Goal: Task Accomplishment & Management: Complete application form

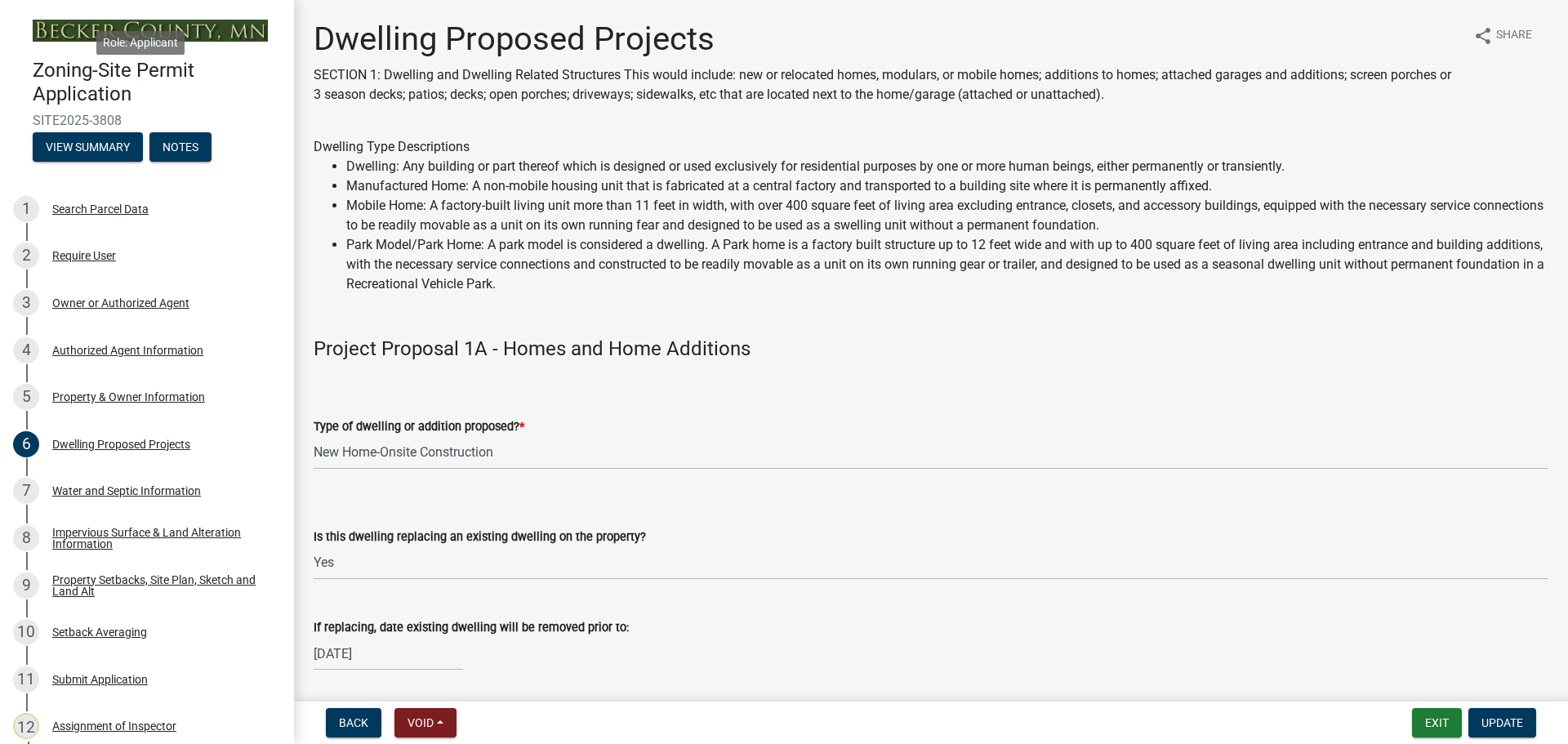
select select "5b8abcc6-67f7-49fb-8f25-c295ccc2b339"
select select "ba56d9f6-ced5-4c38-bdcc-33bfa85ac6de"
select select "59a6fdaa-56b6-4bcd-87b7-d867a7d784e6"
select select "4f5e2784-8c40-49a3-b0e9-8f1a3cbab4f4"
select select "e5b6e178-1d4e-46f3-8fba-19f7851c487a"
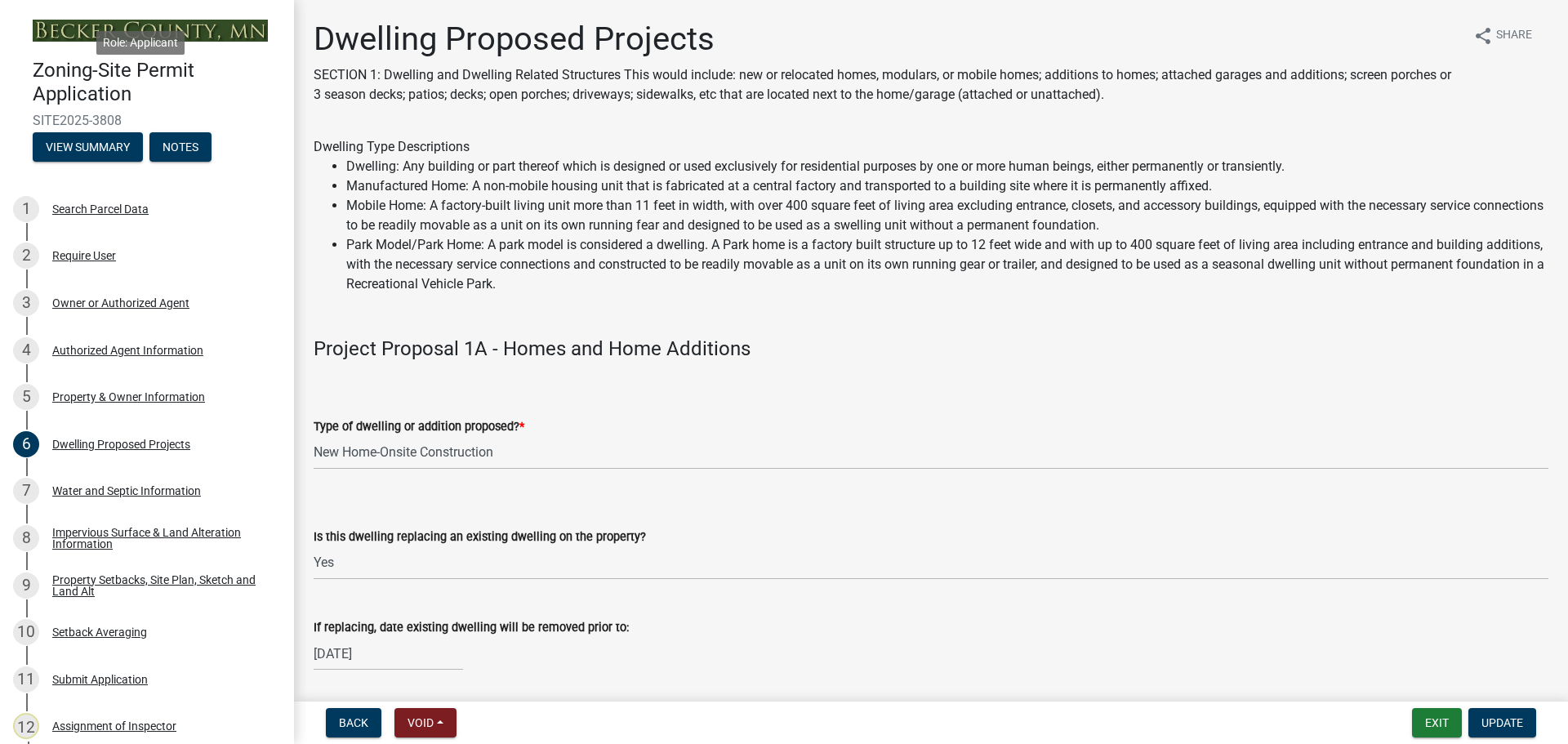
select select "ebb33175-329d-4f8e-9ee0-a71ca57f3362"
select select "5dd6cdd5-8b7d-4534-b791-478230f7b8b7"
select select "638dddef-31f4-4d73-b0b5-0ffc7b344434"
select select "0c863e3c-258e-4b1d-9985-47500660ce44"
select select "8786fdd2-7f96-462d-8069-e958fae6b9a0"
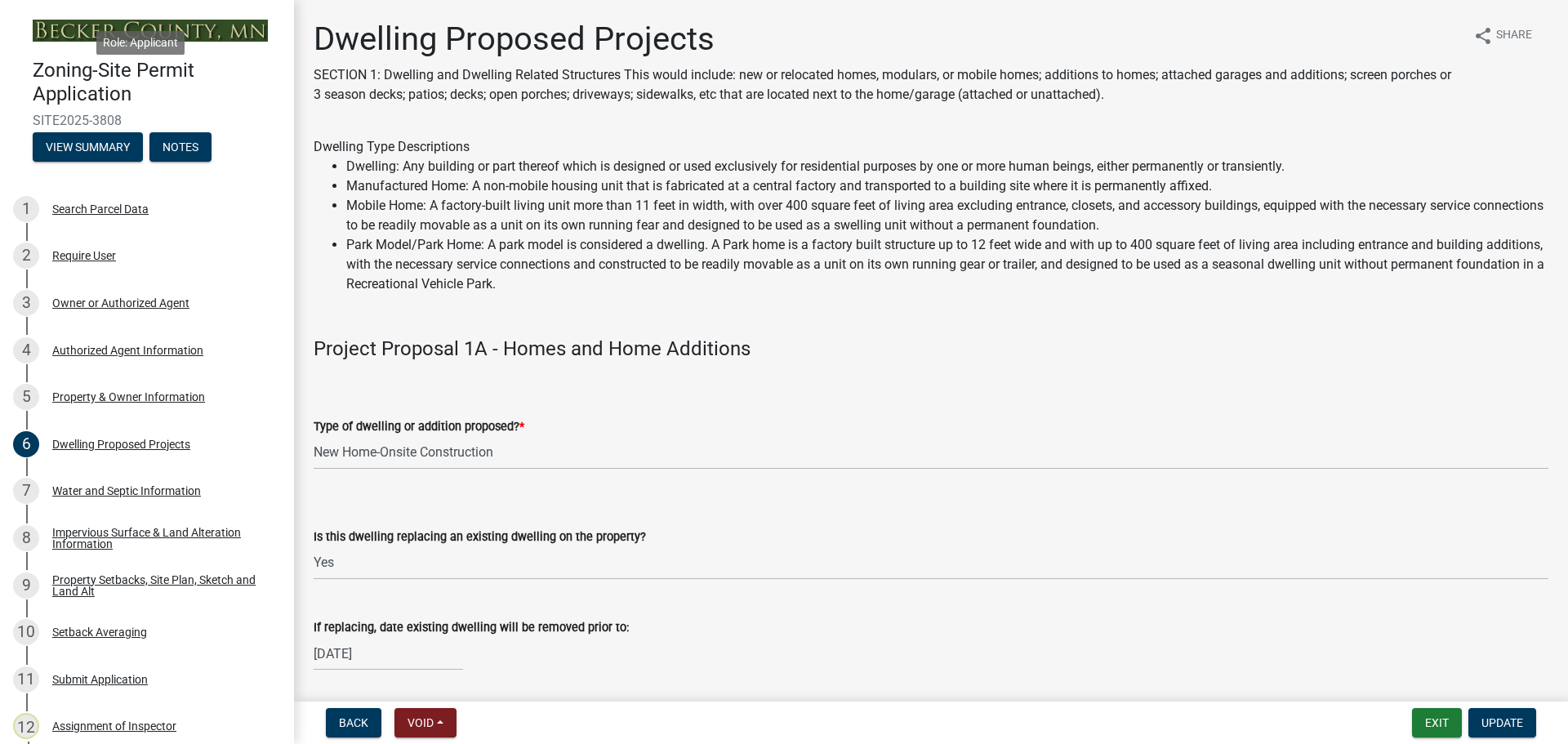
select select "a887a9bc-9b58-4ef9-9f6c-26d275076554"
select select "95a588f5-1928-44cb-95cb-f3dde79564ff"
select select "5c3531b8-bc96-4b07-92f8-845cfe46d7fc"
select select "8e4dc0e1-7dfa-4afc-85b9-5ad40795f204"
select select "ffb5c059-616d-4e71-8b5a-0d232edbecbf"
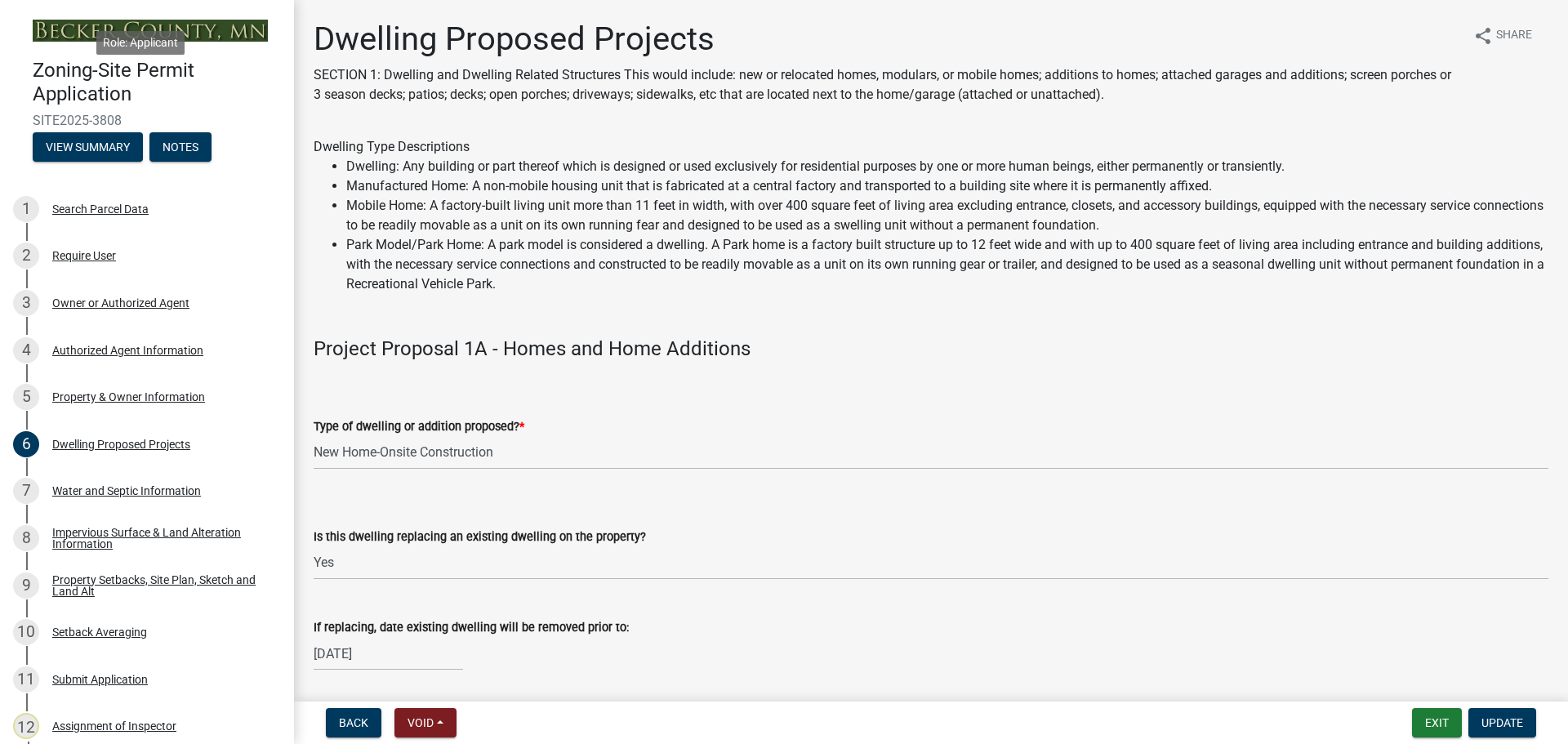
select select "dc6230dd-bdad-407f-bef0-b6909629af6d"
select select "7f420323-49a9-4fd0-9441-05b3dc777552"
select select "5c09849d-e6b9-47b1-a1e4-7038f384c9b1"
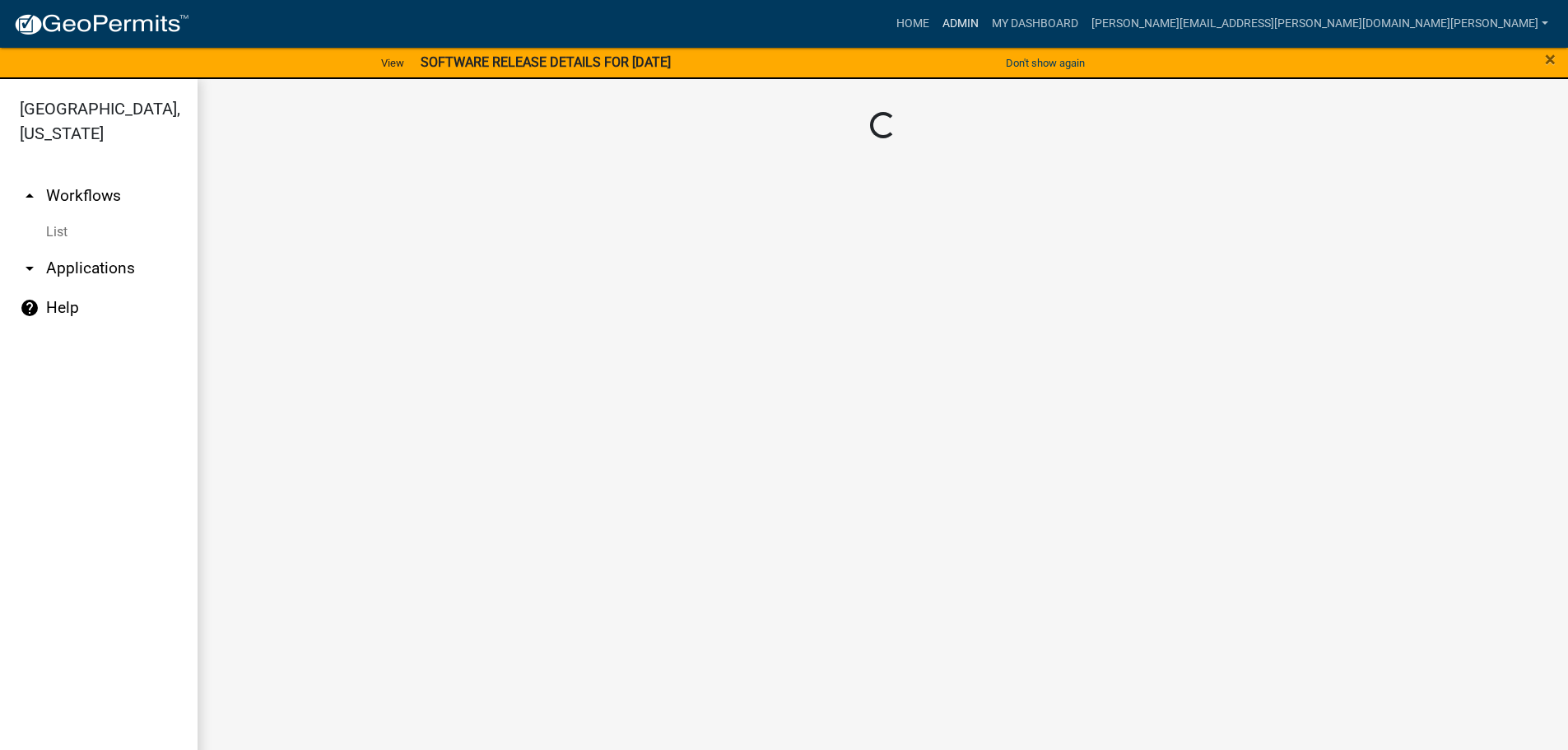
click at [985, 22] on link "Admin" at bounding box center [960, 24] width 50 height 31
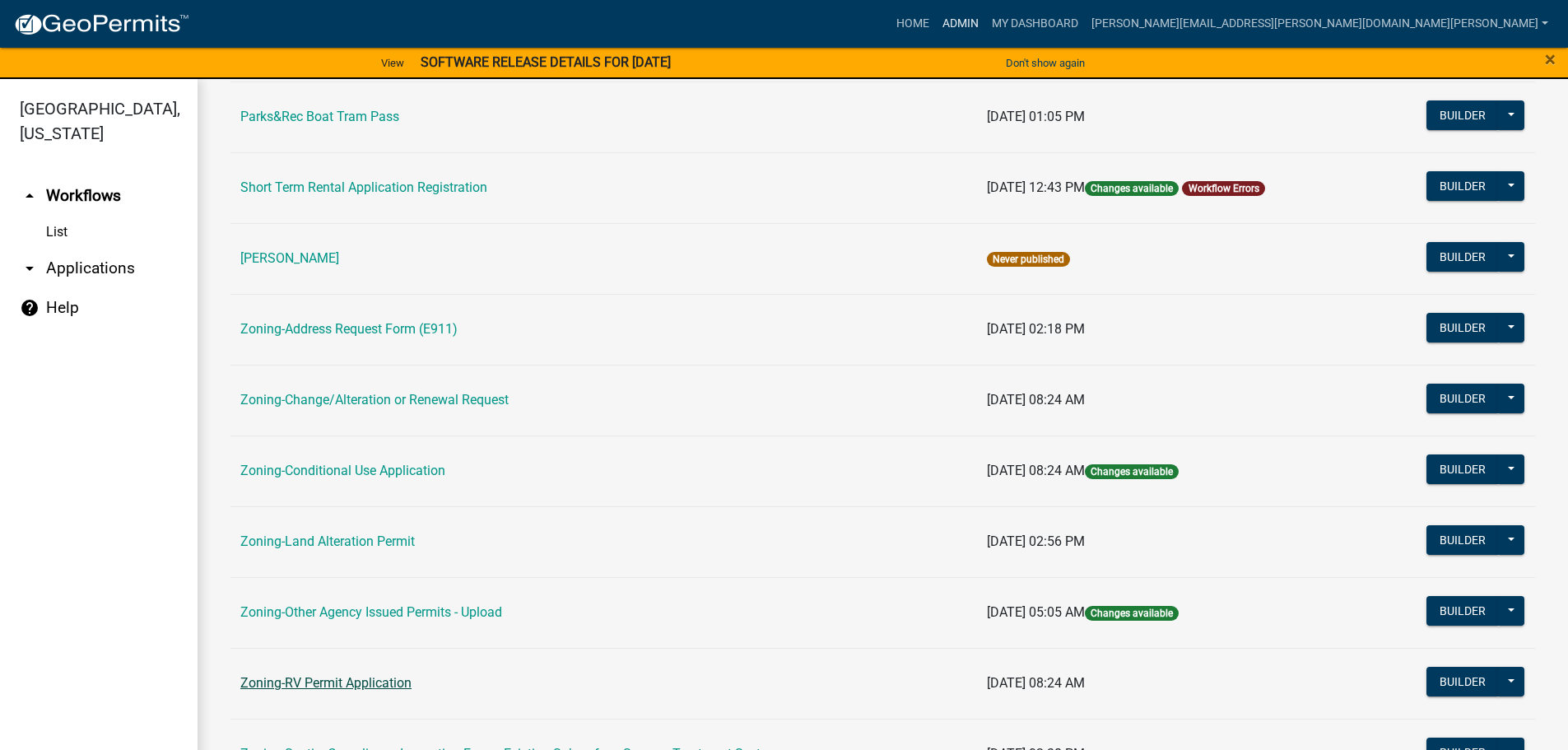
scroll to position [165, 0]
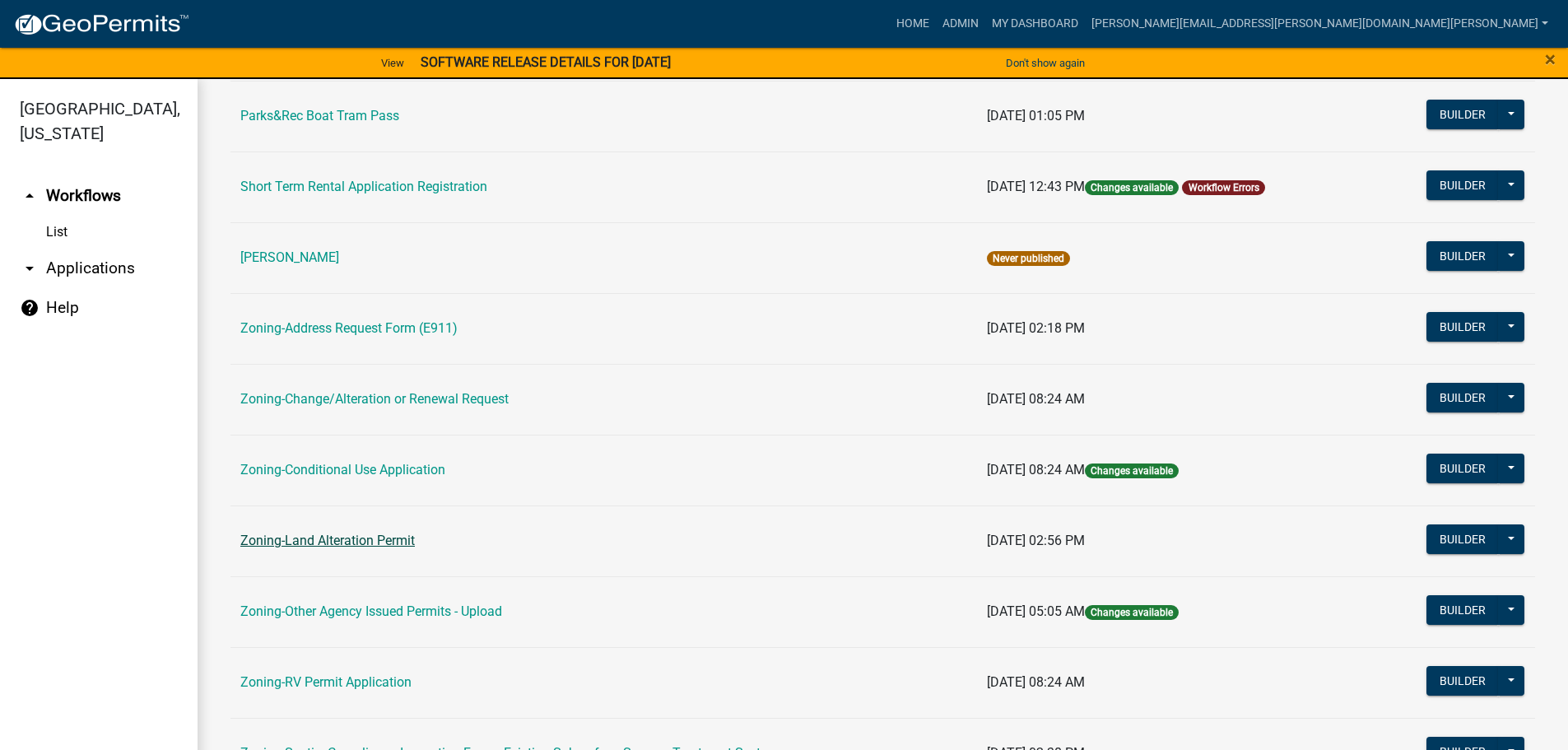
click at [318, 540] on link "Zoning-Land Alteration Permit" at bounding box center [327, 540] width 175 height 16
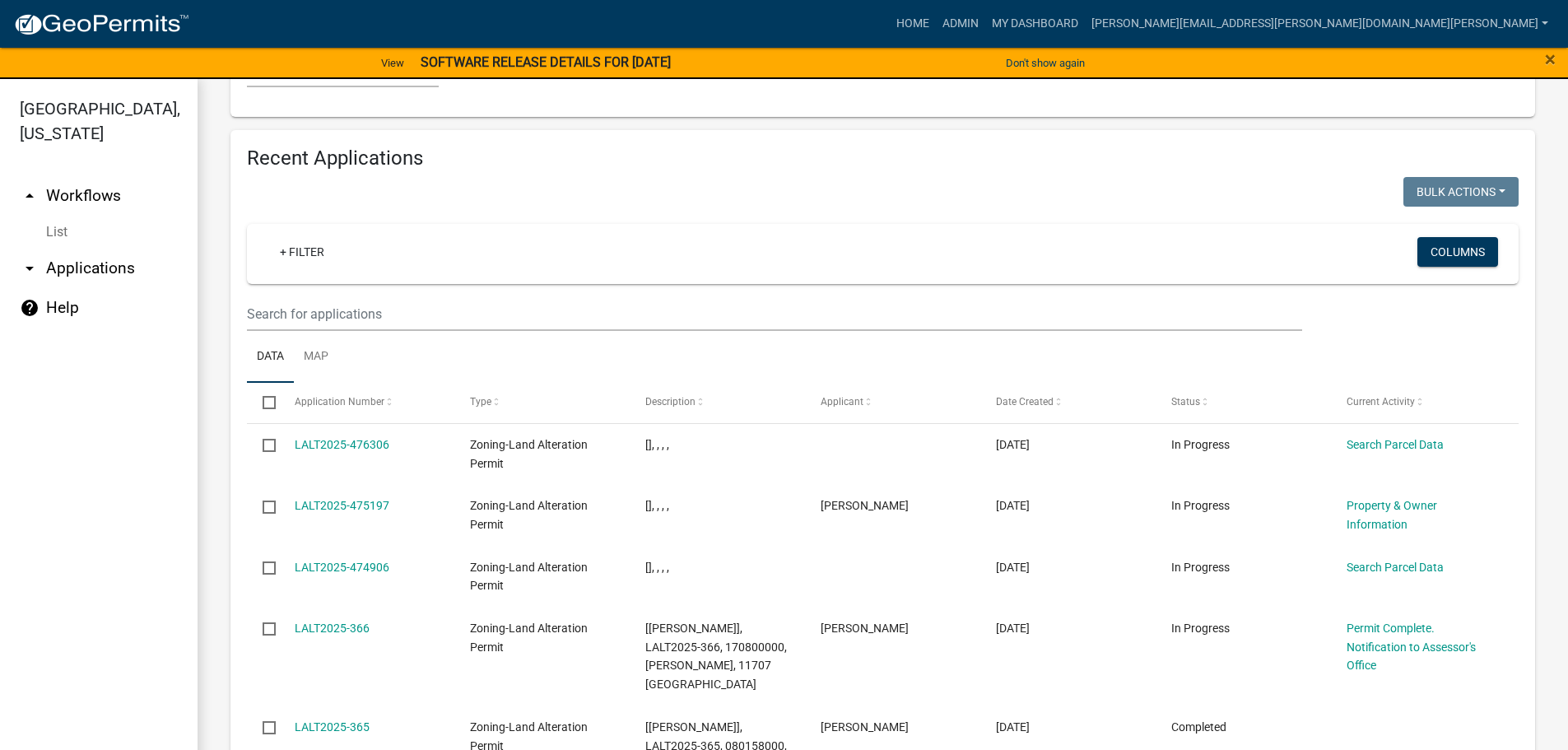
scroll to position [1728, 0]
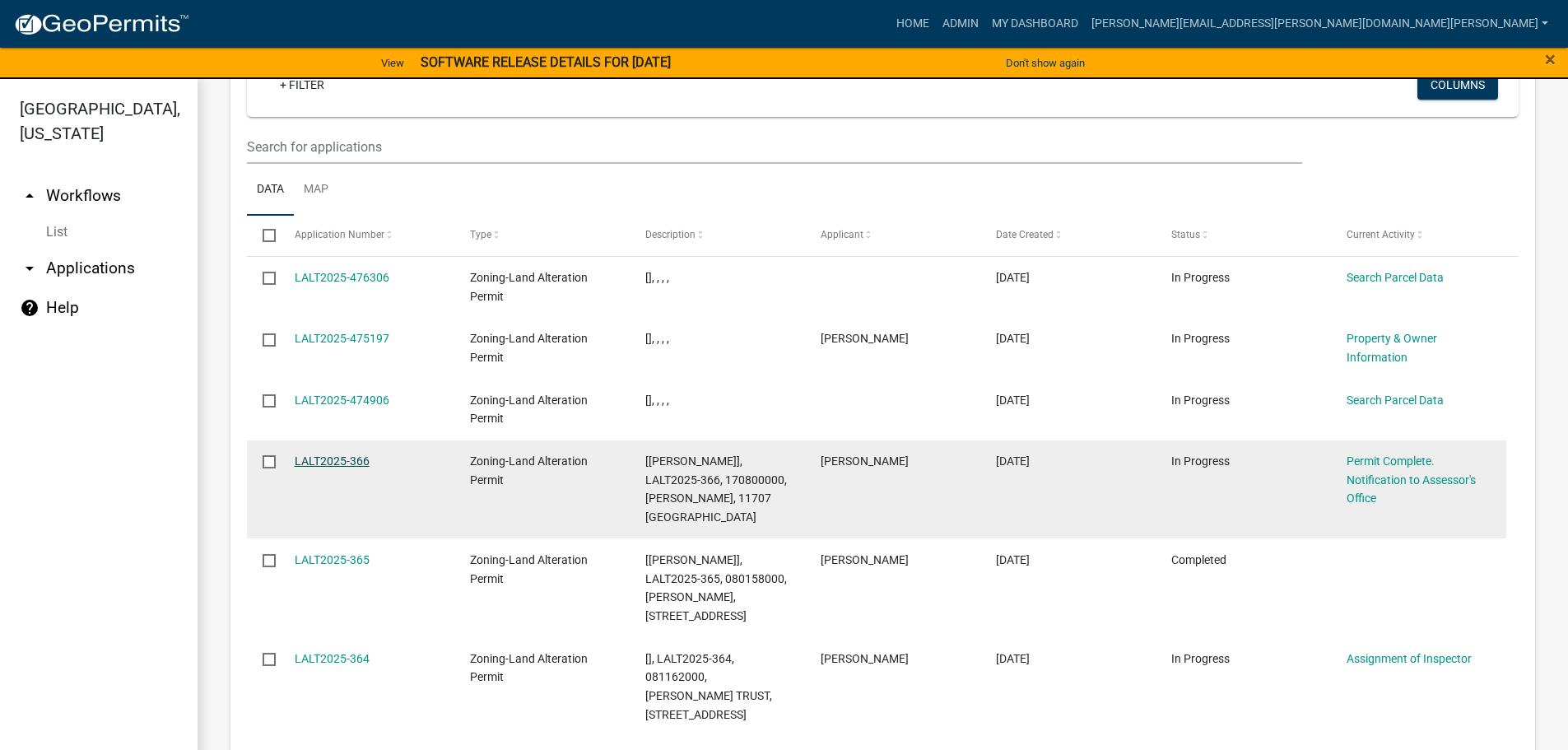
click at [363, 454] on link "LALT2025-366" at bounding box center [332, 461] width 75 height 13
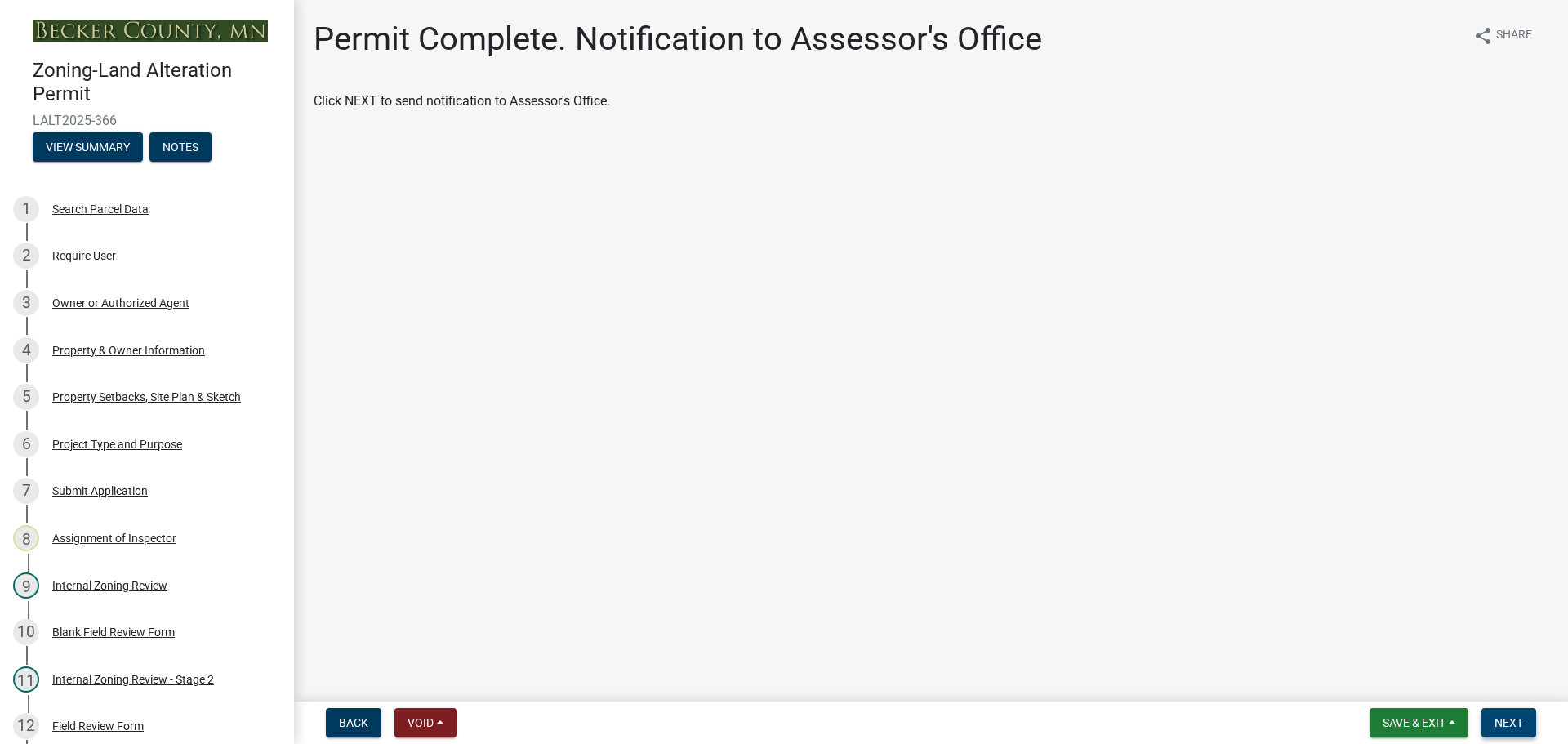
click at [1494, 716] on span "Next" at bounding box center [1508, 723] width 29 height 13
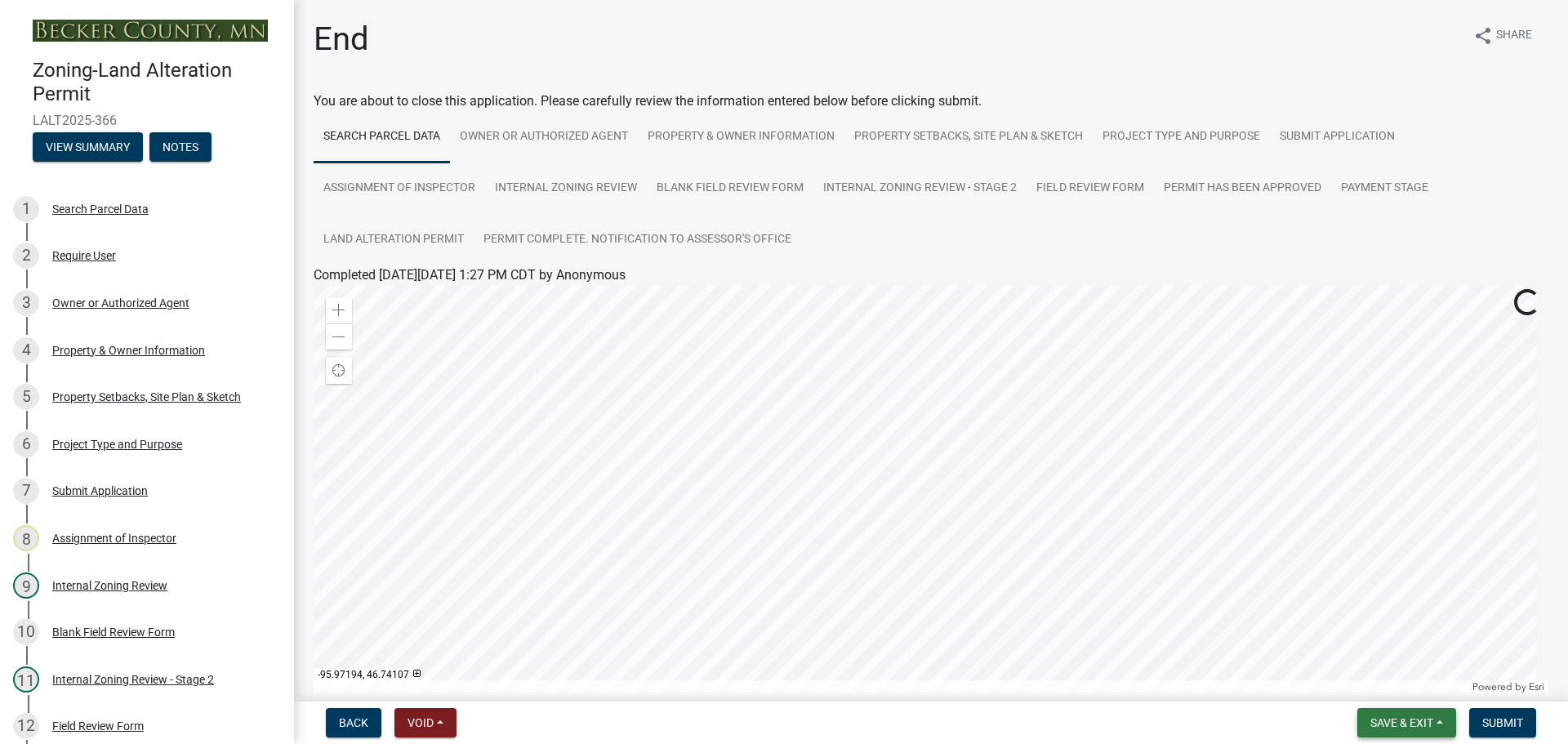
click at [1409, 714] on button "Save & Exit" at bounding box center [1406, 723] width 99 height 30
click at [1378, 681] on button "Save & Exit" at bounding box center [1391, 680] width 131 height 39
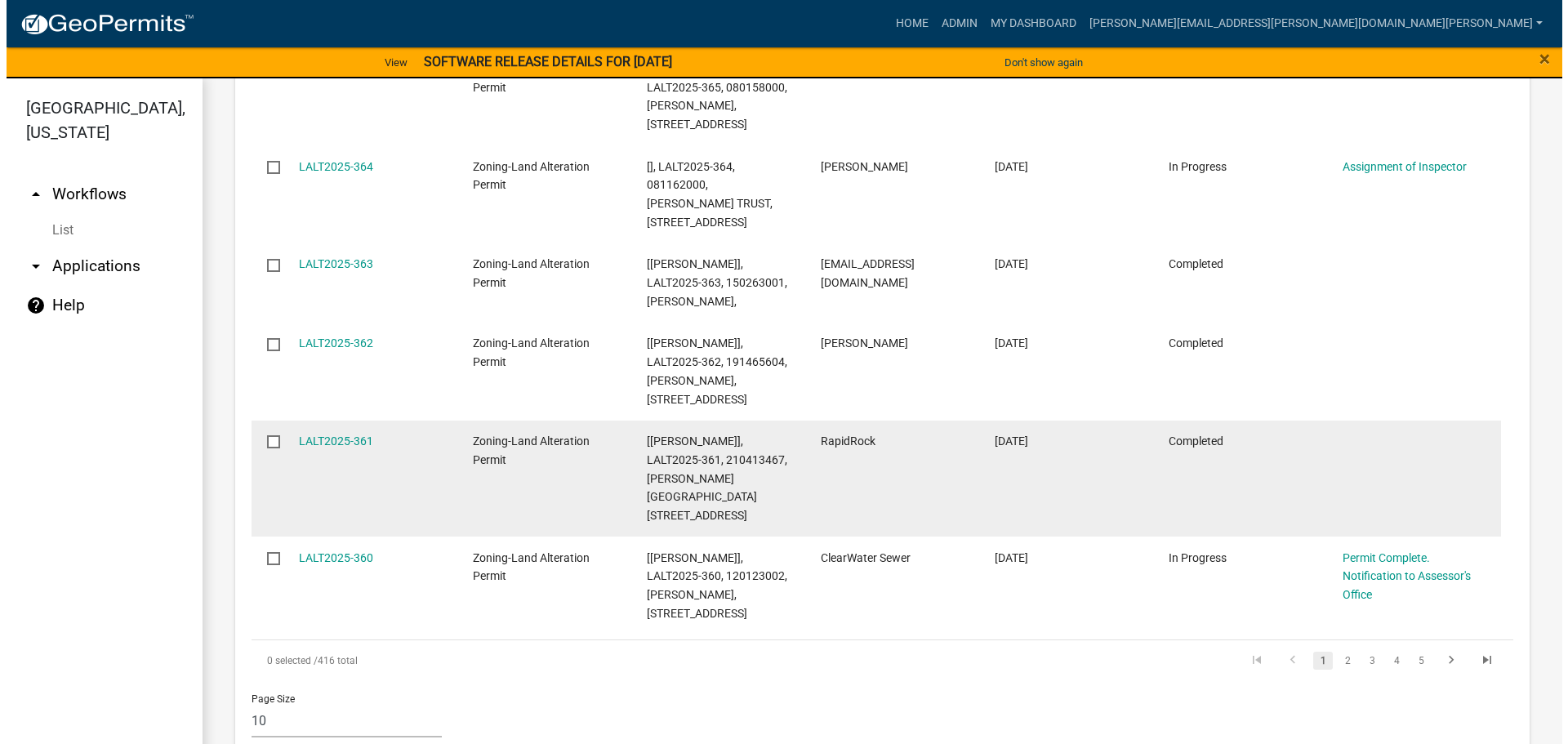
scroll to position [2221, 0]
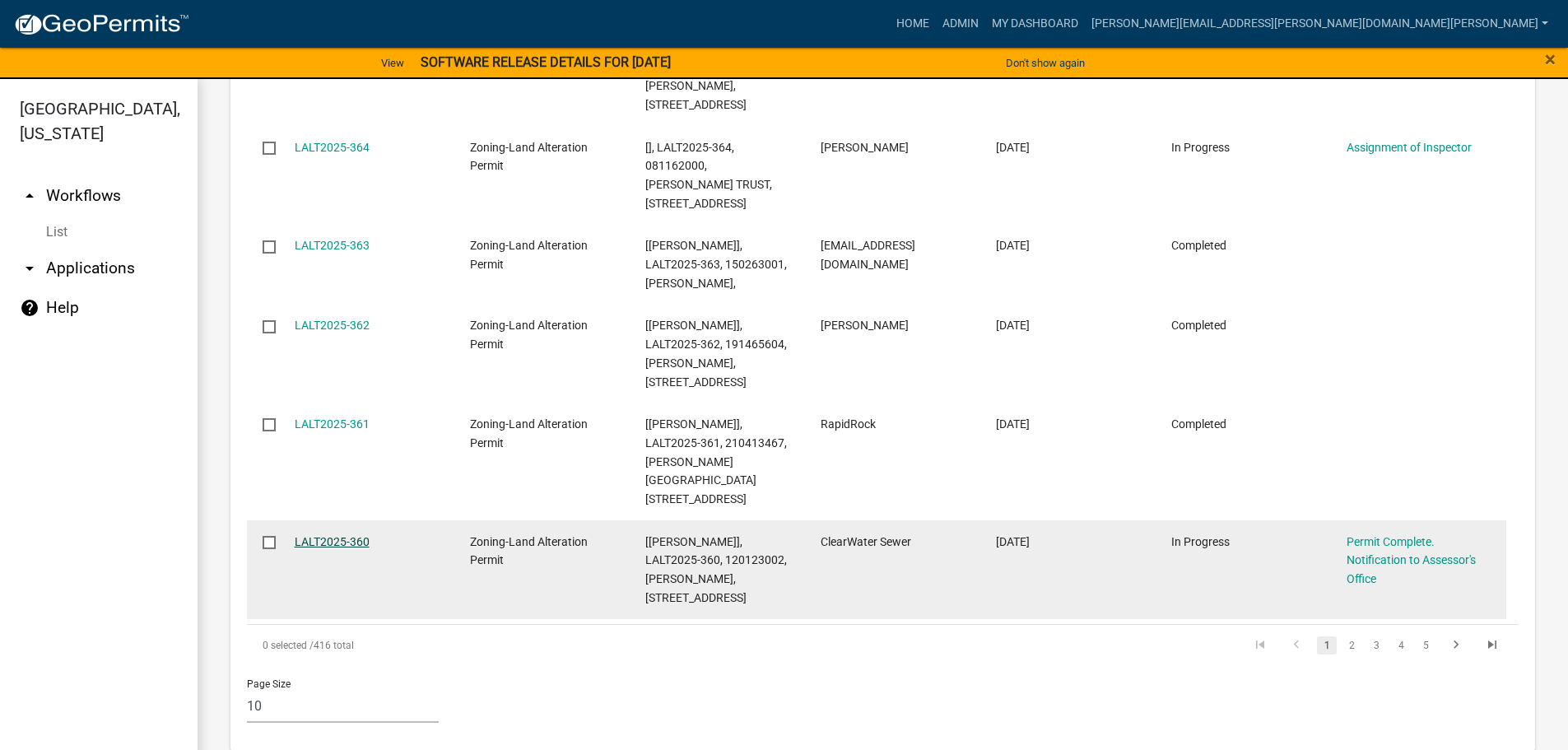
click at [331, 536] on link "LALT2025-360" at bounding box center [332, 541] width 75 height 13
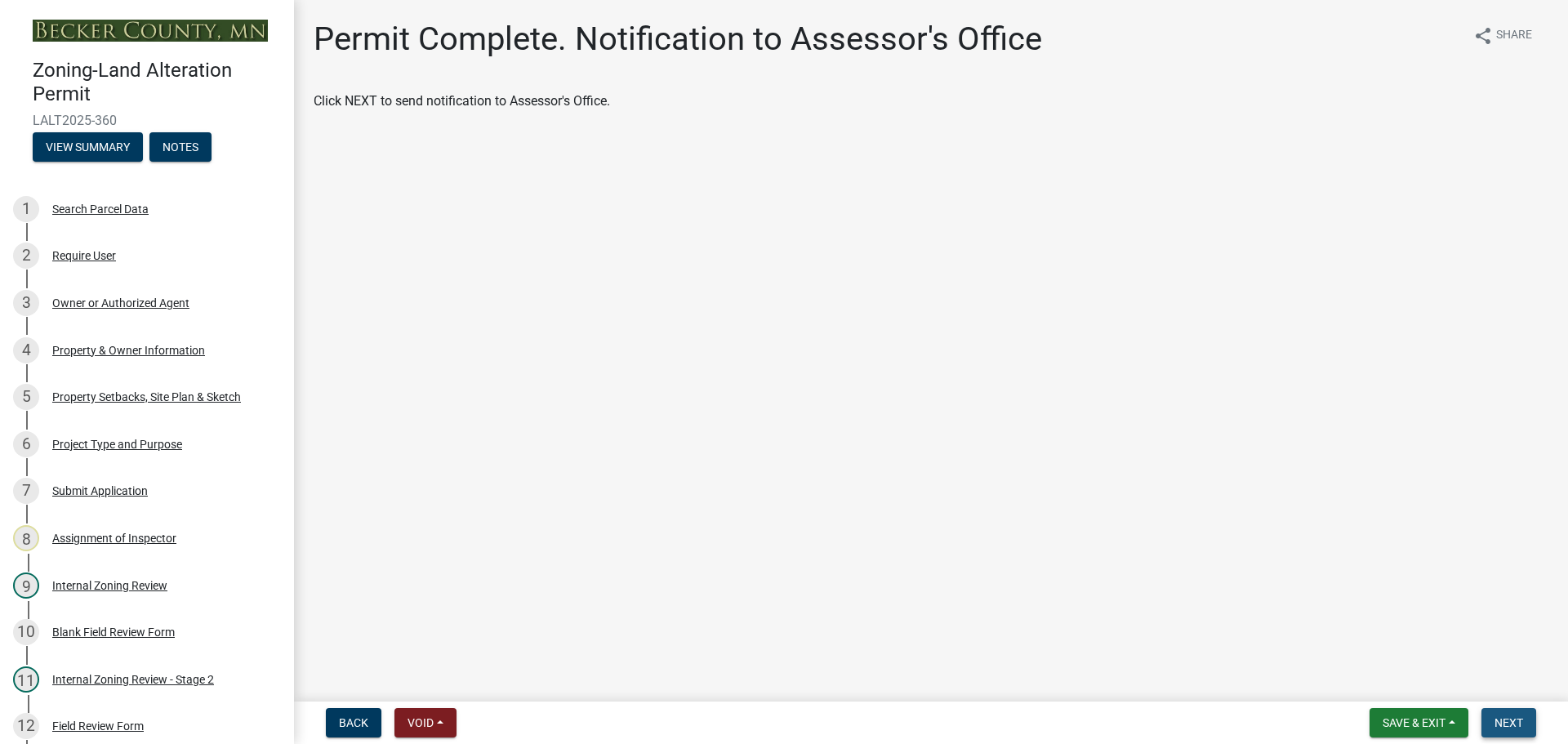
click at [1502, 716] on span "Next" at bounding box center [1508, 723] width 29 height 13
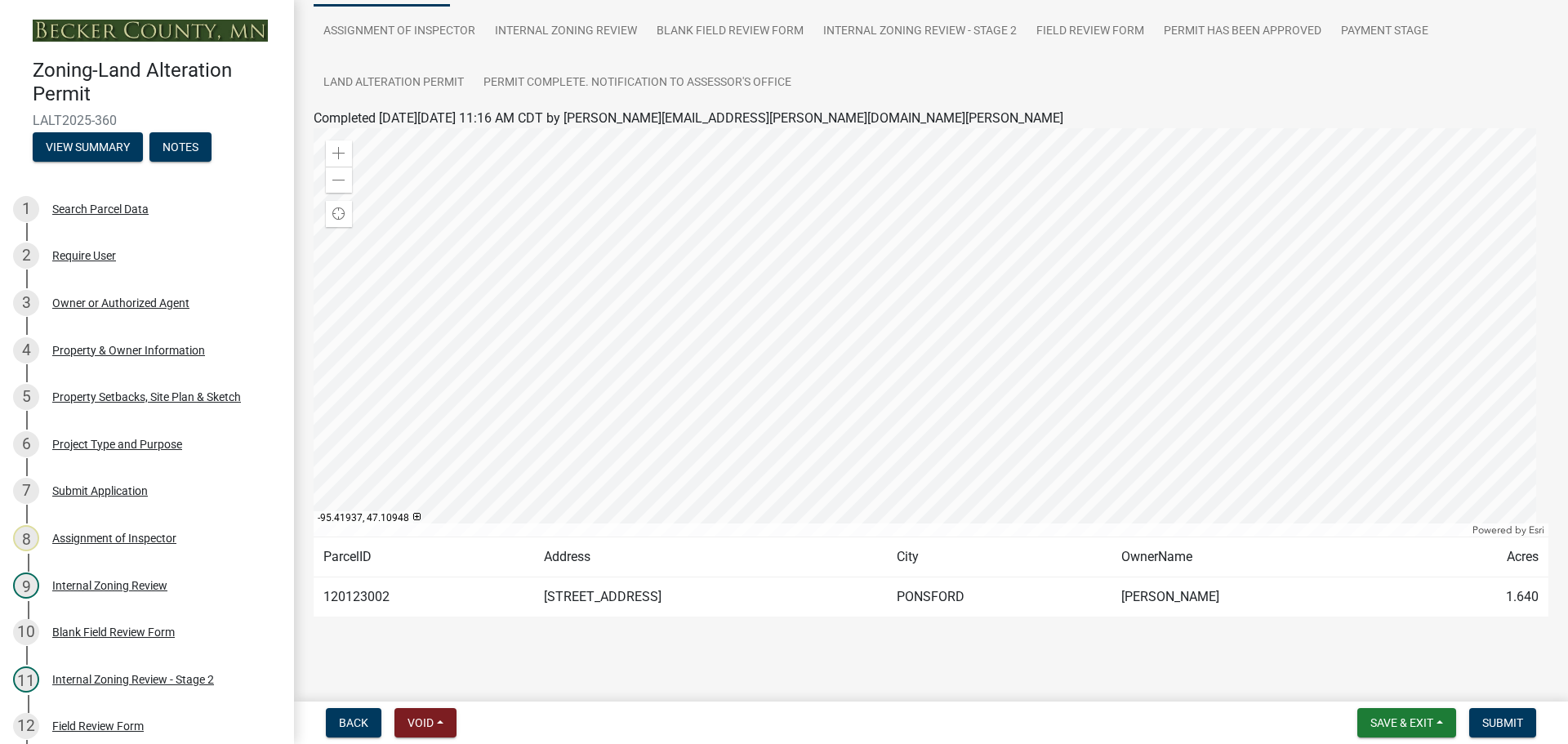
scroll to position [175, 0]
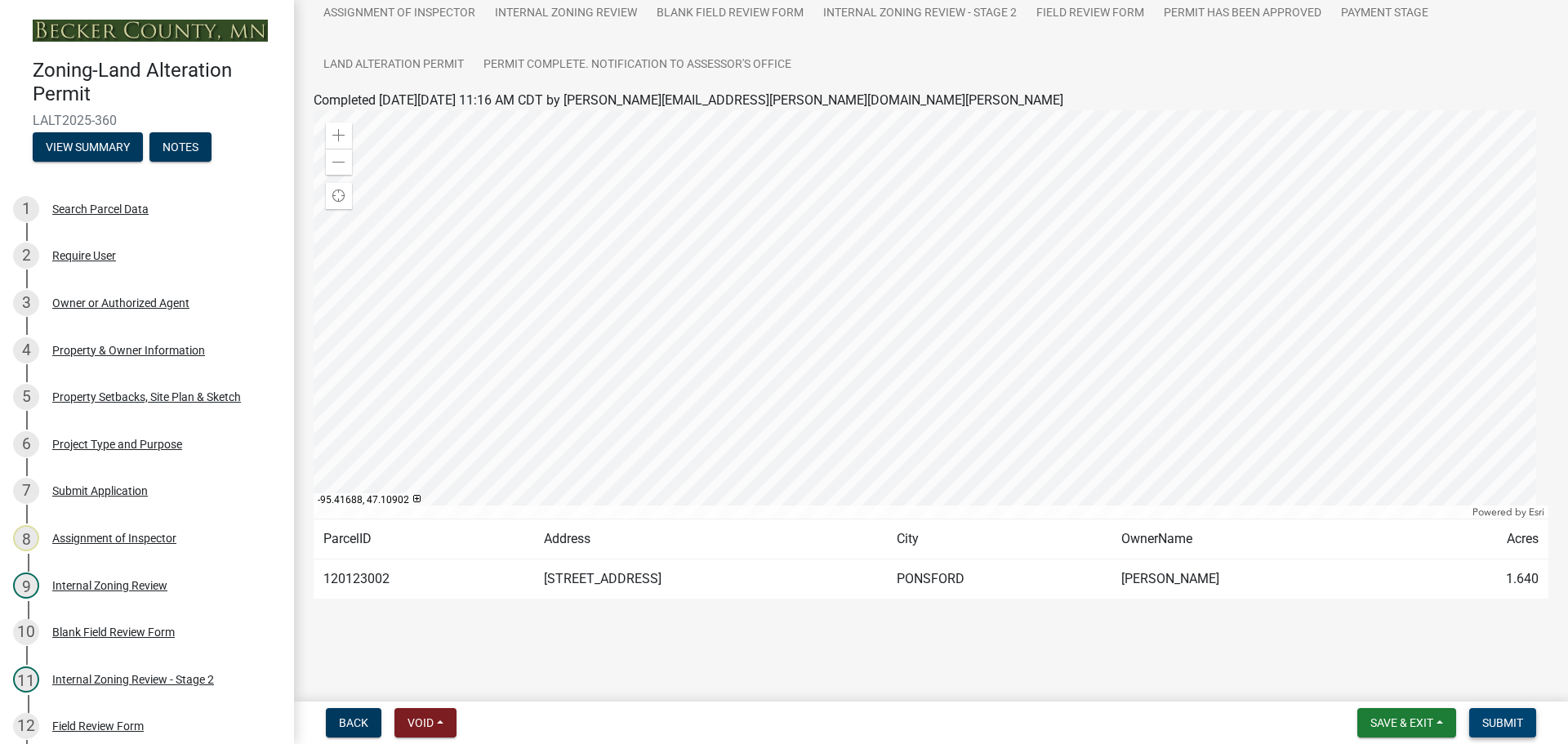
click at [1495, 714] on button "Submit" at bounding box center [1502, 723] width 67 height 30
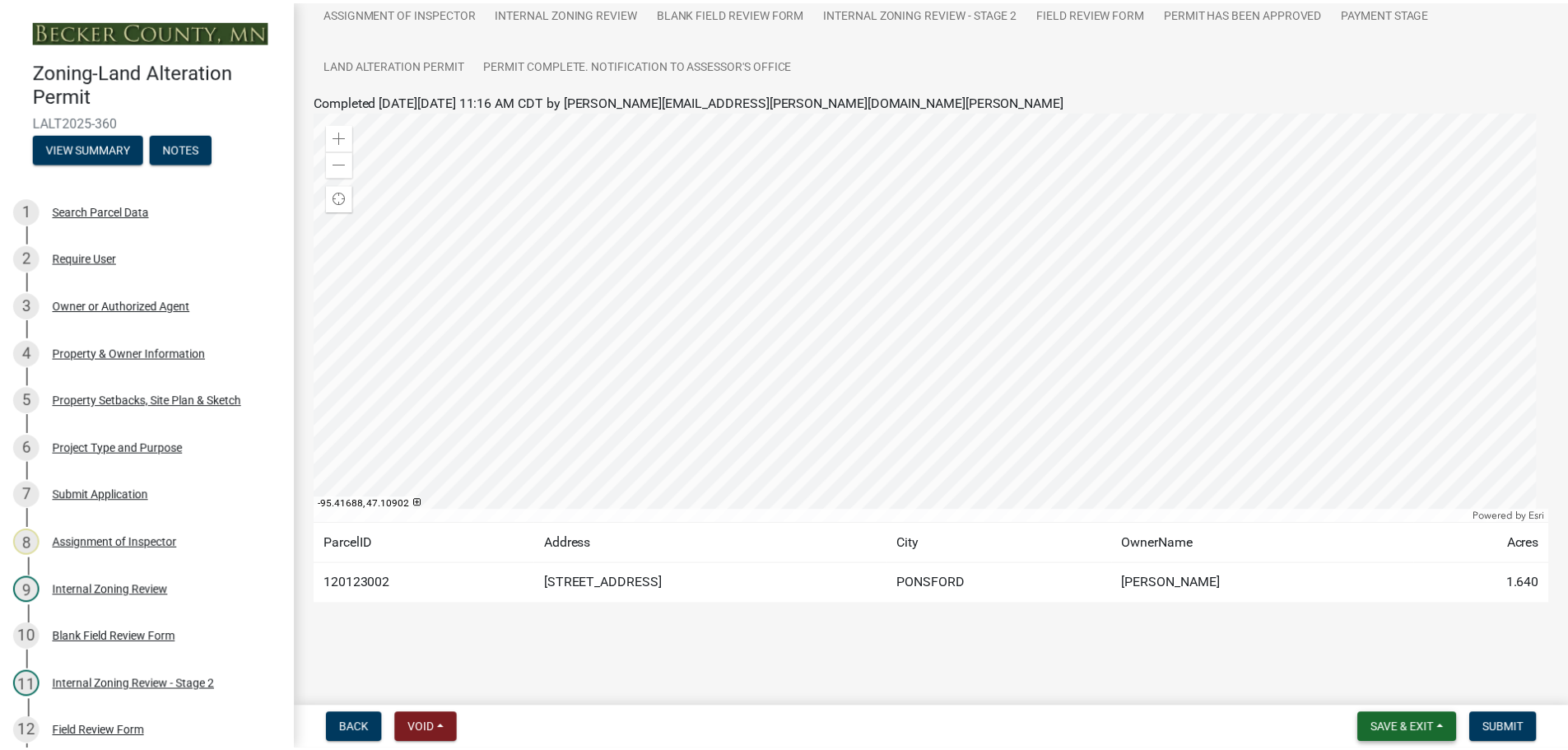
scroll to position [0, 0]
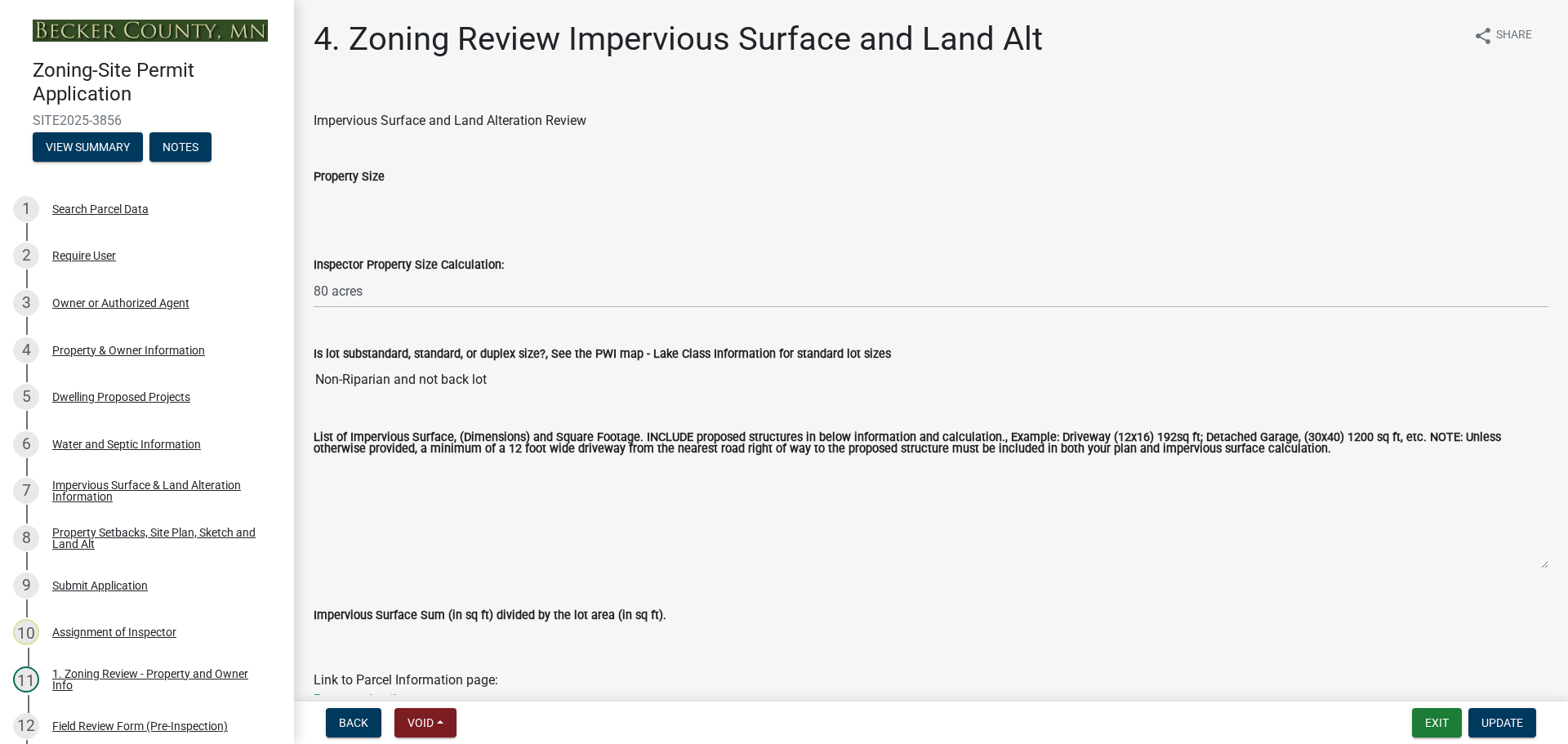
select select "e01e6f83-540c-4684-94c6-de0fe38ded07"
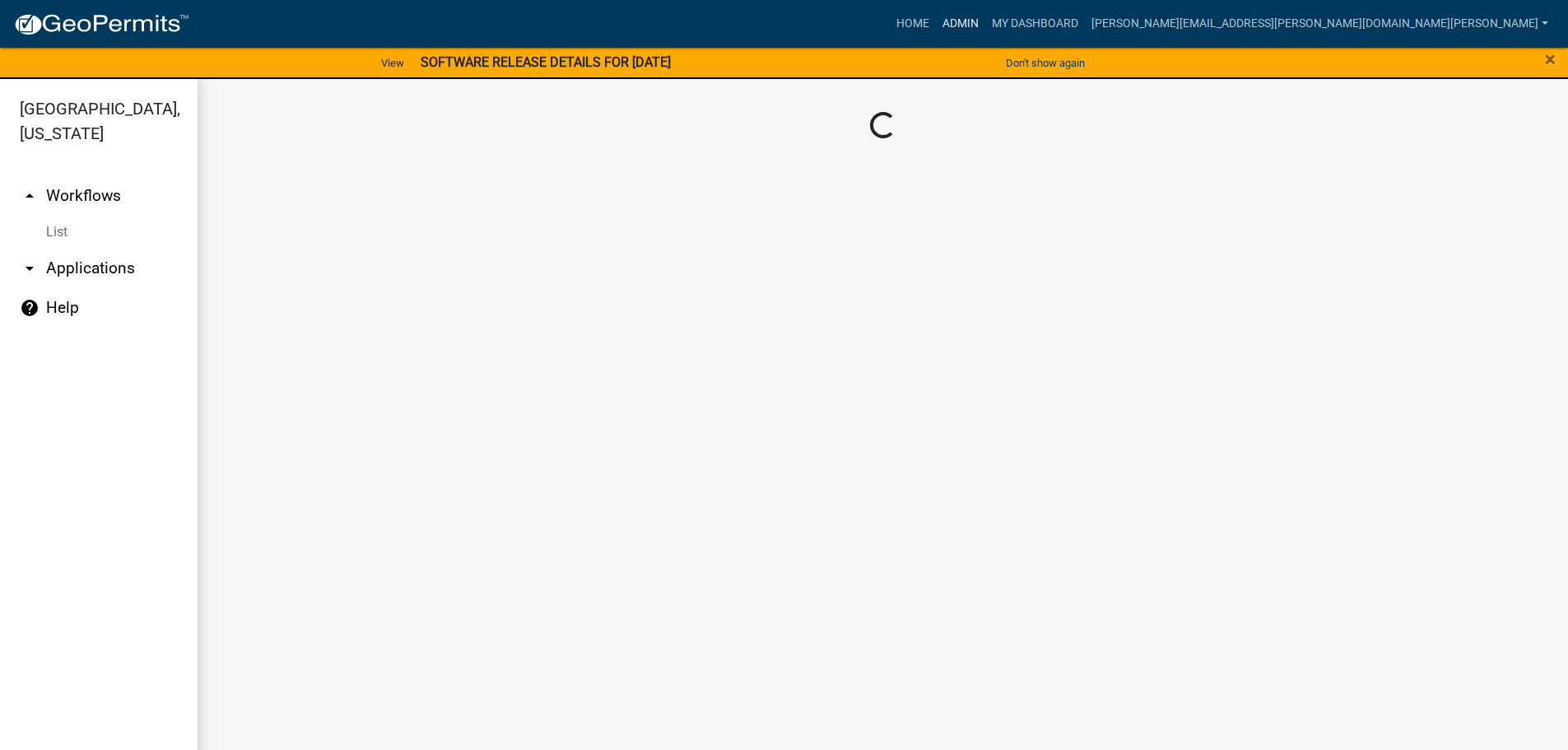
click at [985, 15] on link "Admin" at bounding box center [960, 24] width 50 height 31
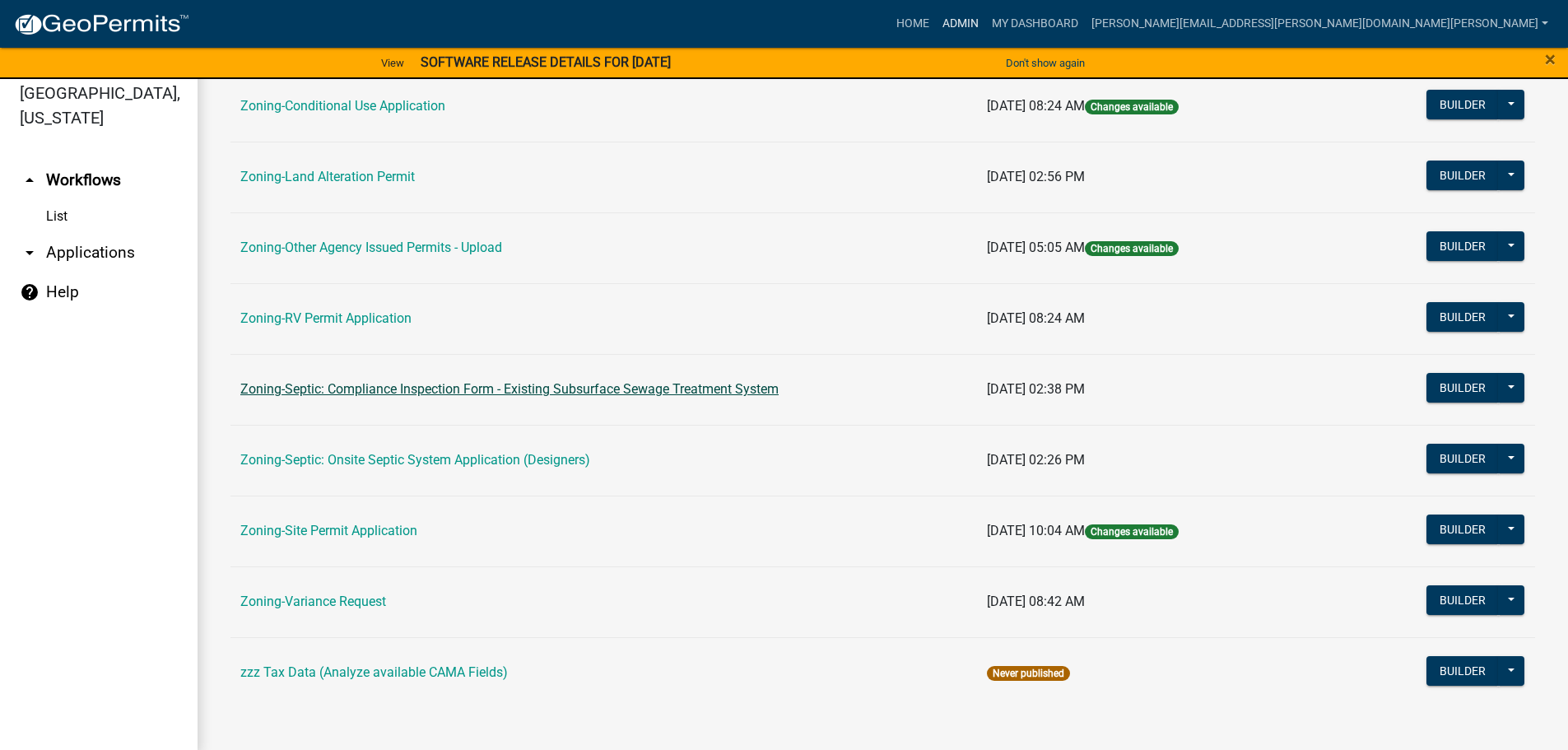
scroll to position [20, 0]
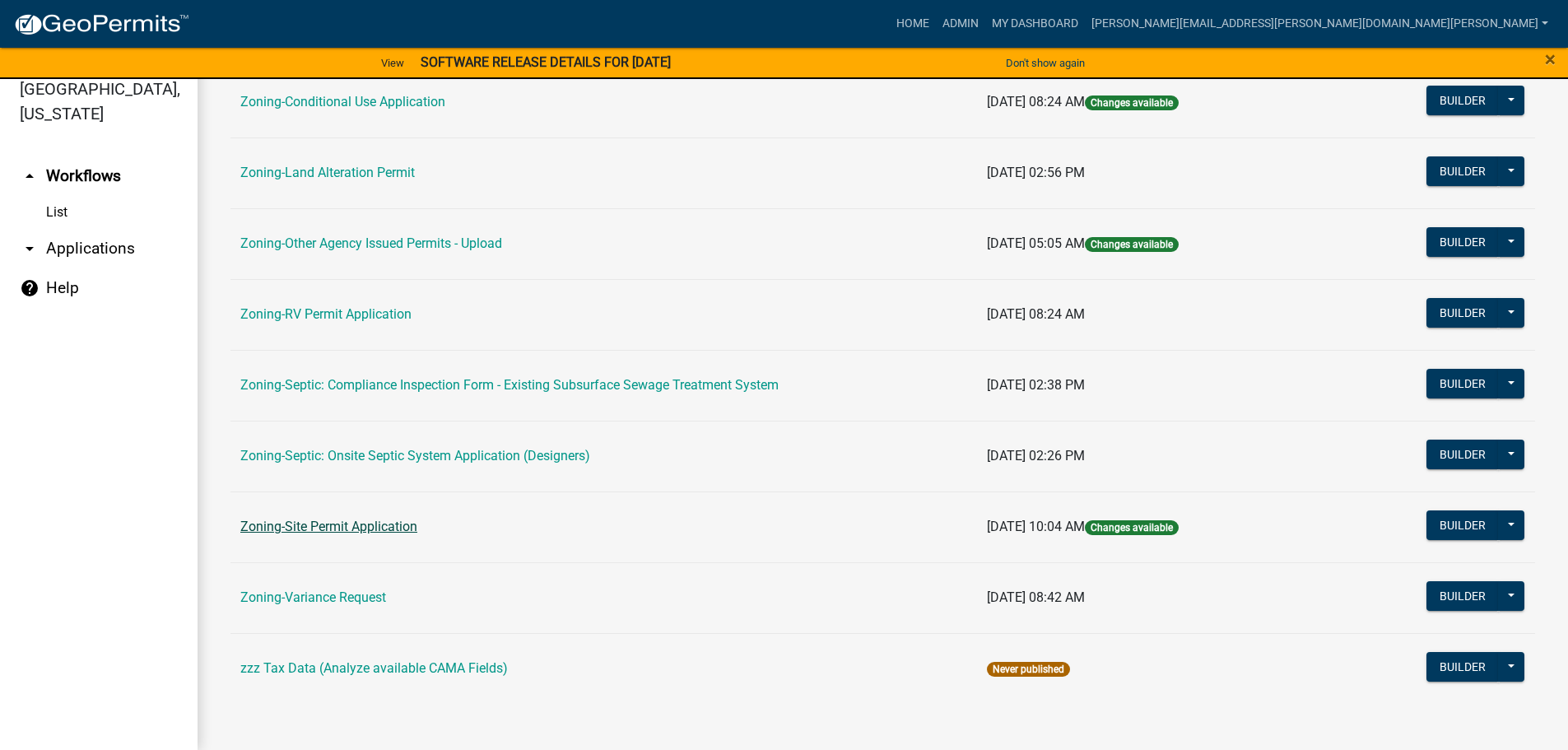
click at [352, 522] on link "Zoning-Site Permit Application" at bounding box center [329, 526] width 177 height 16
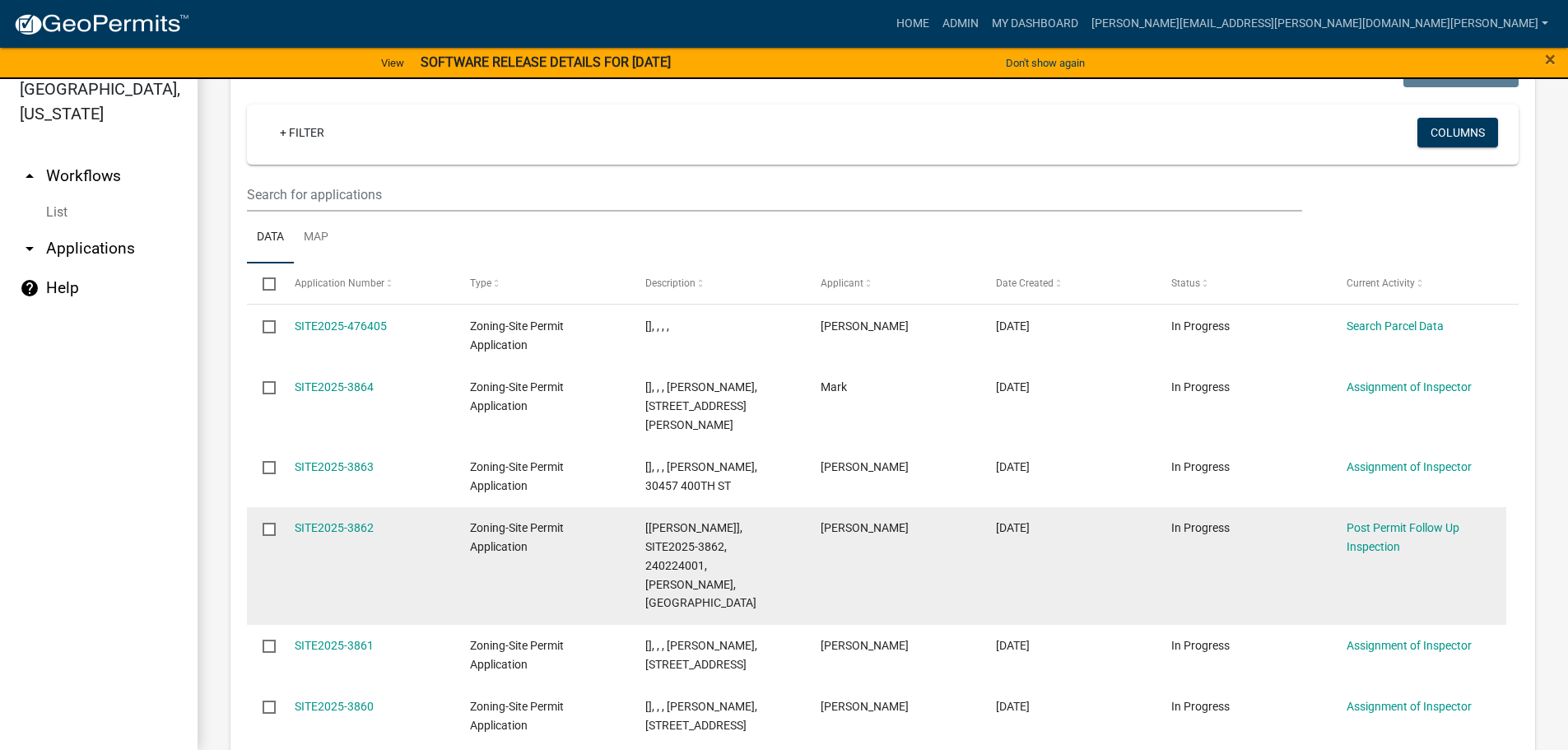
scroll to position [329, 0]
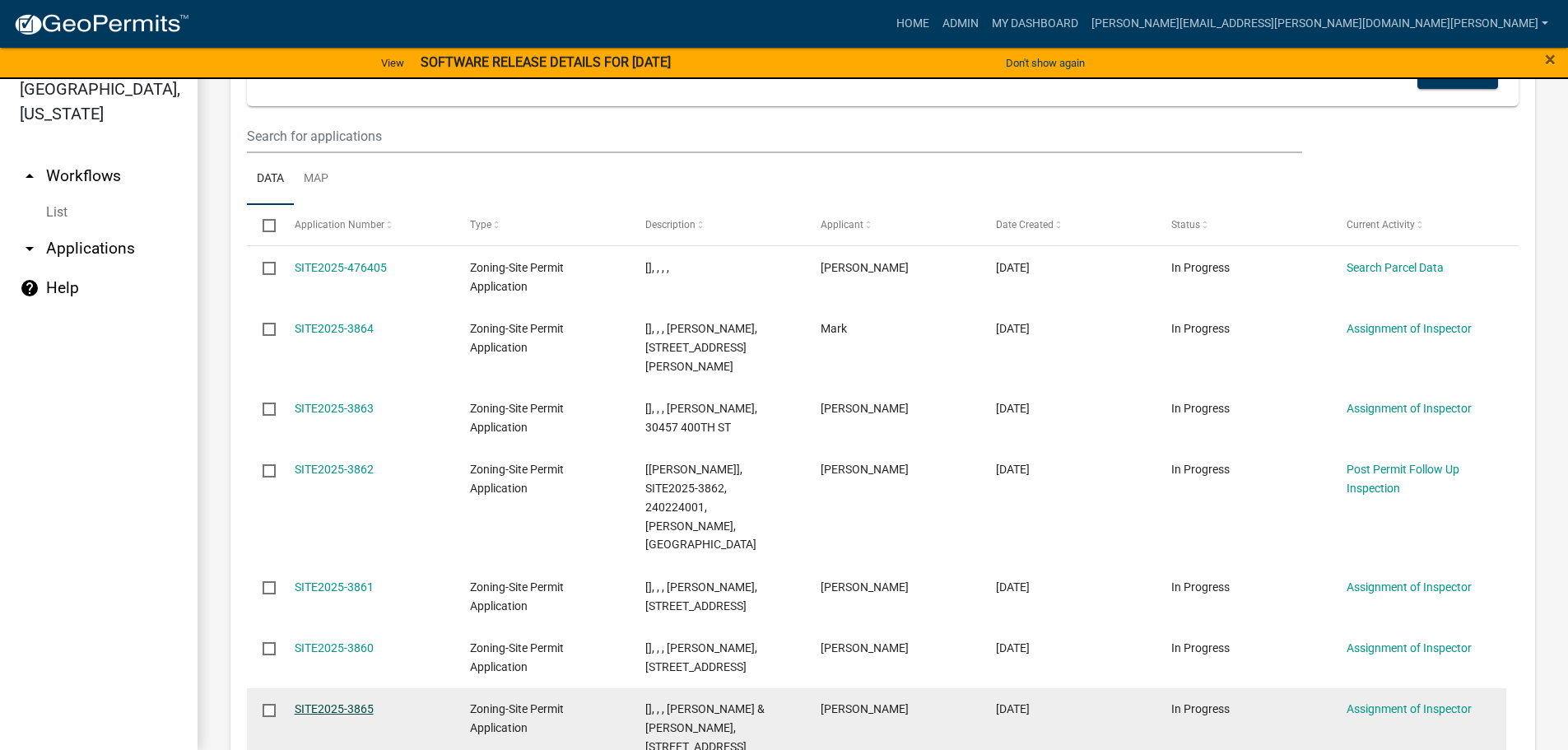
click at [350, 702] on link "SITE2025-3865" at bounding box center [334, 709] width 79 height 13
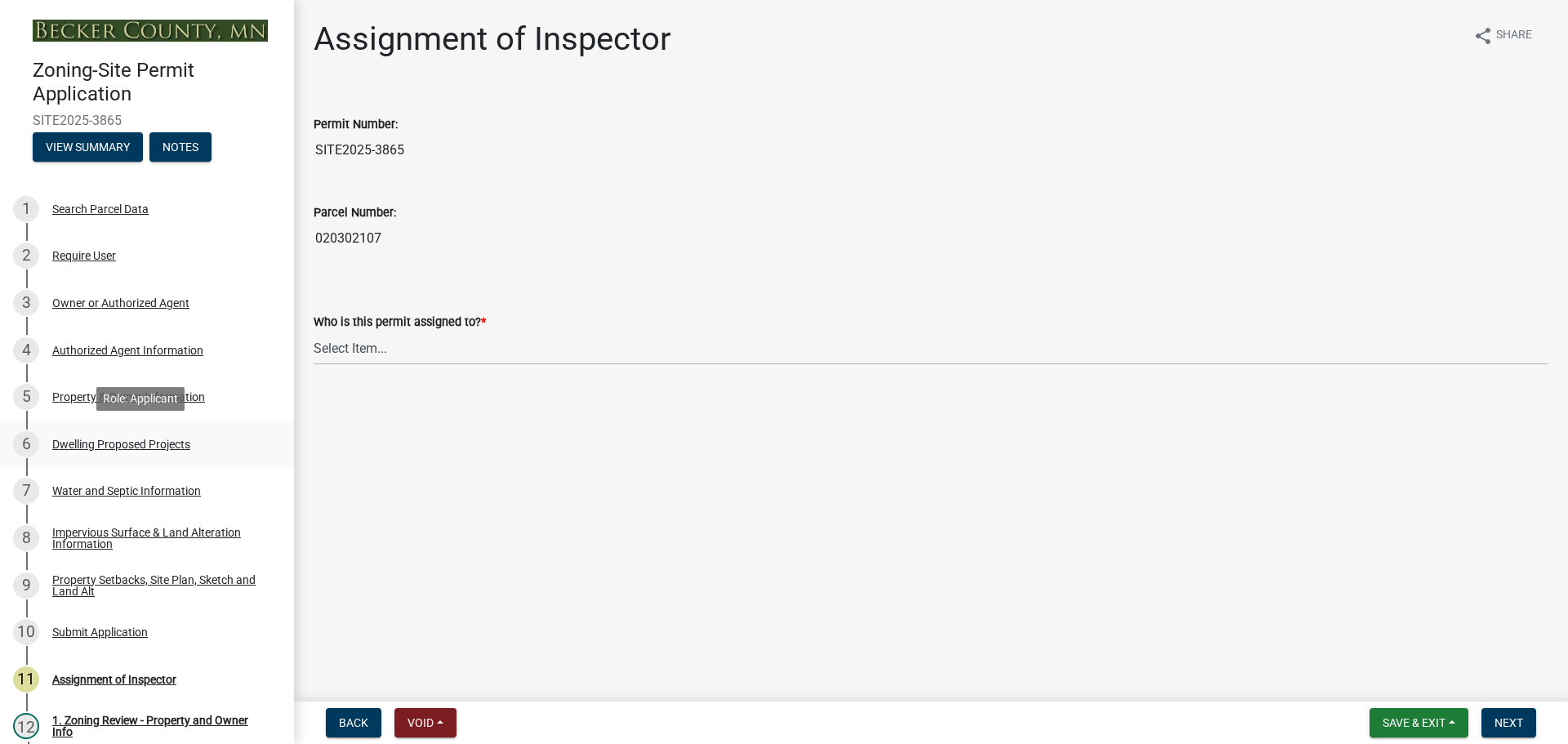
click at [147, 443] on div "Dwelling Proposed Projects" at bounding box center [122, 444] width 138 height 11
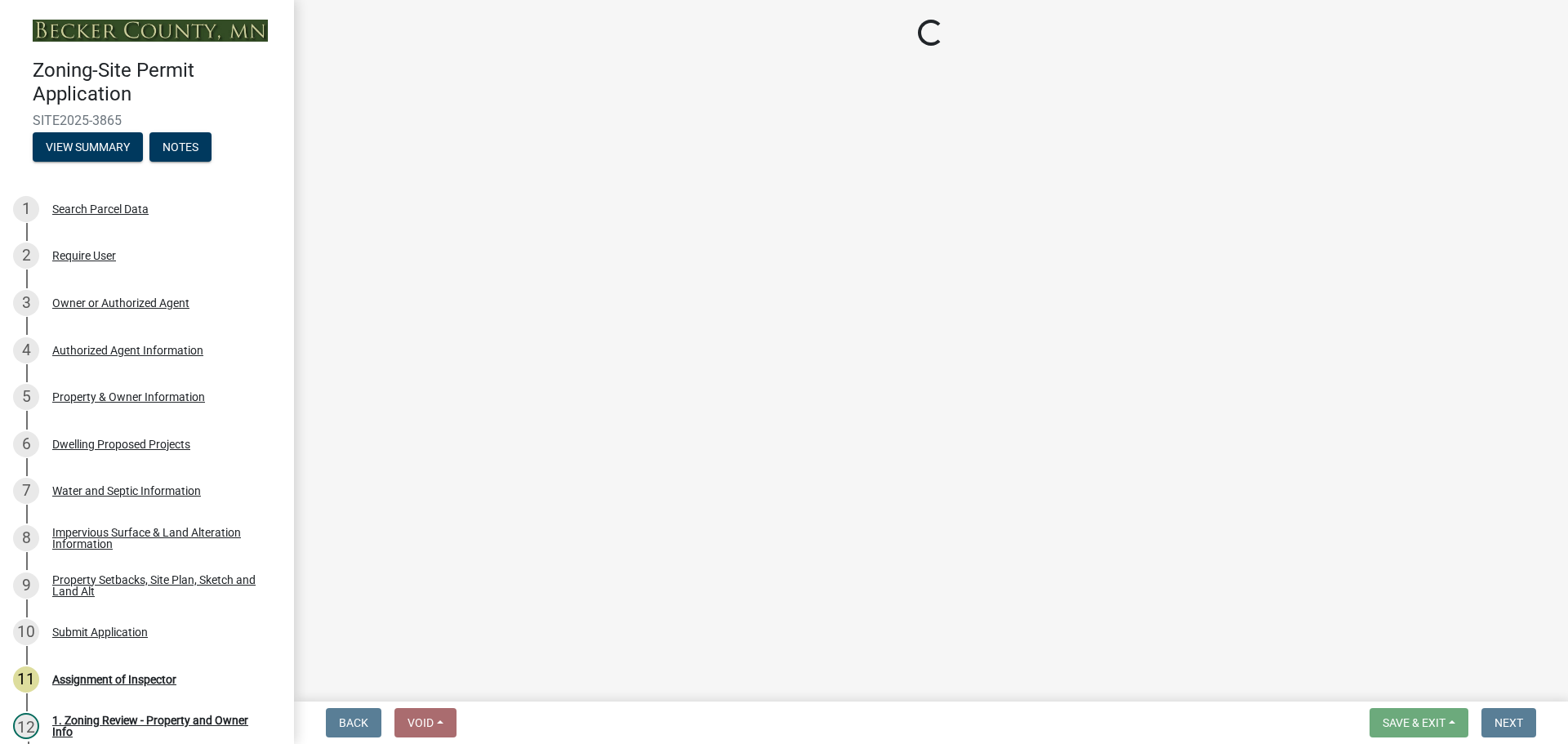
select select "5b8abcc6-67f7-49fb-8f25-c295ccc2b339"
select select "566f81cc-4b3f-4ecb-9f16-a2b313352c61"
select select "03c1fec4-1fbe-4331-bc18-34e24145556f"
select select "e13aacd2-5b16-46a8-9c16-26b3d7b1c810"
select select "ebb33175-329d-4f8e-9ee0-a71ca57f3362"
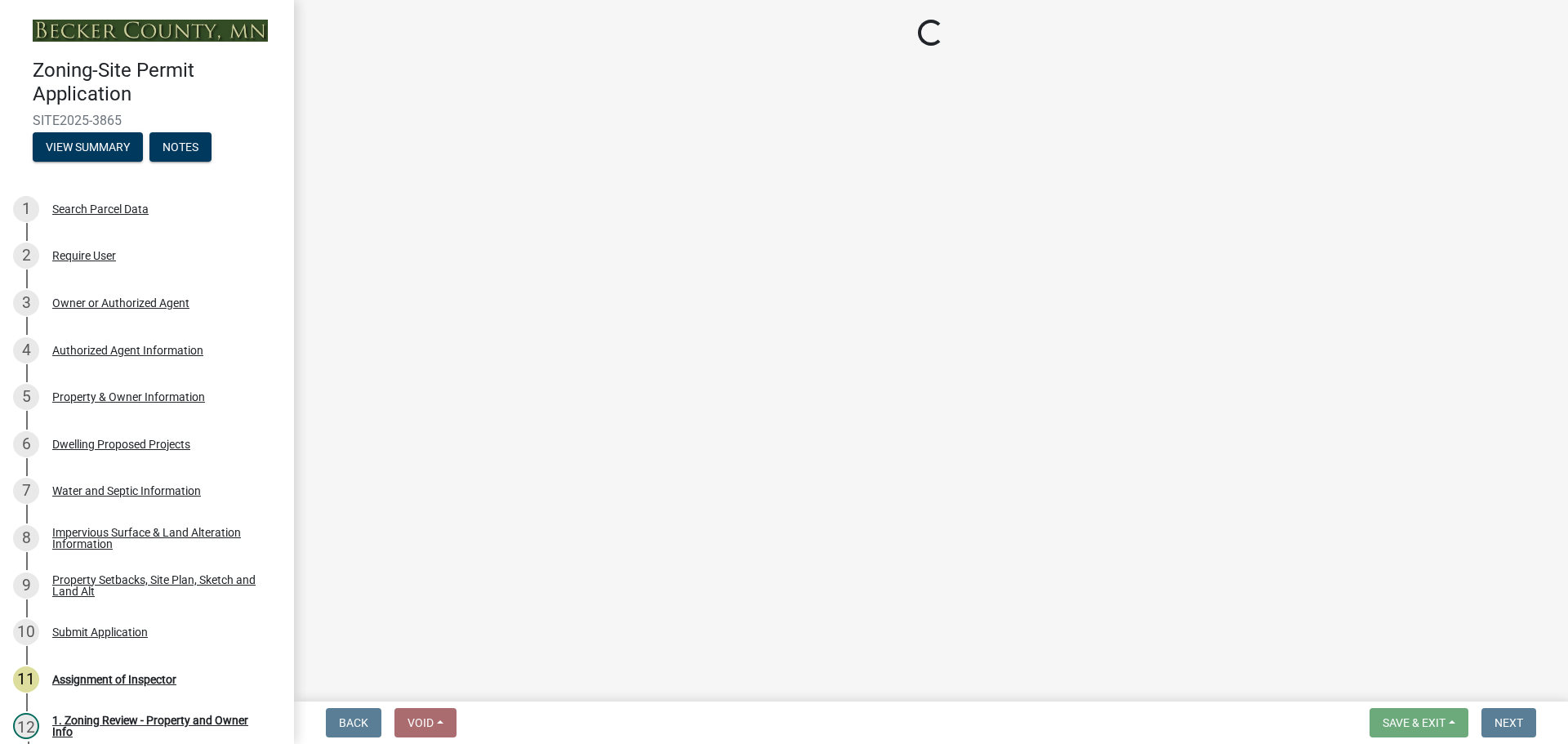
select select "638dddef-31f4-4d73-b0b5-0ffc7b344434"
select select "43dc438e-12cf-4fa6-b4ef-a236ffc627d7"
select select "781a3532-4308-48f8-bcde-e97c9fab42cb"
select select "f1d8ab9f-3049-45ab-b225-68f6b4f5b1c8"
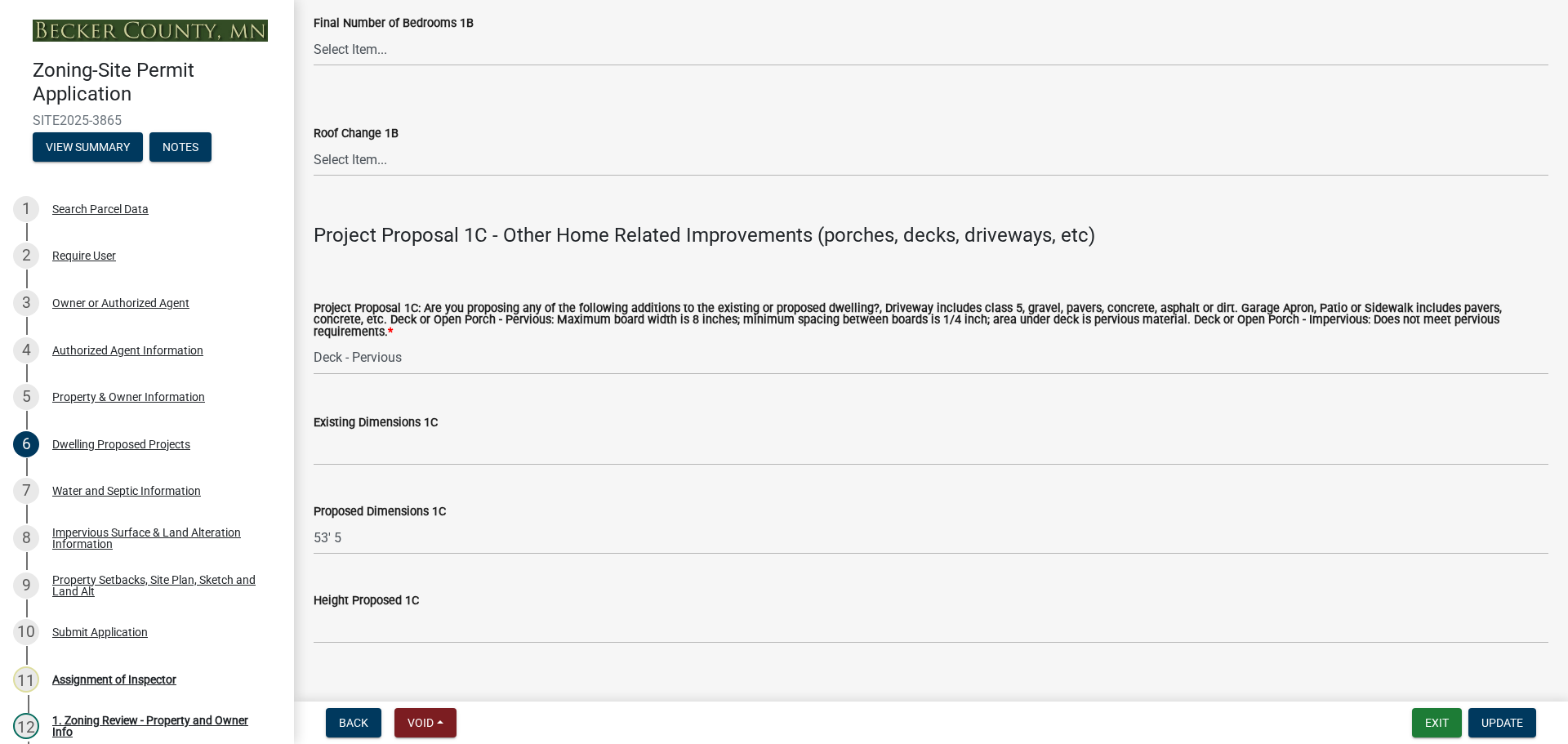
scroll to position [2527, 0]
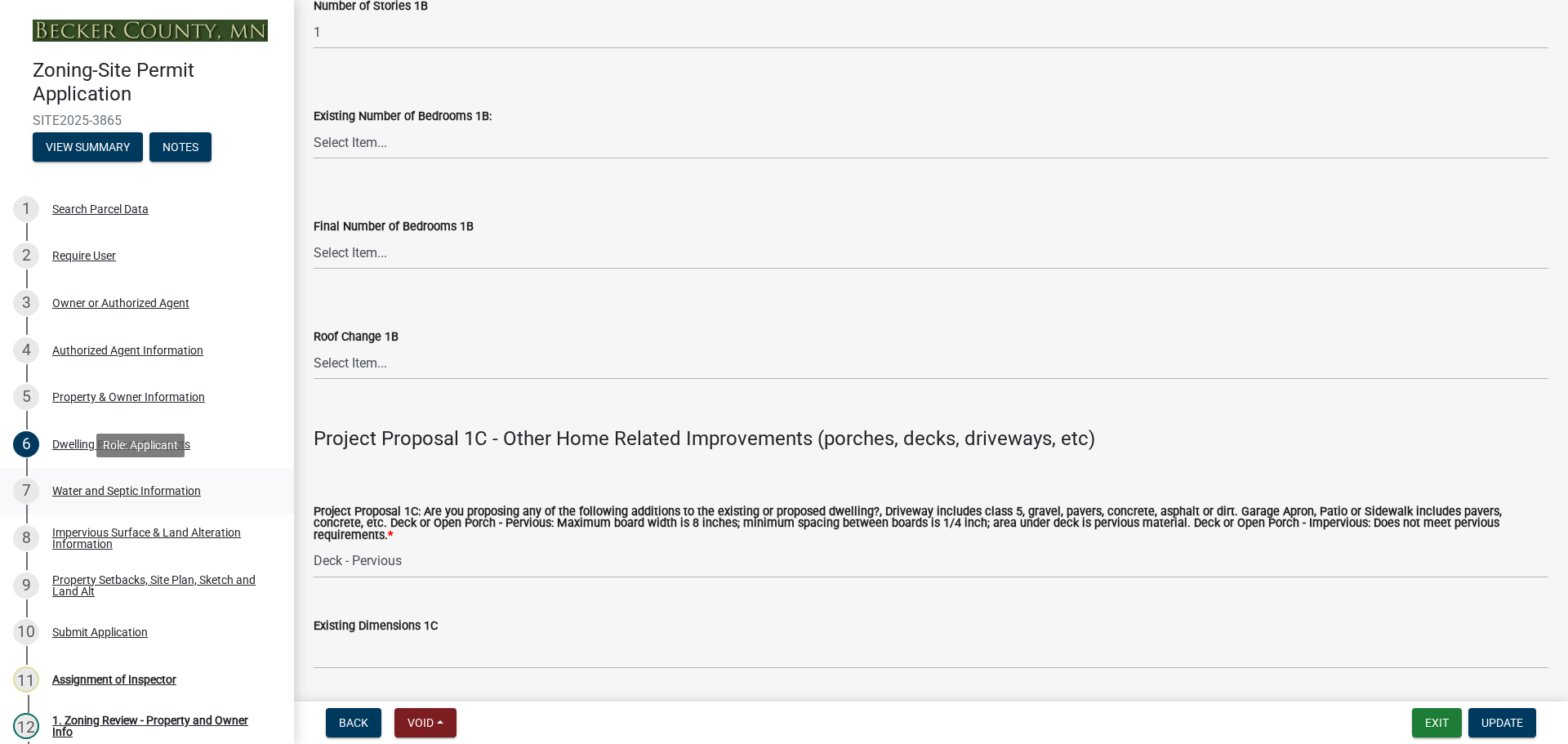
click at [142, 489] on div "Water and Septic Information" at bounding box center [126, 491] width 149 height 11
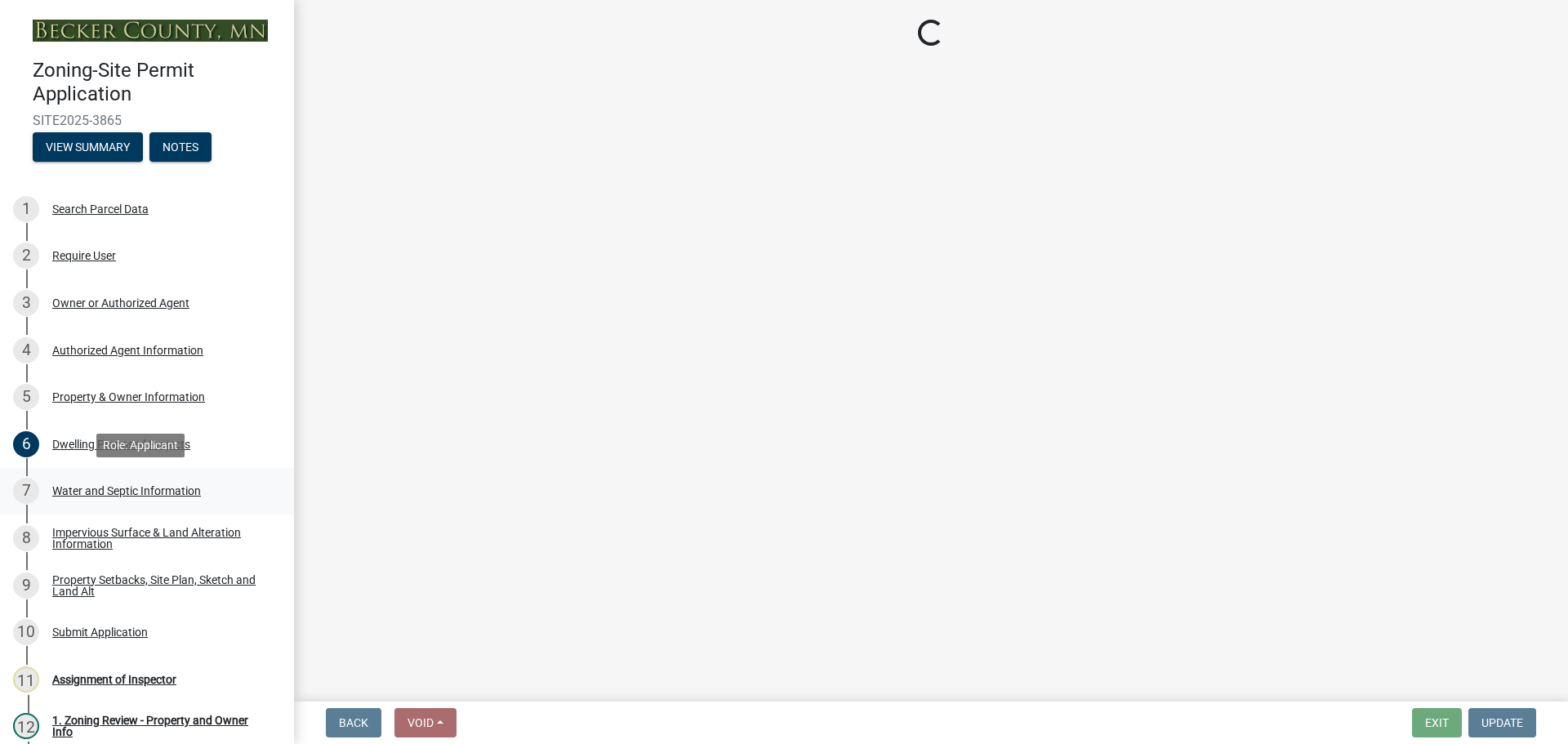
scroll to position [0, 0]
select select "9c51a48b-0bee-4836-8d5c-beab6e77ad2a"
select select "4828487e-2007-429b-991d-671fae0459c9"
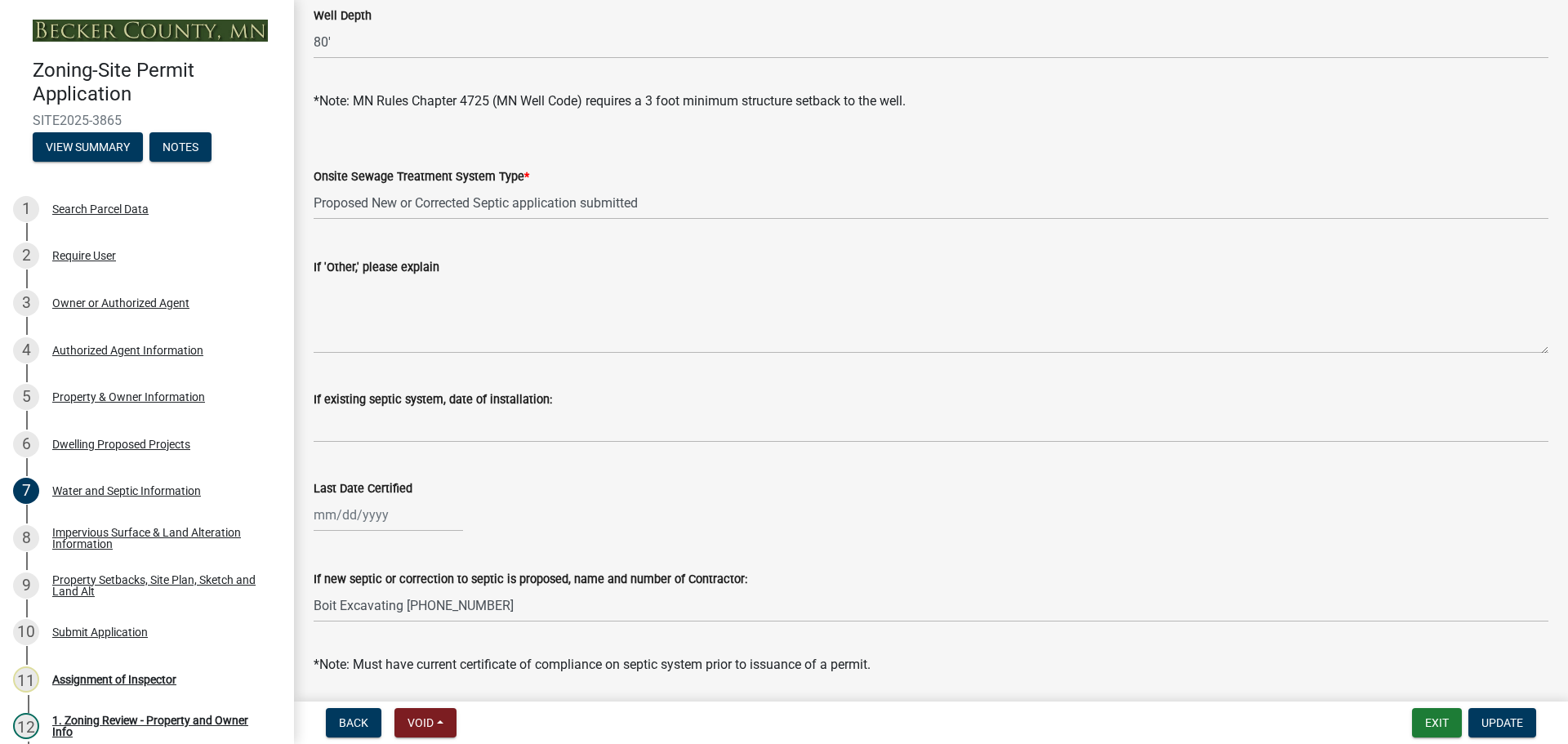
scroll to position [327, 0]
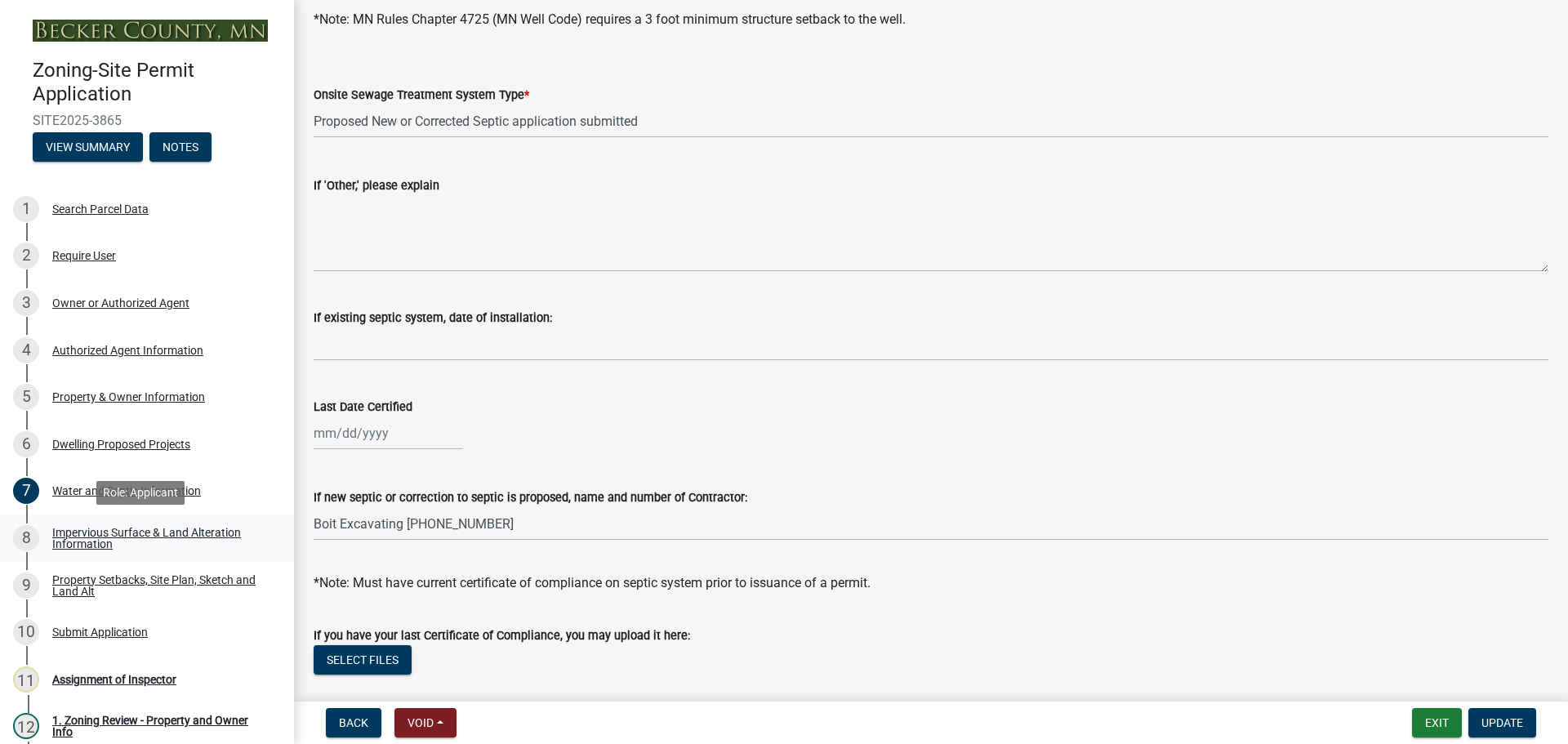
click at [73, 522] on link "8 Impervious Surface & Land Alteration Information" at bounding box center [147, 538] width 294 height 48
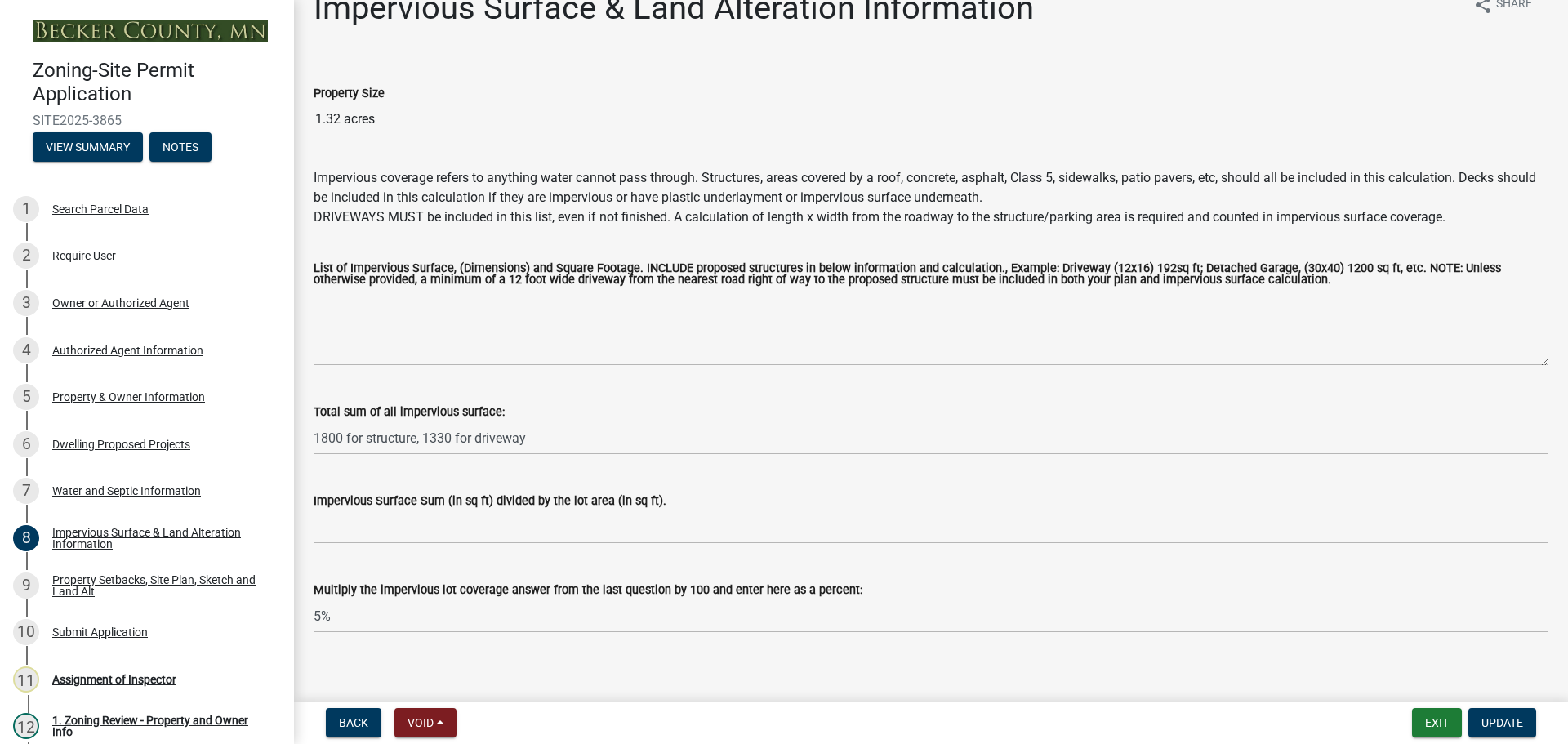
scroll to position [47, 0]
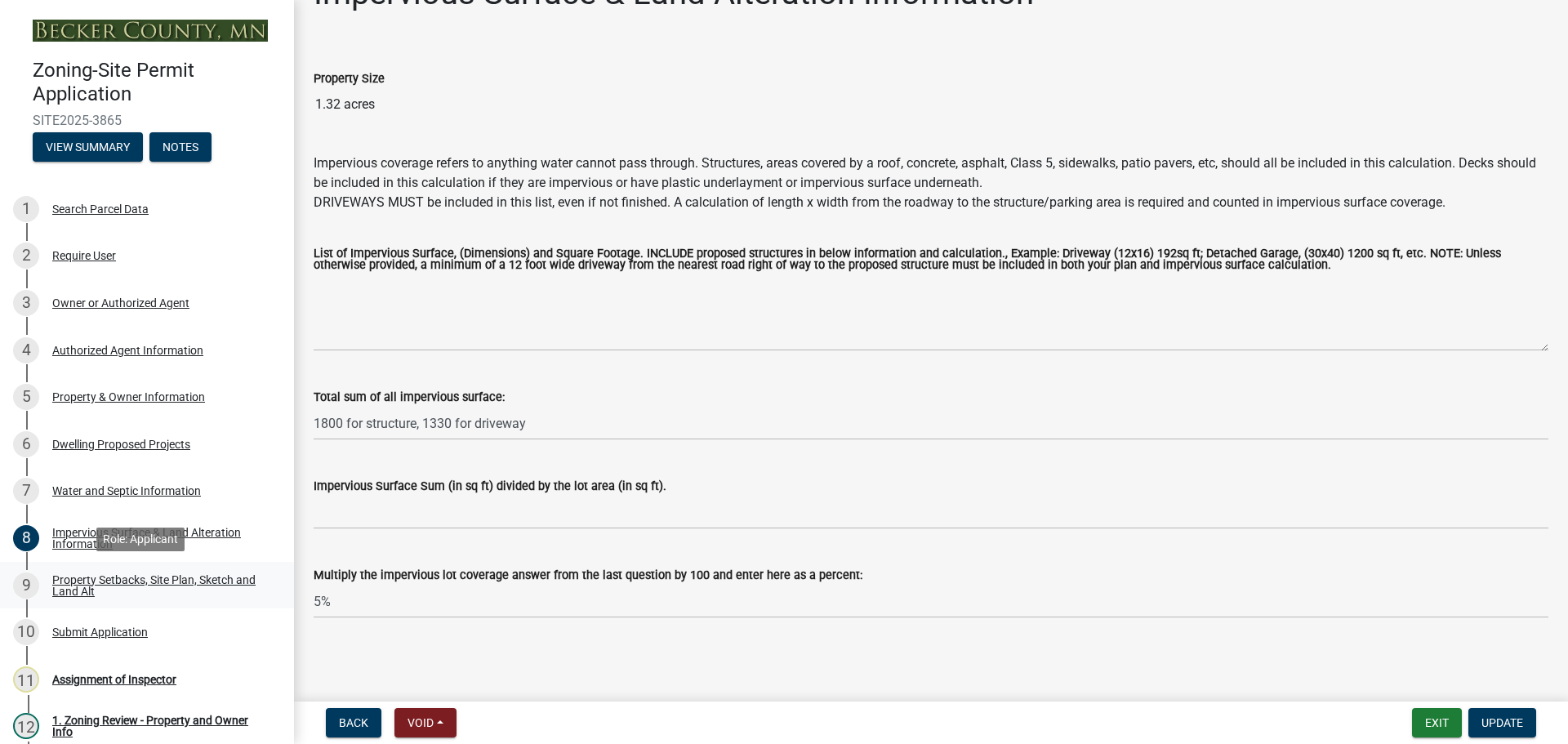
click at [80, 575] on div "Property Setbacks, Site Plan, Sketch and Land Alt" at bounding box center [160, 586] width 215 height 23
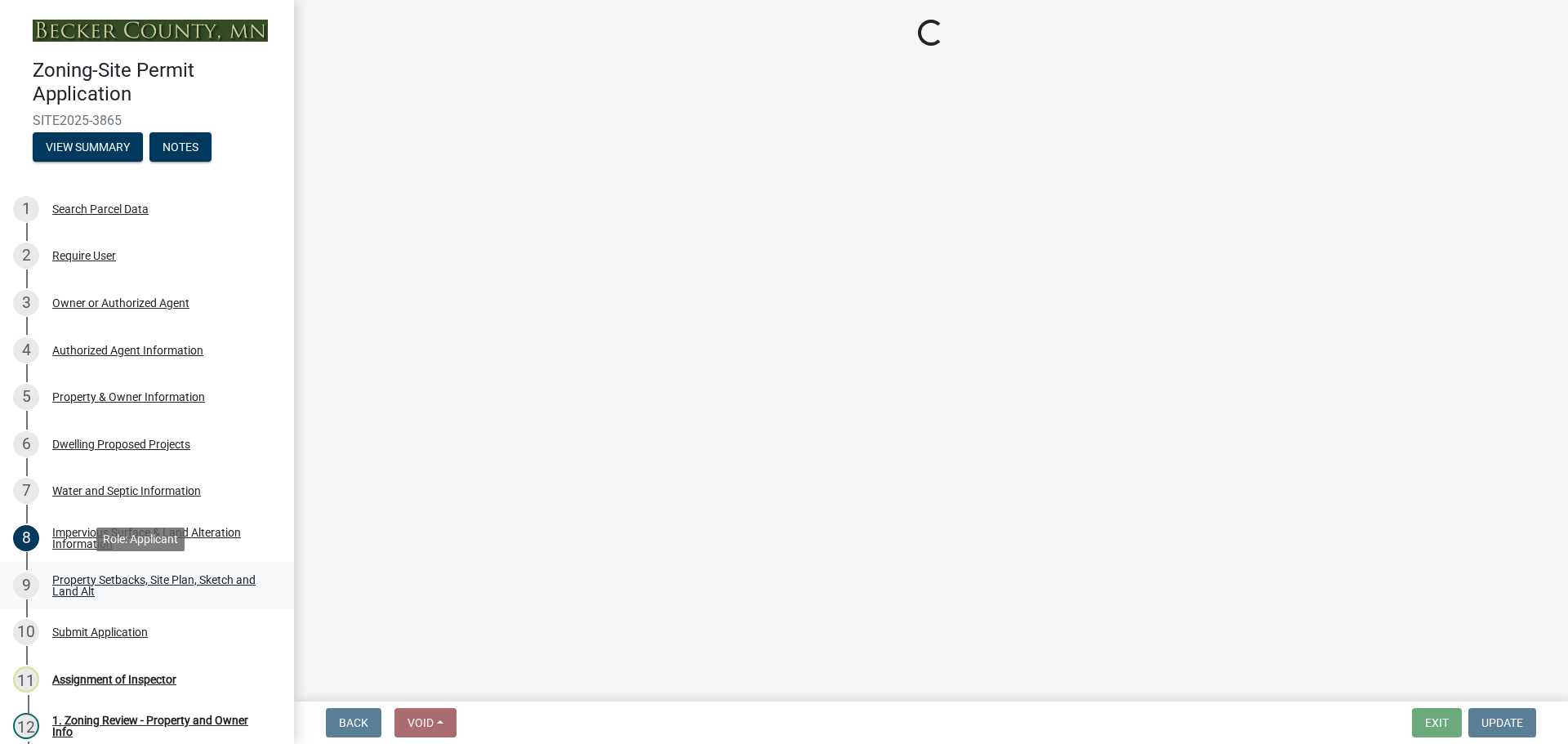
scroll to position [0, 0]
select select "7b13c63f-e699-4112-b373-98fbd28ec536"
select select "75d729af-245c-453b-a9cc-c41847c3eef2"
select select "b56a4575-9846-47cf-8067-c59a4853da22"
select select "12f785fb-c378-4b18-841c-21c73dc99083"
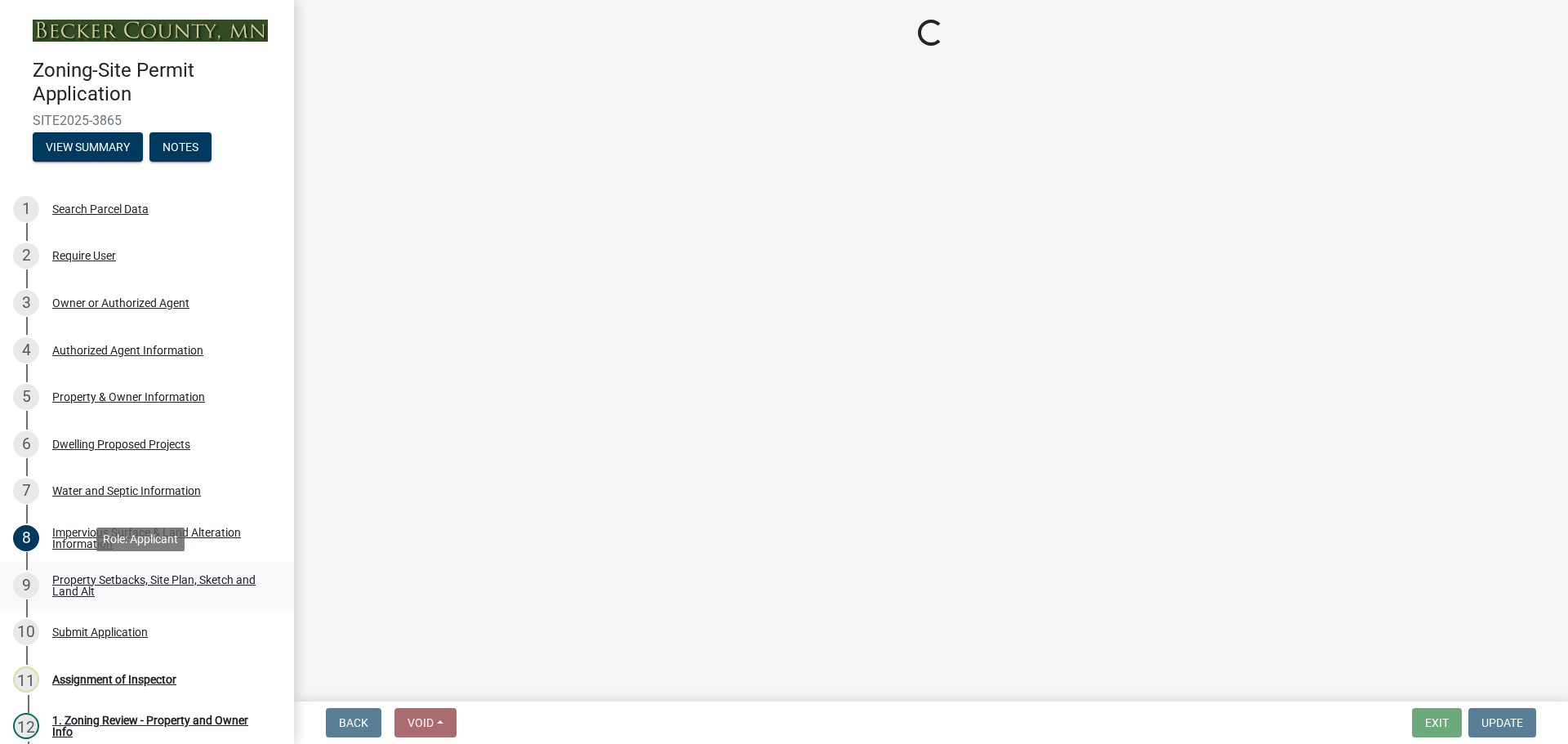
select select "5c3bc124-316a-4e31-81ed-fa9247a28fef"
select select "796322b5-3e39-4ae3-9a85-c5f4264dfc0d"
select select "5ad4ab64-b44e-481c-9000-9e5907aa74e1"
select select "e019de12-4845-45f2-ad10-5fb76eee0e55"
select select "c8b8ea71-7088-4e87-a493-7bc88cc2835b"
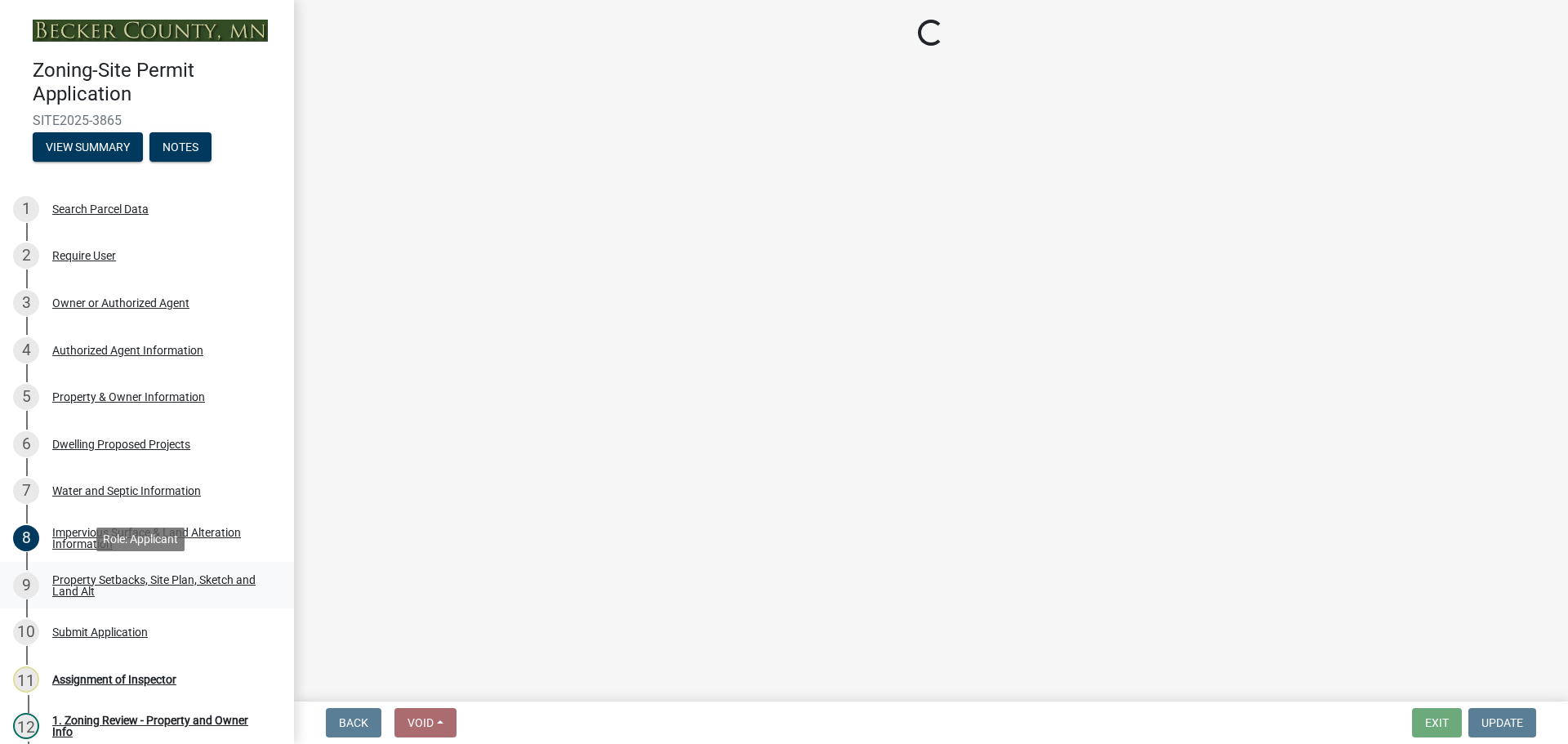
select select "133211ff-91ce-4a0a-9235-b48a7e2069a0"
select select "19d13e65-c93d-443e-910a-7a17299544cc"
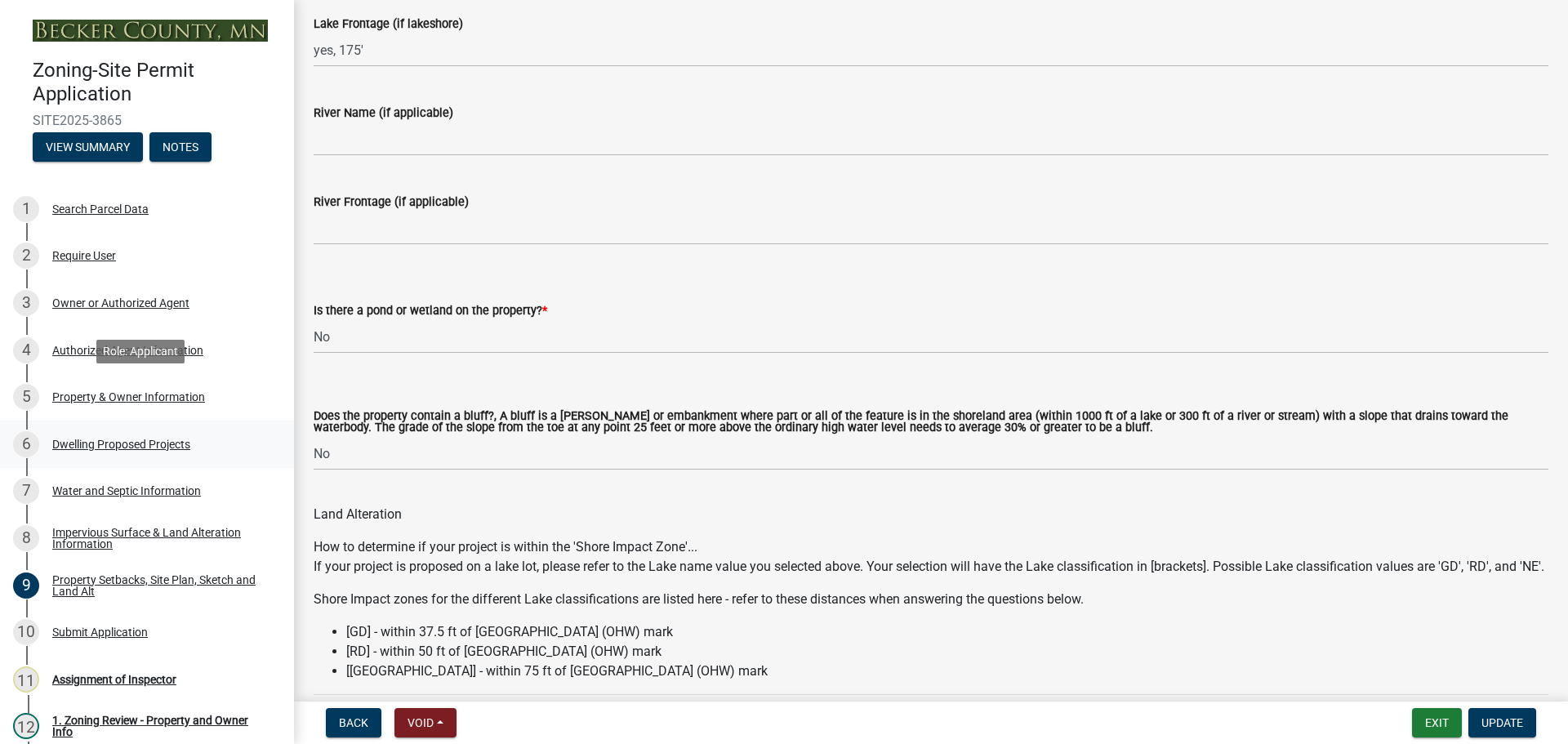
scroll to position [1469, 0]
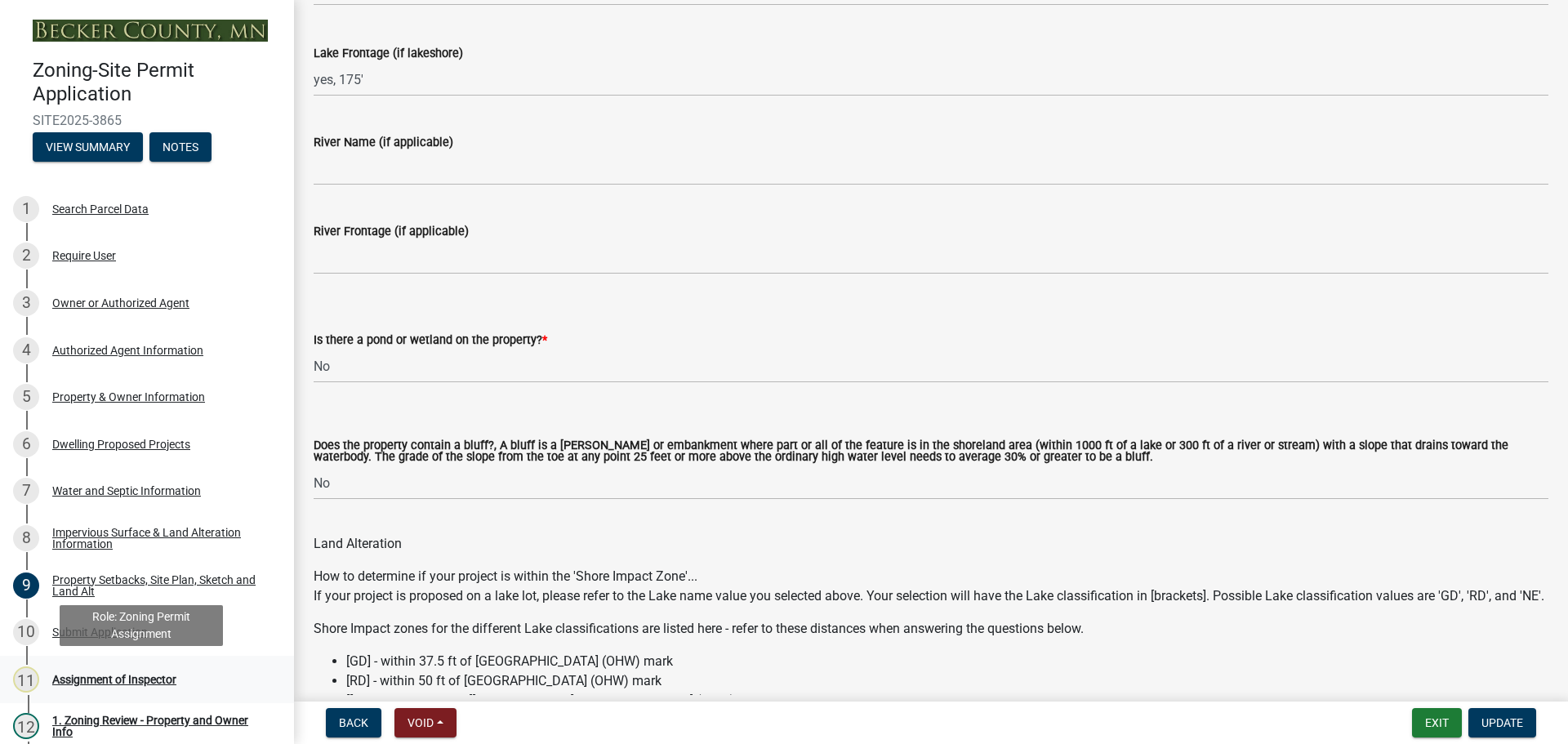
click at [152, 676] on div "Assignment of Inspector" at bounding box center [114, 679] width 124 height 11
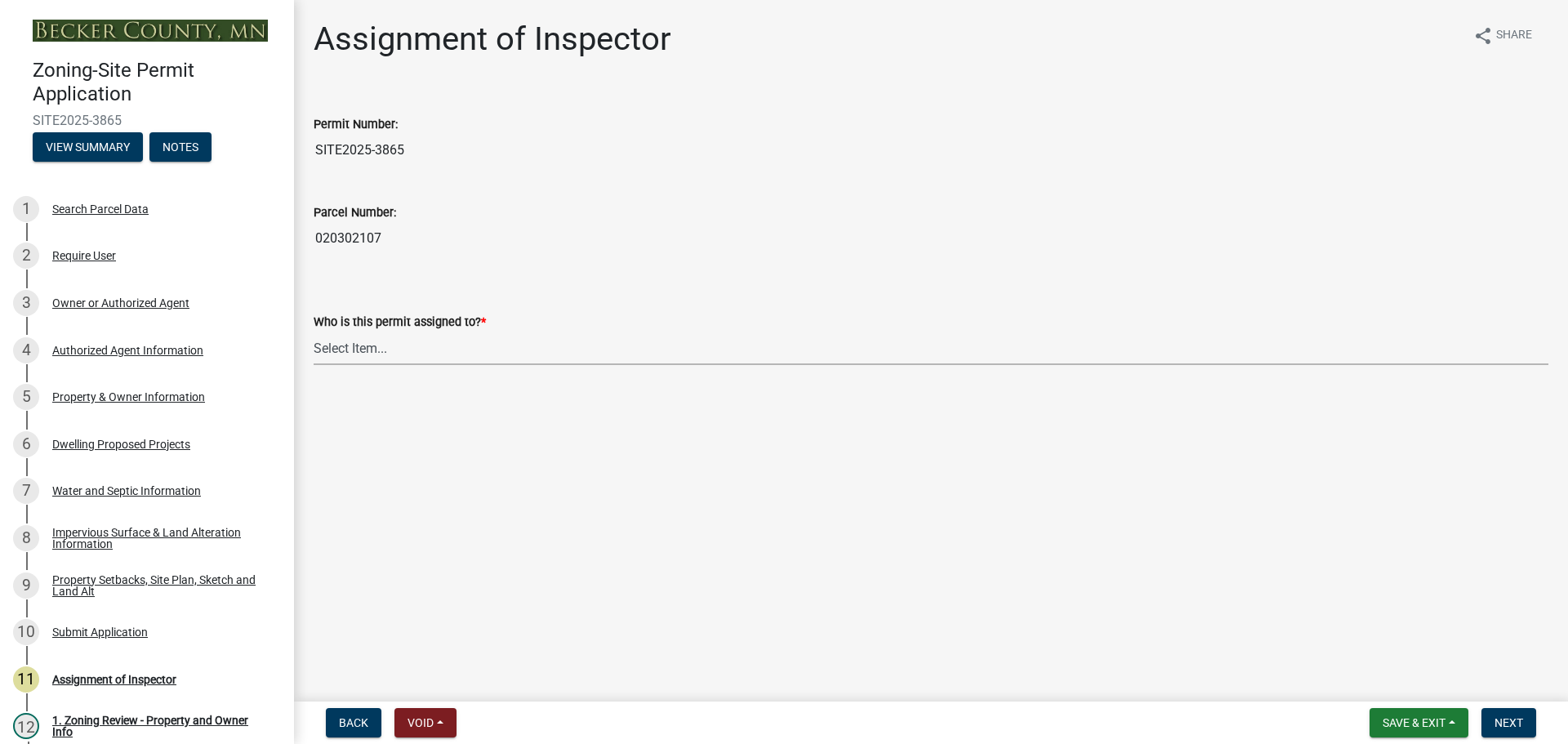
click at [341, 349] on select "Select Item... Jeff Rusness Kyle Vareberg Nicole Bradbury Susan Rockwell Tyler …" at bounding box center [931, 348] width 1235 height 34
click at [314, 332] on select "Select Item... Jeff Rusness Kyle Vareberg Nicole Bradbury Susan Rockwell Tyler …" at bounding box center [931, 348] width 1235 height 34
select select "ebd8400e-d8d5-49f8-911f-e671eb76408a"
click at [1515, 724] on span "Next" at bounding box center [1508, 723] width 29 height 13
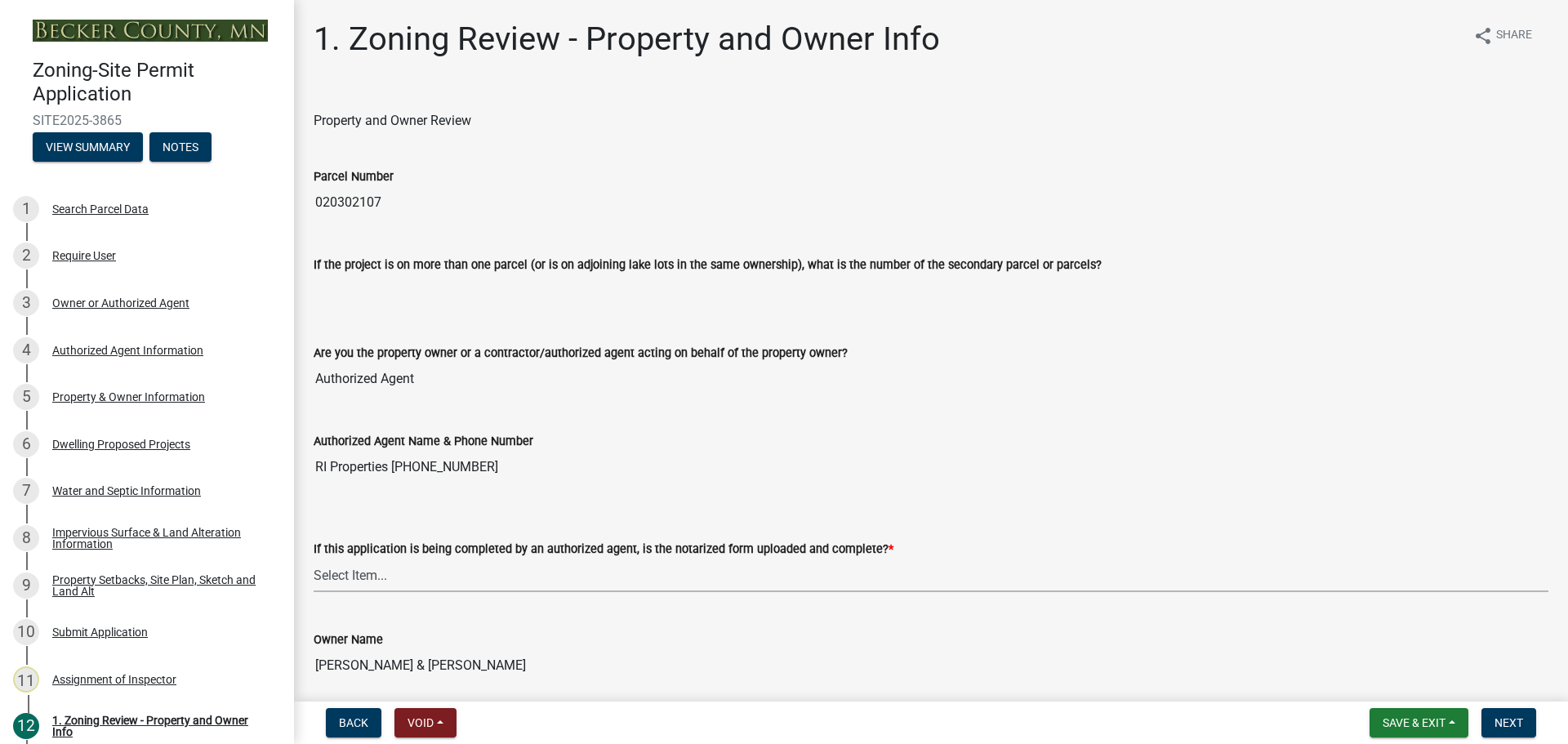
click at [352, 572] on select "Select Item... Yes No N/A" at bounding box center [931, 575] width 1235 height 34
click at [314, 558] on select "Select Item... Yes No N/A" at bounding box center [931, 575] width 1235 height 34
select select "b279cdb4-a9c7-4e65-a8bd-797316f5be14"
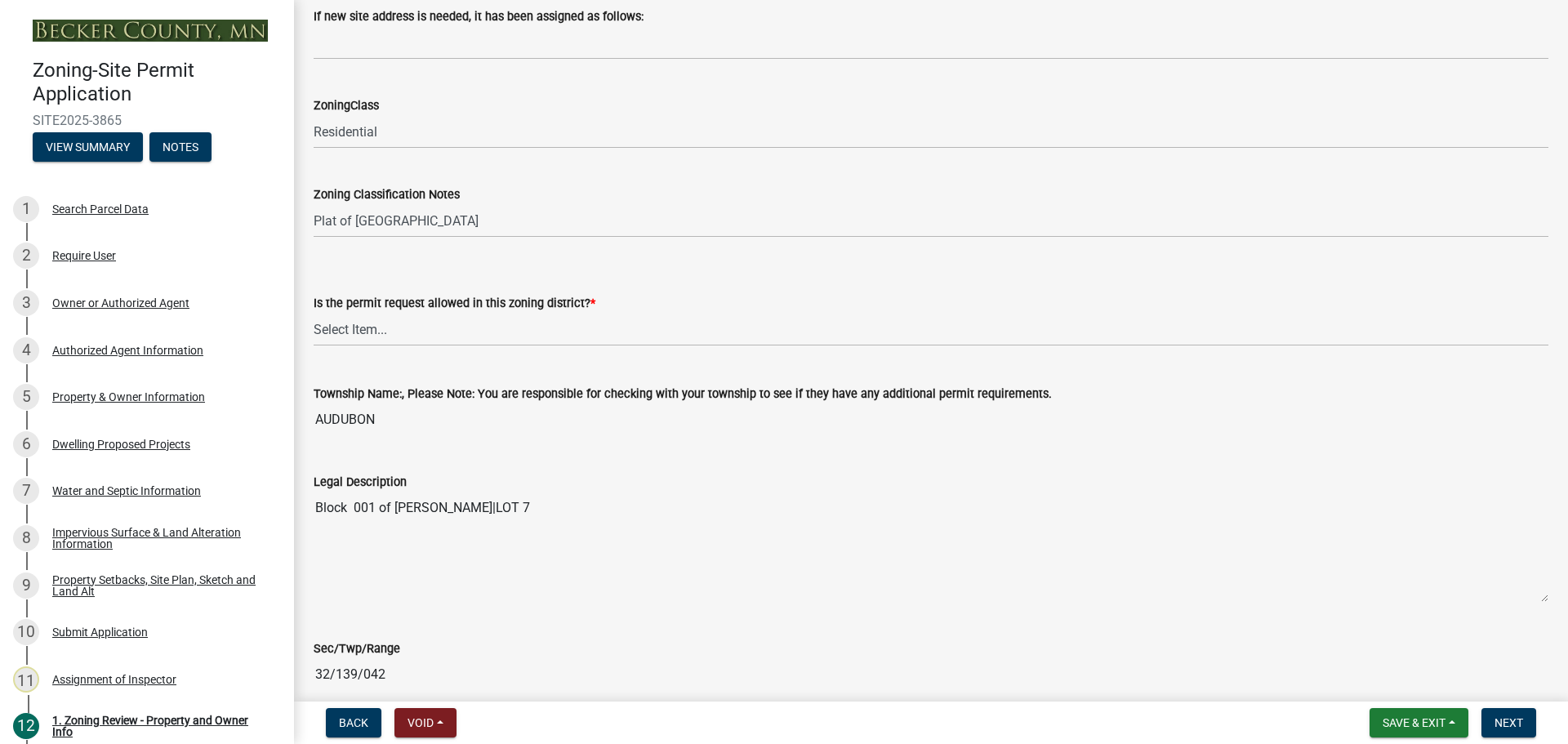
scroll to position [1061, 0]
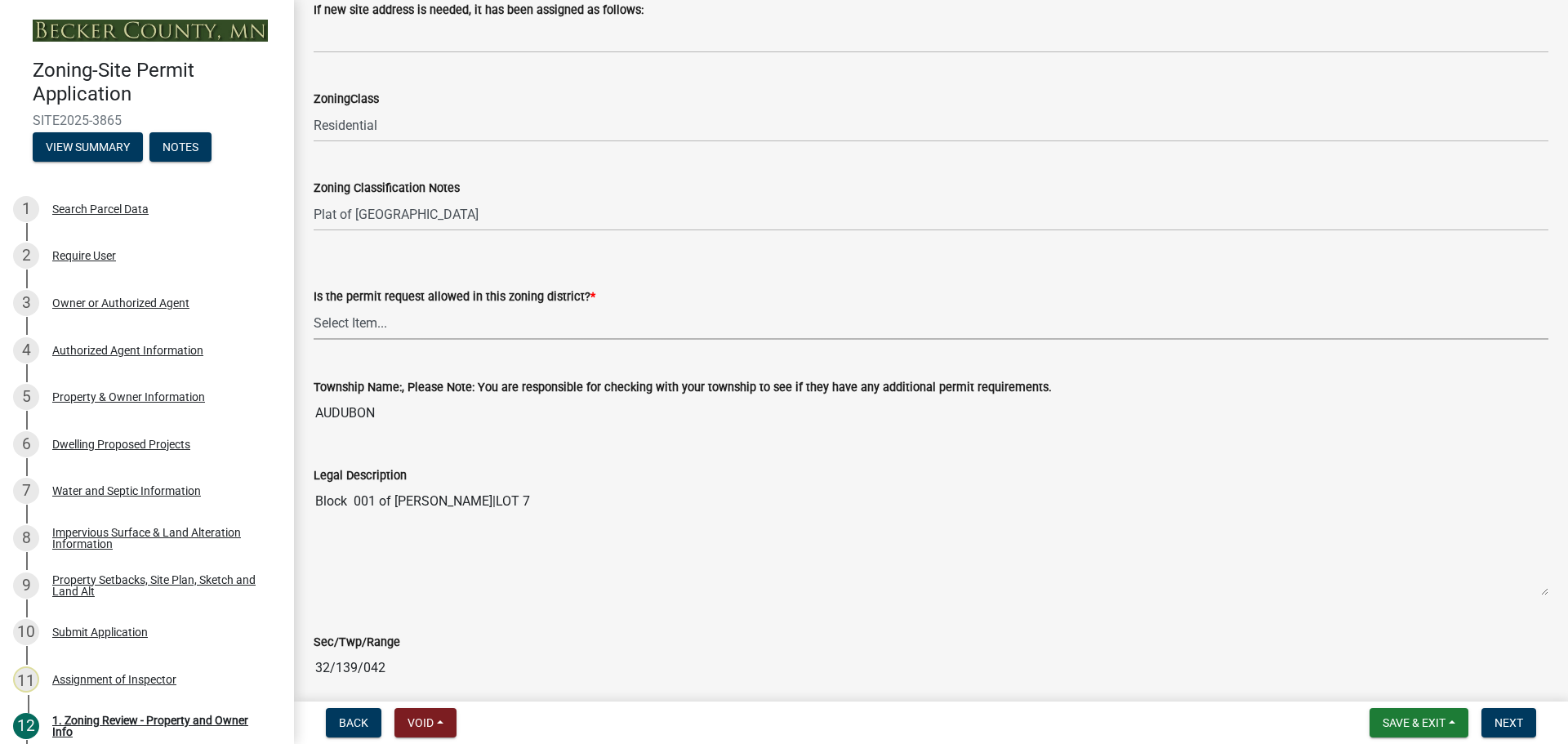
click at [329, 319] on select "Select Item... Yes No" at bounding box center [931, 323] width 1235 height 34
click at [314, 306] on select "Select Item... Yes No" at bounding box center [931, 323] width 1235 height 34
select select "b4f32c46-6248-4748-b47c-fa4933858724"
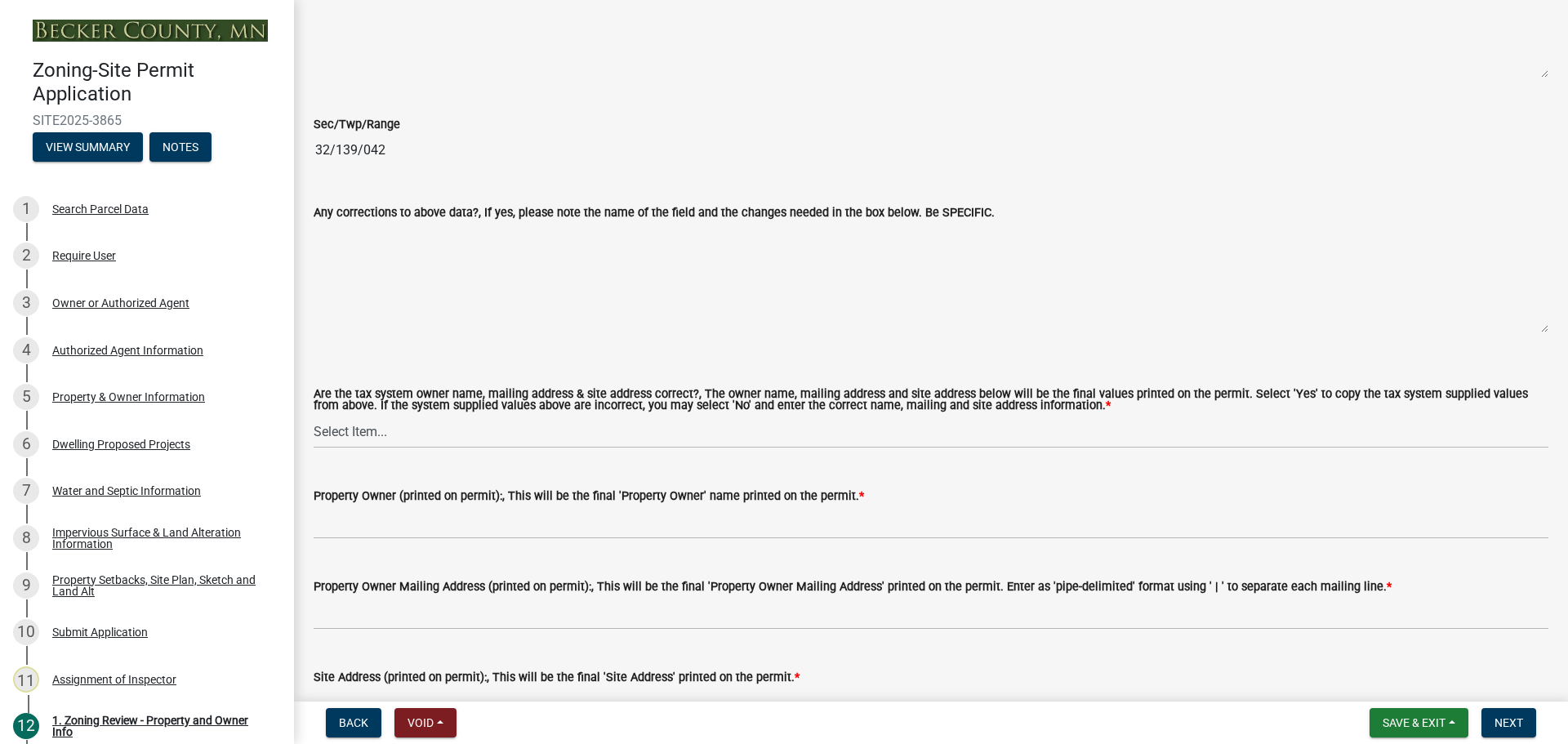
scroll to position [1715, 0]
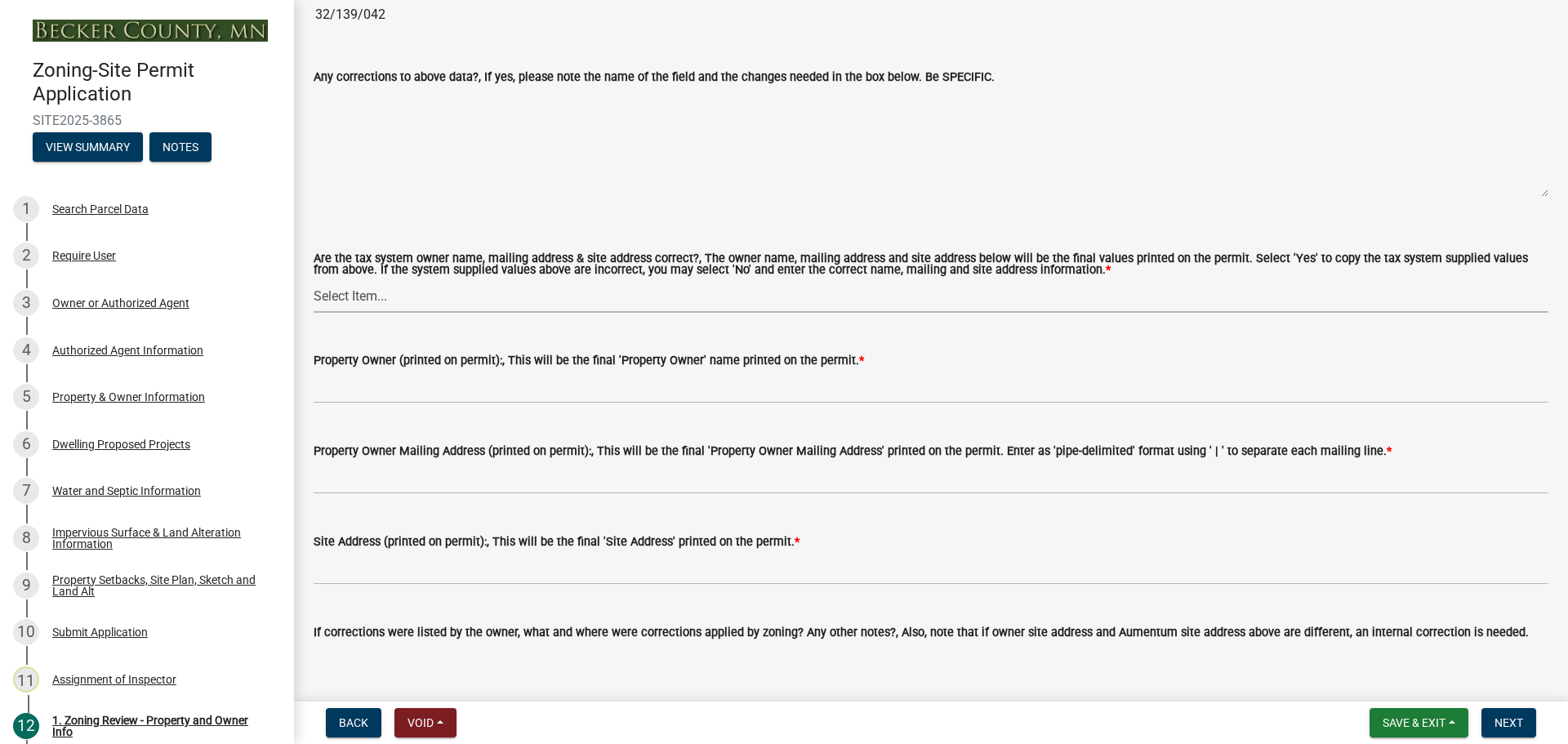
click at [347, 293] on select "Select Item... Yes No" at bounding box center [931, 296] width 1235 height 34
click at [314, 280] on select "Select Item... Yes No" at bounding box center [931, 296] width 1235 height 34
select select "ab6c2257-4786-48e5-86d0-1194833f57c8"
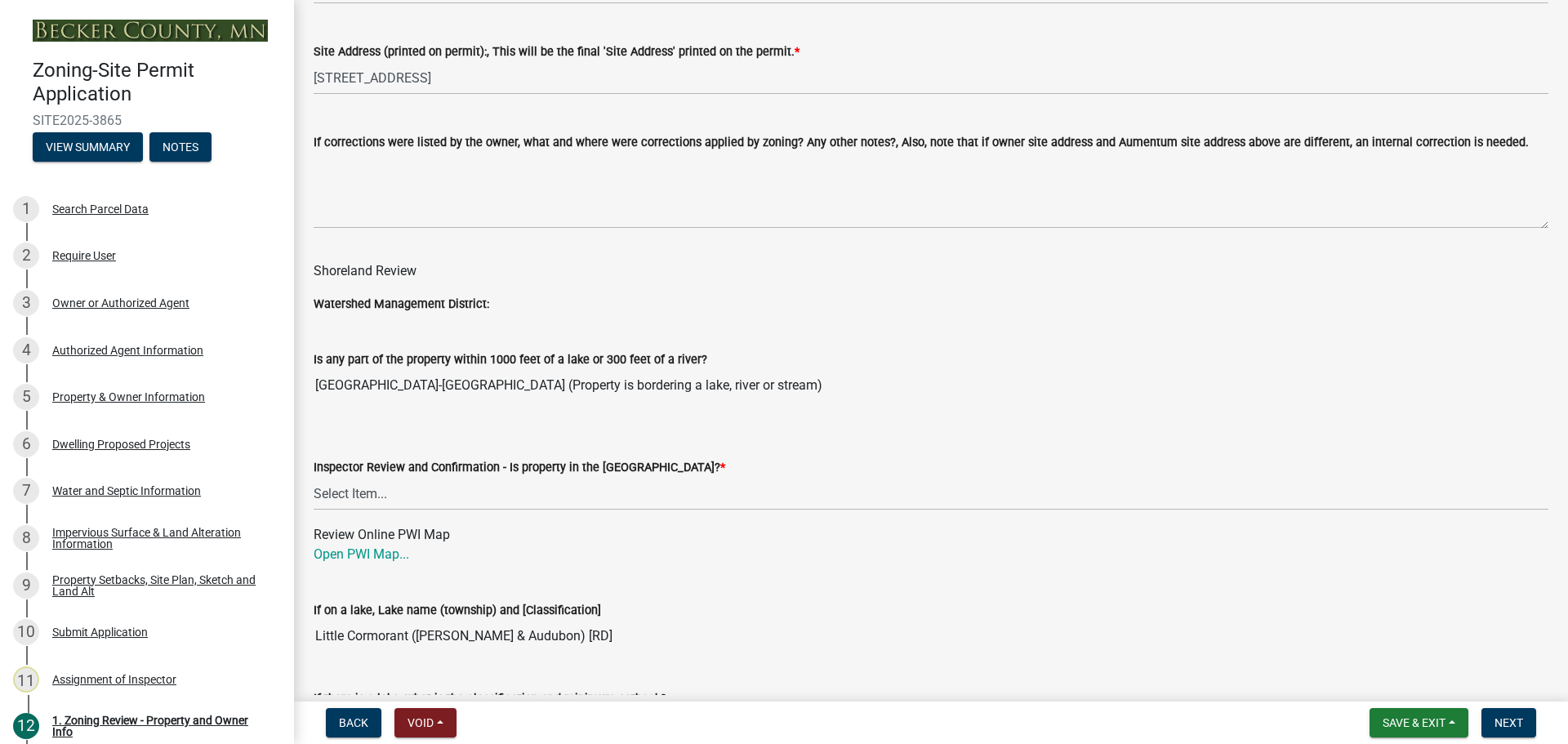
scroll to position [2531, 0]
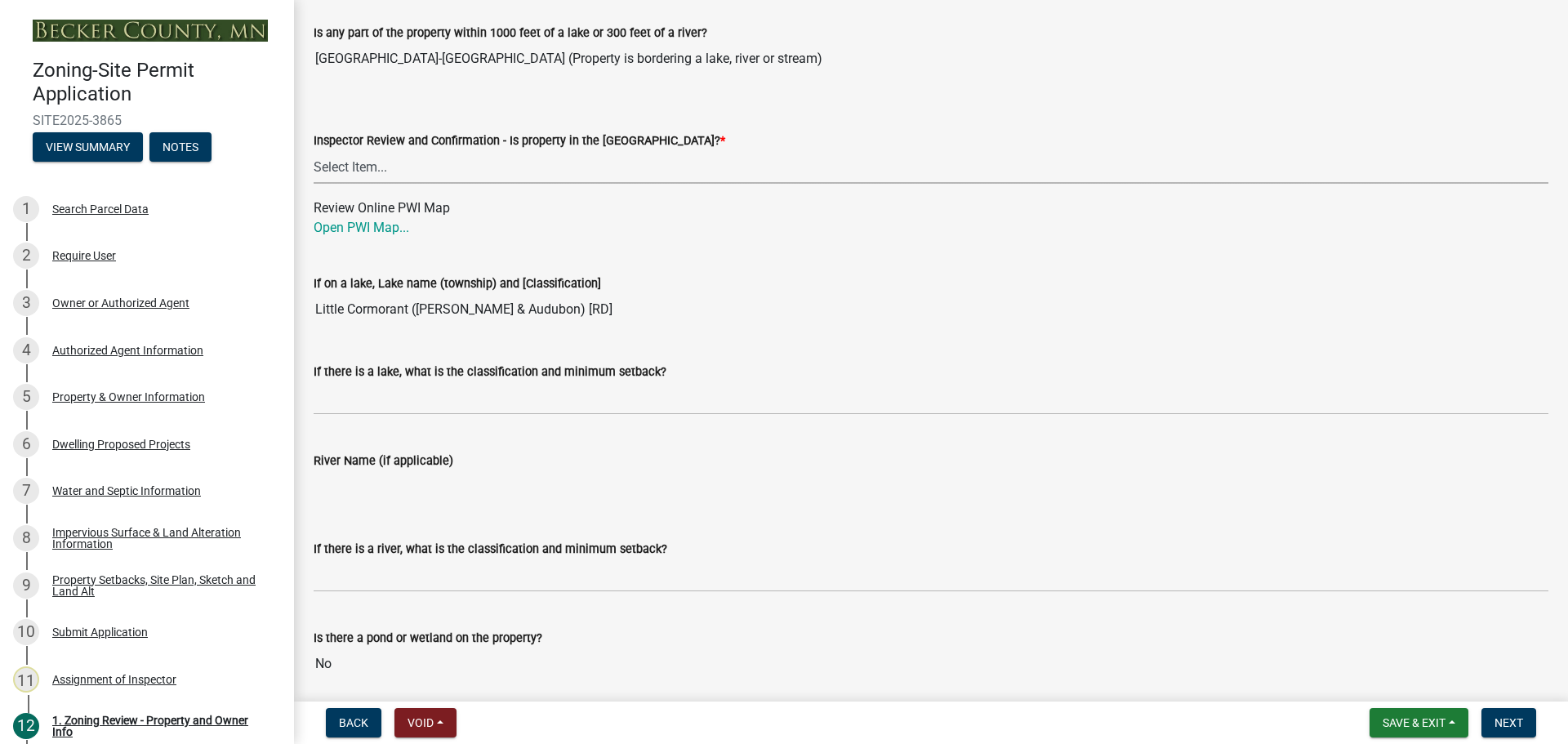
click at [377, 168] on select "Select Item... Within Shoreland District (SD) Not in Shoreland District (NOTSL)" at bounding box center [931, 167] width 1235 height 34
click at [314, 151] on select "Select Item... Within Shoreland District (SD) Not in Shoreland District (NOTSL)" at bounding box center [931, 167] width 1235 height 34
select select "de99b201-fb85-4000-88f5-6f49f4ff2101"
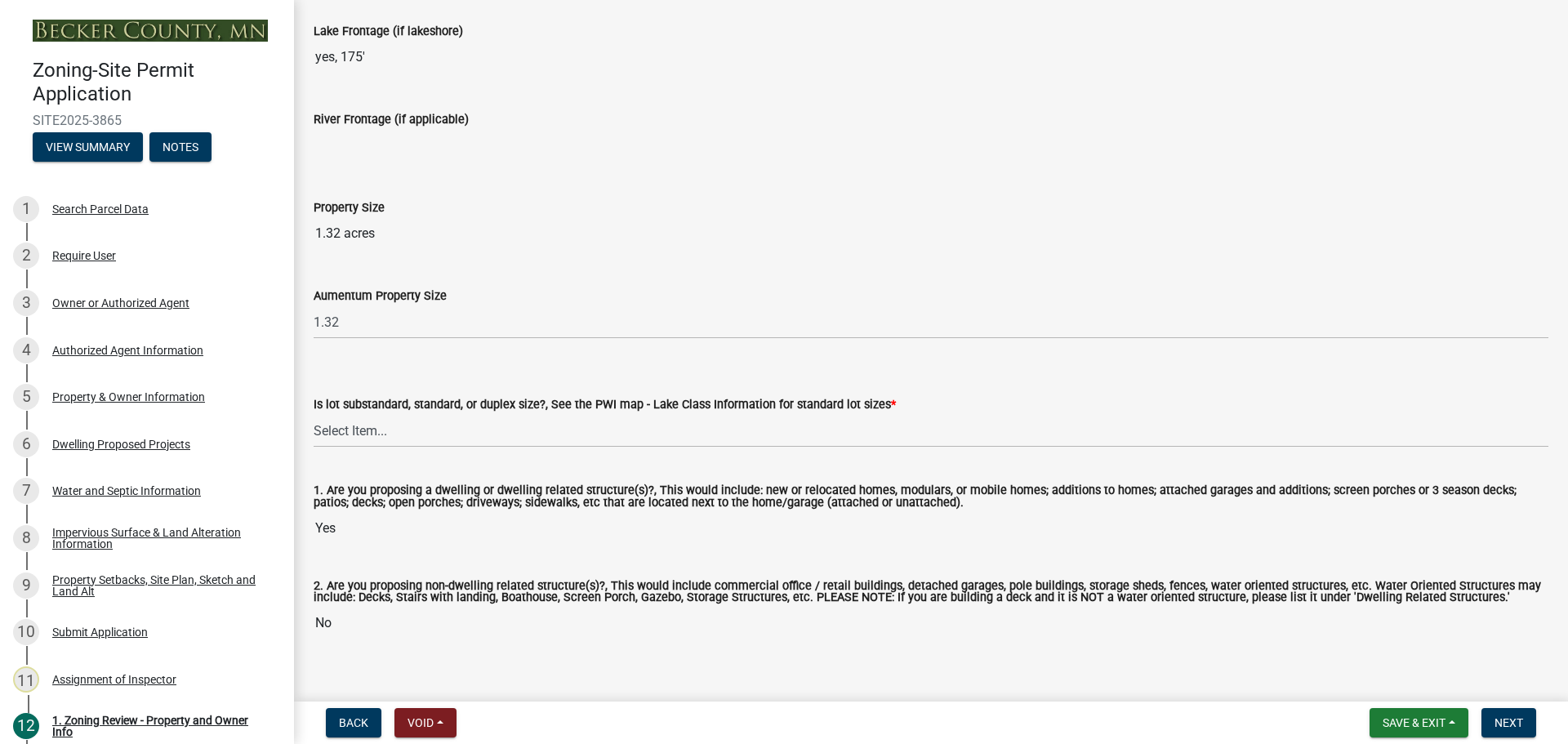
scroll to position [3338, 0]
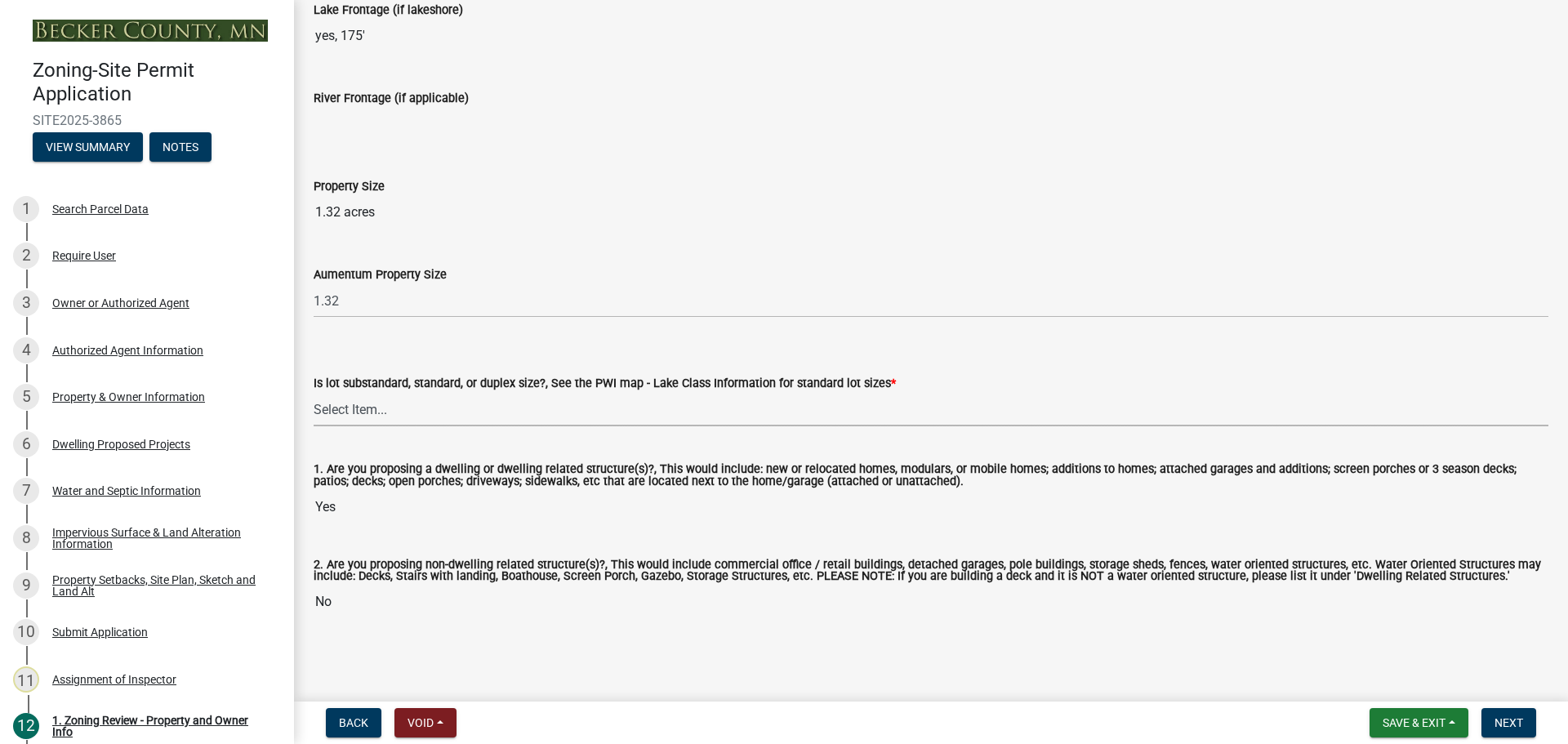
click at [333, 401] on select "Select Item... Non-Riparian and not back lot Substandard Non-Riparian Backlot S…" at bounding box center [931, 409] width 1235 height 34
click at [349, 400] on select "Select Item... Non-Riparian and not back lot Substandard Non-Riparian Backlot S…" at bounding box center [931, 409] width 1235 height 34
click at [314, 393] on select "Select Item... Non-Riparian and not back lot Substandard Non-Riparian Backlot S…" at bounding box center [931, 409] width 1235 height 34
select select "bebe3d63-d6b7-40ee-9a8d-3c7f124c1a67"
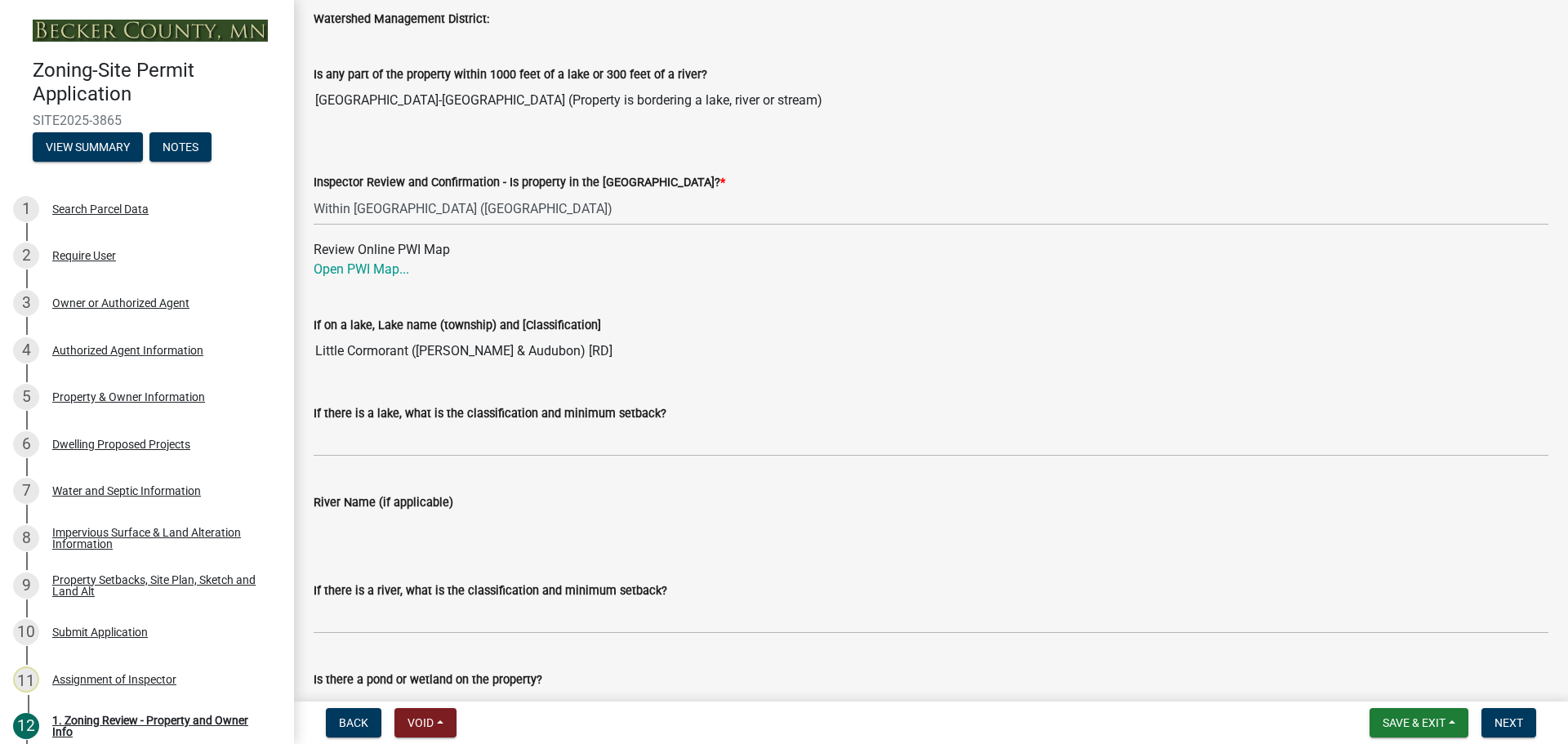
scroll to position [2358, 0]
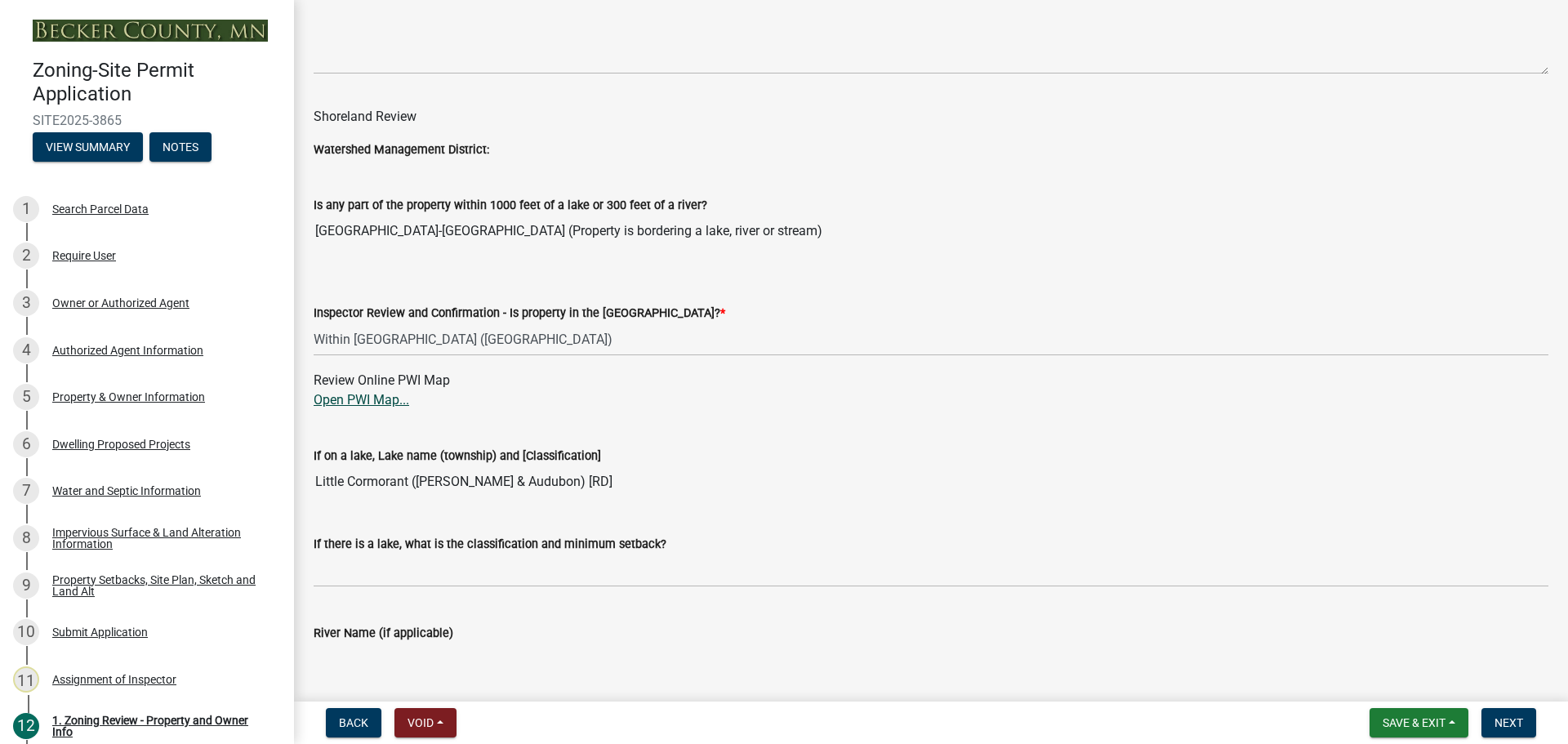
click at [370, 399] on link "Open PWI Map..." at bounding box center [361, 399] width 95 height 16
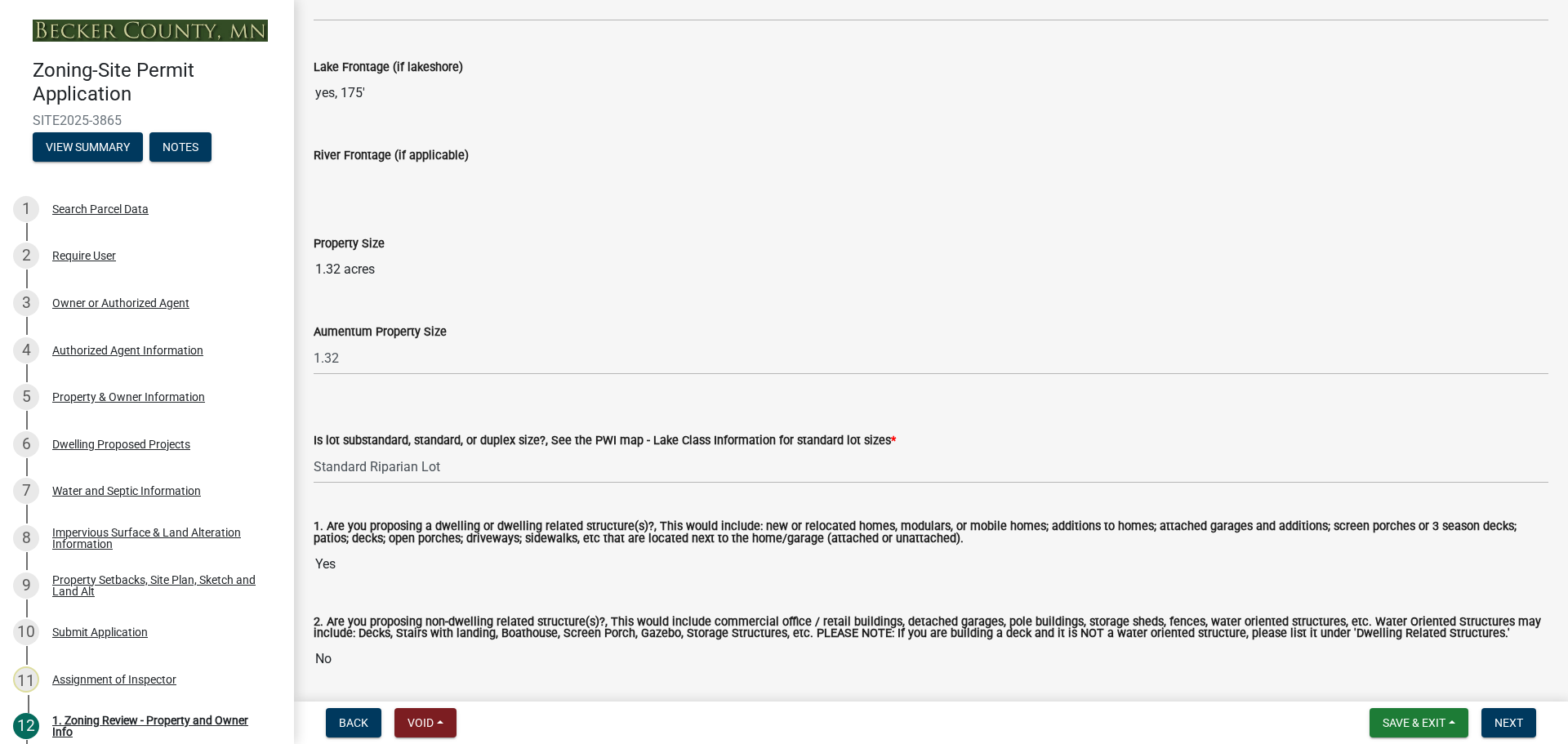
scroll to position [3338, 0]
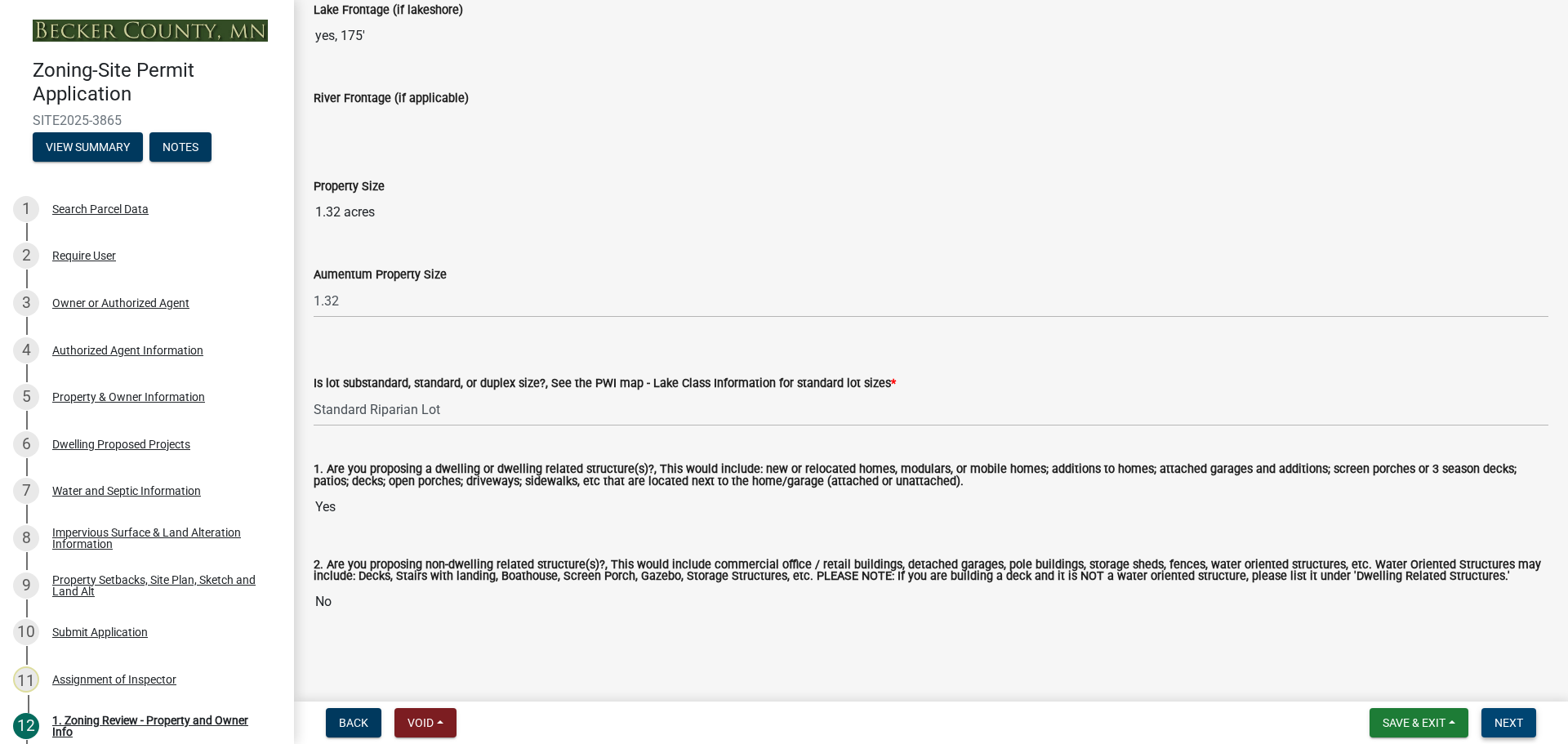
click at [1510, 718] on span "Next" at bounding box center [1508, 723] width 29 height 13
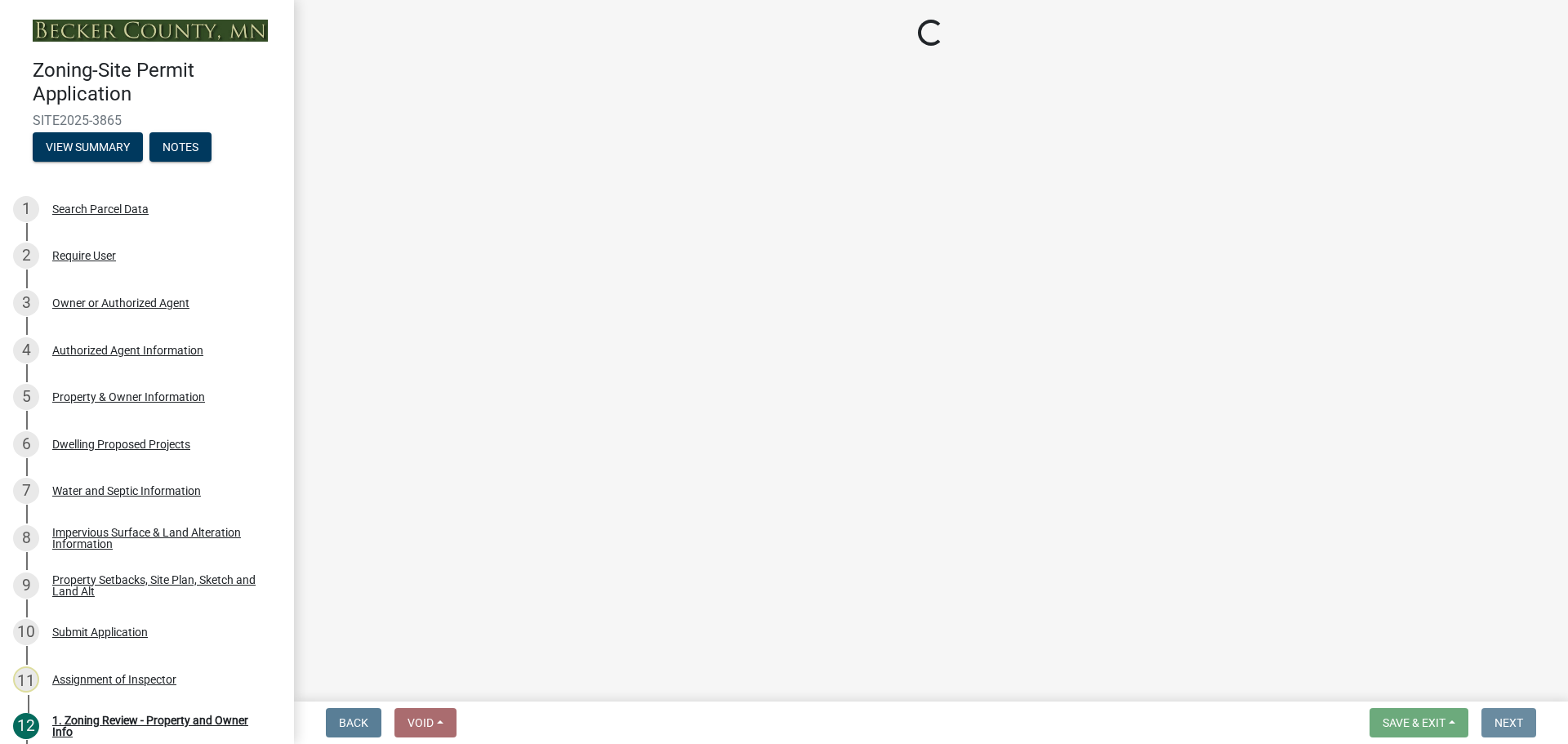
scroll to position [0, 0]
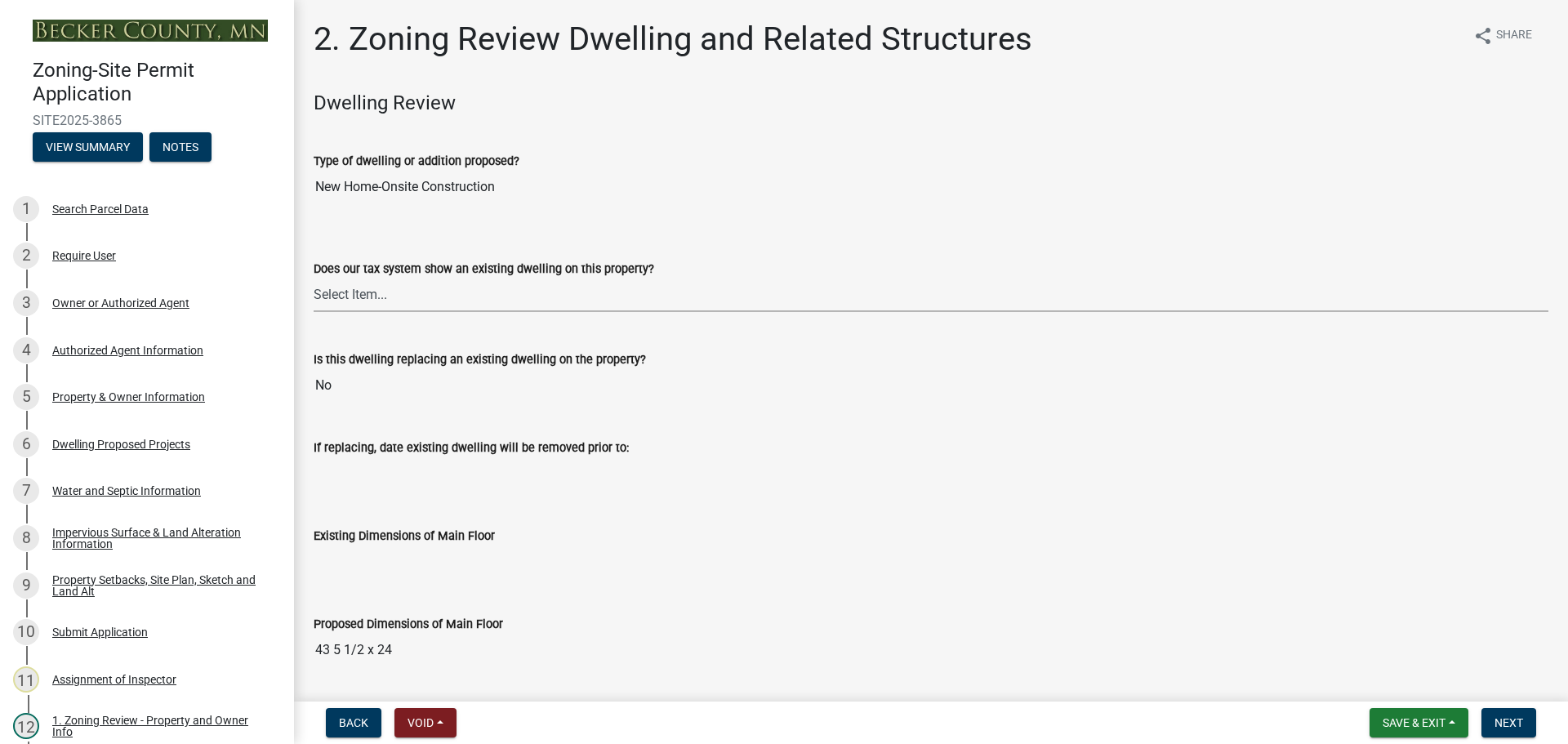
click at [361, 295] on select "Select Item... Yes No" at bounding box center [931, 295] width 1235 height 34
click at [349, 295] on select "Select Item... Yes No" at bounding box center [931, 295] width 1235 height 34
click at [314, 278] on select "Select Item... Yes No" at bounding box center [931, 295] width 1235 height 34
select select "95f121c6-c194-4f7a-b278-ad77396394df"
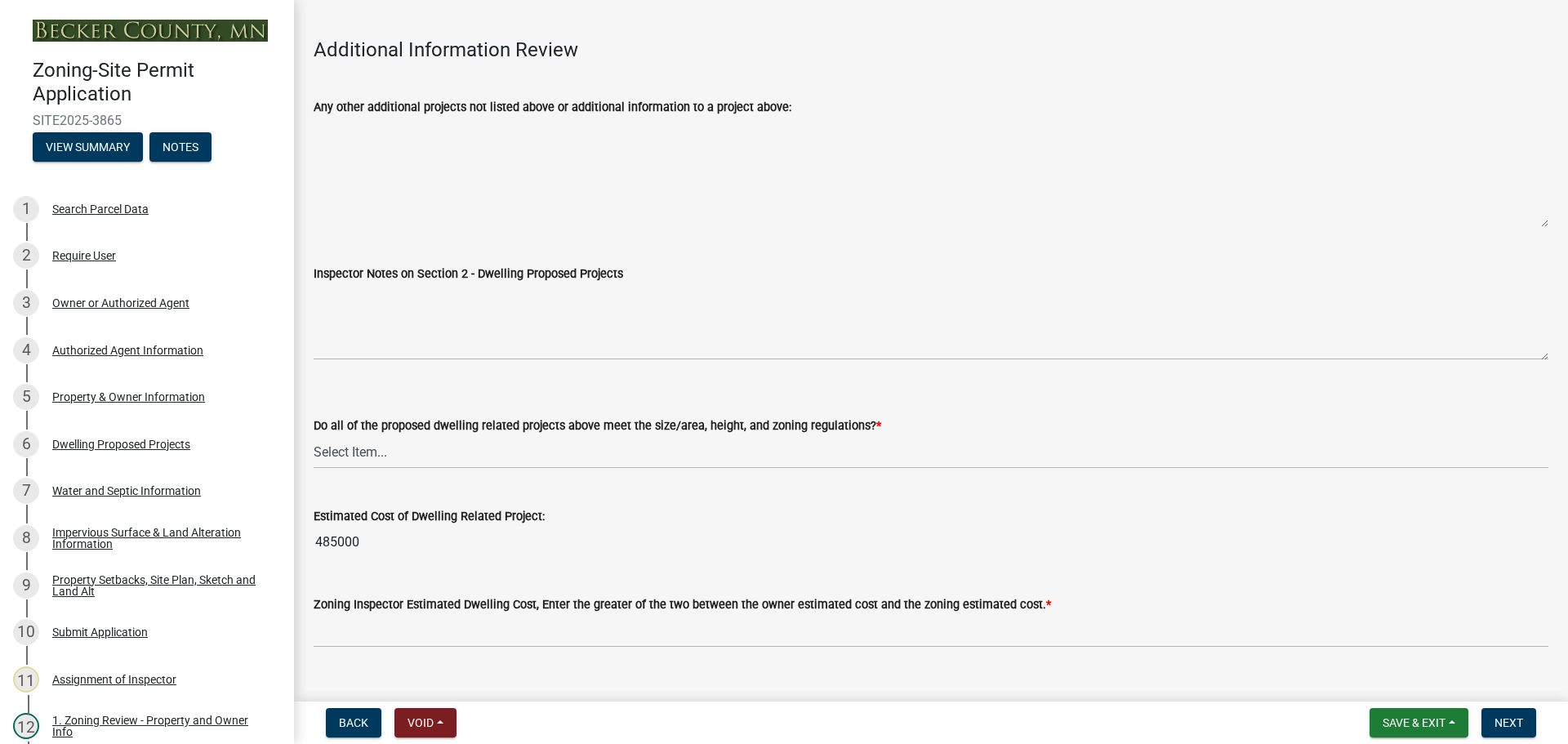
scroll to position [3791, 0]
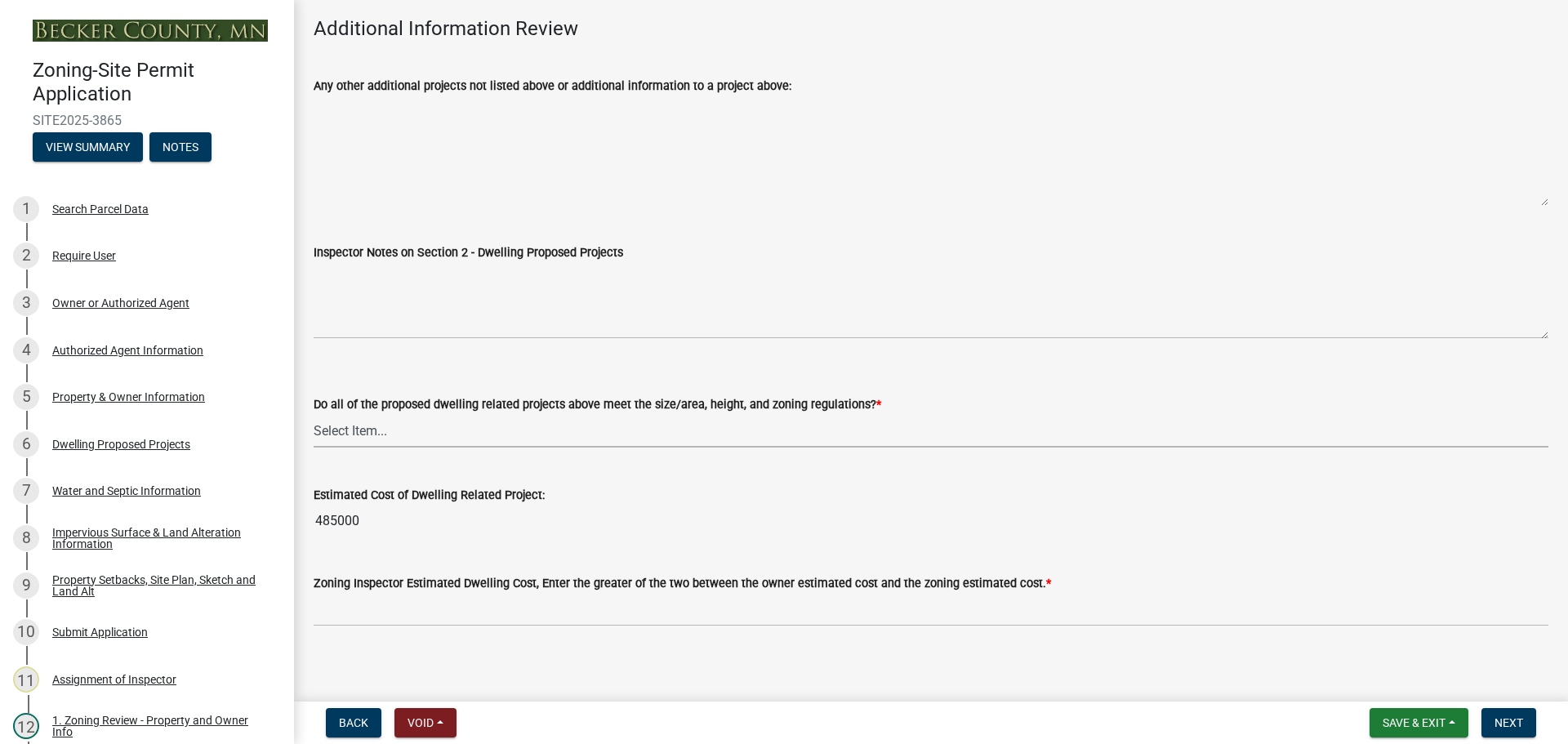
click at [355, 419] on select "Select Item... Yes No" at bounding box center [931, 430] width 1235 height 34
click at [314, 414] on select "Select Item... Yes No" at bounding box center [931, 430] width 1235 height 34
select select "583413f8-e9f7-4a70-8fe6-066f5b429c7e"
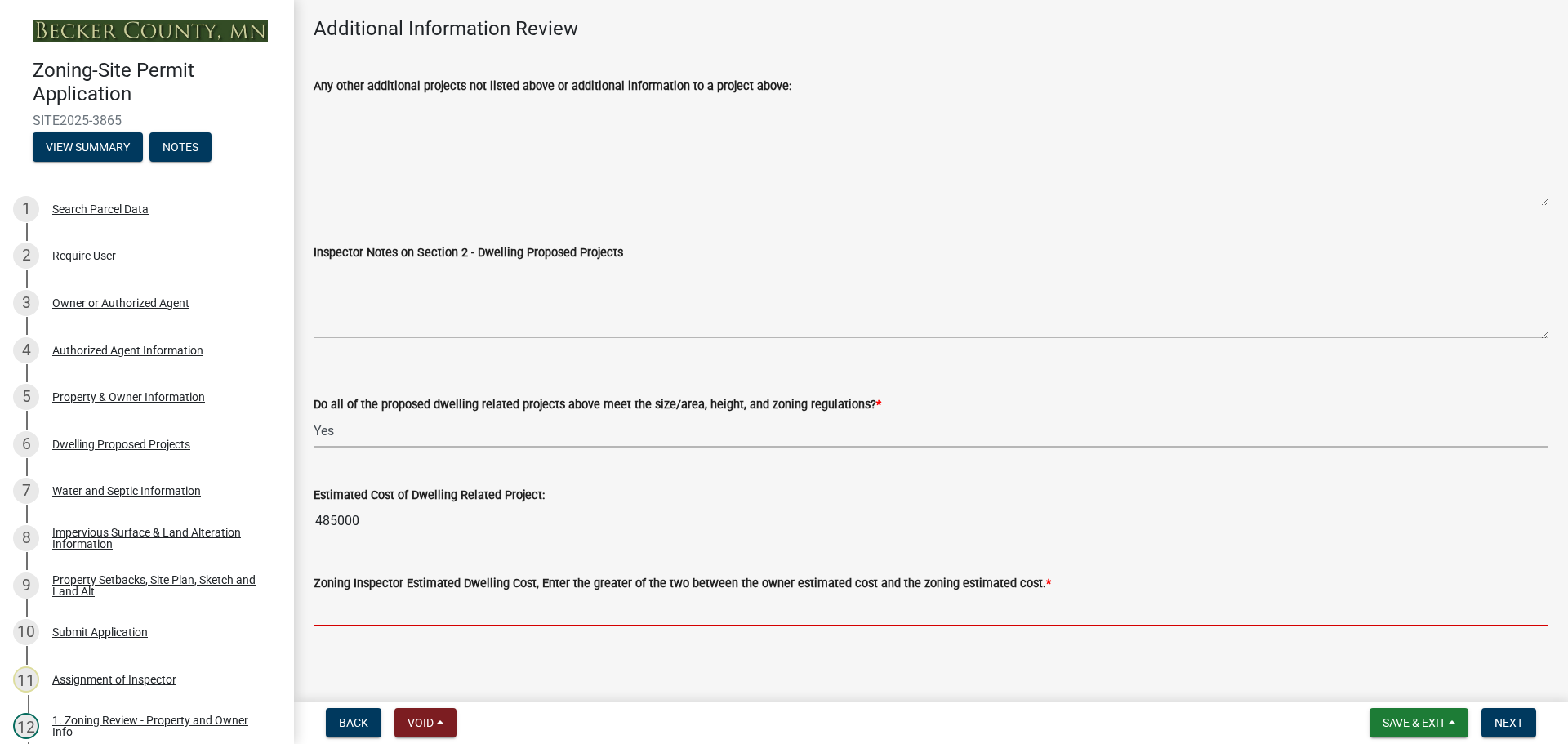
click at [375, 602] on input "text" at bounding box center [931, 609] width 1235 height 34
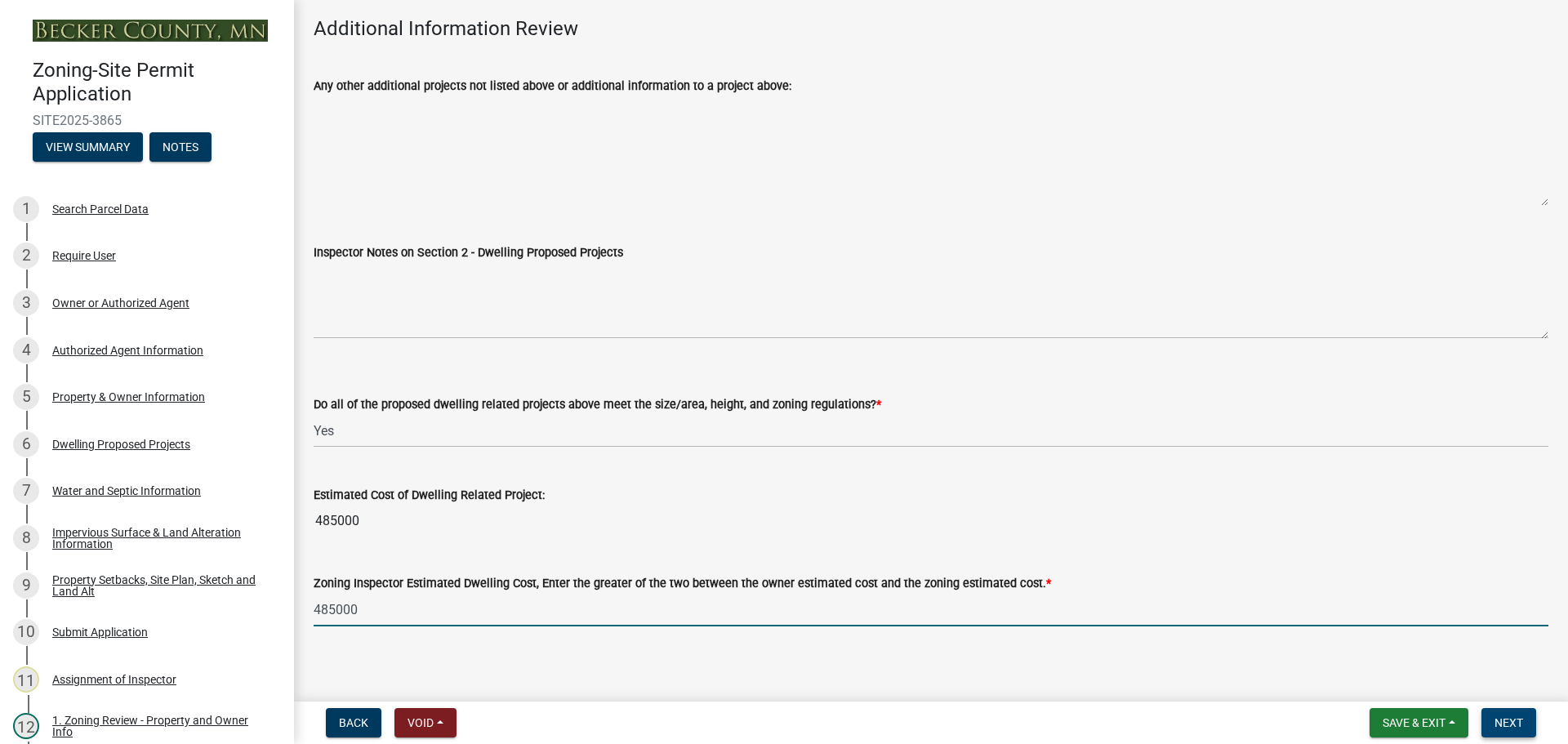
type input "485000"
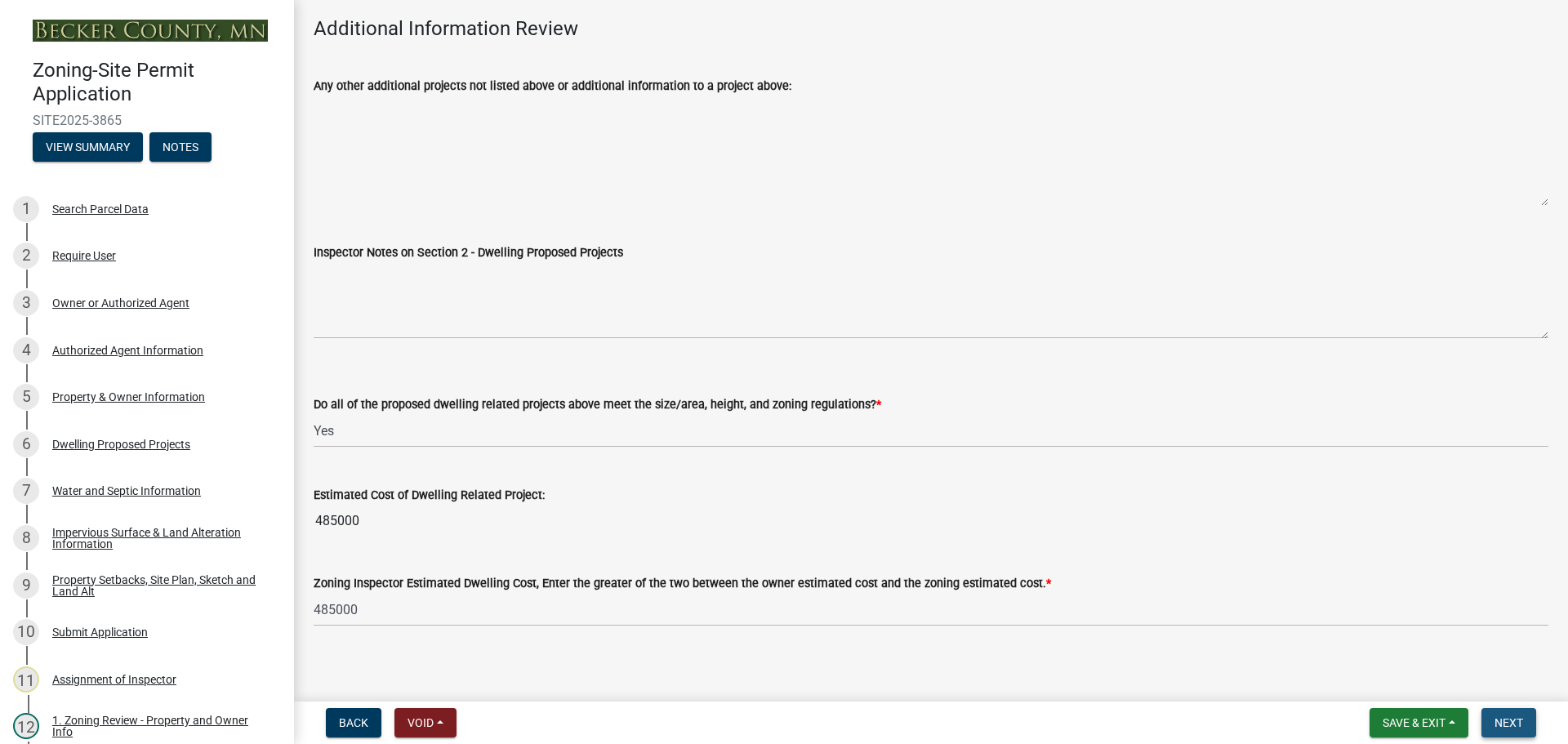
click at [1497, 716] on span "Next" at bounding box center [1508, 723] width 29 height 13
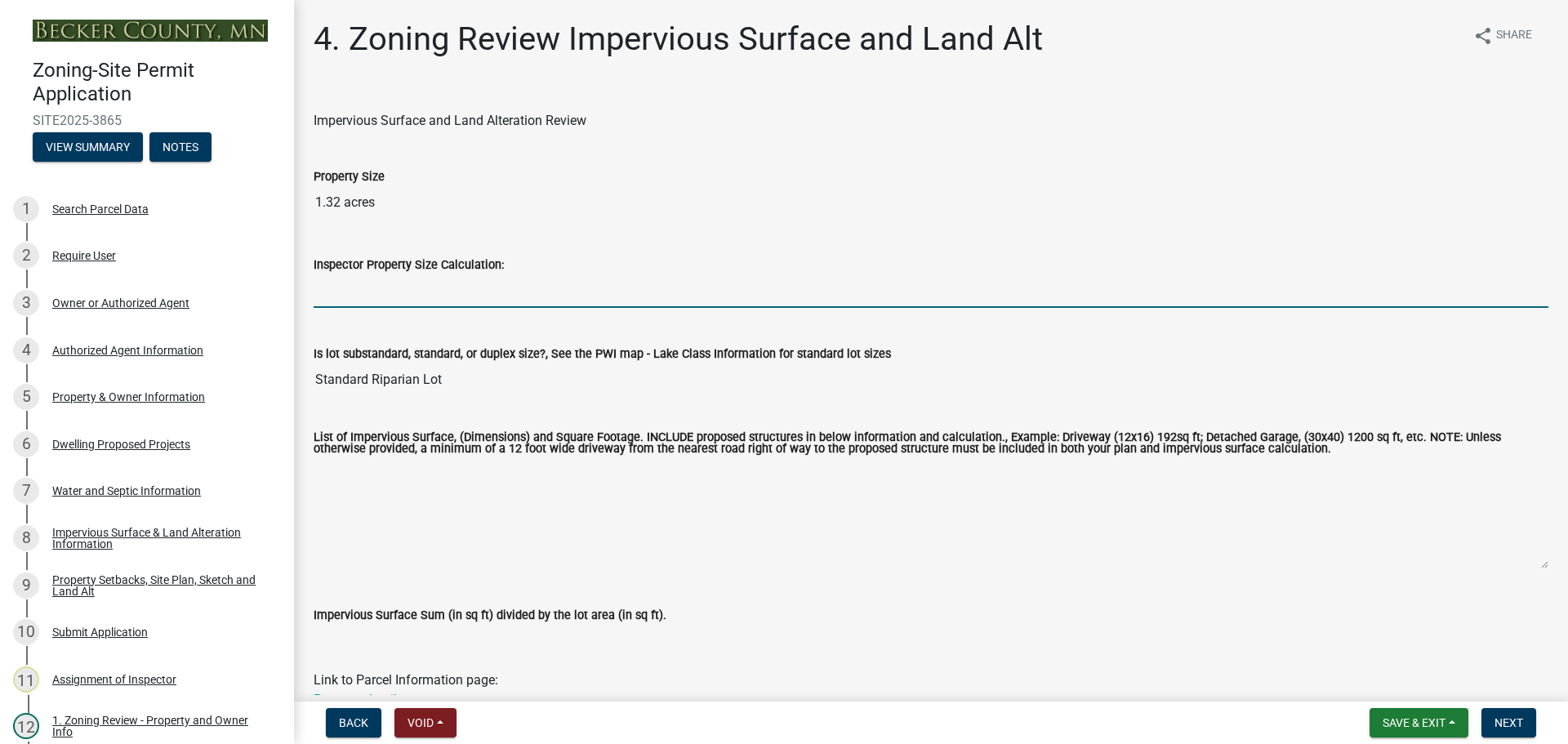
click at [458, 296] on input "Inspector Property Size Calculation:" at bounding box center [931, 291] width 1235 height 34
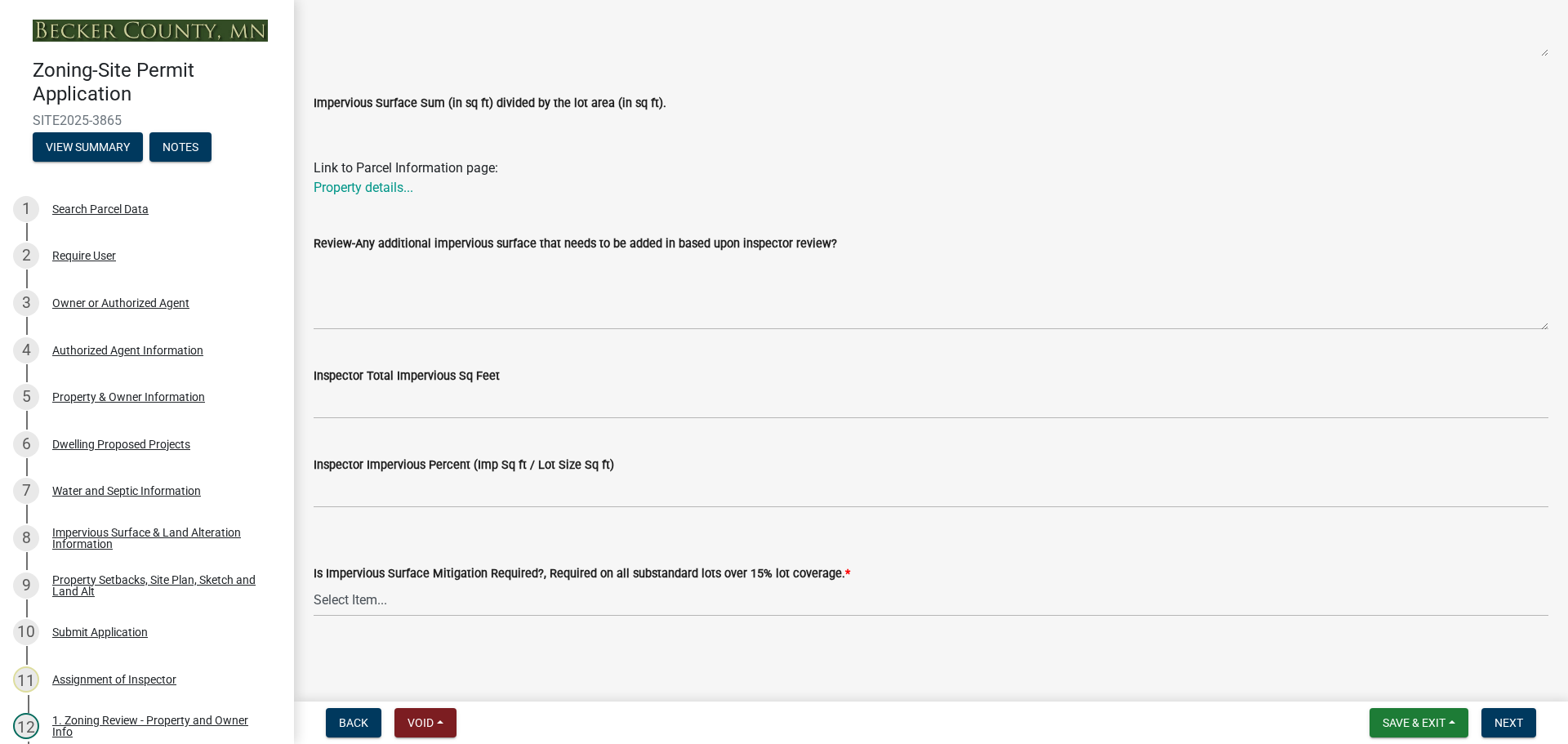
scroll to position [431, 0]
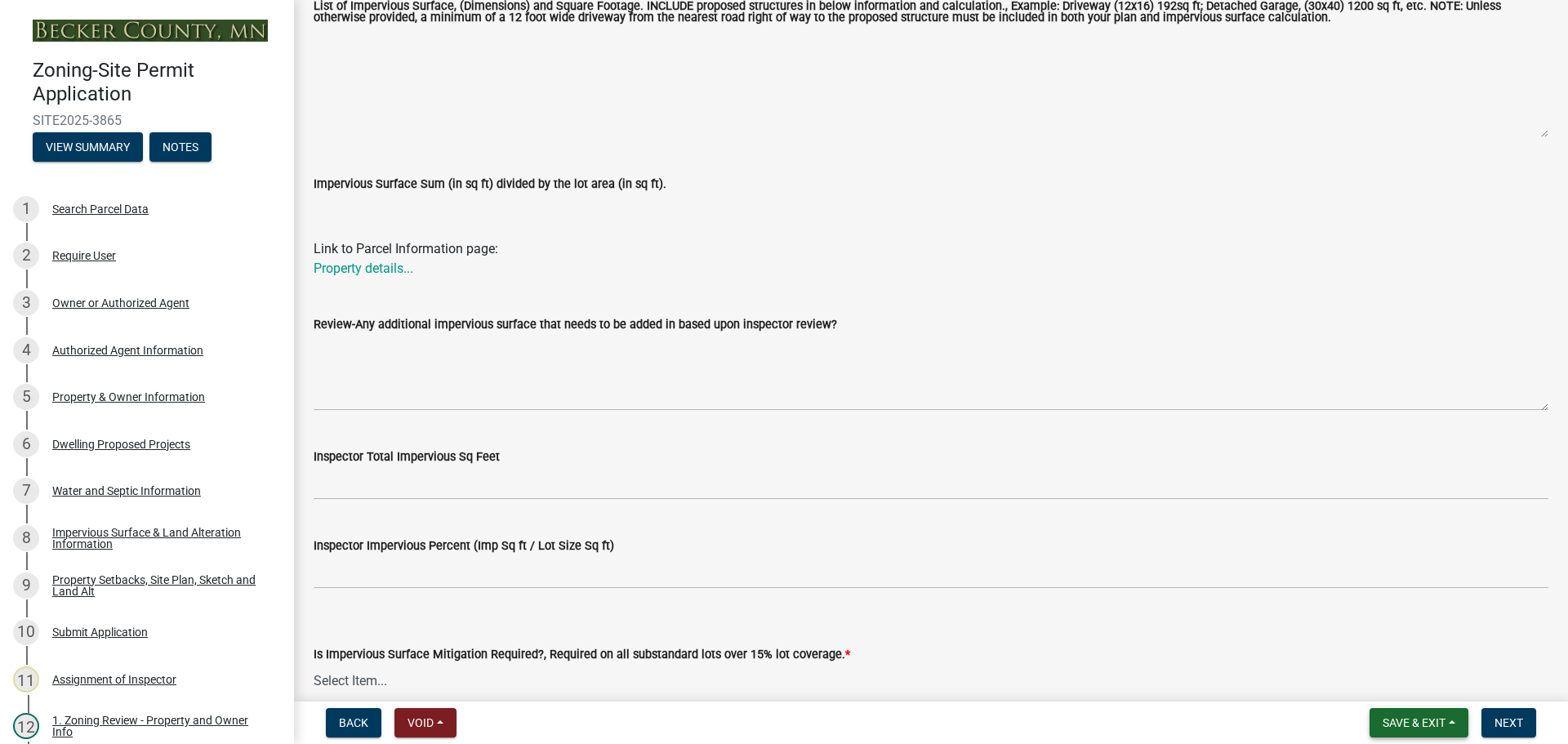
type input "1.32"
click at [1426, 720] on span "Save & Exit" at bounding box center [1414, 723] width 63 height 13
drag, startPoint x: 1377, startPoint y: 681, endPoint x: 1405, endPoint y: 691, distance: 29.7
click at [1377, 680] on button "Save & Exit" at bounding box center [1402, 680] width 131 height 39
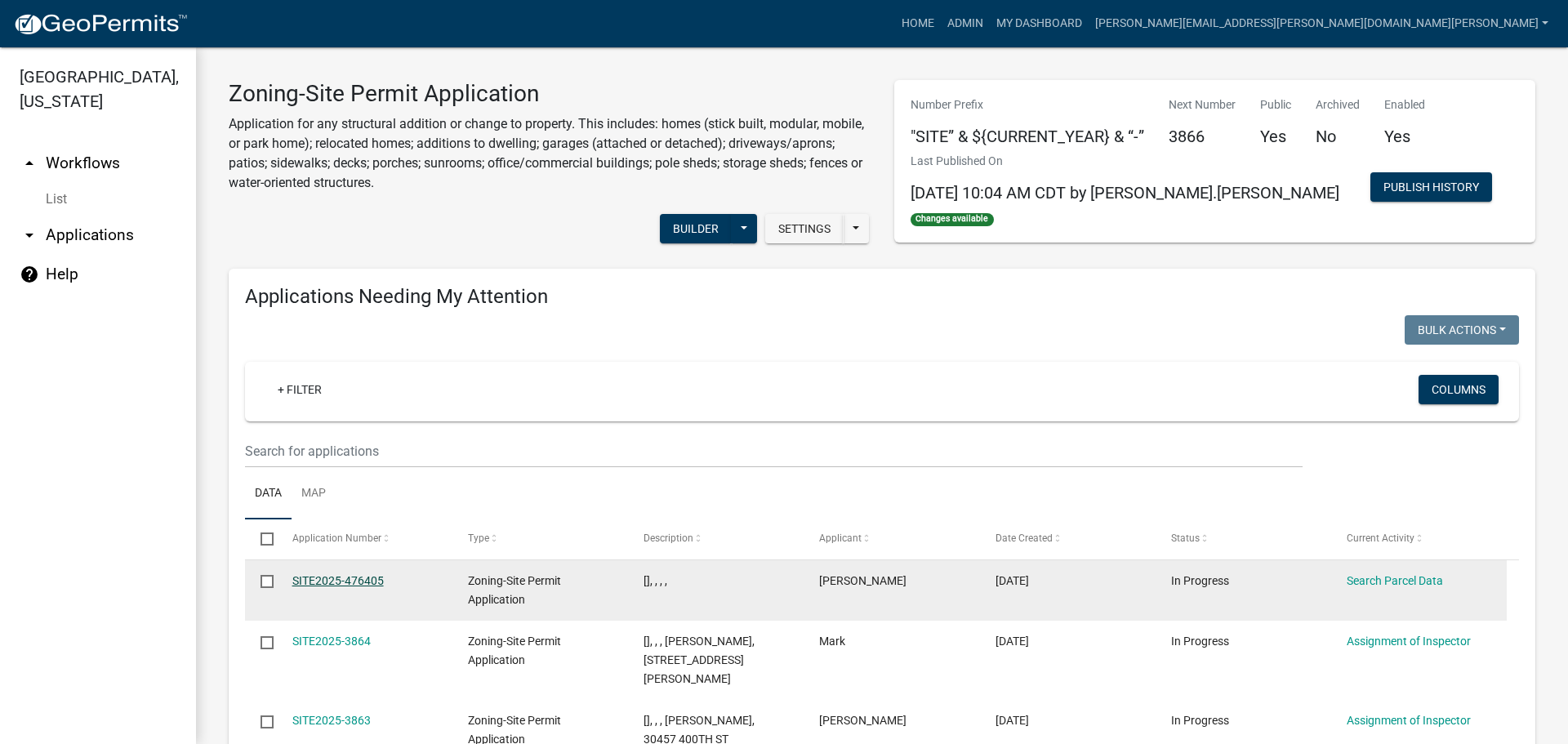
click at [355, 581] on link "SITE2025-476405" at bounding box center [338, 581] width 91 height 13
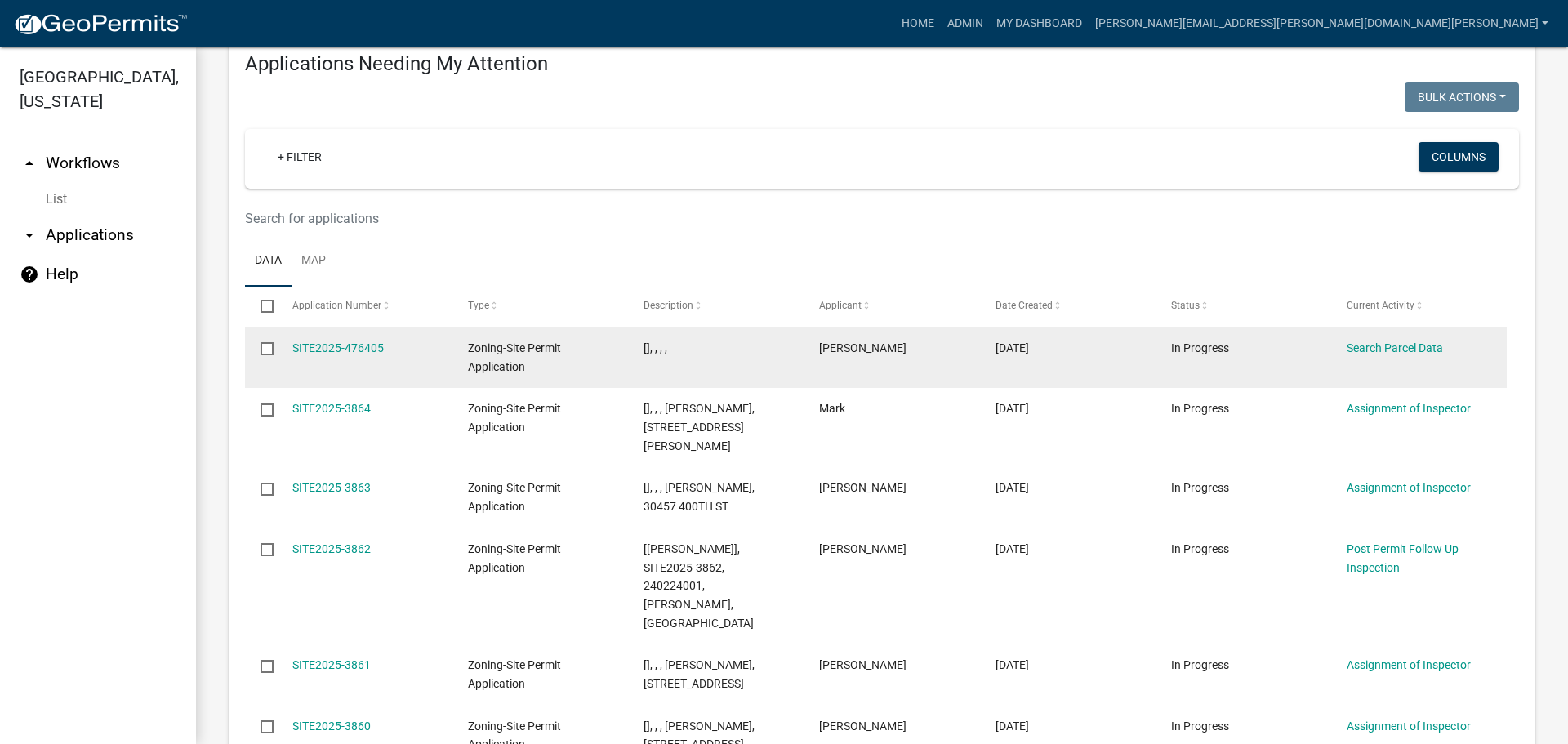
scroll to position [187, 0]
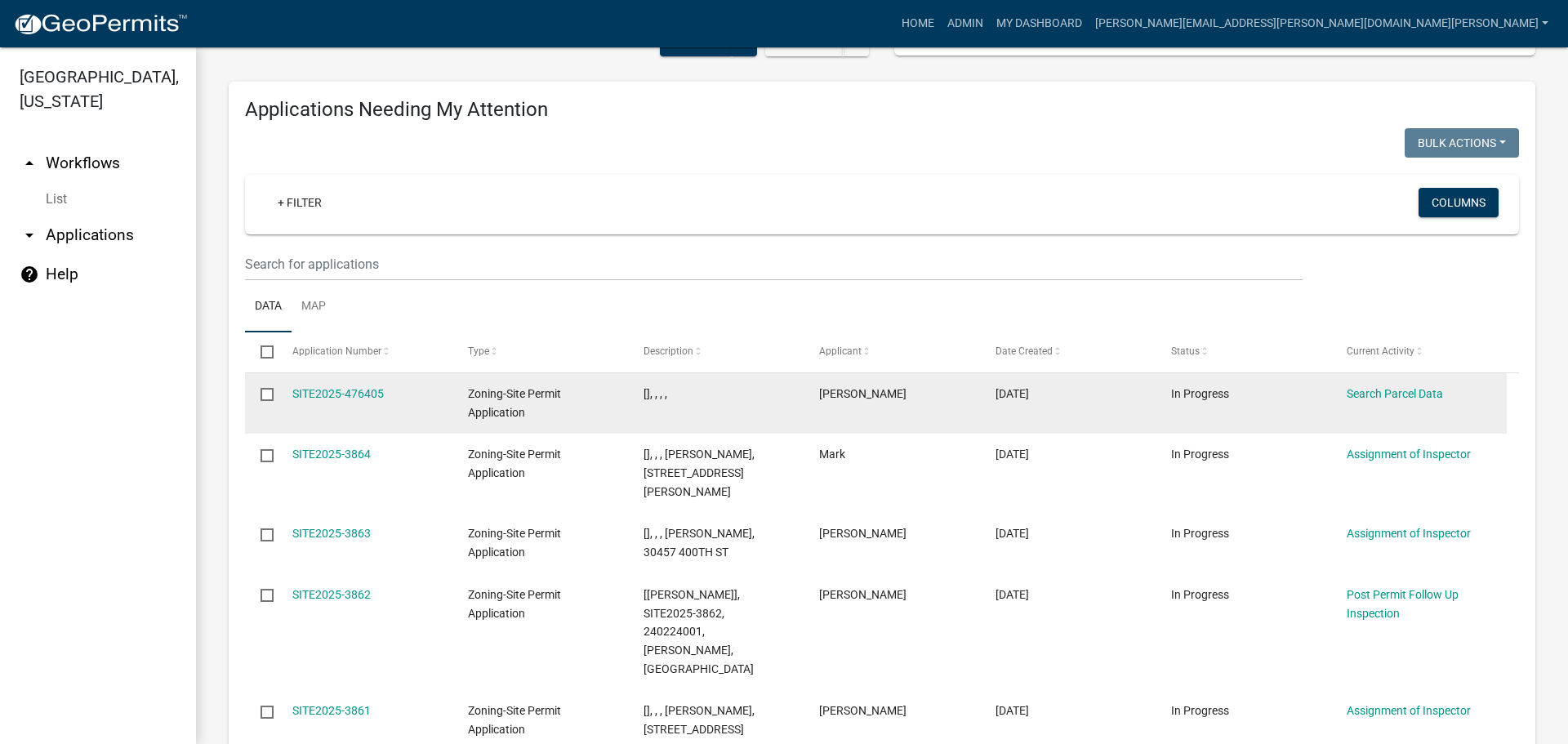
click at [867, 392] on span "[PERSON_NAME]" at bounding box center [862, 393] width 87 height 13
click at [862, 397] on span "[PERSON_NAME]" at bounding box center [862, 393] width 87 height 13
click at [321, 388] on link "SITE2025-476405" at bounding box center [338, 393] width 91 height 13
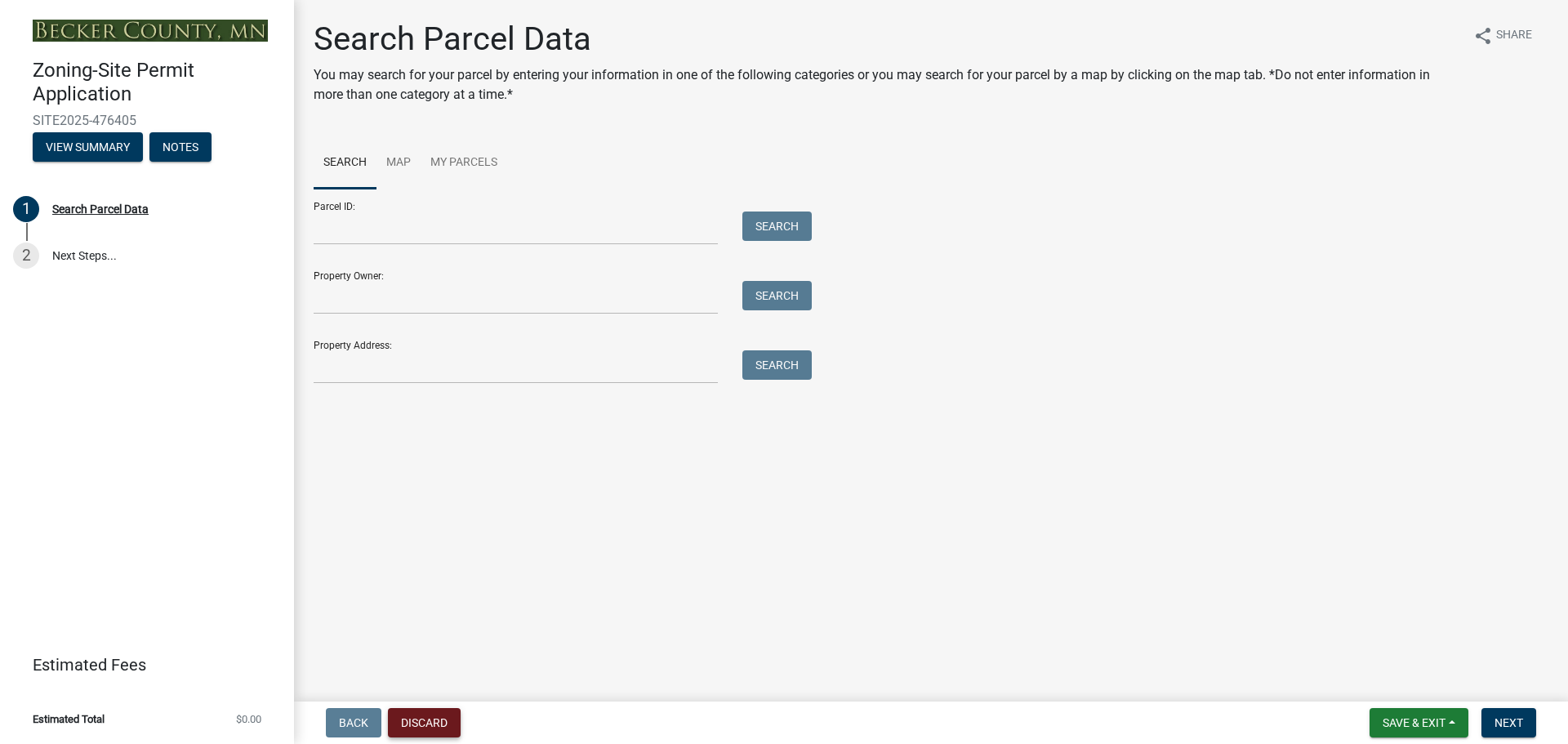
click at [422, 719] on button "Discard" at bounding box center [424, 723] width 72 height 30
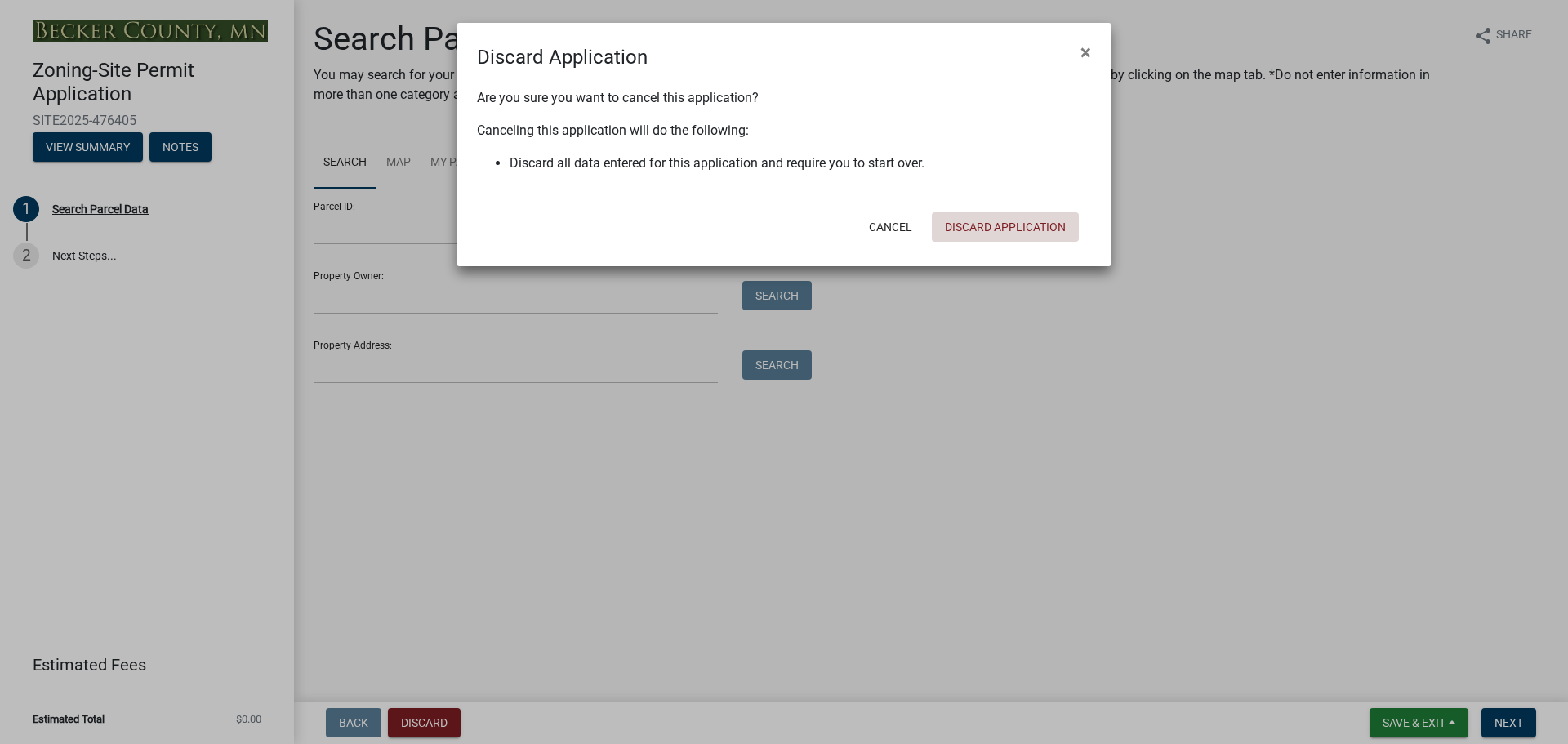
click at [988, 221] on button "Discard Application" at bounding box center [1005, 227] width 147 height 30
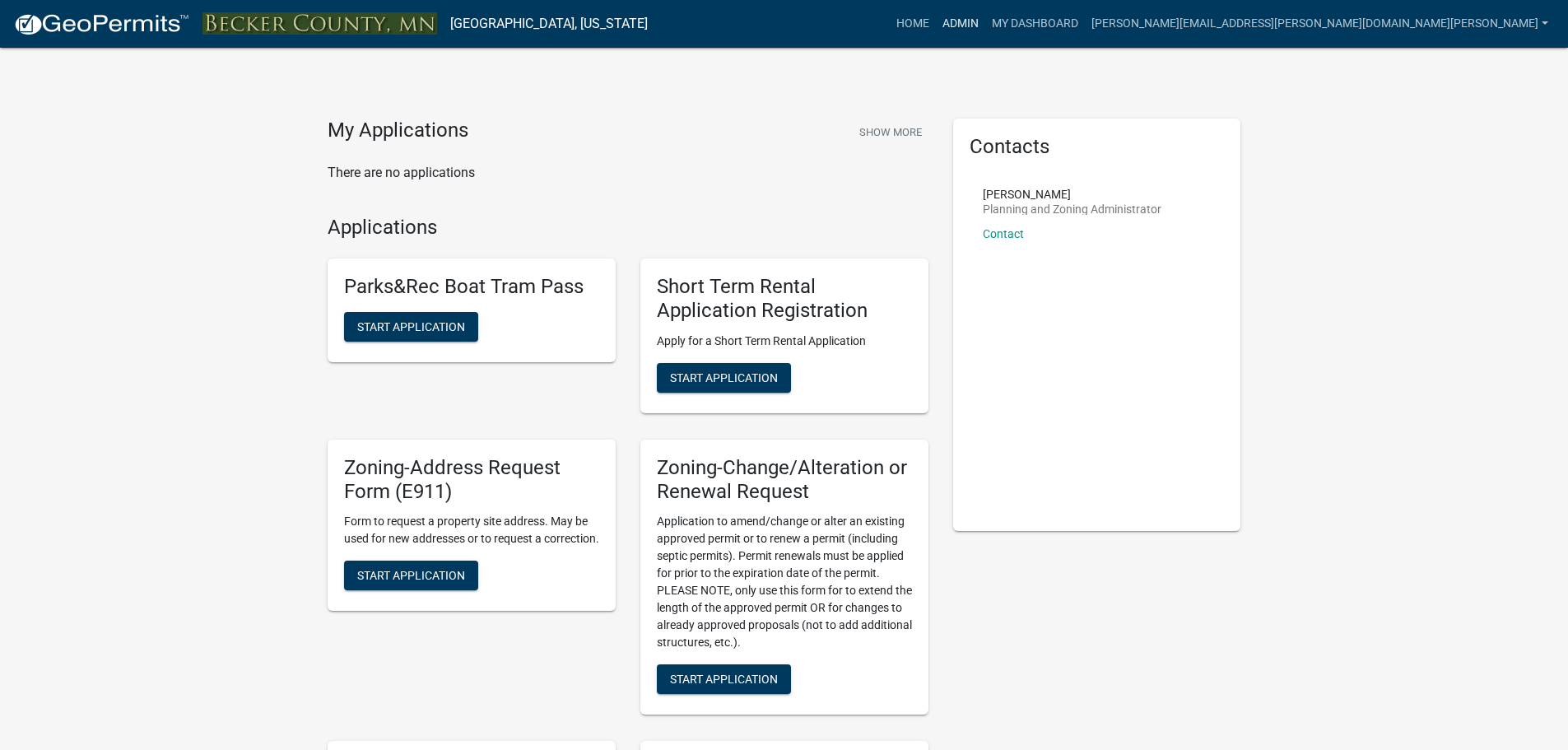
click at [985, 17] on link "Admin" at bounding box center [960, 24] width 50 height 31
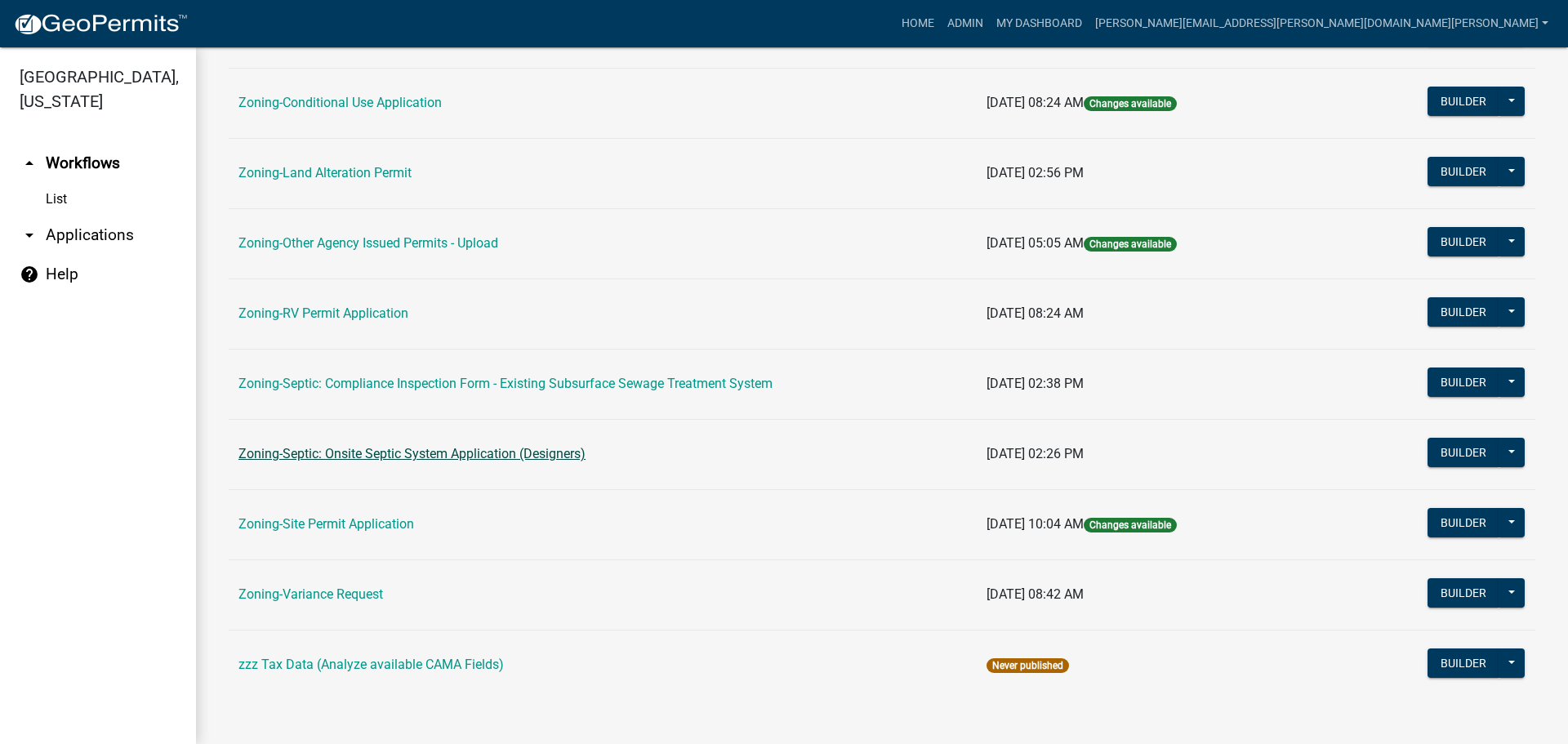
scroll to position [497, 0]
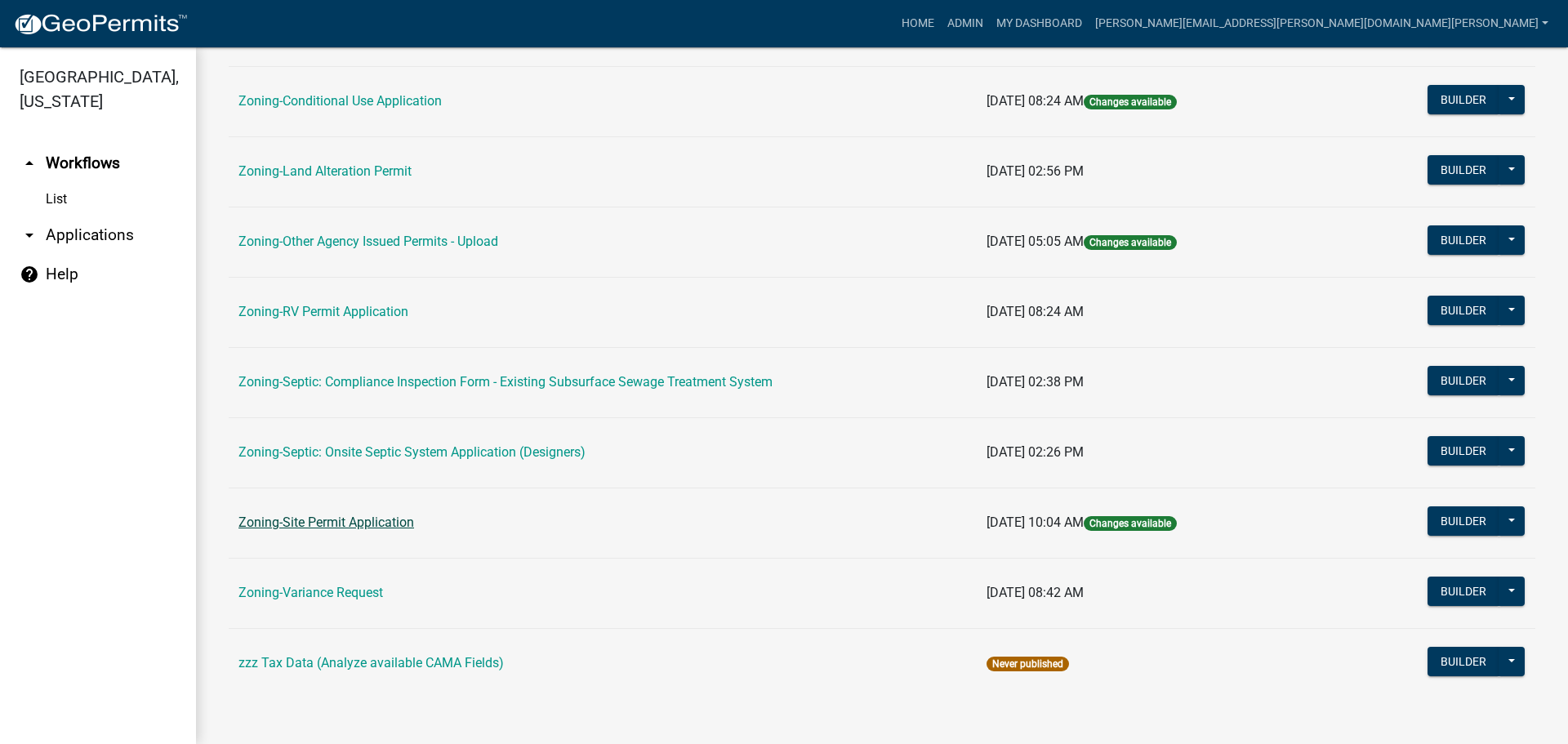
click at [343, 517] on link "Zoning-Site Permit Application" at bounding box center [326, 521] width 176 height 16
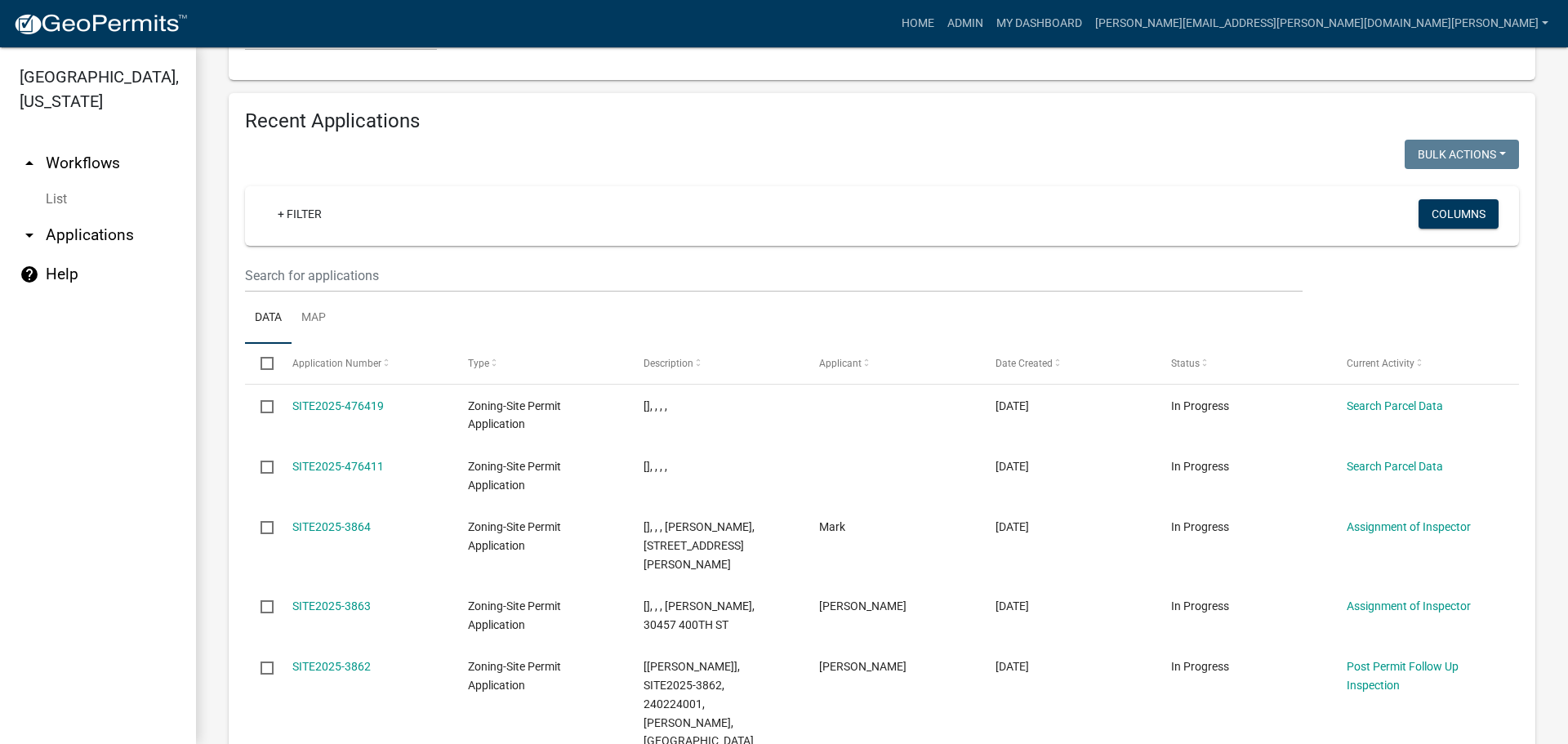
scroll to position [1690, 0]
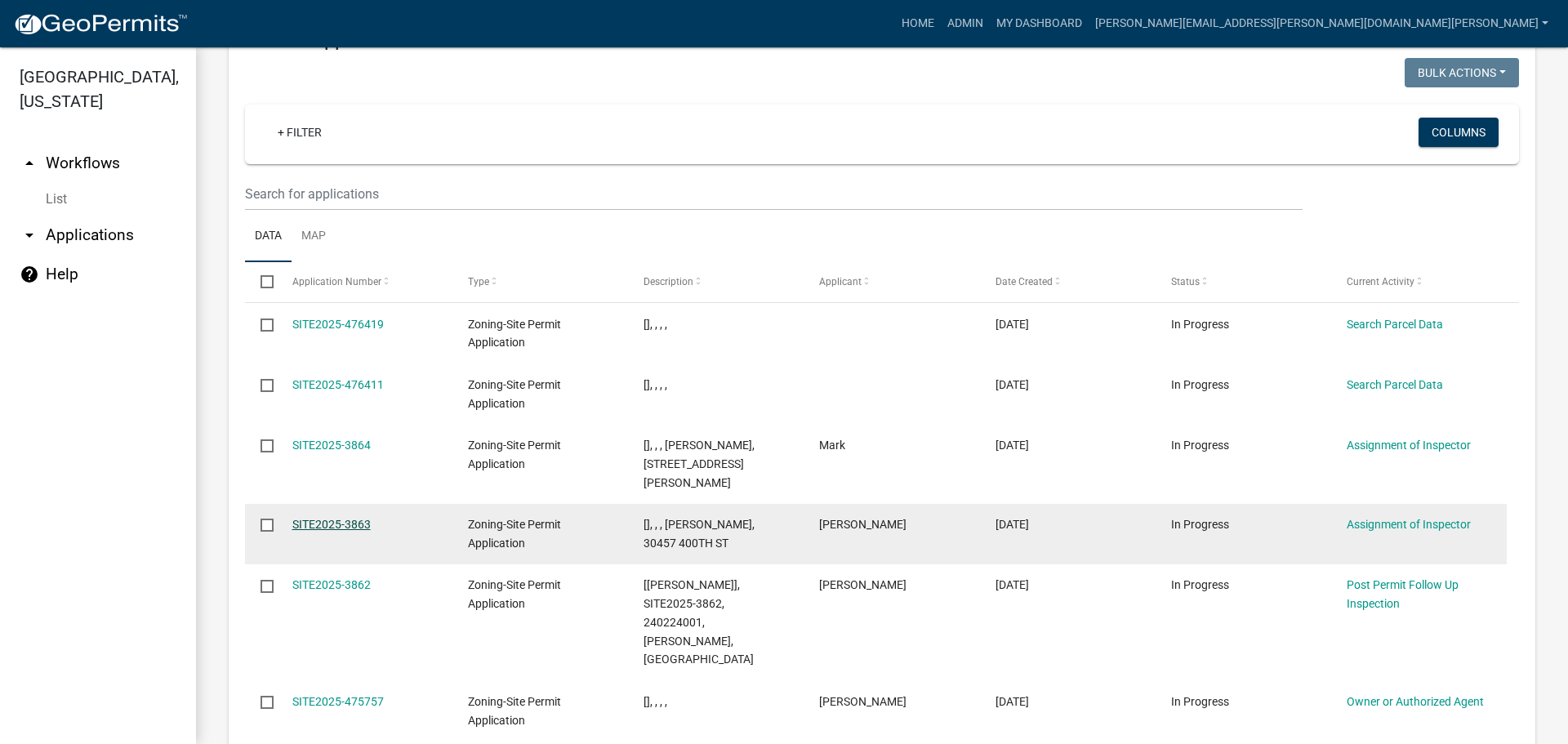
click at [340, 517] on link "SITE2025-3863" at bounding box center [331, 524] width 78 height 13
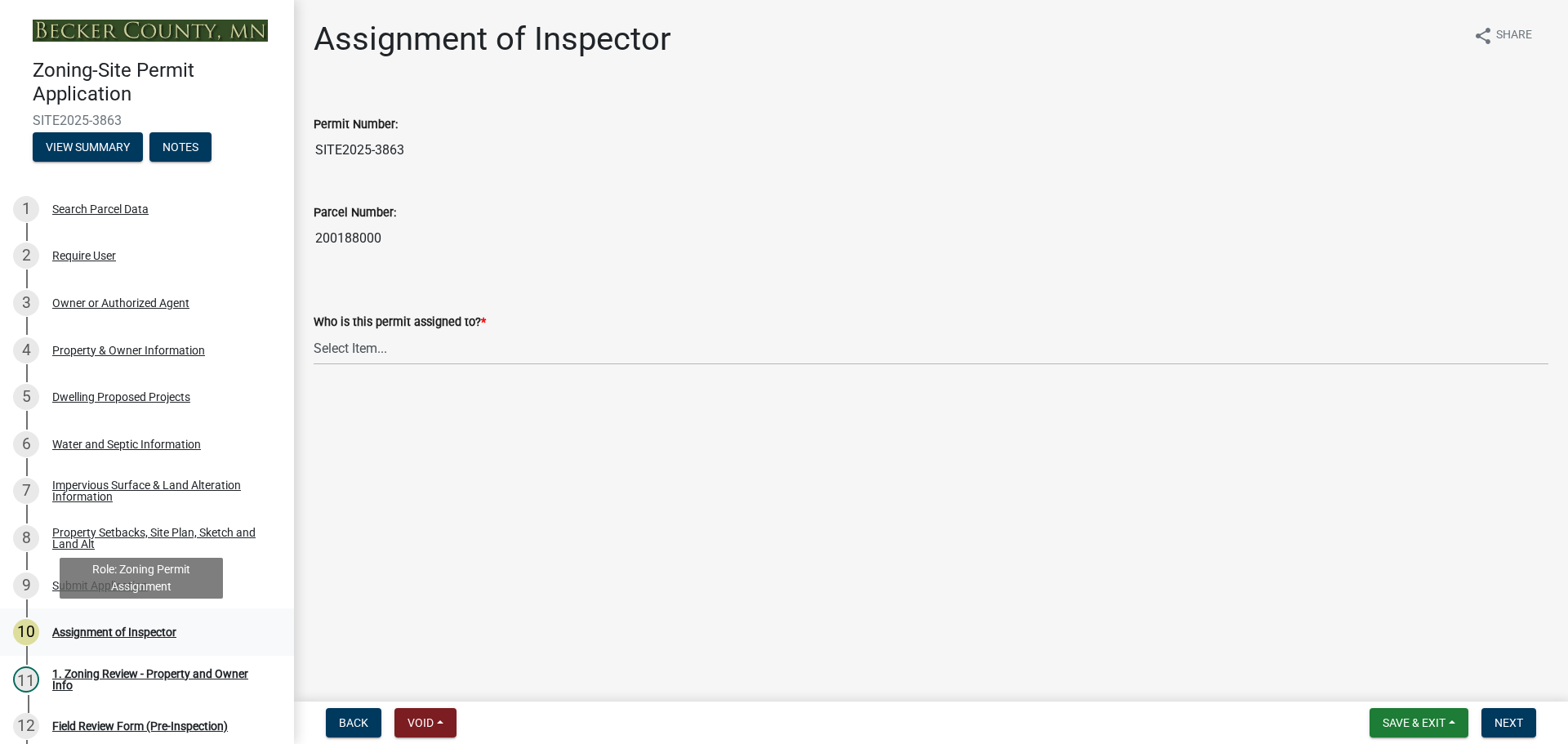
click at [159, 627] on div "Assignment of Inspector" at bounding box center [114, 632] width 124 height 11
click at [389, 347] on select "Select Item... Jeff Rusness Kyle Vareberg Nicole Bradbury Susan Rockwell Tyler …" at bounding box center [931, 348] width 1235 height 34
click at [314, 332] on select "Select Item... Jeff Rusness Kyle Vareberg Nicole Bradbury Susan Rockwell Tyler …" at bounding box center [931, 348] width 1235 height 34
select select "c0b6e50c-983d-48c1-a910-e8bd43c13b77"
click at [1505, 714] on button "Next" at bounding box center [1508, 723] width 55 height 30
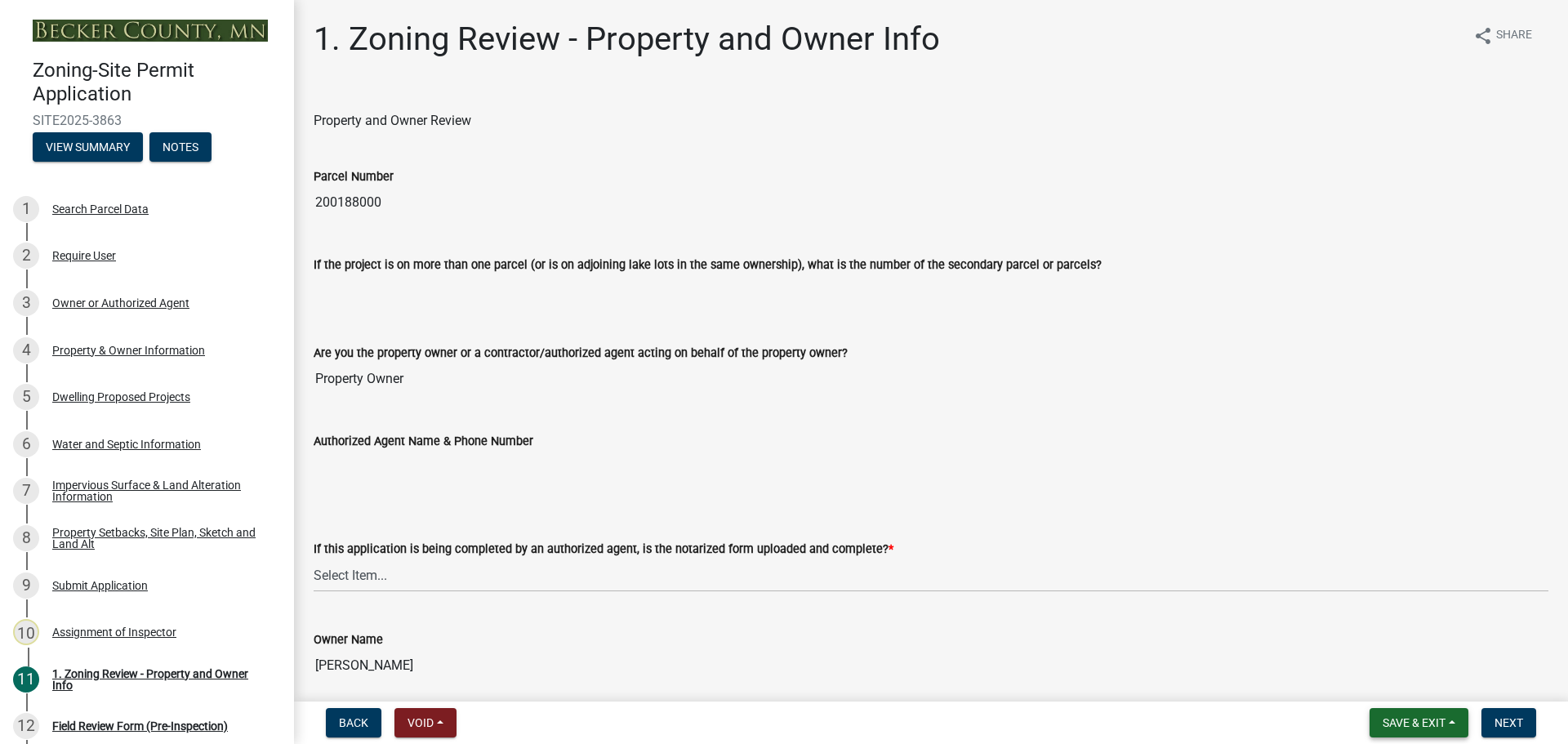
click at [1425, 722] on span "Save & Exit" at bounding box center [1414, 723] width 63 height 13
click at [1378, 675] on button "Save & Exit" at bounding box center [1402, 680] width 131 height 39
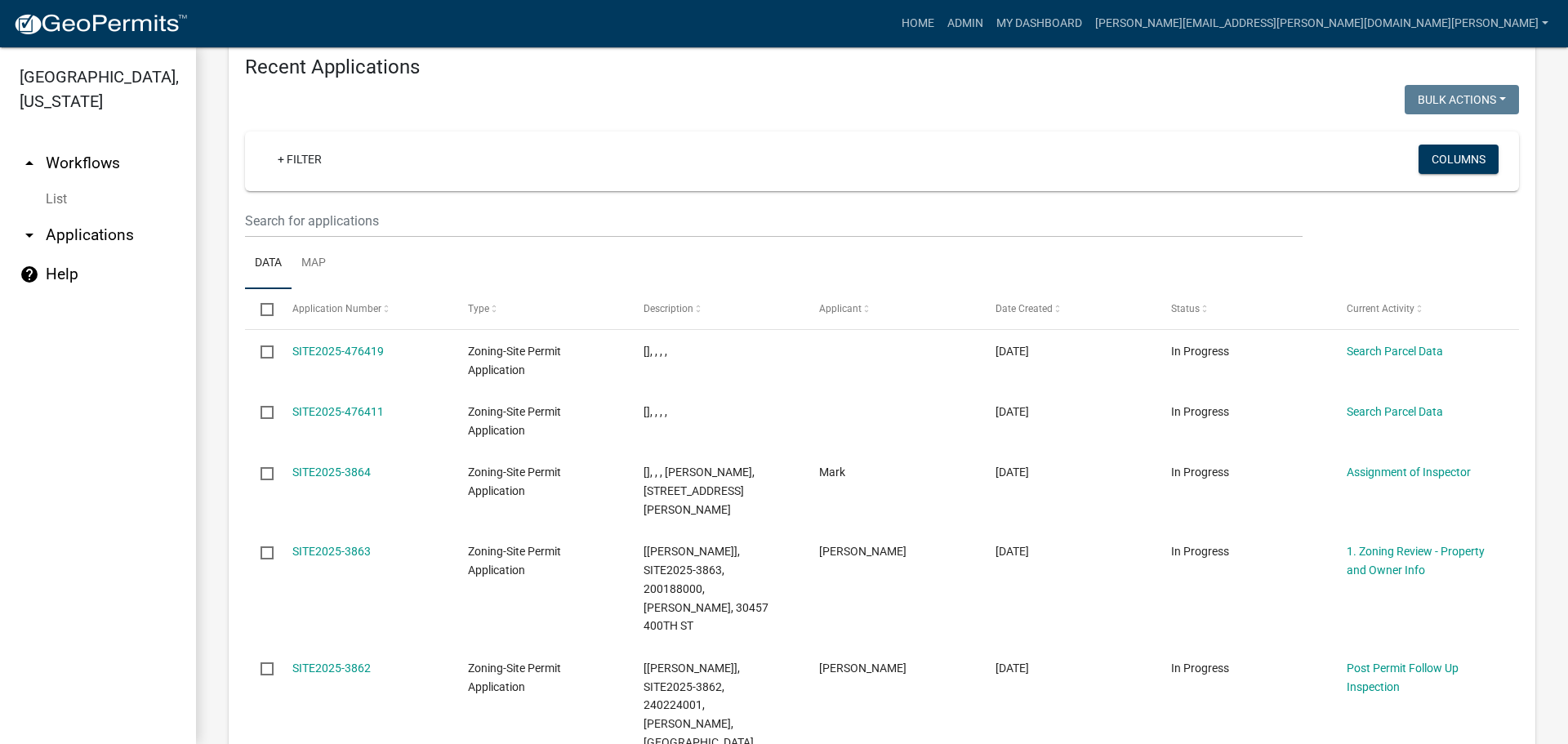
scroll to position [1645, 0]
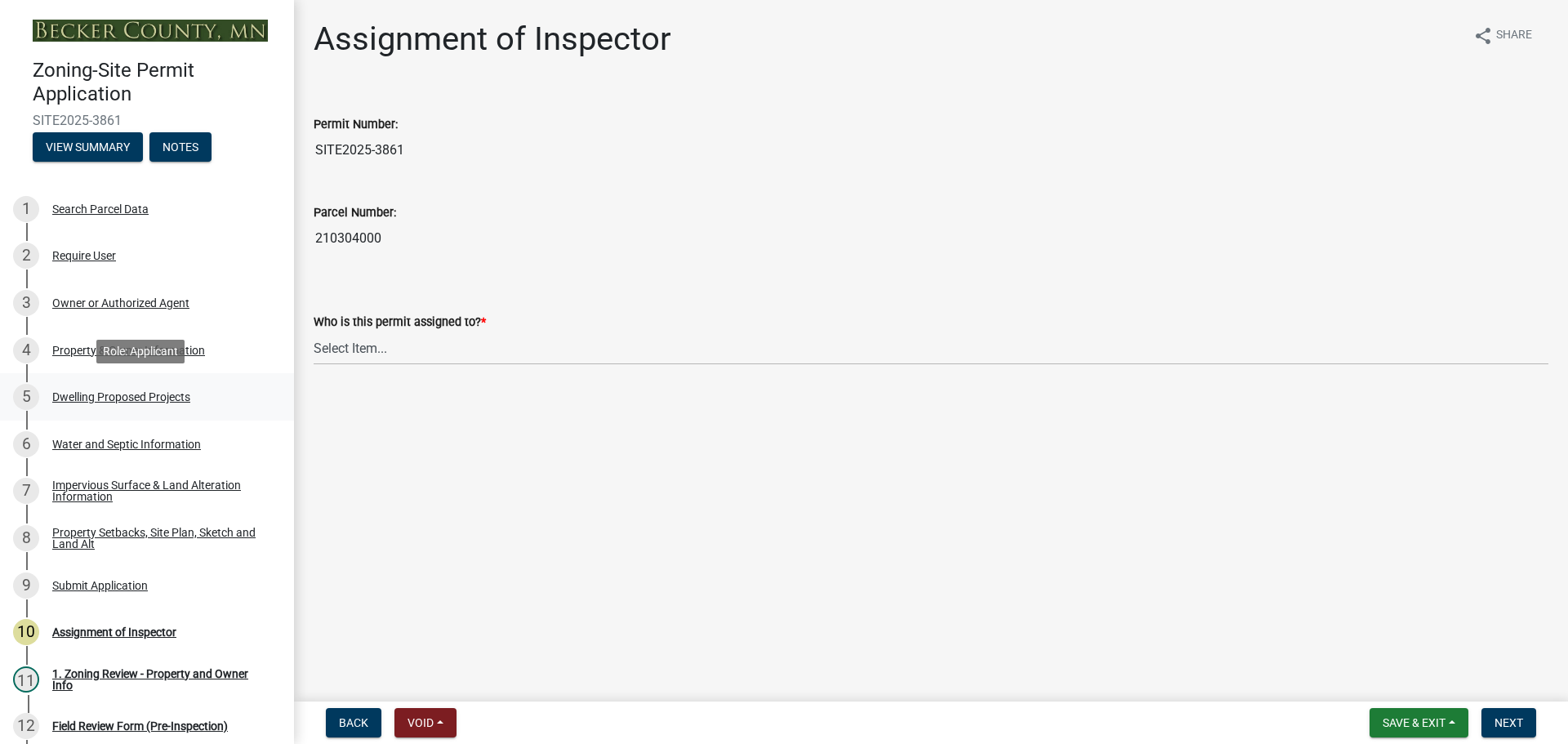
click at [123, 391] on div "Dwelling Proposed Projects" at bounding box center [122, 397] width 138 height 11
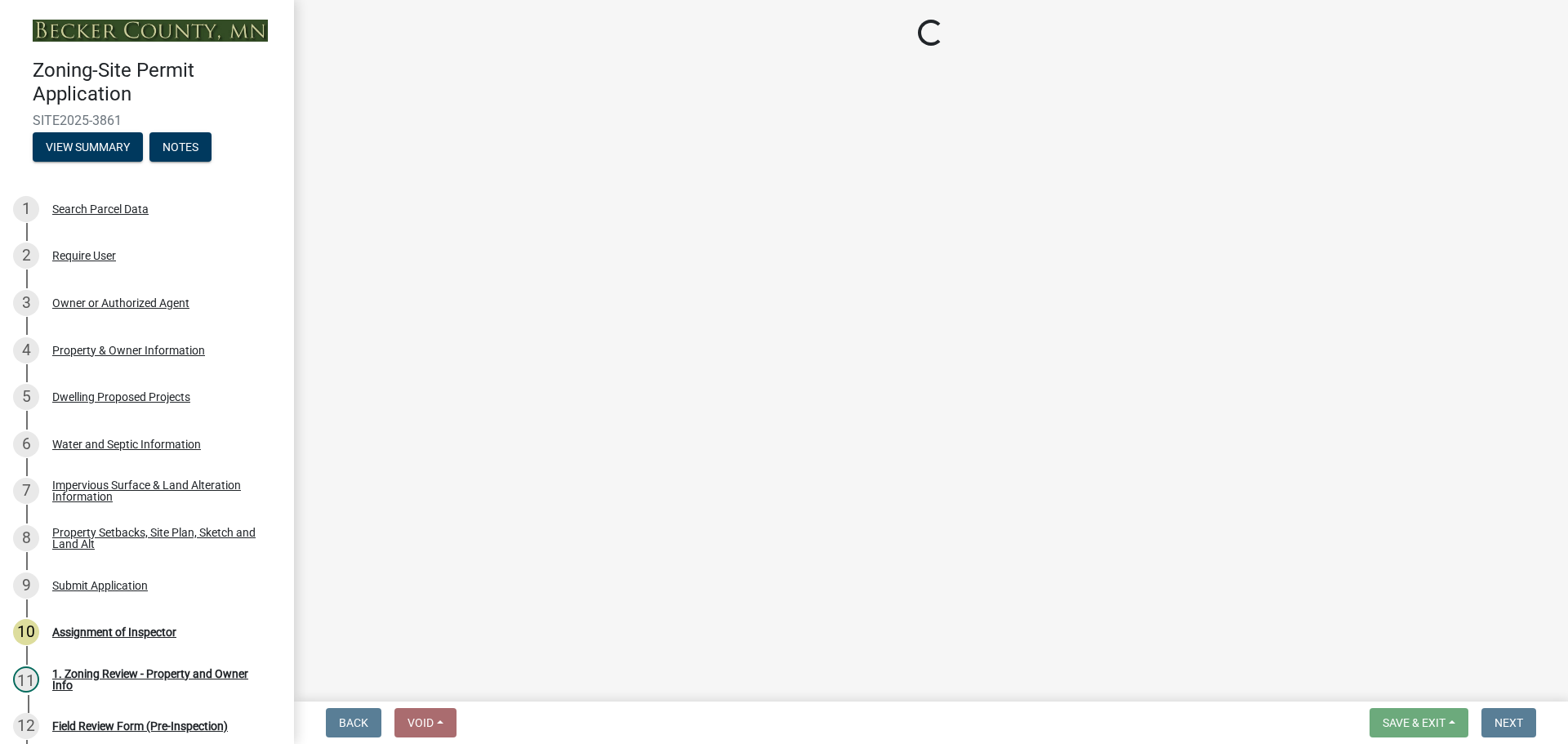
select select "b11df24e-7fe1-409b-b05c-d83c036f208c"
select select "566f81cc-4b3f-4ecb-9f16-a2b313352c61"
select select "11c1c089-3b44-43c0-9549-3c9eeea2451f"
select select "0ceb8b90-6e92-4b1f-be25-acba4c819eff"
select select "ab9119d1-7da9-49c4-9fac-8c142204c89d"
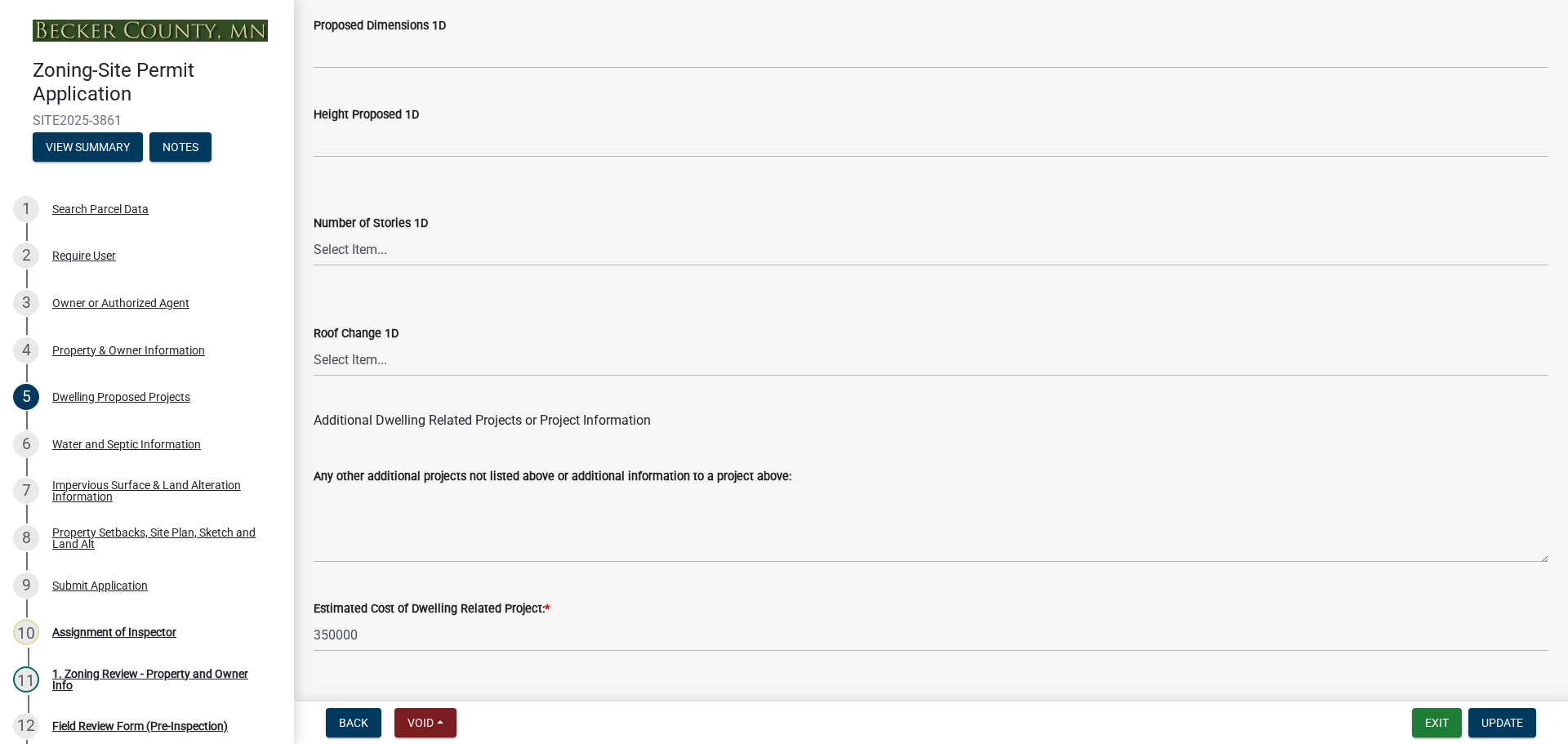
scroll to position [3915, 0]
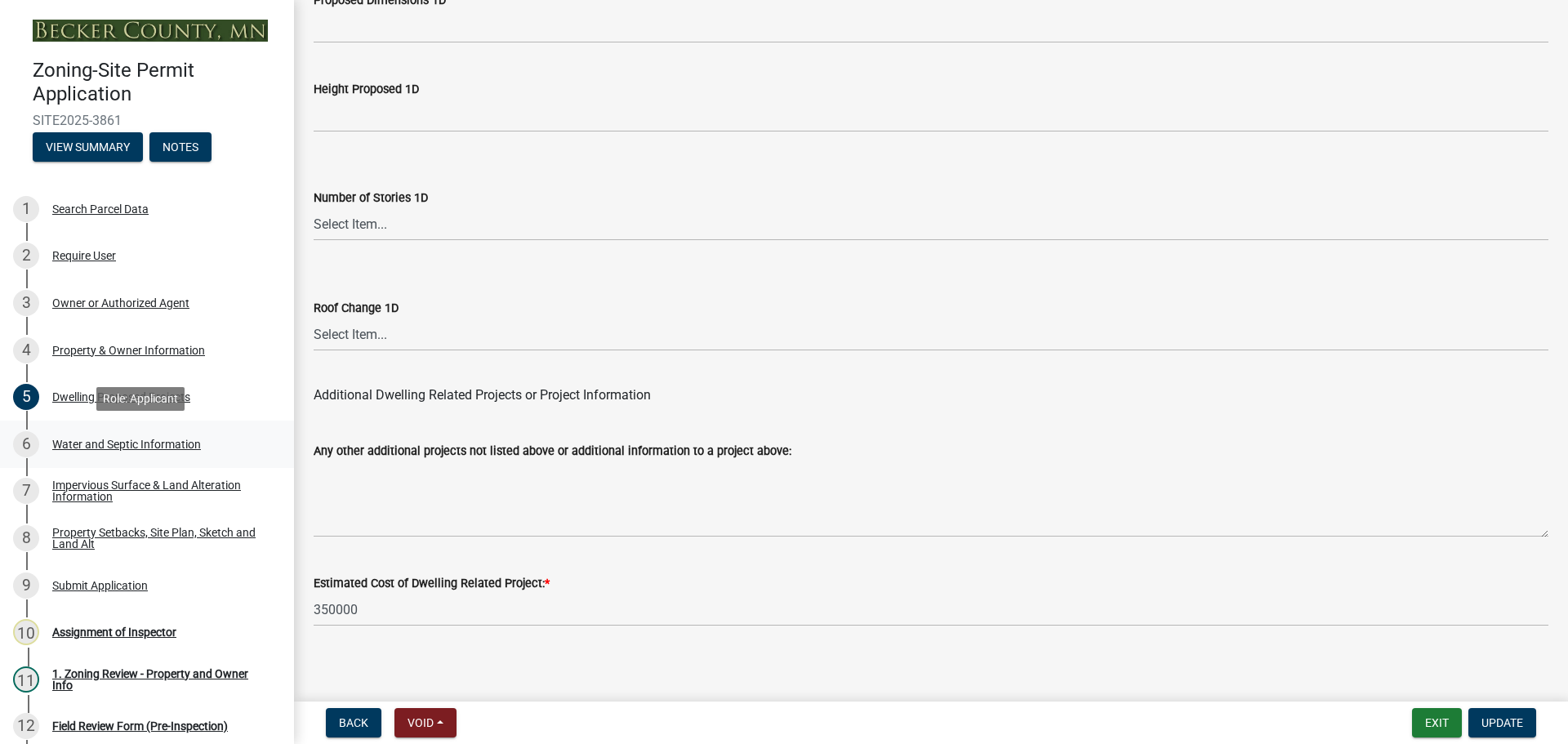
click at [137, 442] on div "Water and Septic Information" at bounding box center [126, 444] width 149 height 11
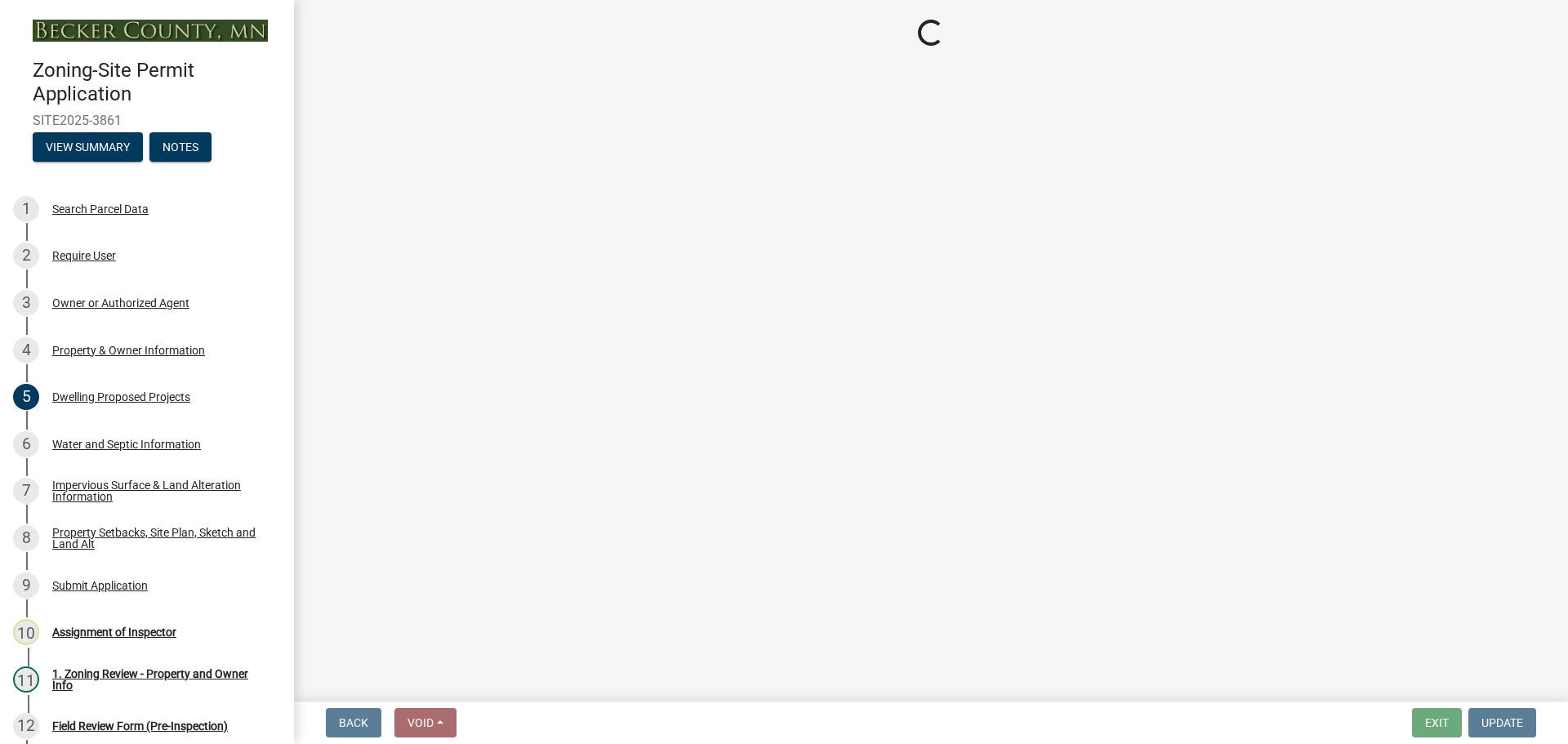
select select "9c51a48b-0bee-4836-8d5c-beab6e77ad2a"
select select "25b8aef2-9eed-4c0f-8836-08d4b8d082b1"
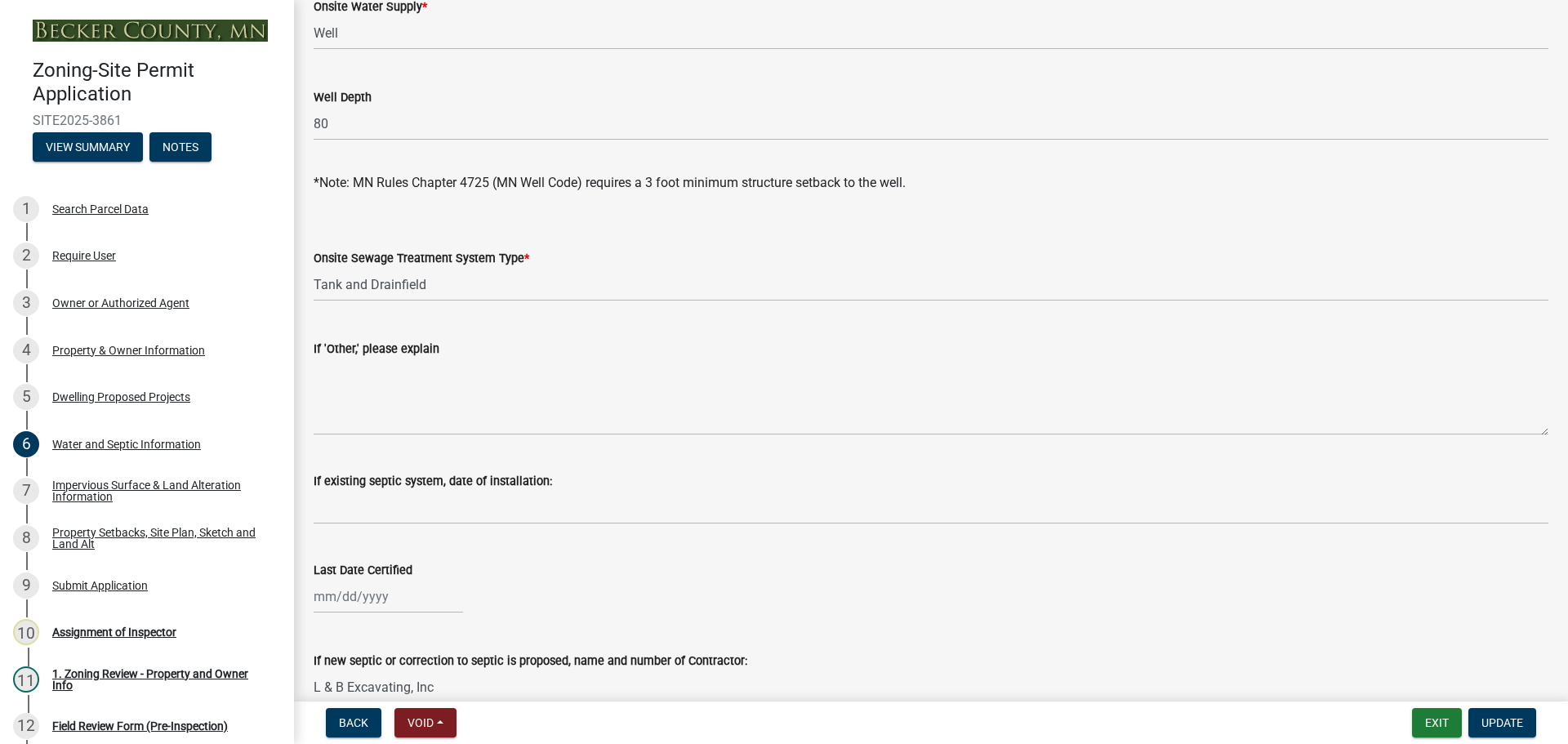
scroll to position [245, 0]
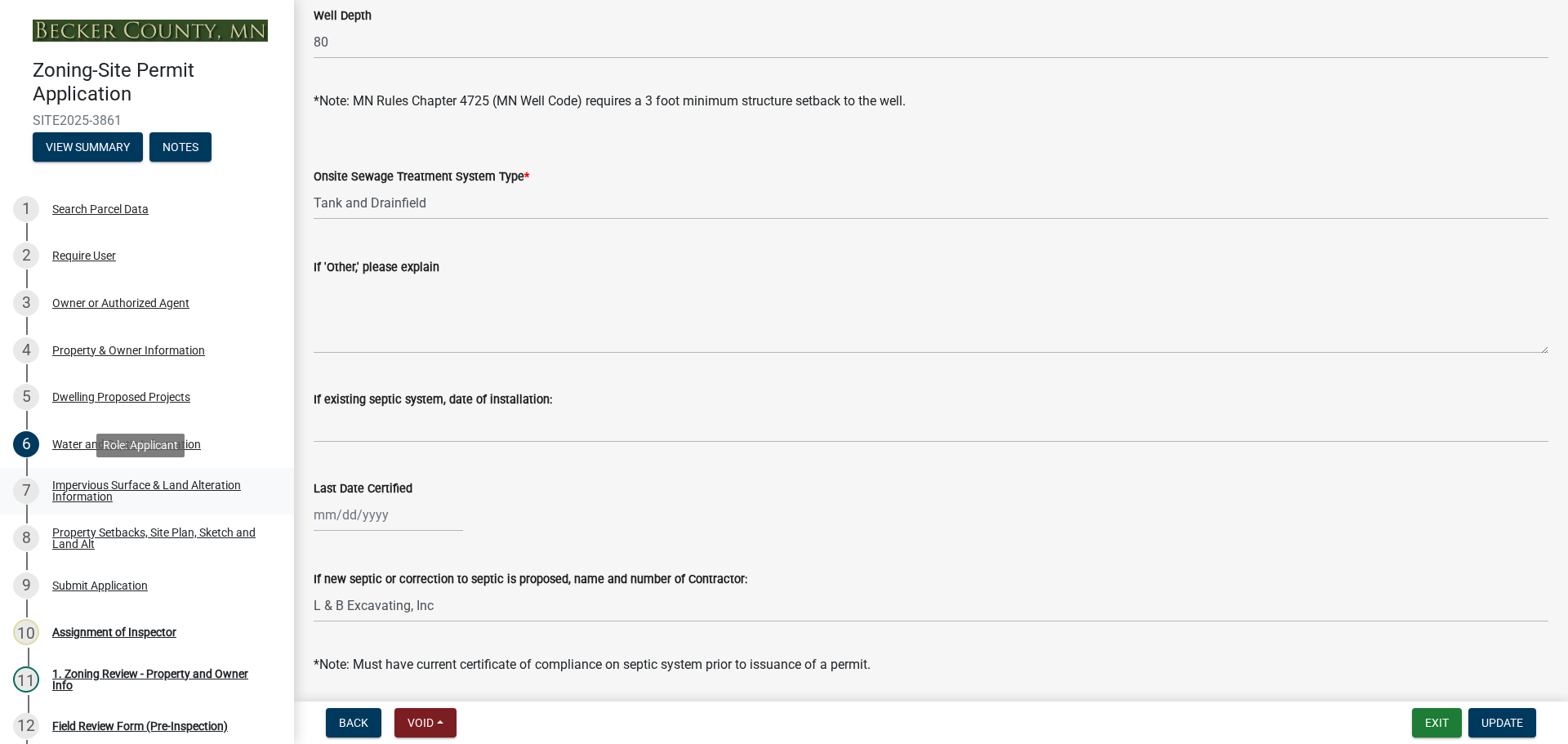
click at [188, 480] on div "Impervious Surface & Land Alteration Information" at bounding box center [160, 491] width 215 height 23
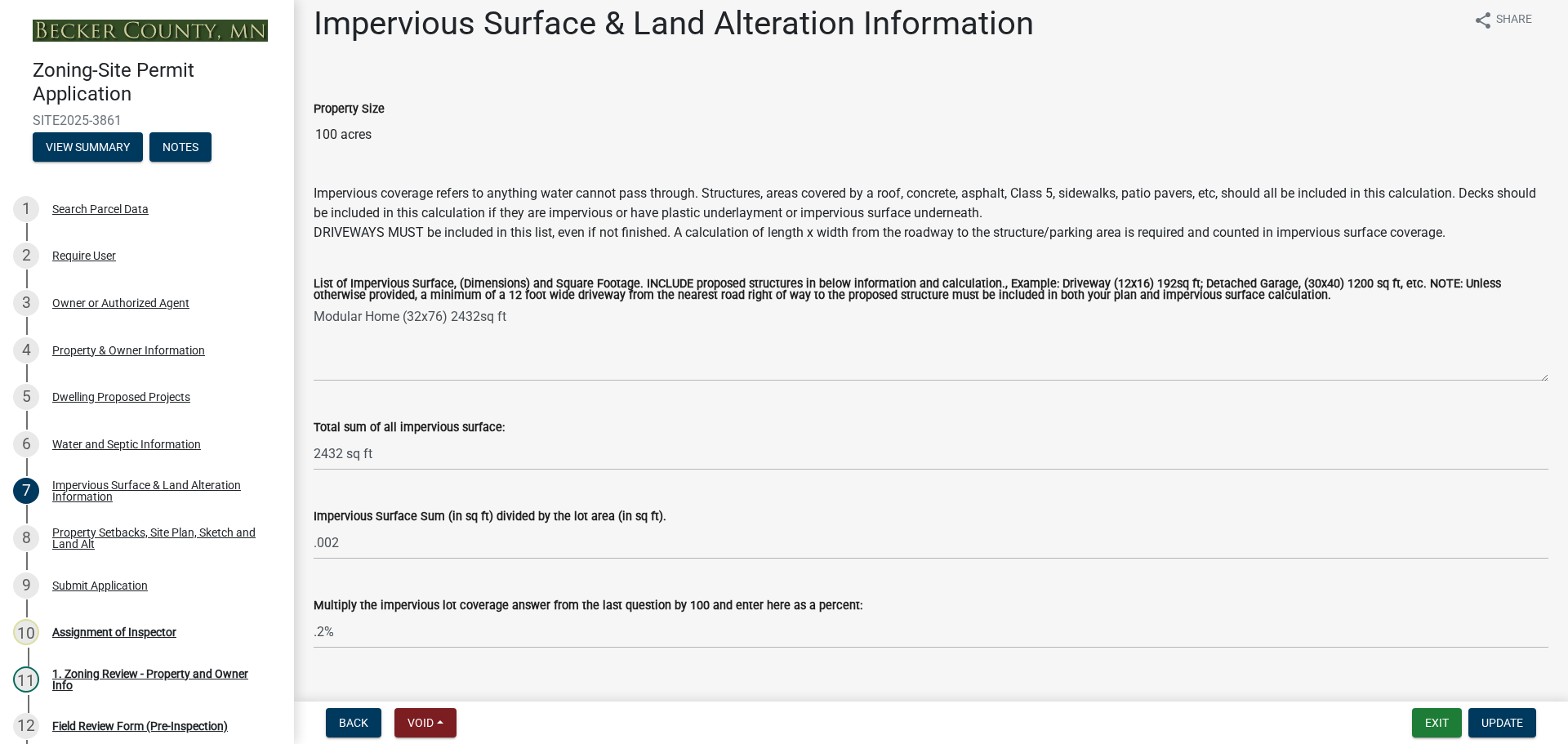
scroll to position [0, 0]
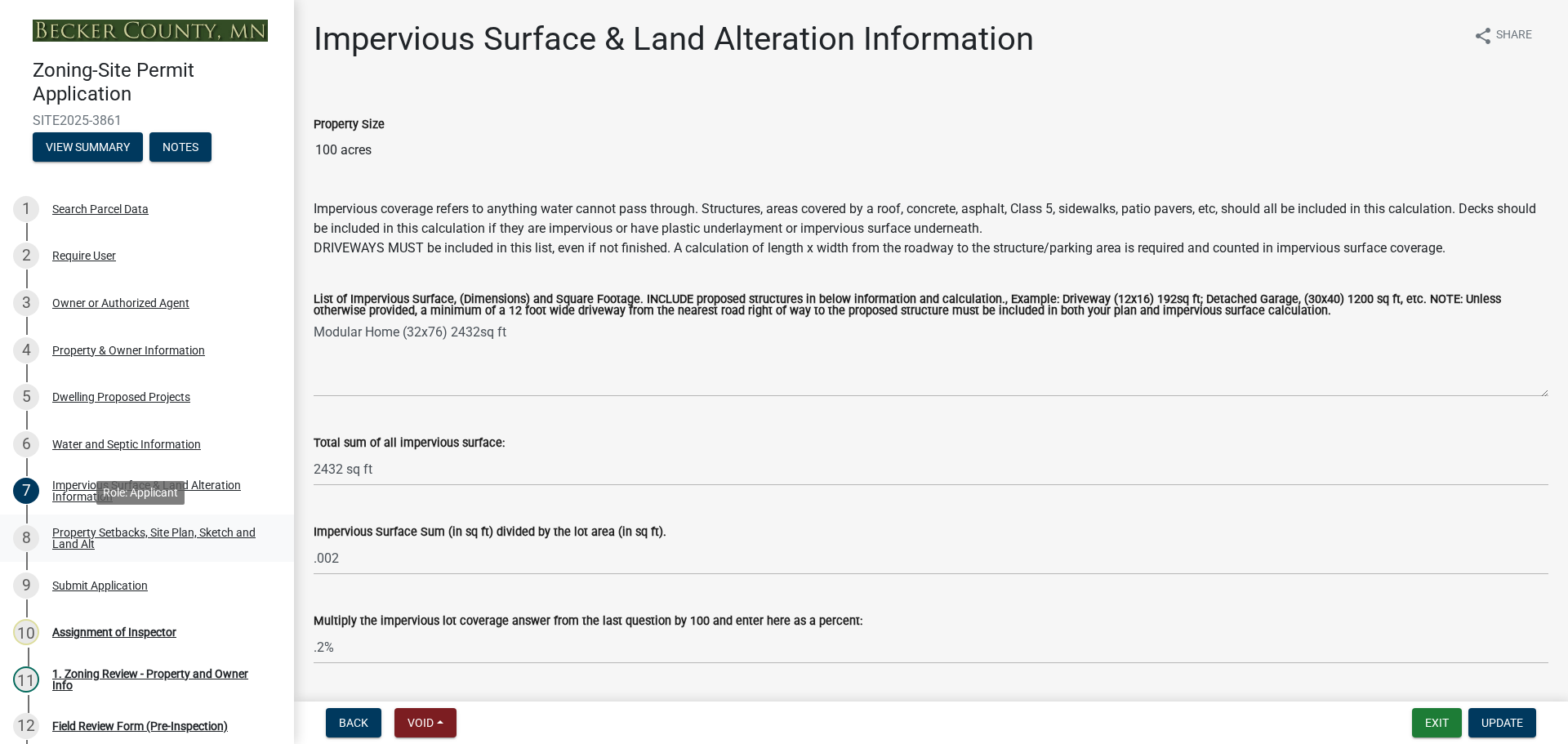
click at [120, 534] on div "Property Setbacks, Site Plan, Sketch and Land Alt" at bounding box center [160, 538] width 215 height 23
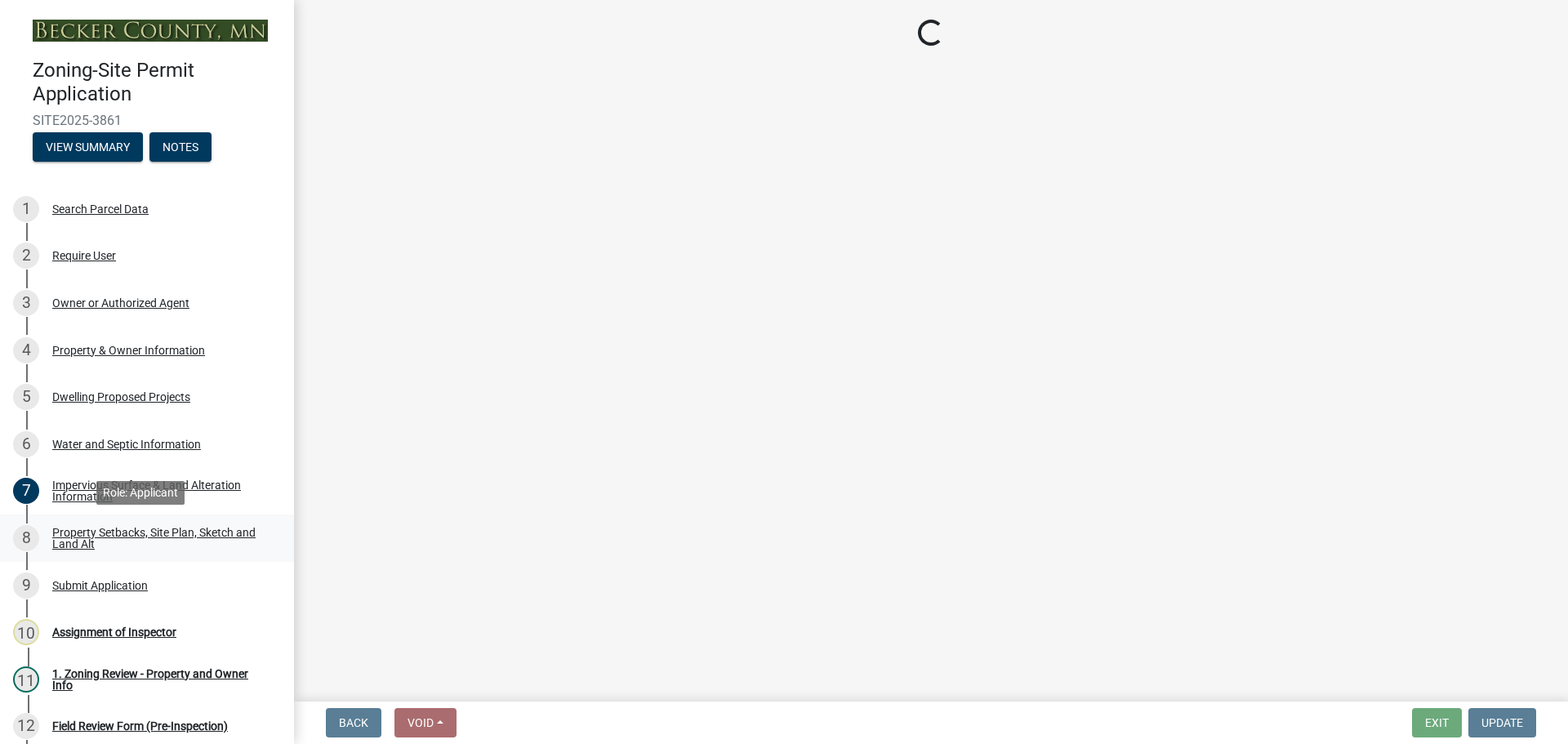
select select "d89fbfa0-1150-4954-b91c-9d482c9530a3"
select select "fd58f24c-a096-4195-863e-b494ea1fd324"
select select "12f785fb-c378-4b18-841c-21c73dc99083"
select select "12da6293-5841-4f5c-bd92-3658833964cd"
select select "28f6c7b2-2b88-4425-ae15-f67110f778a7"
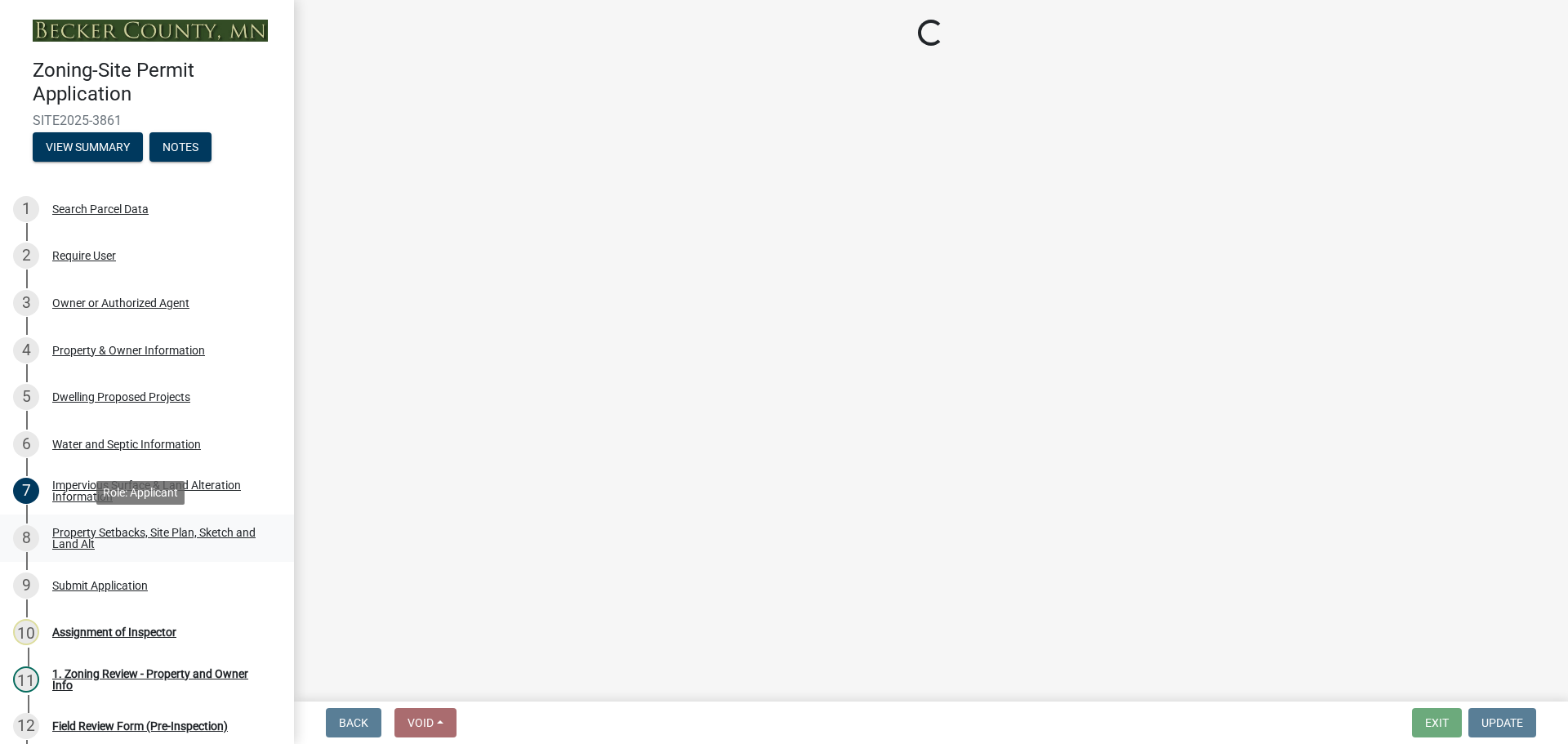
select select "c8b8ea71-7088-4e87-a493-7bc88cc2835b"
select select "a4ce8fad-3c47-4e2b-9375-28a8f2ee630b"
select select "4421853d-5e11-4b64-95ec-6c47066881cc"
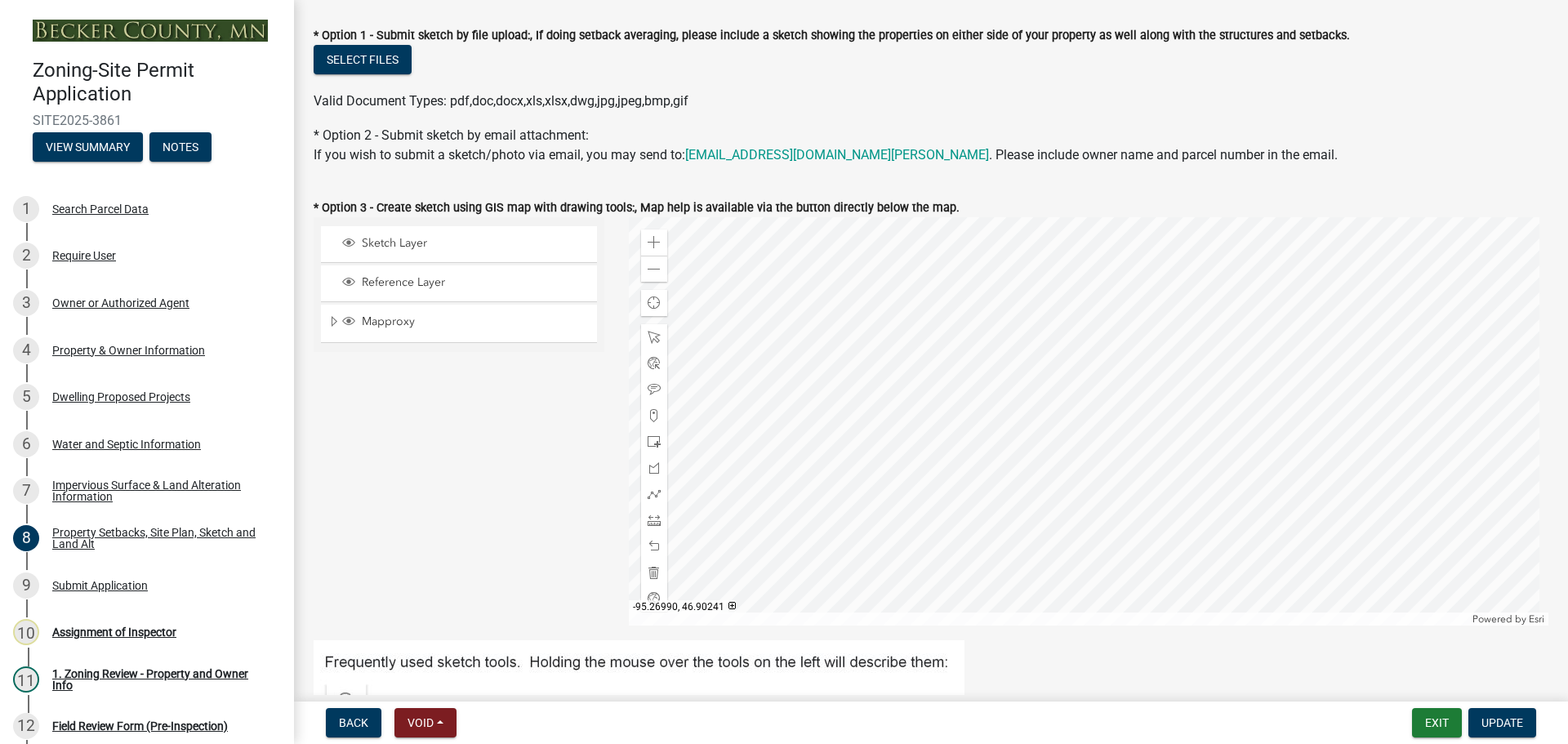
scroll to position [327, 0]
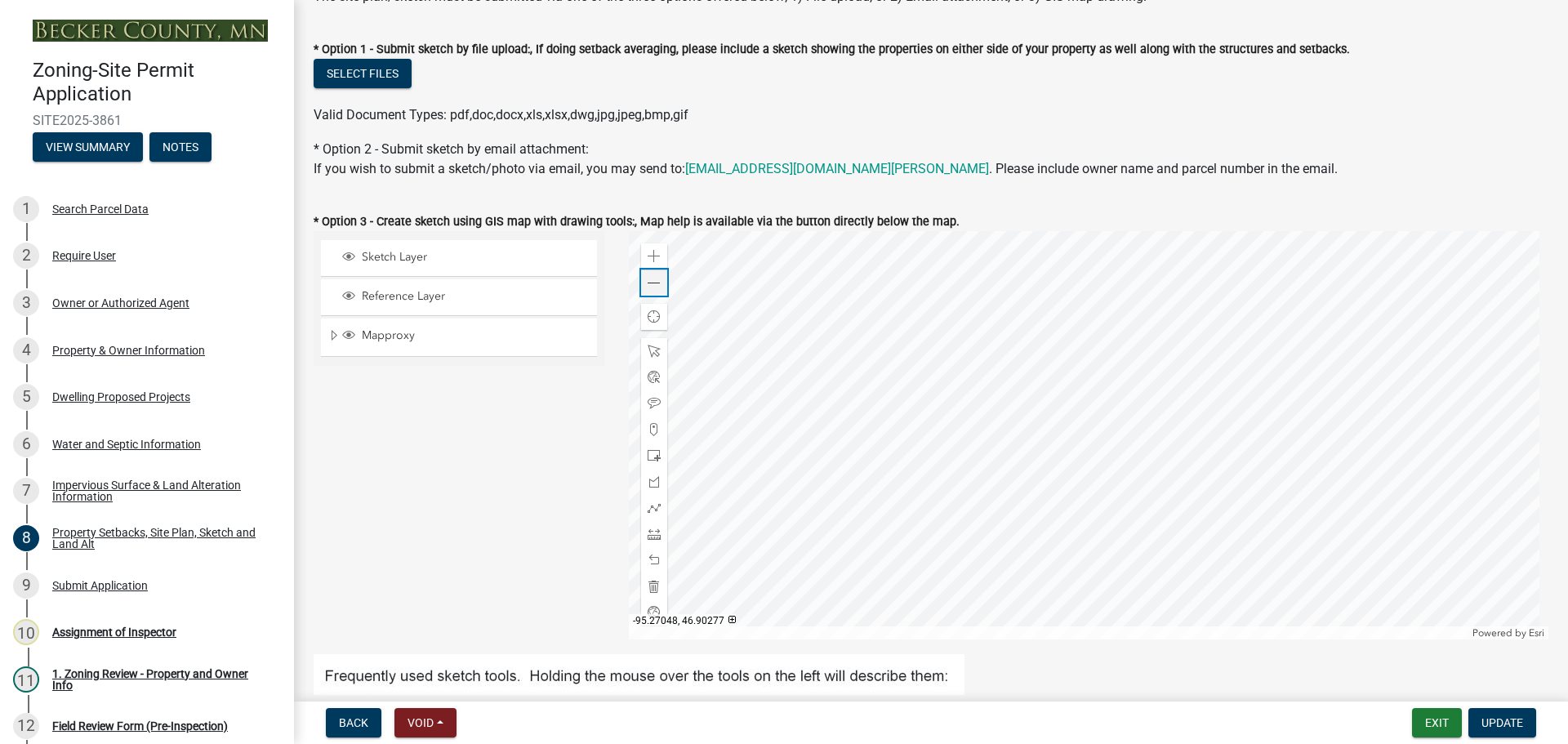
click at [651, 279] on span at bounding box center [654, 283] width 13 height 13
click at [134, 204] on div "Search Parcel Data" at bounding box center [100, 209] width 96 height 11
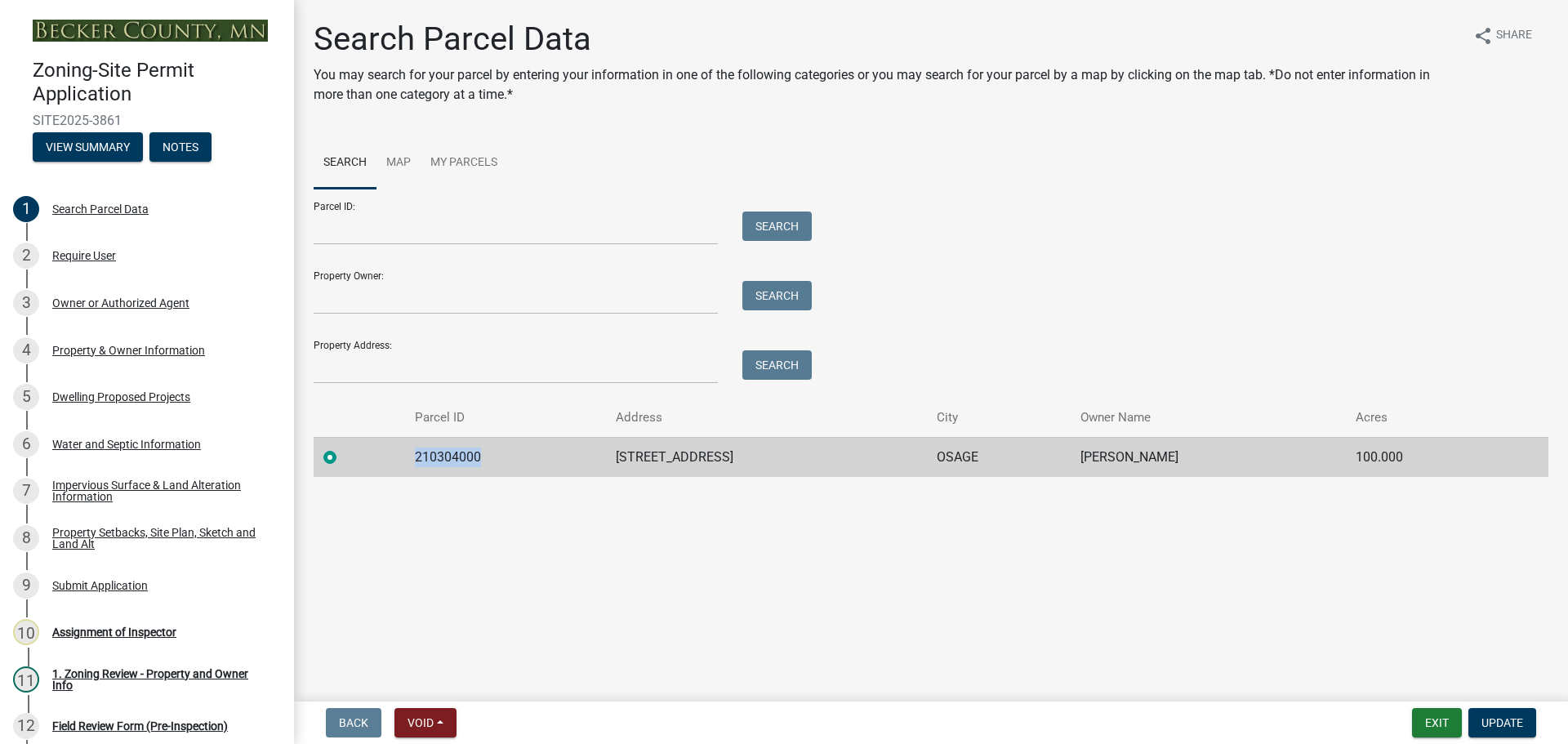
drag, startPoint x: 482, startPoint y: 455, endPoint x: 413, endPoint y: 450, distance: 69.2
click at [413, 450] on td "210304000" at bounding box center [505, 457] width 201 height 40
copy td "210304000"
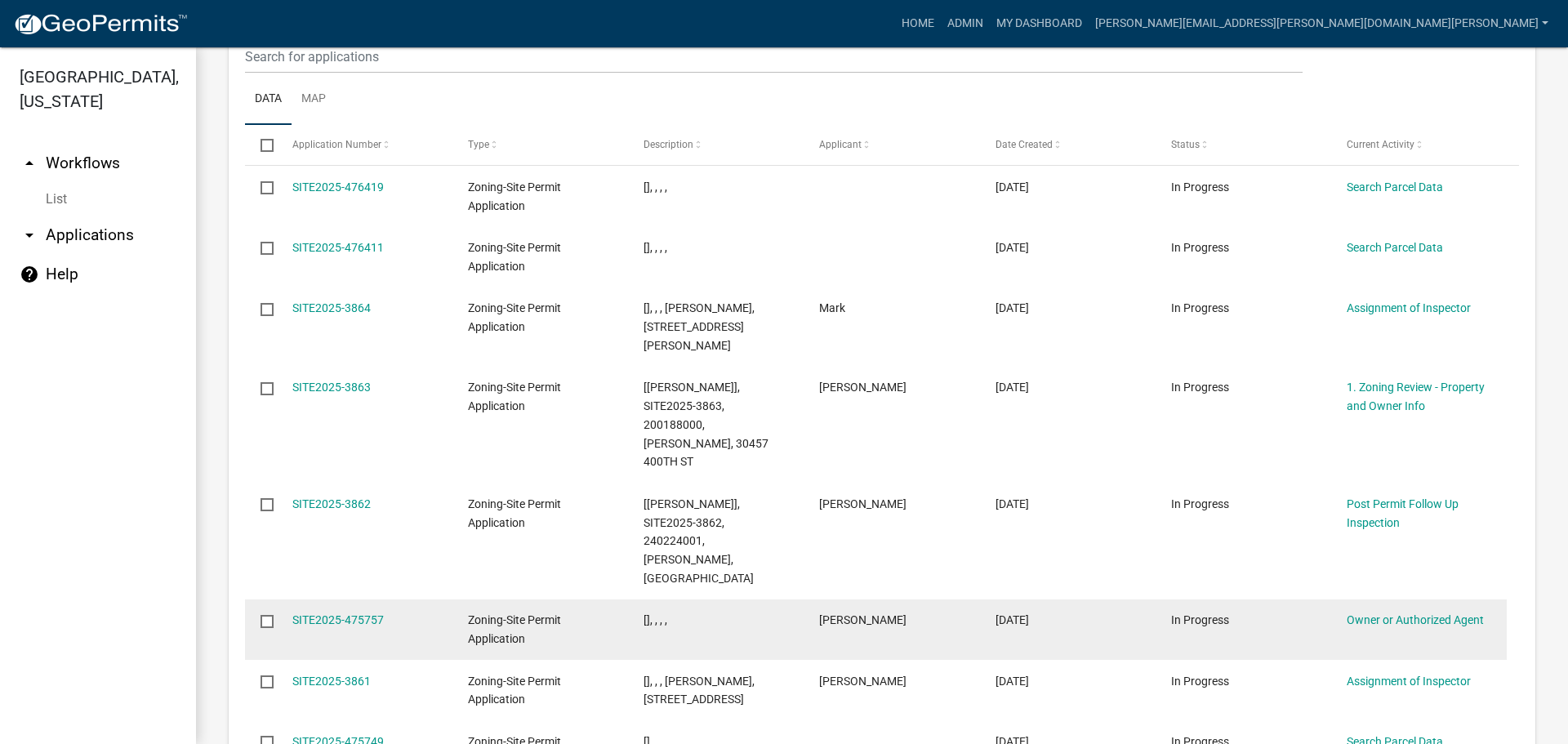
scroll to position [1884, 0]
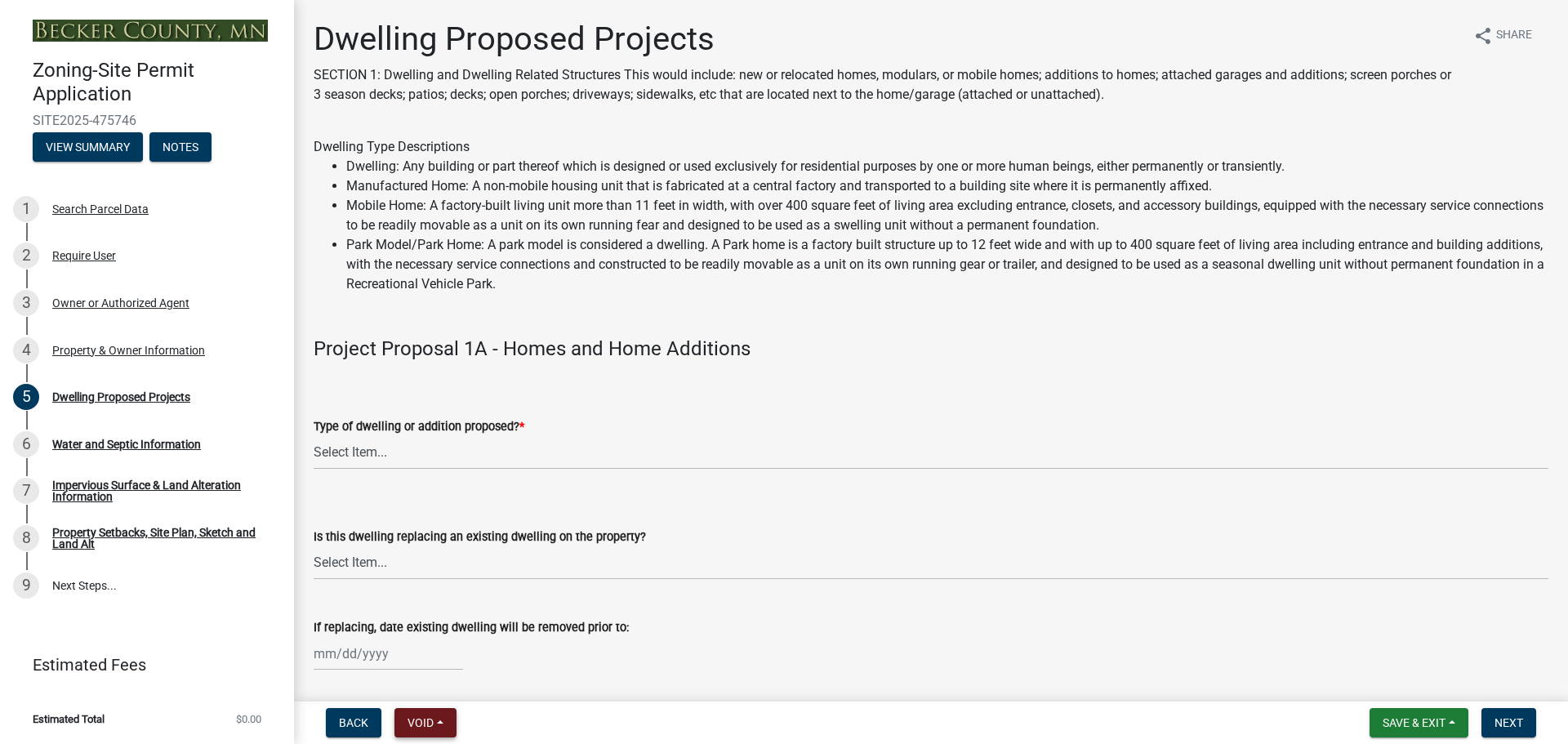
click at [425, 725] on span "Void" at bounding box center [421, 723] width 26 height 13
click at [448, 678] on button "Void" at bounding box center [459, 680] width 131 height 39
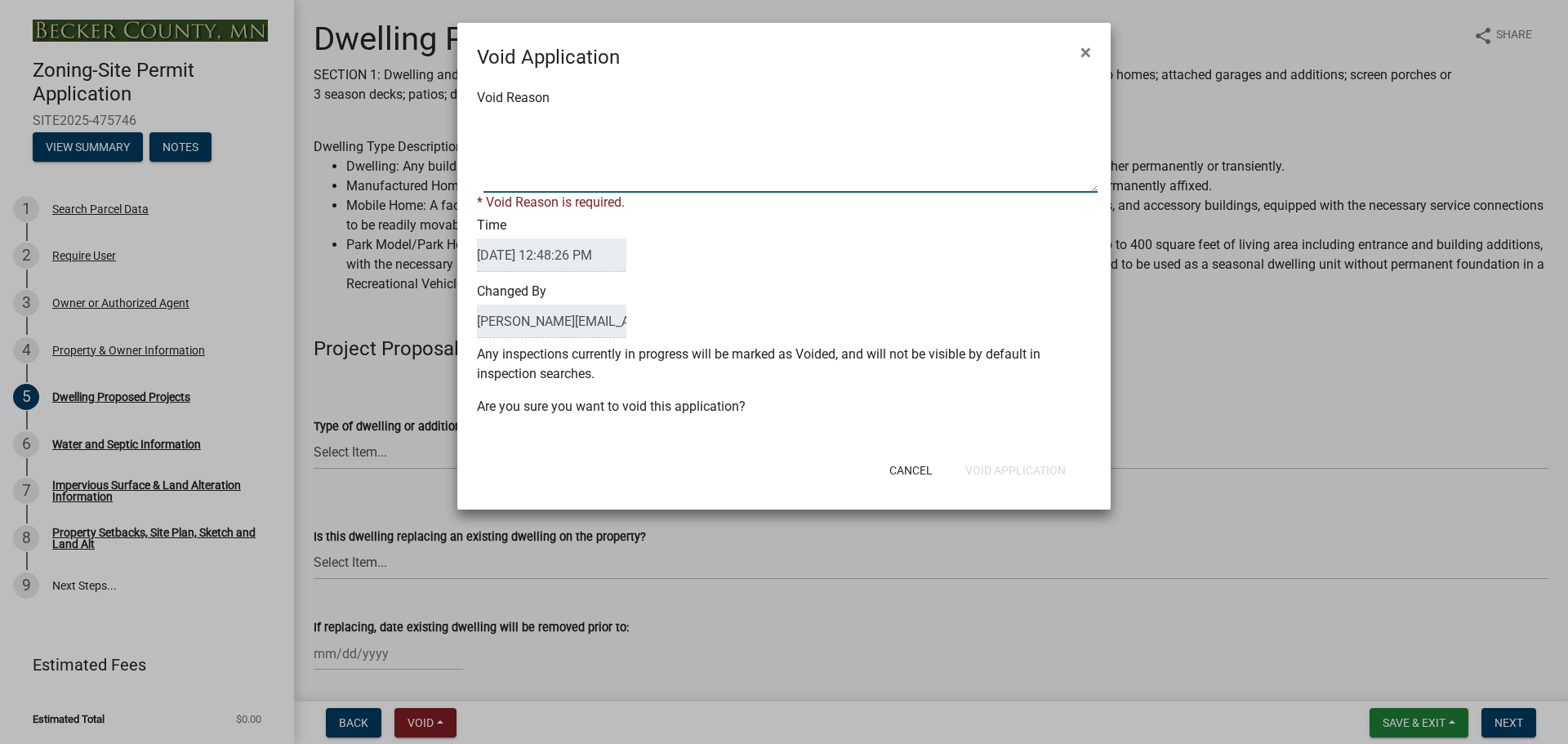
click at [630, 152] on textarea "Void Reason" at bounding box center [791, 151] width 614 height 81
type textarea "duplicate"
click at [1027, 463] on button "Void Application" at bounding box center [1015, 471] width 126 height 30
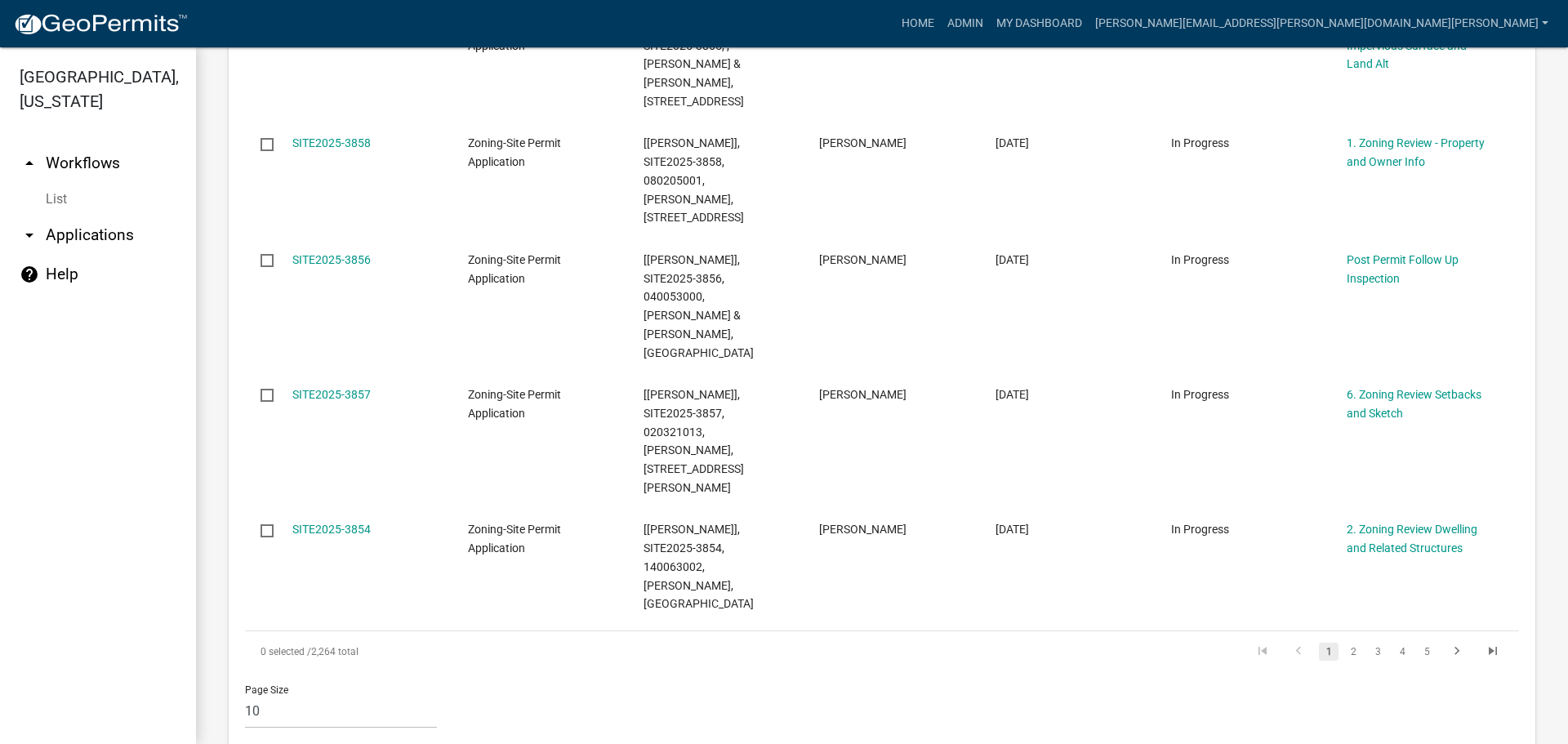
scroll to position [1890, 0]
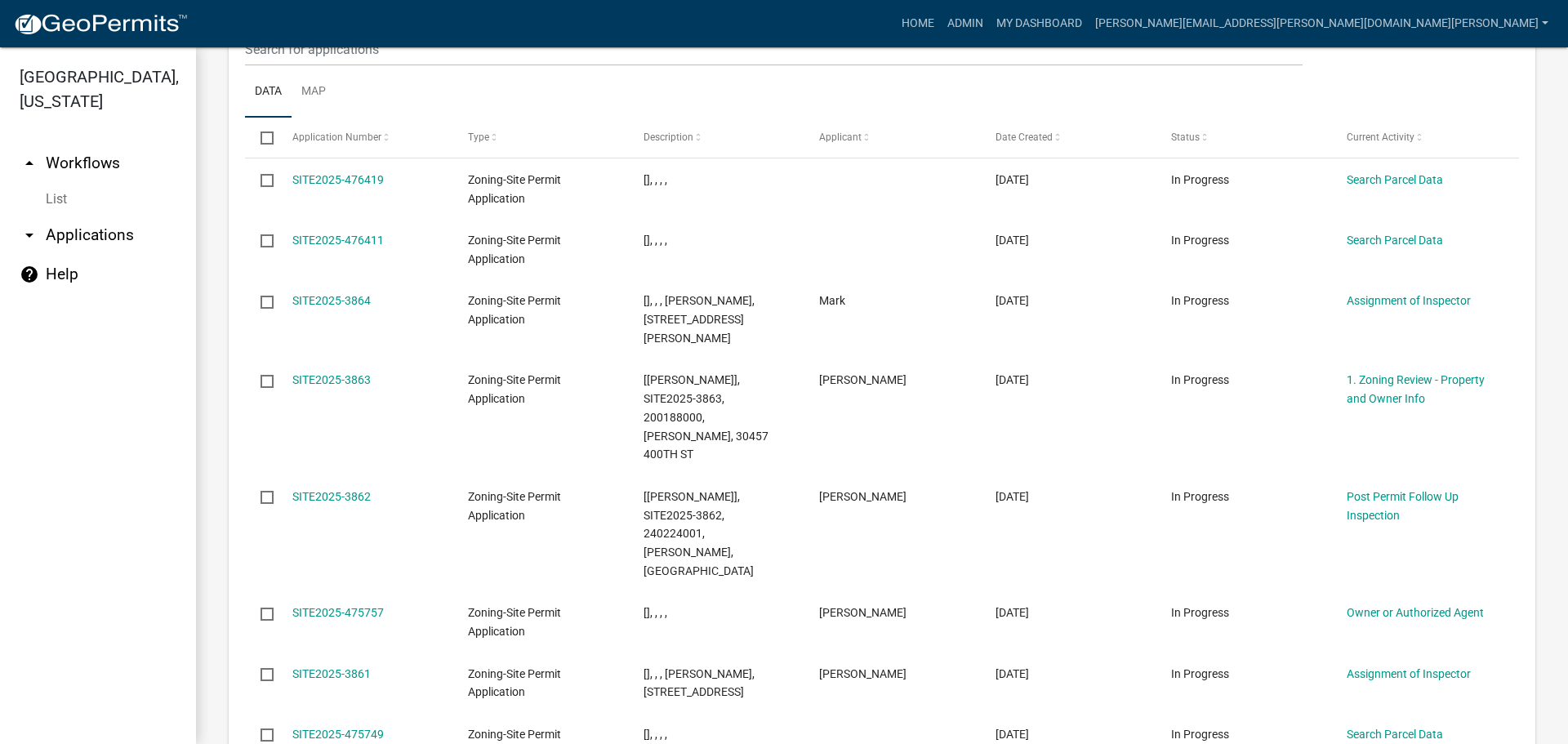
drag, startPoint x: 361, startPoint y: 537, endPoint x: 402, endPoint y: 610, distance: 83.7
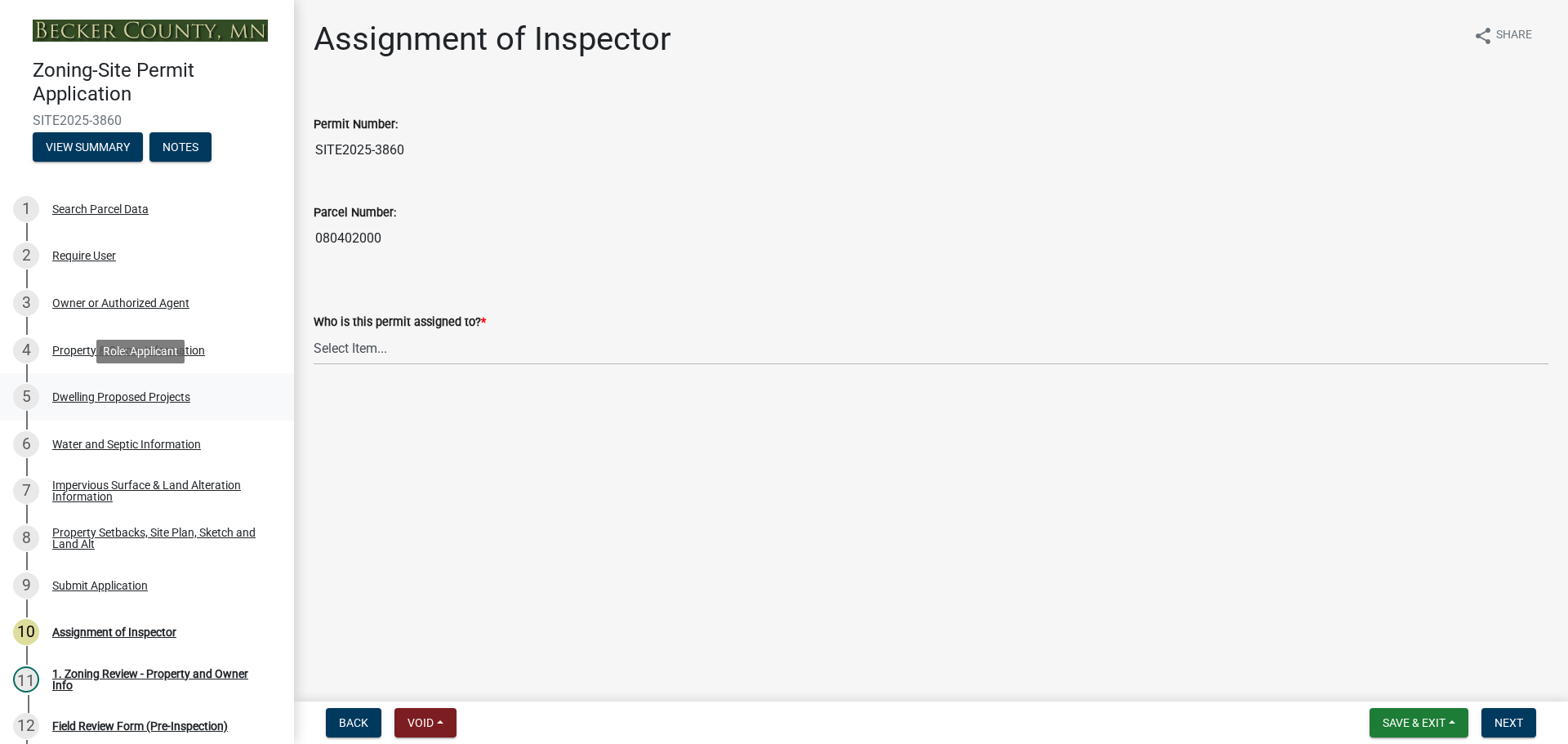
click at [150, 397] on div "Dwelling Proposed Projects" at bounding box center [122, 397] width 138 height 11
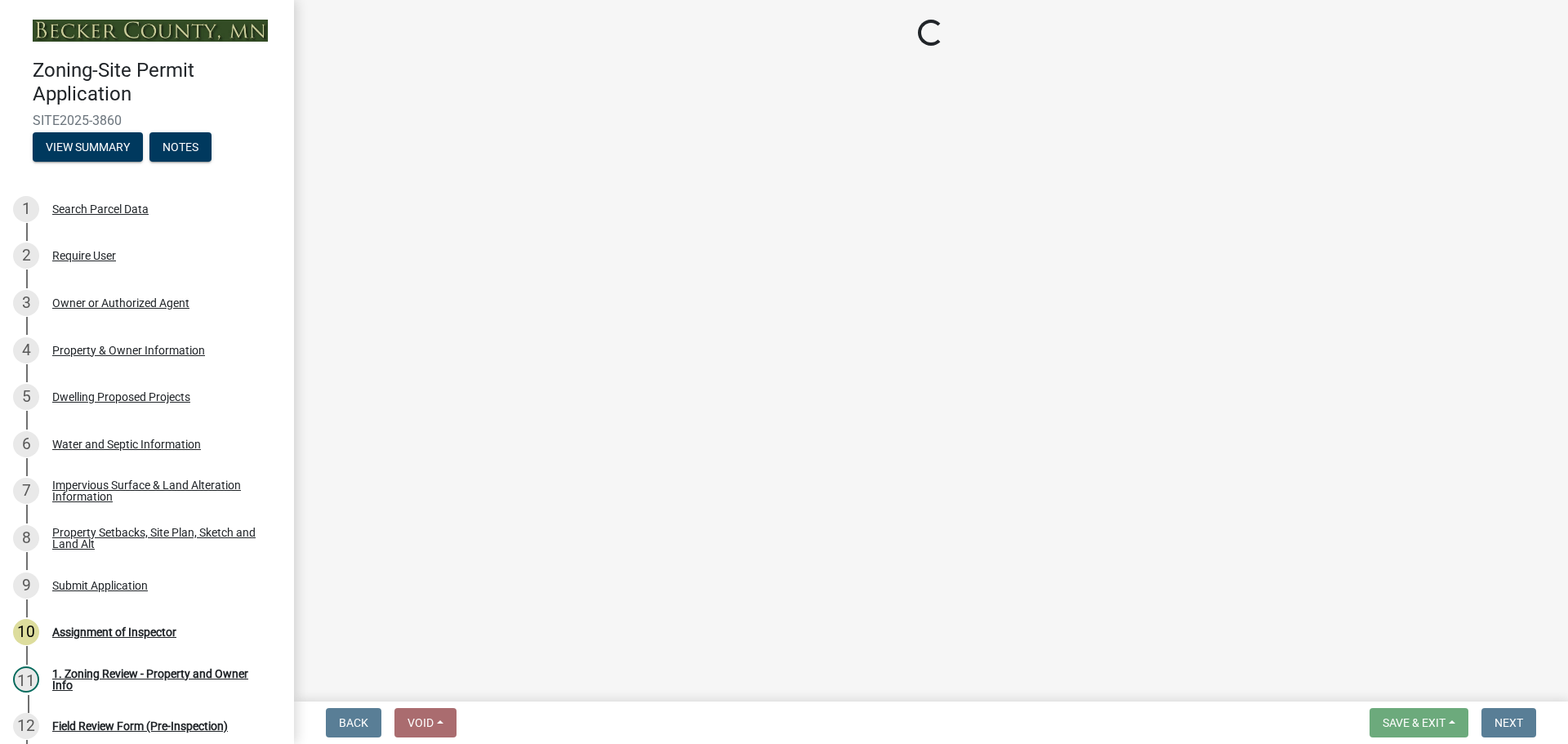
select select "5b8abcc6-67f7-49fb-8f25-c295ccc2b339"
select select "ba56d9f6-ced5-4c38-bdcc-33bfa85ac6de"
select select "59a6fdaa-56b6-4bcd-87b7-d867a7d784e6"
select select "0335f861-ace8-4286-9a22-f4eddda41bd9"
select select "e5b6e178-1d4e-46f3-8fba-19f7851c487a"
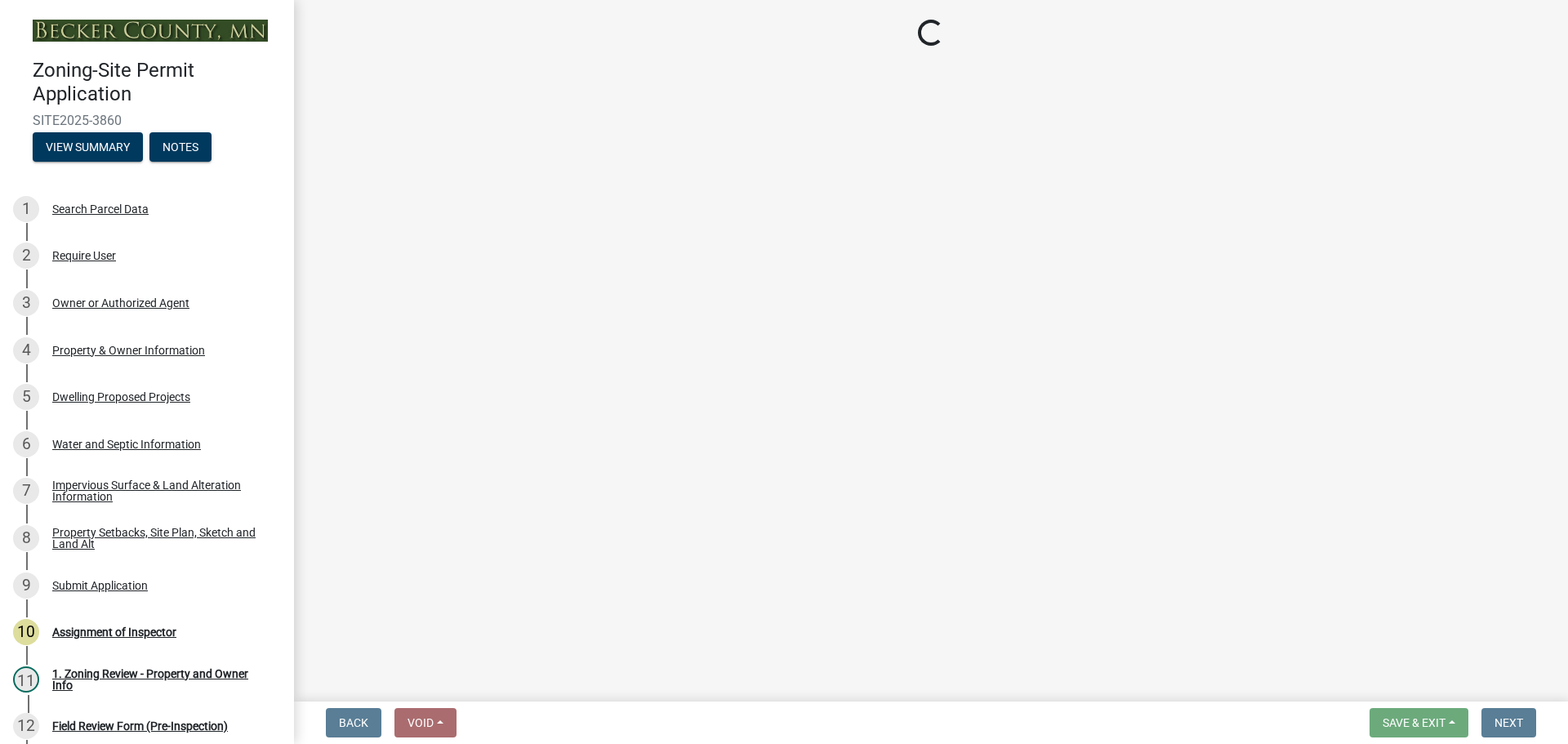
select select "744d8552-d7ef-4cf1-b465-42901748f06c"
select select "b63d75fc-5f3c-4949-bc5e-b7a1b42903a6"
select select "638dddef-31f4-4d73-b0b5-0ffc7b344434"
select select "43dc438e-12cf-4fa6-b4ef-a236ffc627d7"
select select "8786fdd2-7f96-462d-8069-e958fae6b9a0"
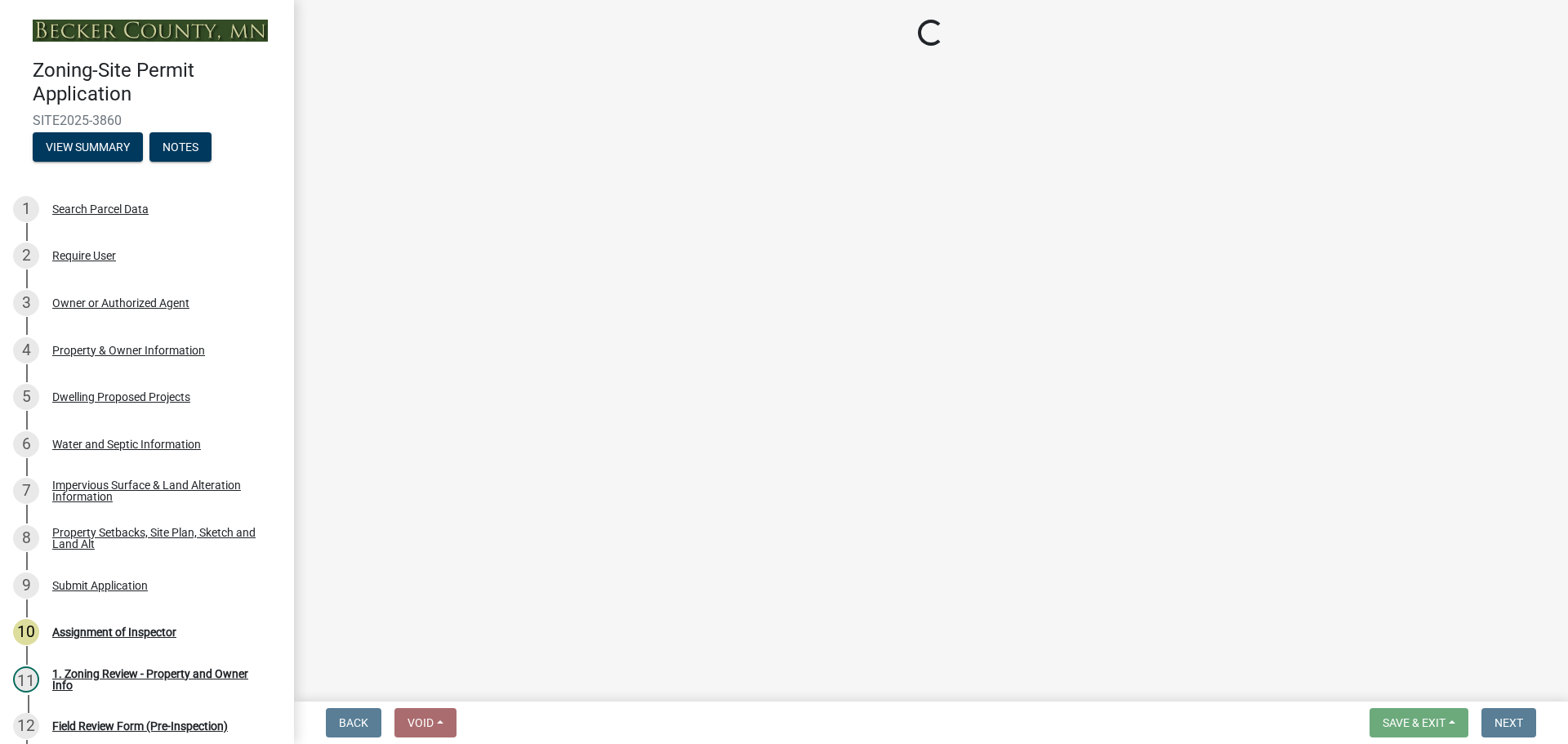
select select "59dc9cee-723e-448c-a454-fe3238b55aba"
select select "75cb6c0c-1bab-4101-a7ce-eb87cbd598c1"
select select "c9167b10-c8af-43f1-9f68-16f8bce45d4f"
select select "ccffca41-e831-49b7-aa82-b1e91cc22ff5"
select select "107cbe59-677b-44f2-96fc-816b282ebb79"
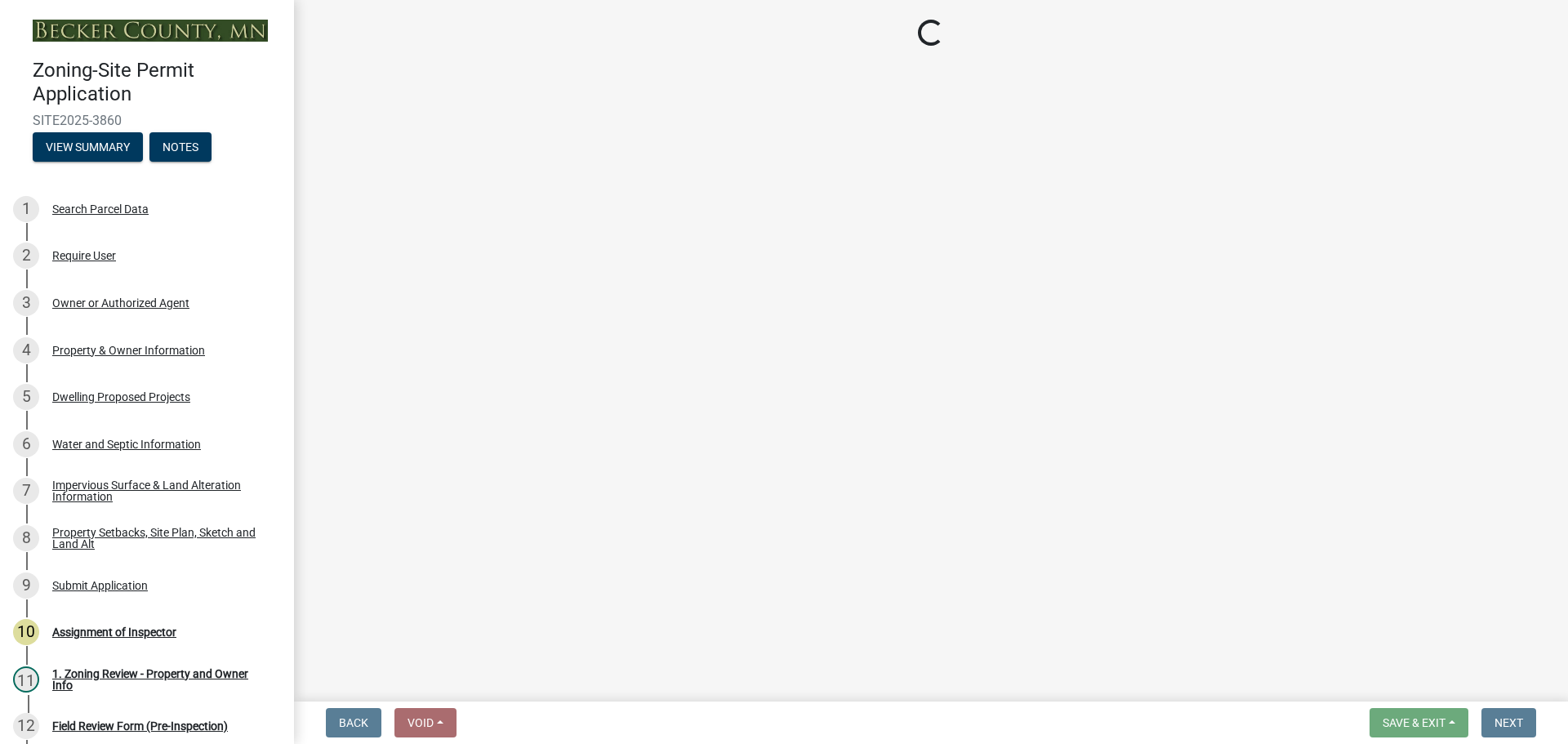
select select "f1d8ab9f-3049-45ab-b225-68f6b4f5b1c8"
select select "618e099e-dad1-49b1-93ea-c38b52b98b82"
select select "ec305202-ae01-487b-b5e4-3a5aacc1e384"
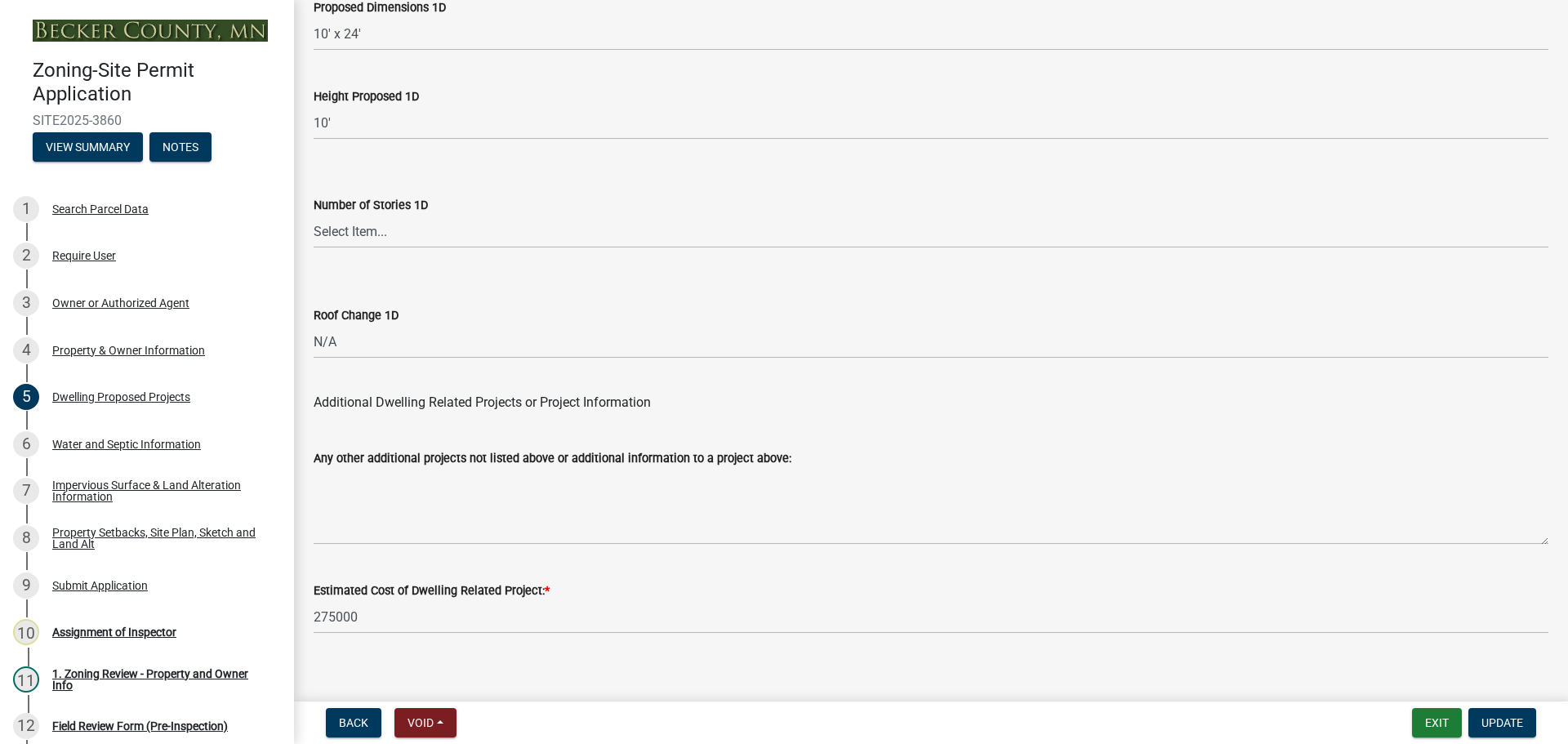
scroll to position [3915, 0]
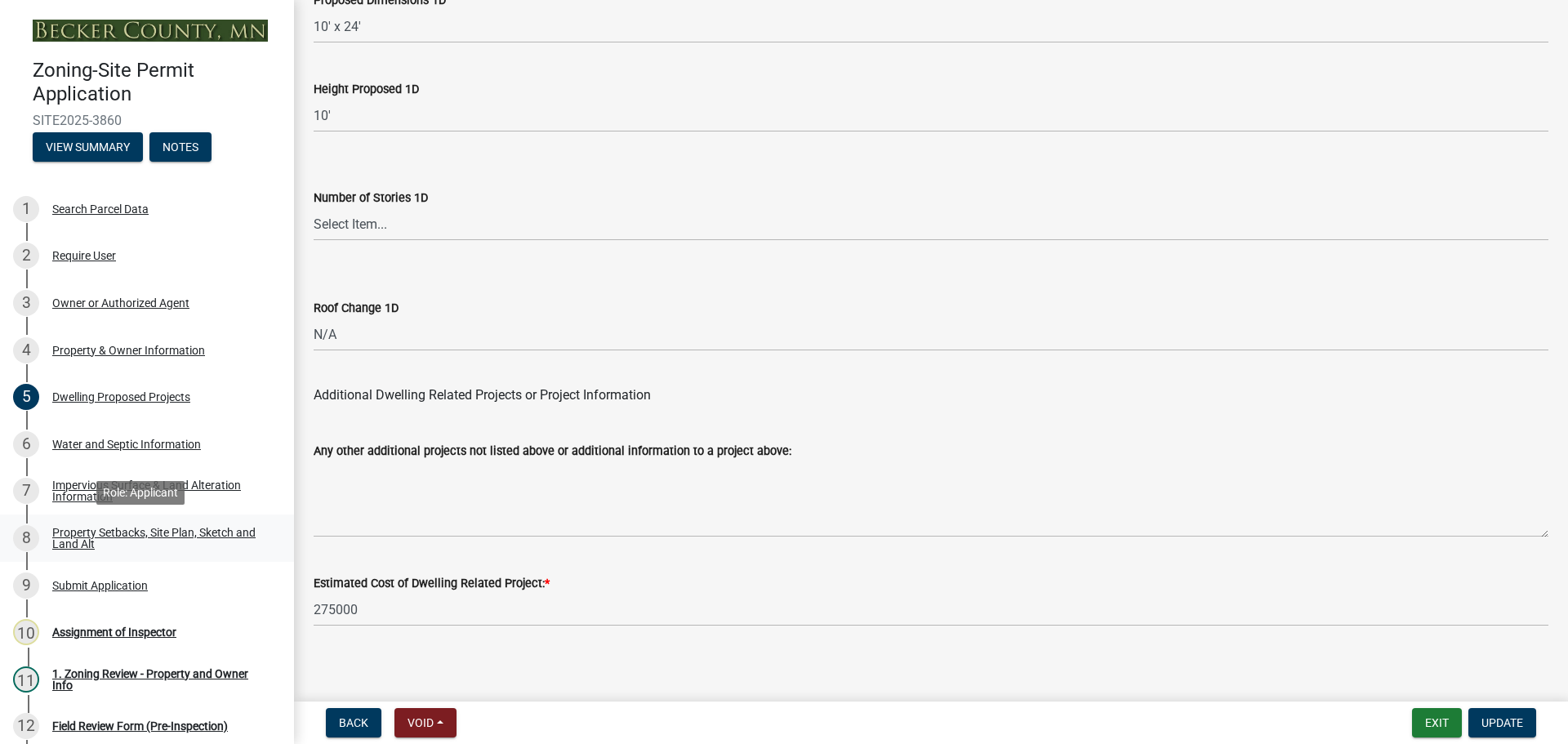
click at [210, 528] on div "Property Setbacks, Site Plan, Sketch and Land Alt" at bounding box center [160, 538] width 215 height 23
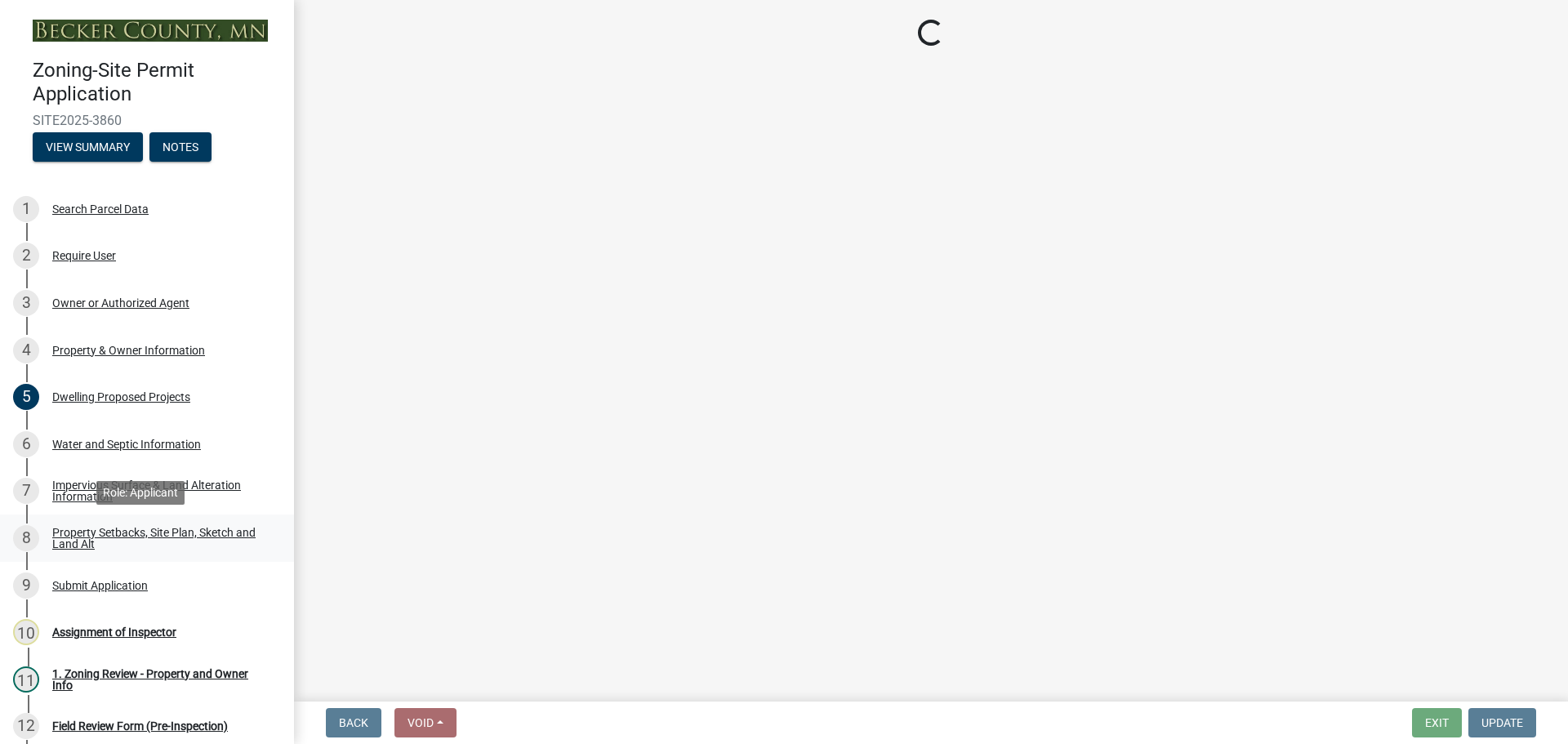
scroll to position [0, 0]
select select "d89fbfa0-1150-4954-b91c-9d482c9530a3"
select select "b56a4575-9846-47cf-8067-c59a4853da22"
select select "12f785fb-c378-4b18-841c-21c73dc99083"
select select "12da6293-5841-4f5c-bd92-3658833964cd"
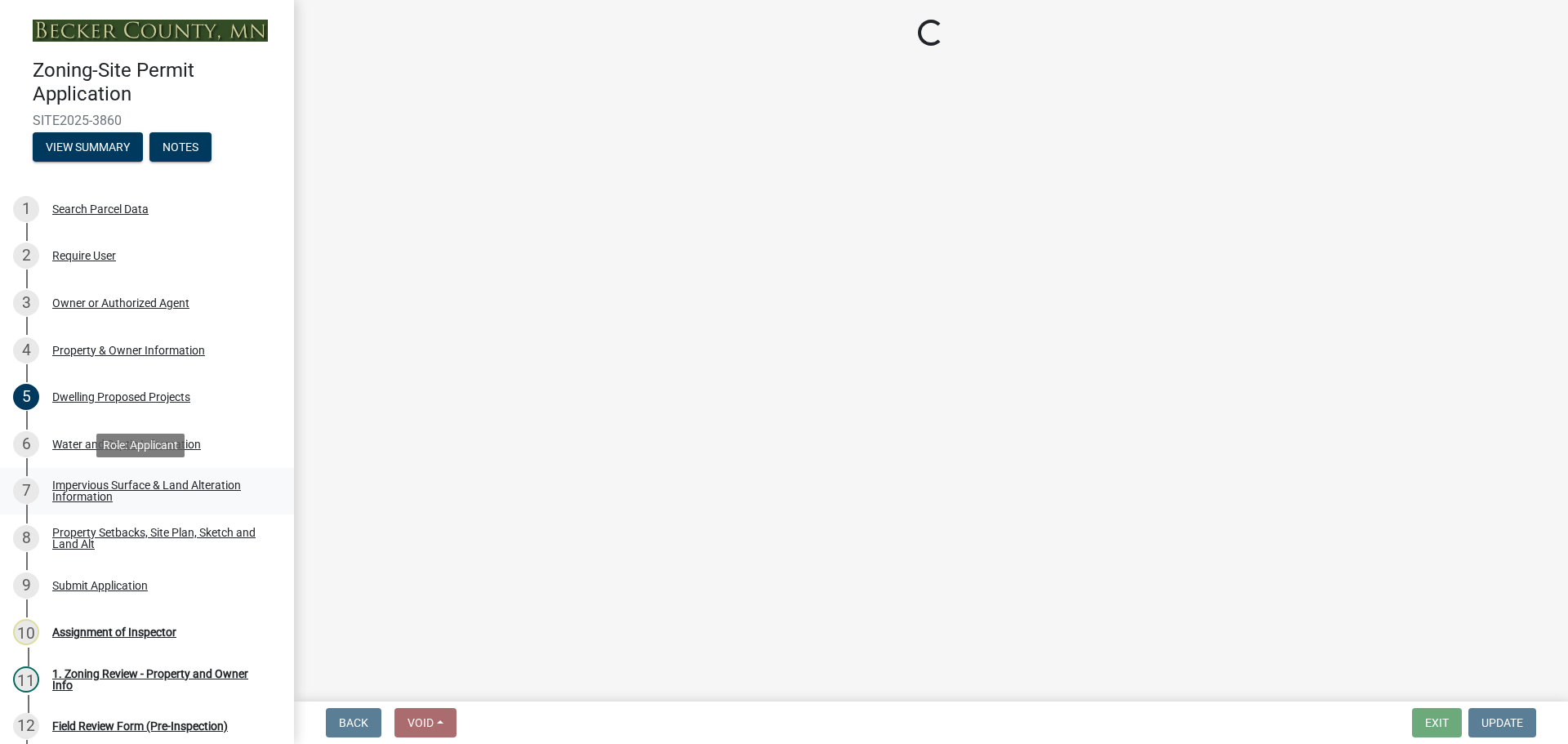
select select "27b2a8b4-abf6-463e-8c0c-7c5d2b4fe26f"
select select "28f6c7b2-2b88-4425-ae15-f67110f778a7"
select select "c8b8ea71-7088-4e87-a493-7bc88cc2835b"
select select "1418c7e3-4054-4b00-84b5-d09b9560f30a"
select select "4421853d-5e11-4b64-95ec-6c47066881cc"
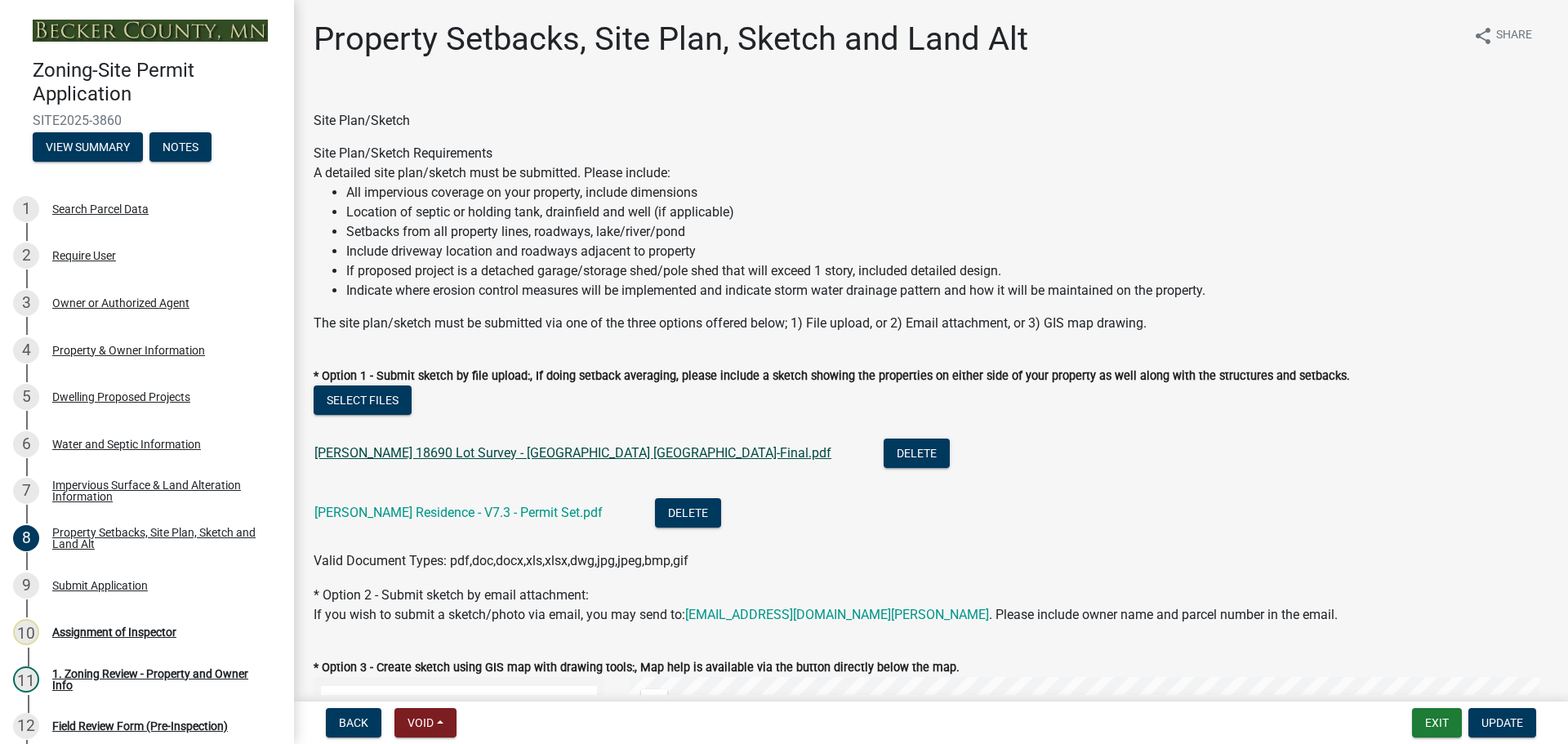
click at [435, 451] on link "Thomsen 18690 Lot Survey - Detroit Lakes MN-Final.pdf" at bounding box center [572, 452] width 517 height 16
click at [403, 512] on link "Thomsen Residence - V7.3 - Permit Set.pdf" at bounding box center [458, 512] width 288 height 16
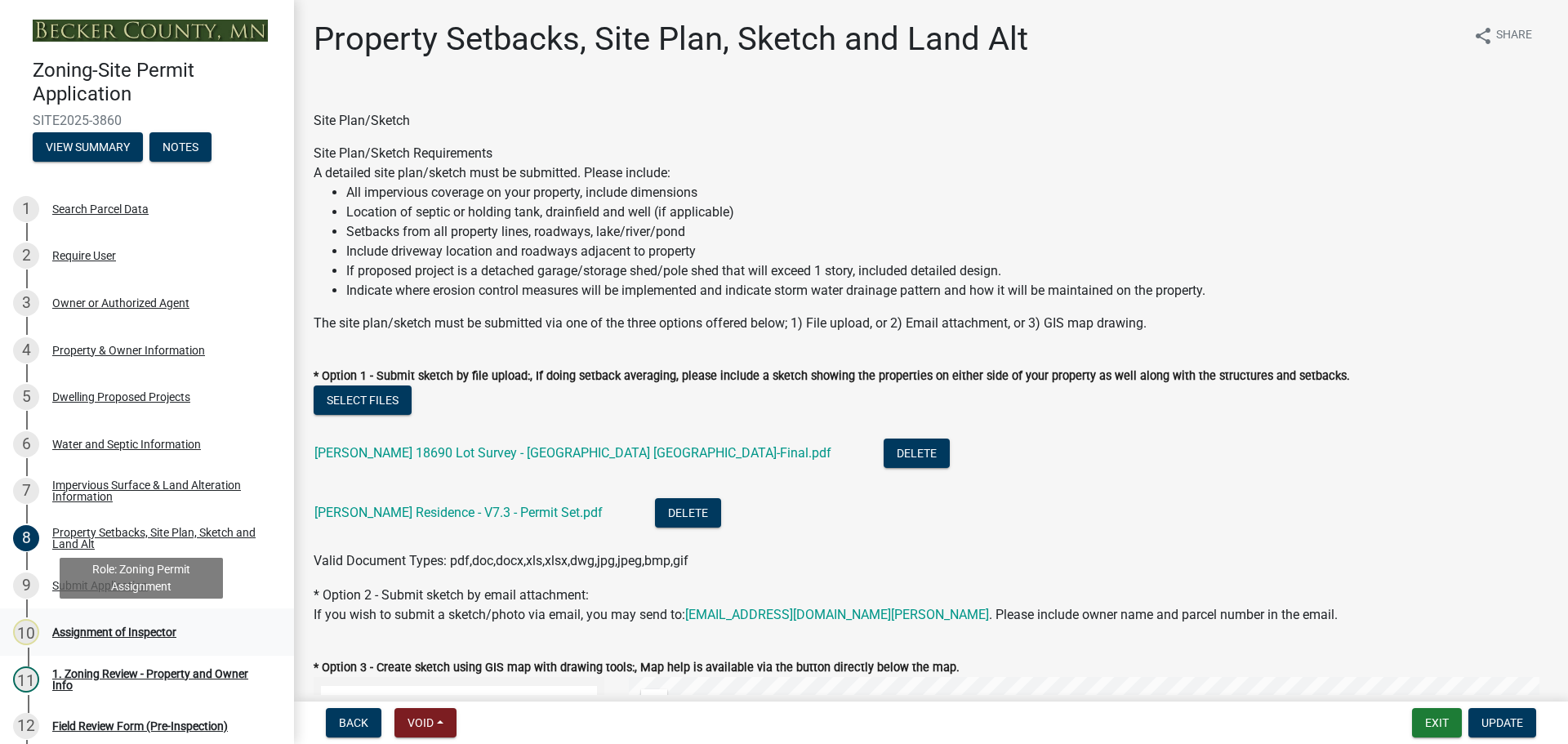
click at [113, 628] on div "Assignment of Inspector" at bounding box center [114, 632] width 124 height 11
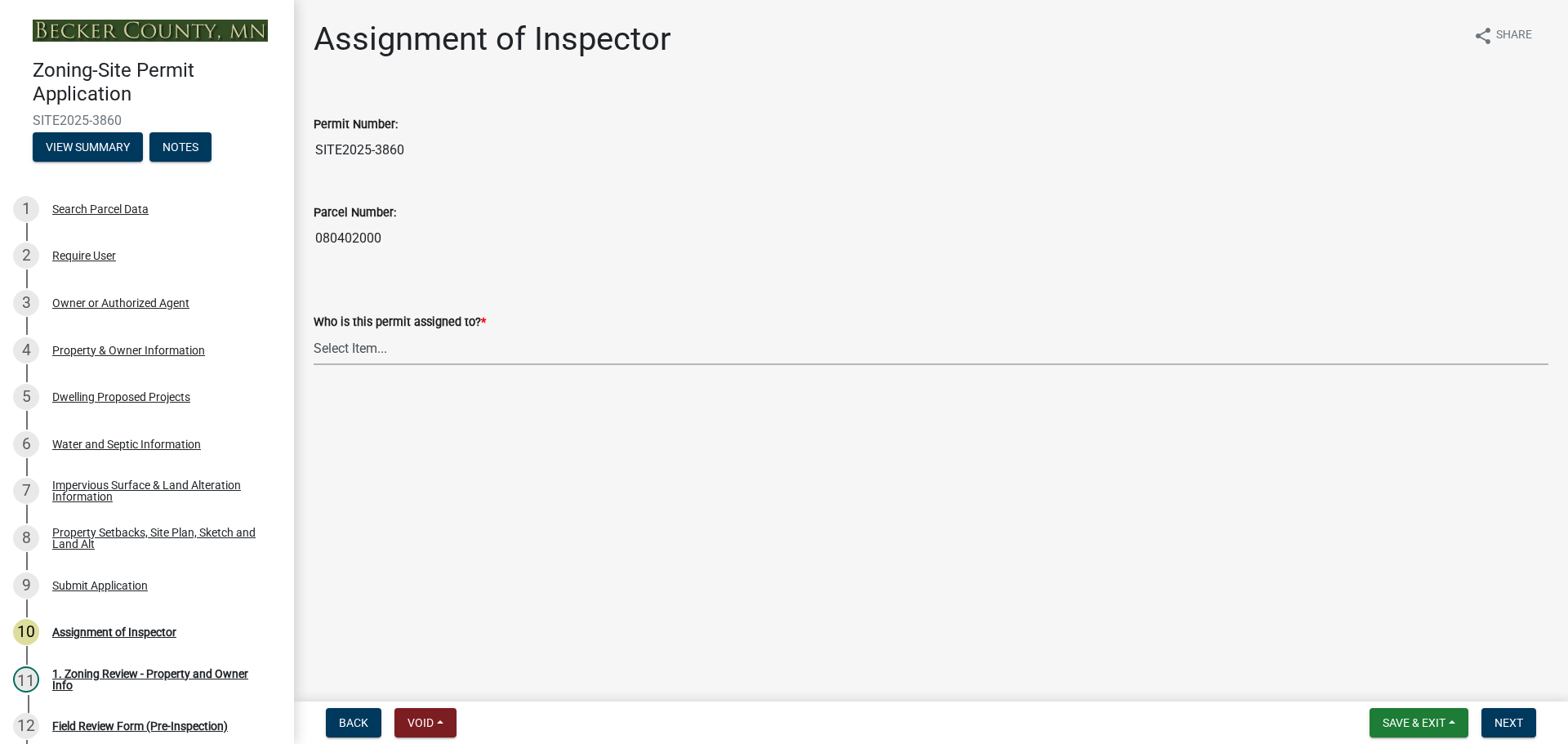
click at [349, 358] on select "Select Item... Jeff Rusness Kyle Vareberg Nicole Bradbury Susan Rockwell Tyler …" at bounding box center [931, 348] width 1235 height 34
click at [314, 332] on select "Select Item... Jeff Rusness Kyle Vareberg Nicole Bradbury Susan Rockwell Tyler …" at bounding box center [931, 348] width 1235 height 34
select select "ebd8400e-d8d5-49f8-911f-e671eb76408a"
click at [1505, 719] on span "Next" at bounding box center [1508, 723] width 29 height 13
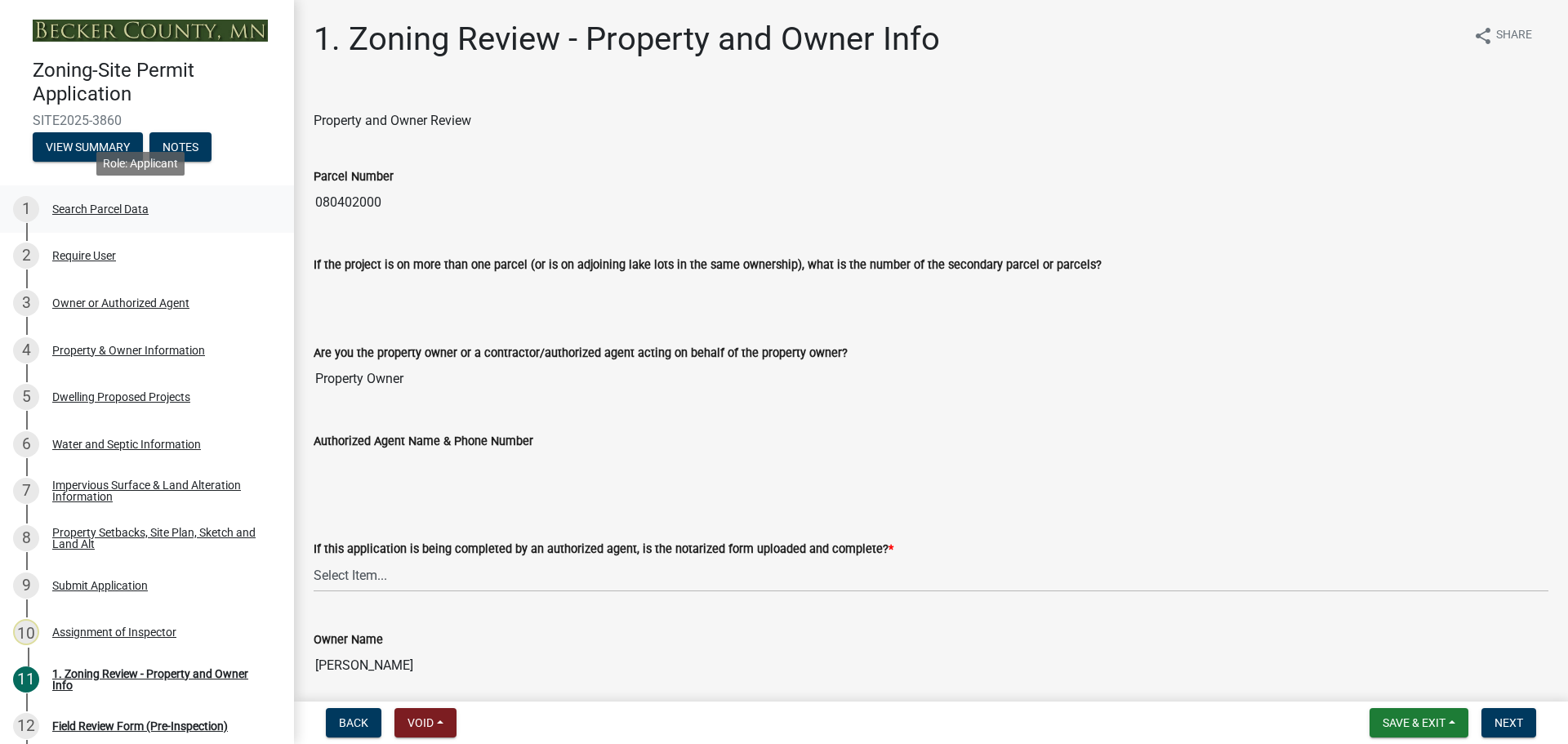
click at [95, 200] on div "1 Search Parcel Data" at bounding box center [140, 209] width 255 height 26
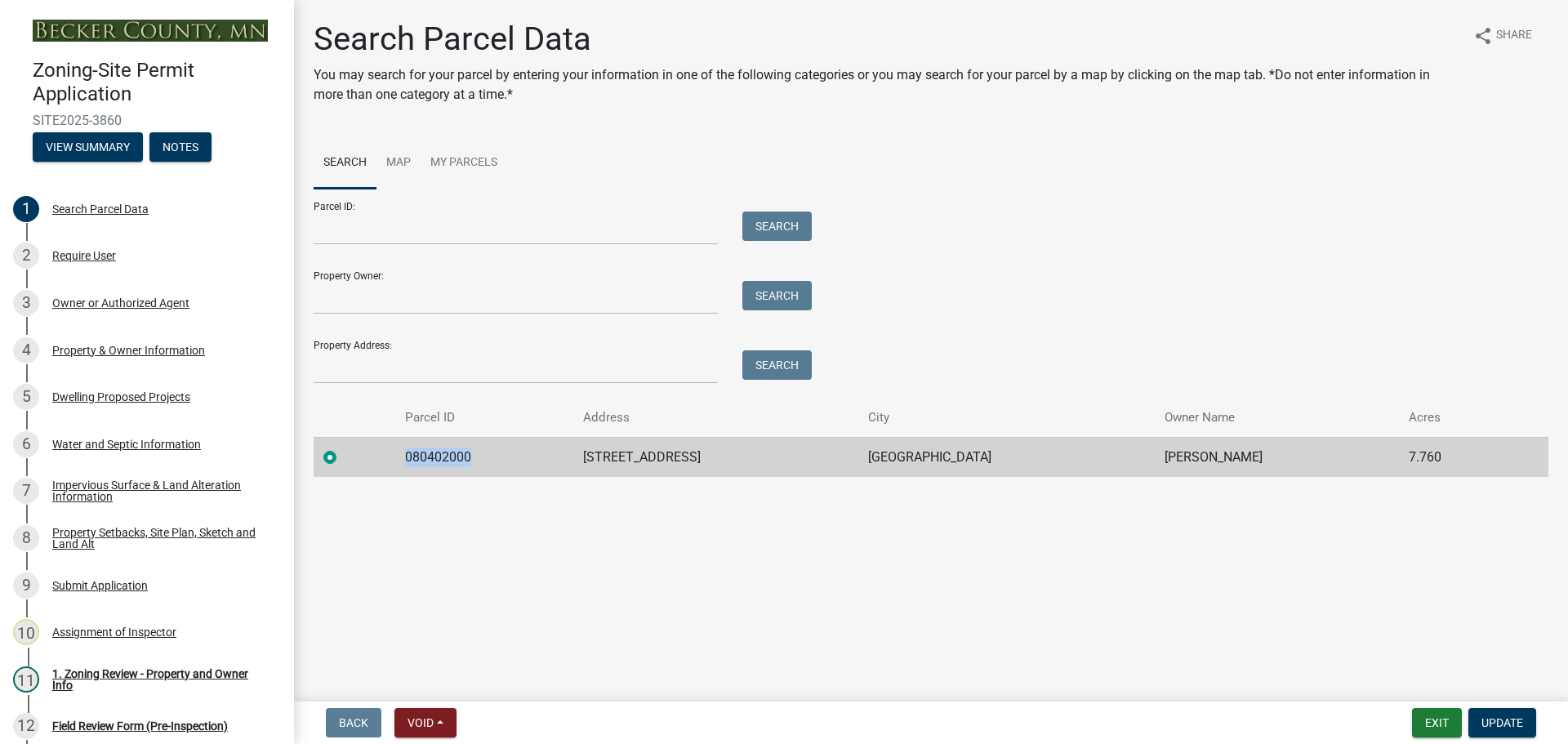
drag, startPoint x: 474, startPoint y: 457, endPoint x: 392, endPoint y: 456, distance: 82.0
click at [392, 456] on tr "080402000 18690 TOTLAND RD DETROIT LAKES NIELS THOMSEN 7.760" at bounding box center [931, 457] width 1235 height 40
click at [447, 455] on td "080402000" at bounding box center [484, 457] width 178 height 40
drag, startPoint x: 476, startPoint y: 456, endPoint x: 409, endPoint y: 466, distance: 67.7
click at [409, 466] on td "080402000" at bounding box center [484, 457] width 178 height 40
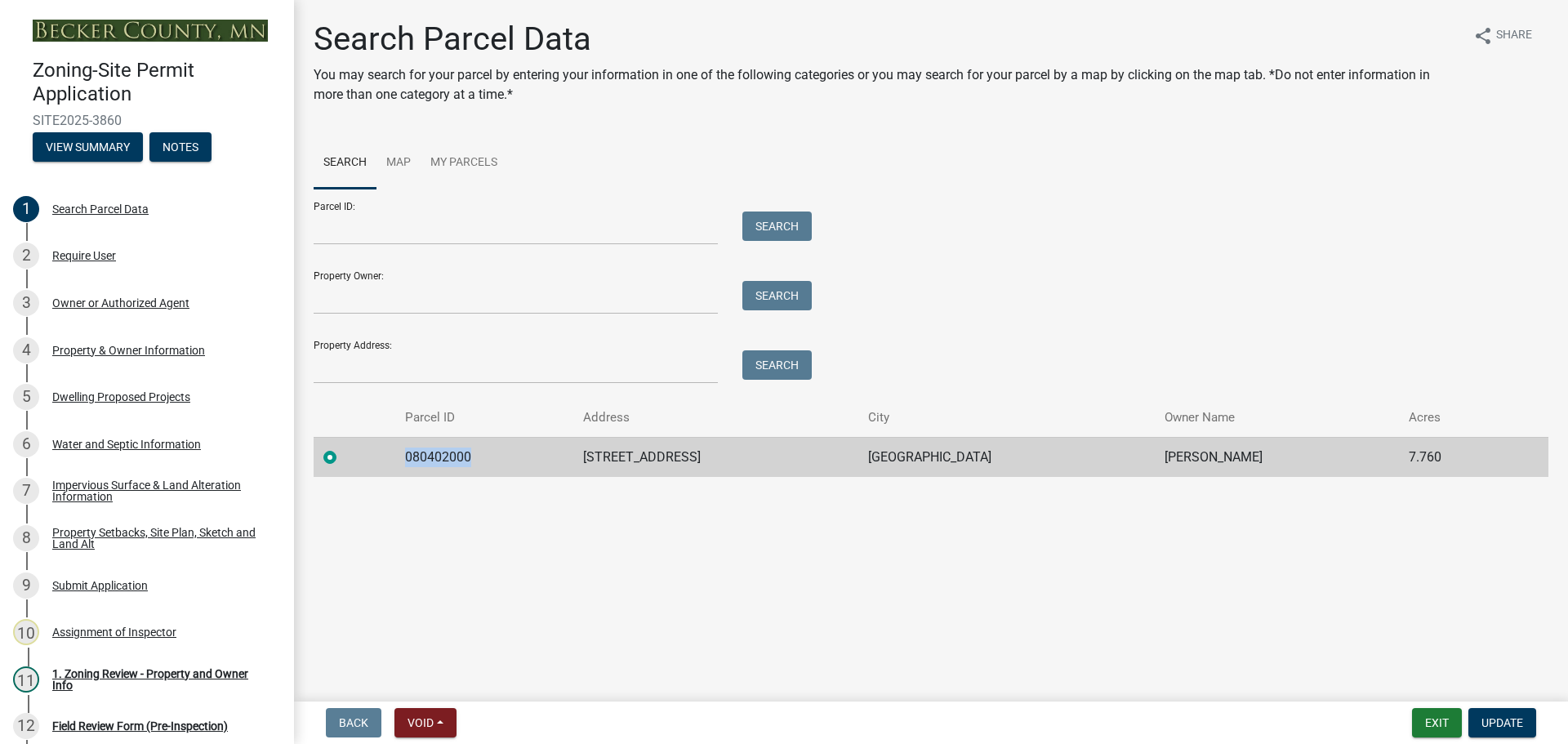
copy td "080402000"
click at [117, 443] on div "Water and Septic Information" at bounding box center [126, 444] width 149 height 11
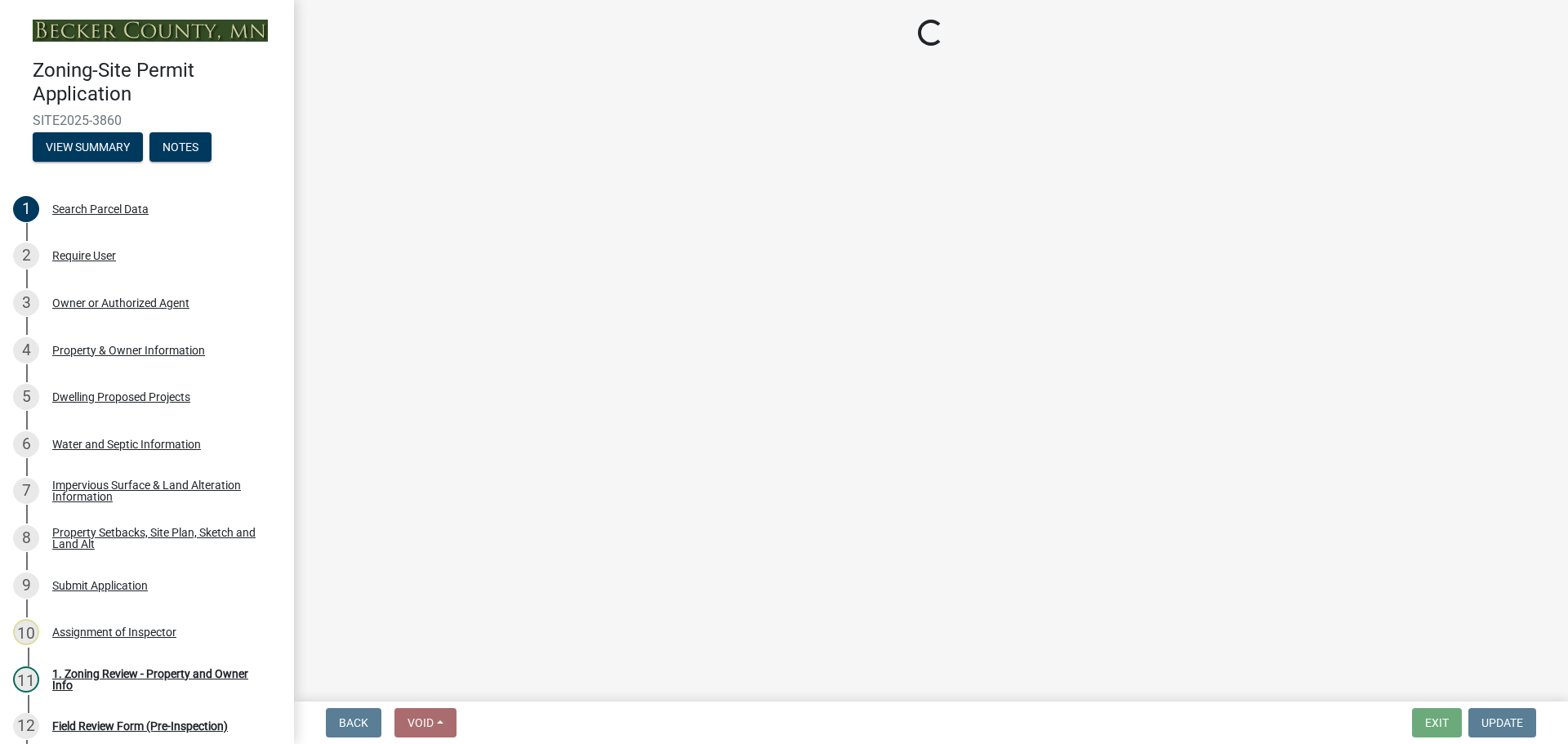
select select "9c51a48b-0bee-4836-8d5c-beab6e77ad2a"
select select "f3b2b20d-722a-45c9-937d-ba31bc47848e"
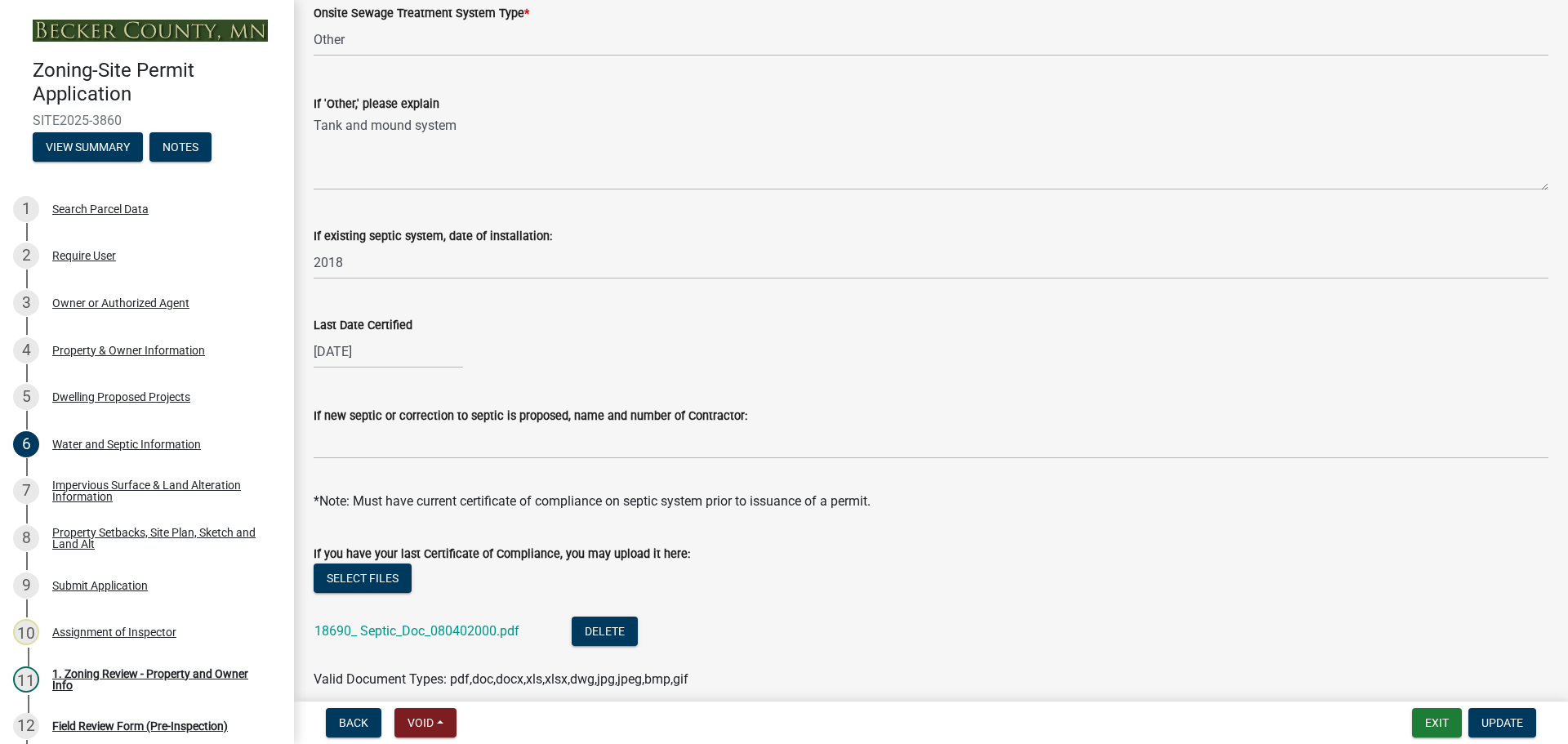
scroll to position [489, 0]
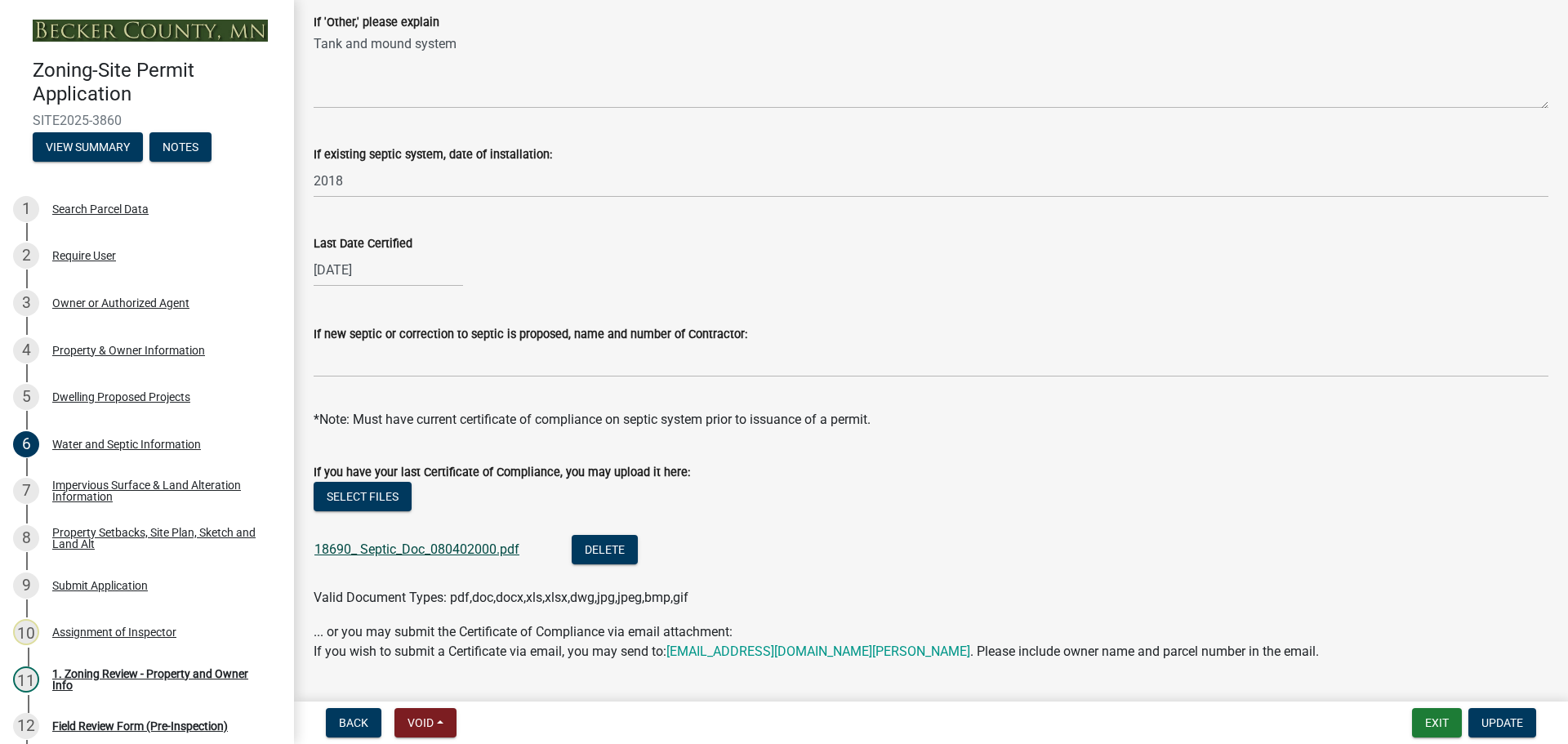
click at [413, 545] on link "18690_ Septic_Doc_080402000.pdf" at bounding box center [417, 549] width 205 height 16
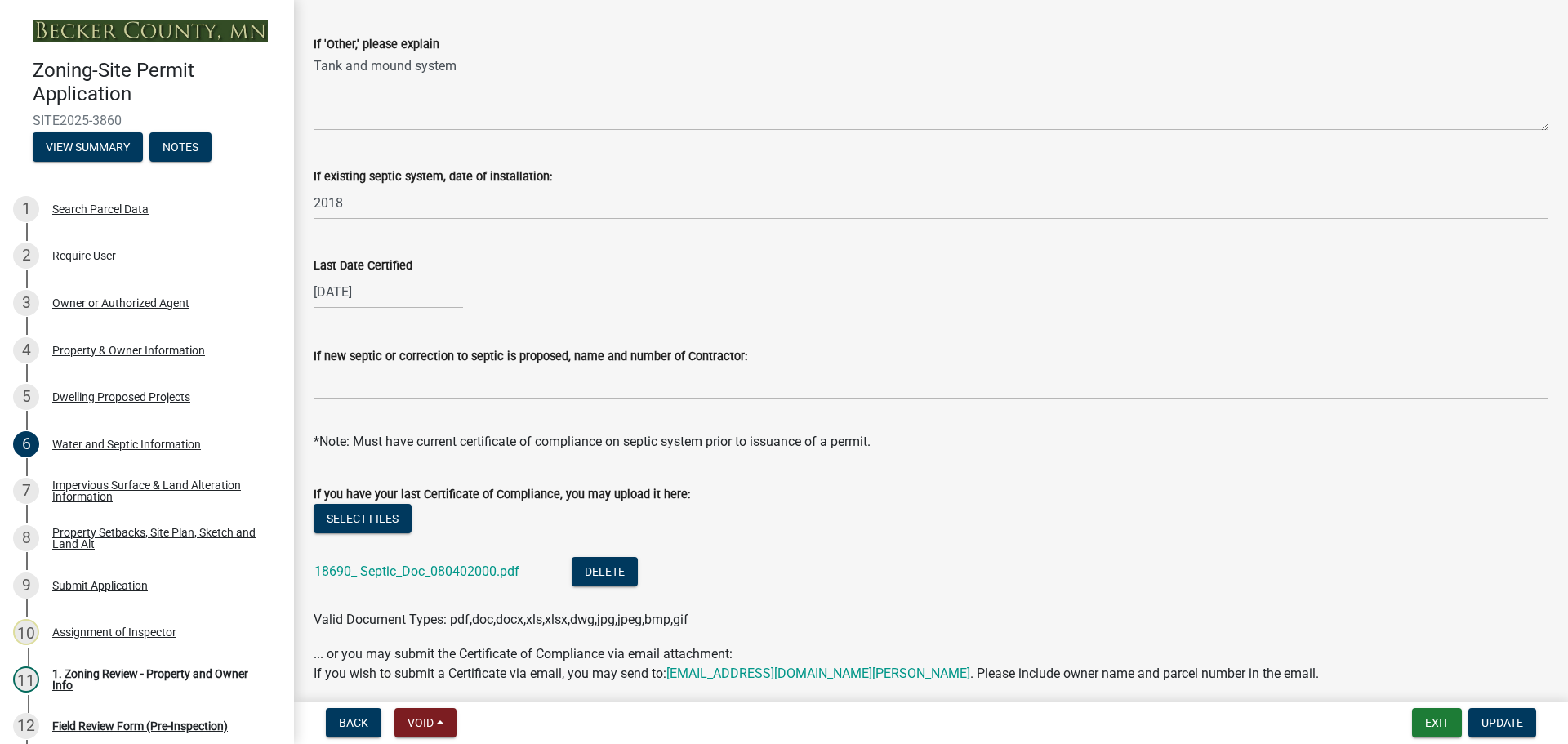
scroll to position [533, 0]
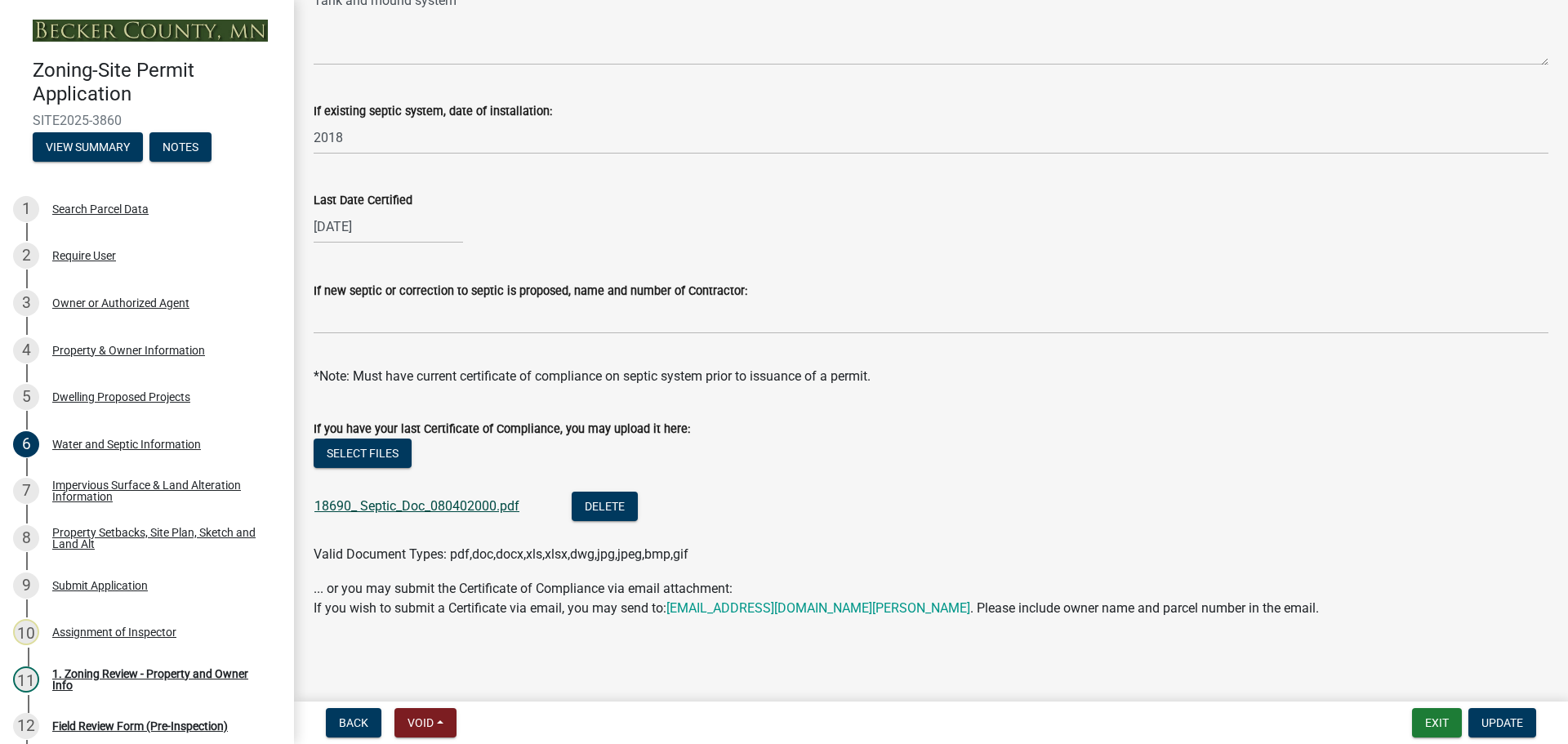
click at [388, 500] on link "18690_ Septic_Doc_080402000.pdf" at bounding box center [417, 505] width 205 height 16
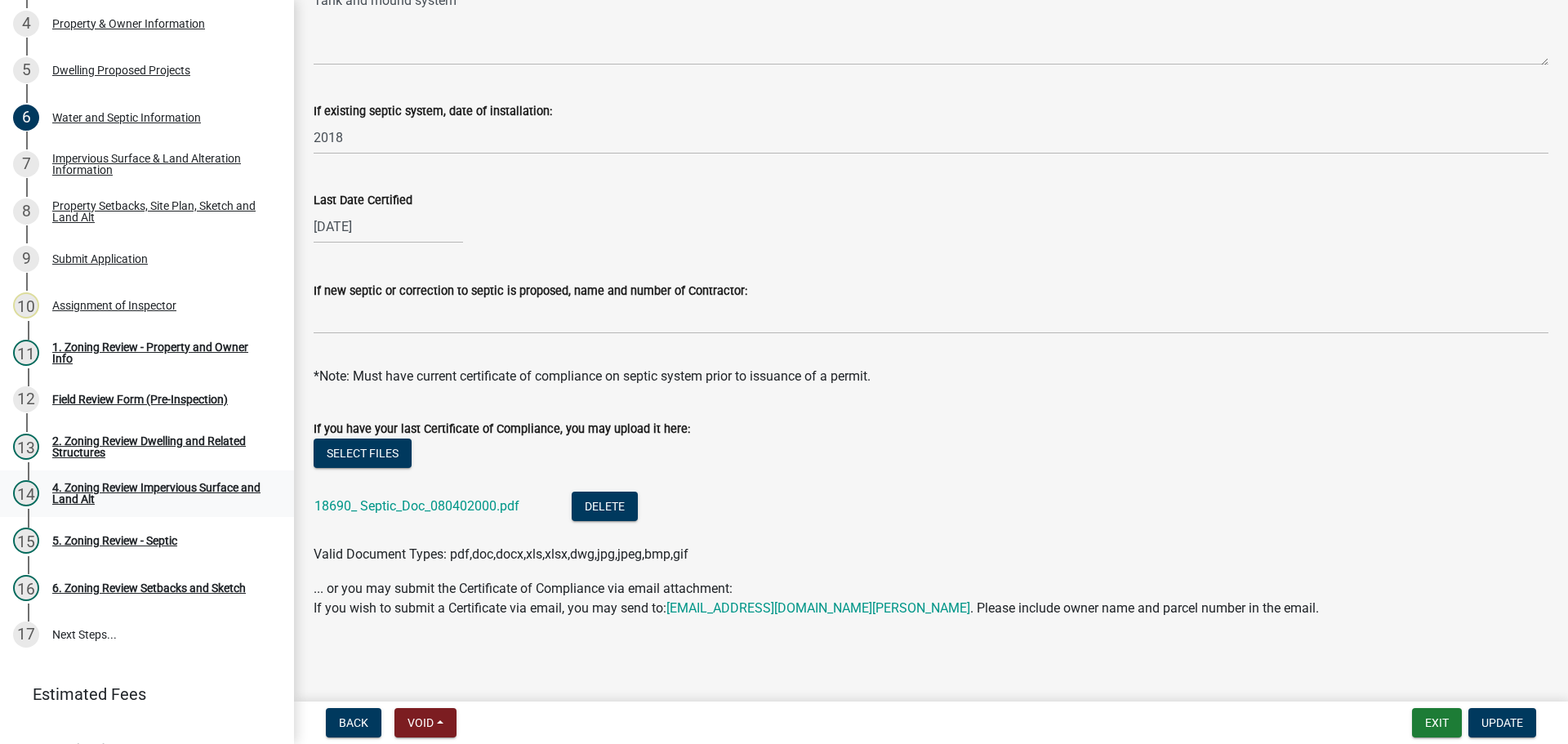
scroll to position [0, 0]
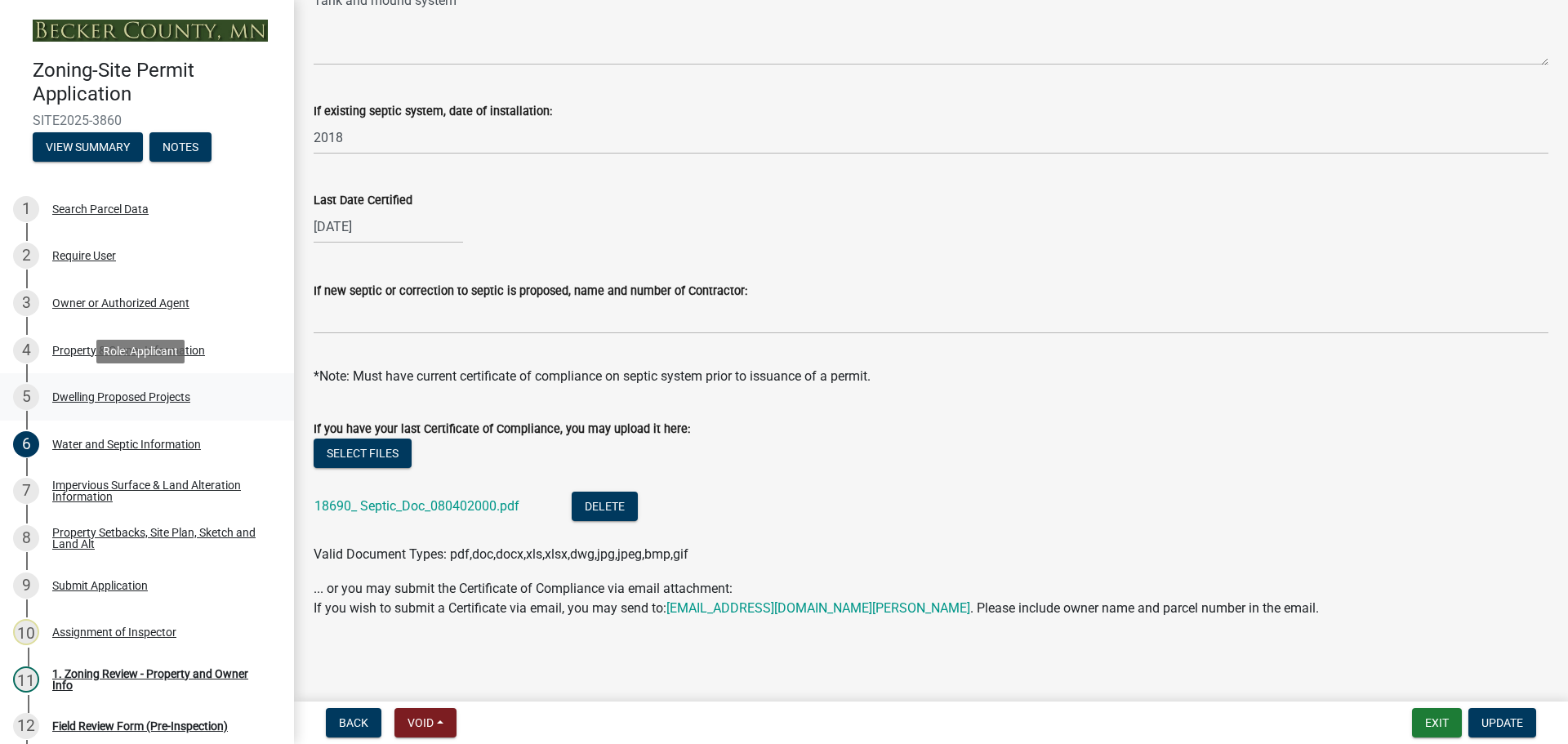
drag, startPoint x: 129, startPoint y: 393, endPoint x: 121, endPoint y: 390, distance: 8.5
click at [129, 393] on div "Dwelling Proposed Projects" at bounding box center [122, 397] width 138 height 11
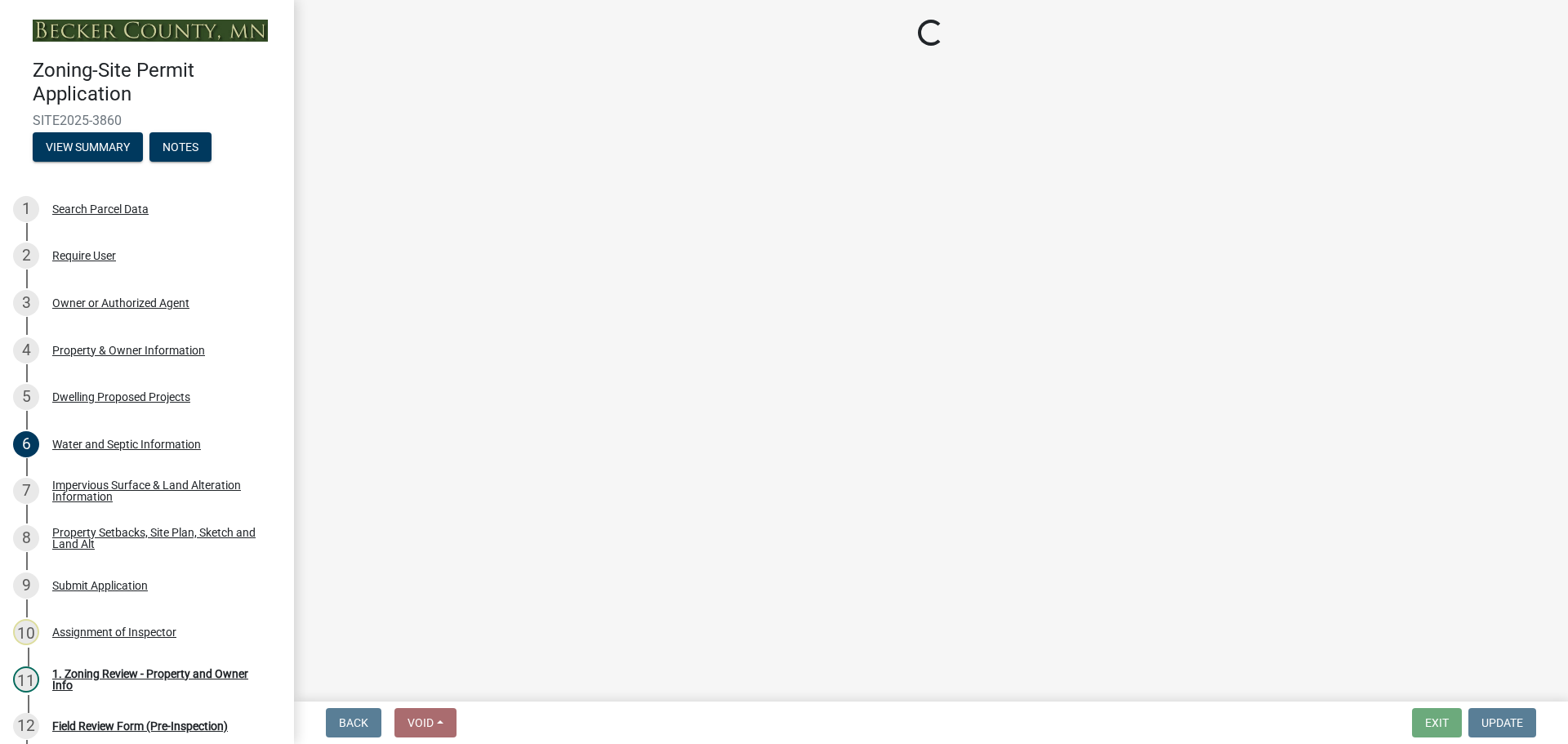
select select "5b8abcc6-67f7-49fb-8f25-c295ccc2b339"
select select "ba56d9f6-ced5-4c38-bdcc-33bfa85ac6de"
select select "59a6fdaa-56b6-4bcd-87b7-d867a7d784e6"
select select "0335f861-ace8-4286-9a22-f4eddda41bd9"
select select "e5b6e178-1d4e-46f3-8fba-19f7851c487a"
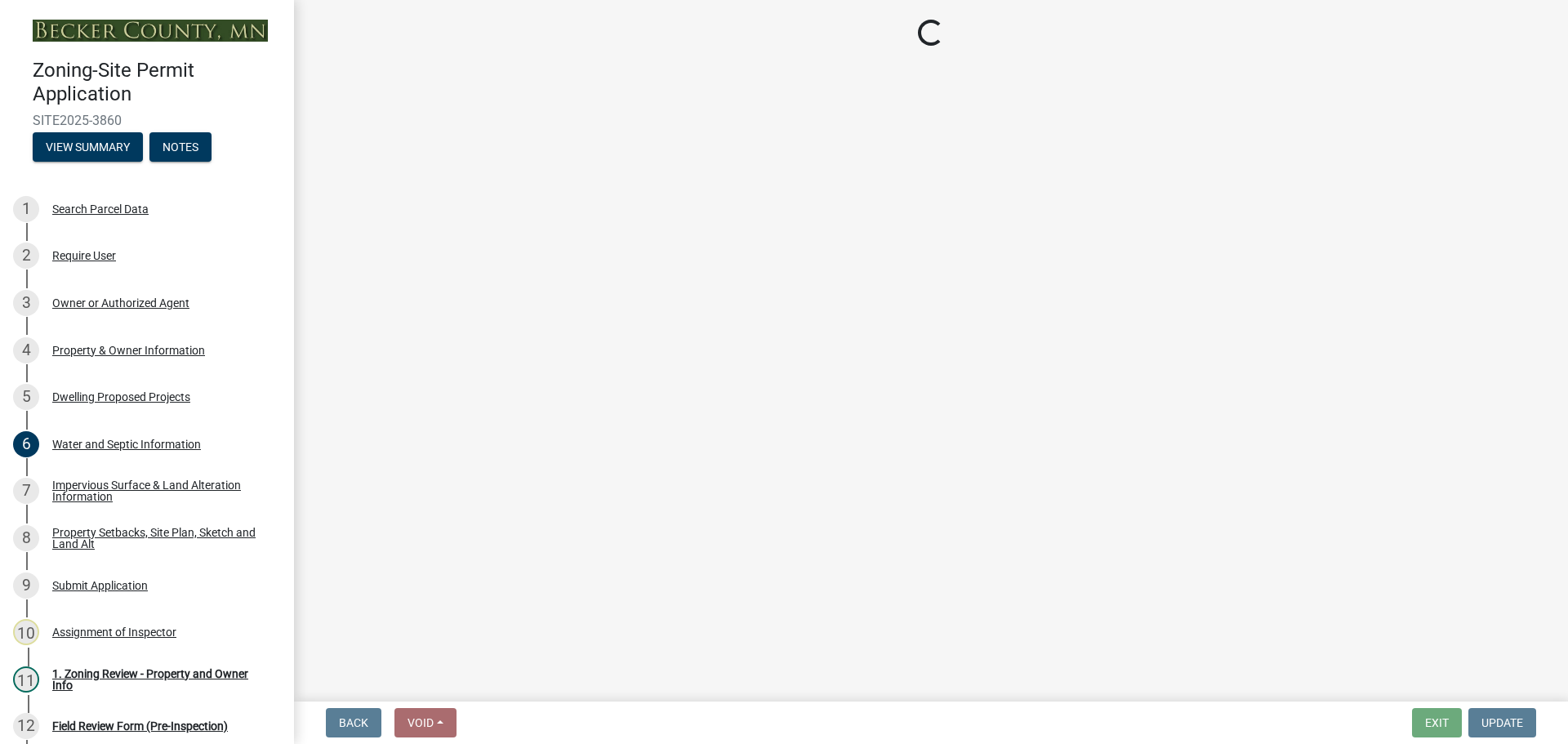
select select "744d8552-d7ef-4cf1-b465-42901748f06c"
select select "b63d75fc-5f3c-4949-bc5e-b7a1b42903a6"
select select "638dddef-31f4-4d73-b0b5-0ffc7b344434"
select select "43dc438e-12cf-4fa6-b4ef-a236ffc627d7"
select select "8786fdd2-7f96-462d-8069-e958fae6b9a0"
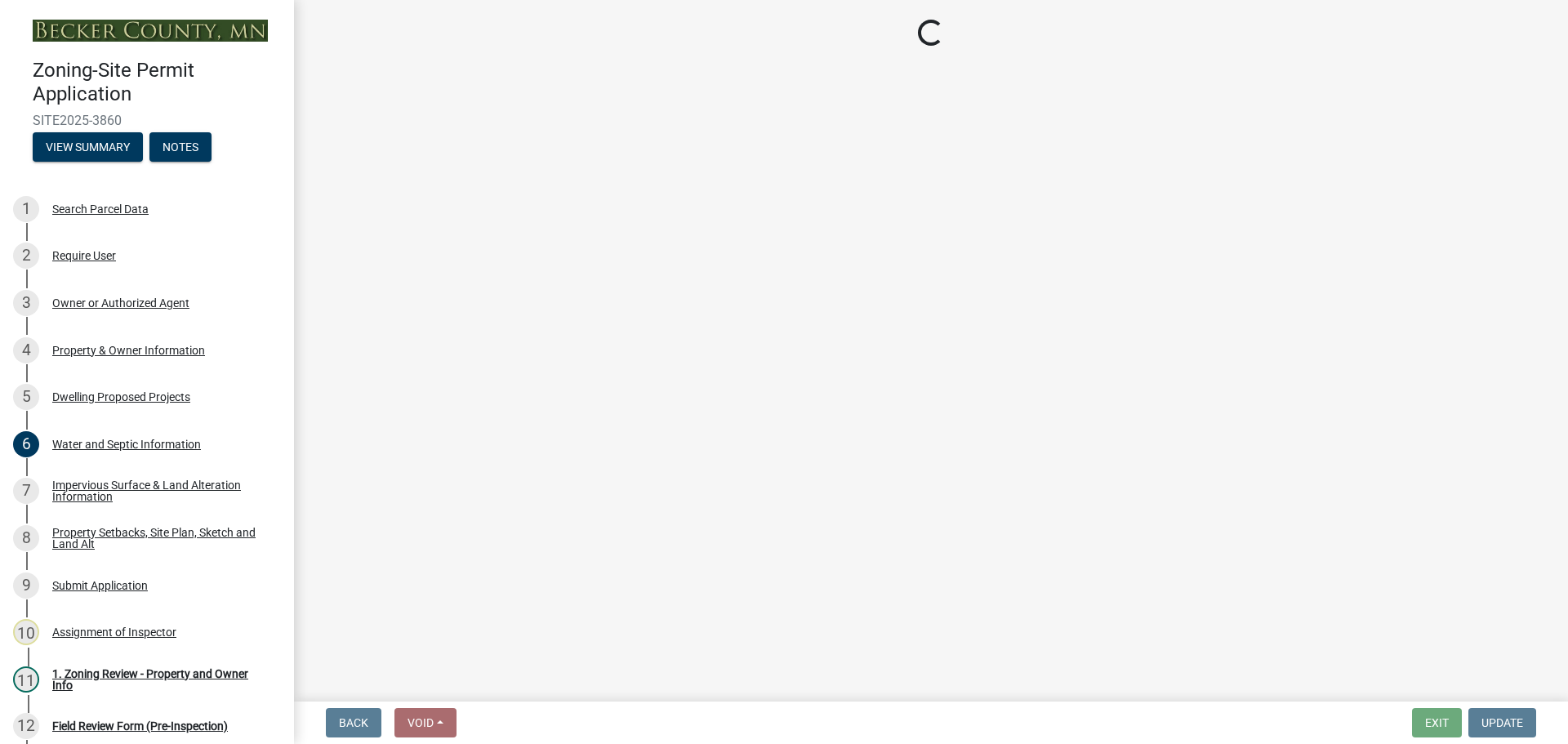
select select "59dc9cee-723e-448c-a454-fe3238b55aba"
select select "75cb6c0c-1bab-4101-a7ce-eb87cbd598c1"
select select "c9167b10-c8af-43f1-9f68-16f8bce45d4f"
select select "ccffca41-e831-49b7-aa82-b1e91cc22ff5"
select select "107cbe59-677b-44f2-96fc-816b282ebb79"
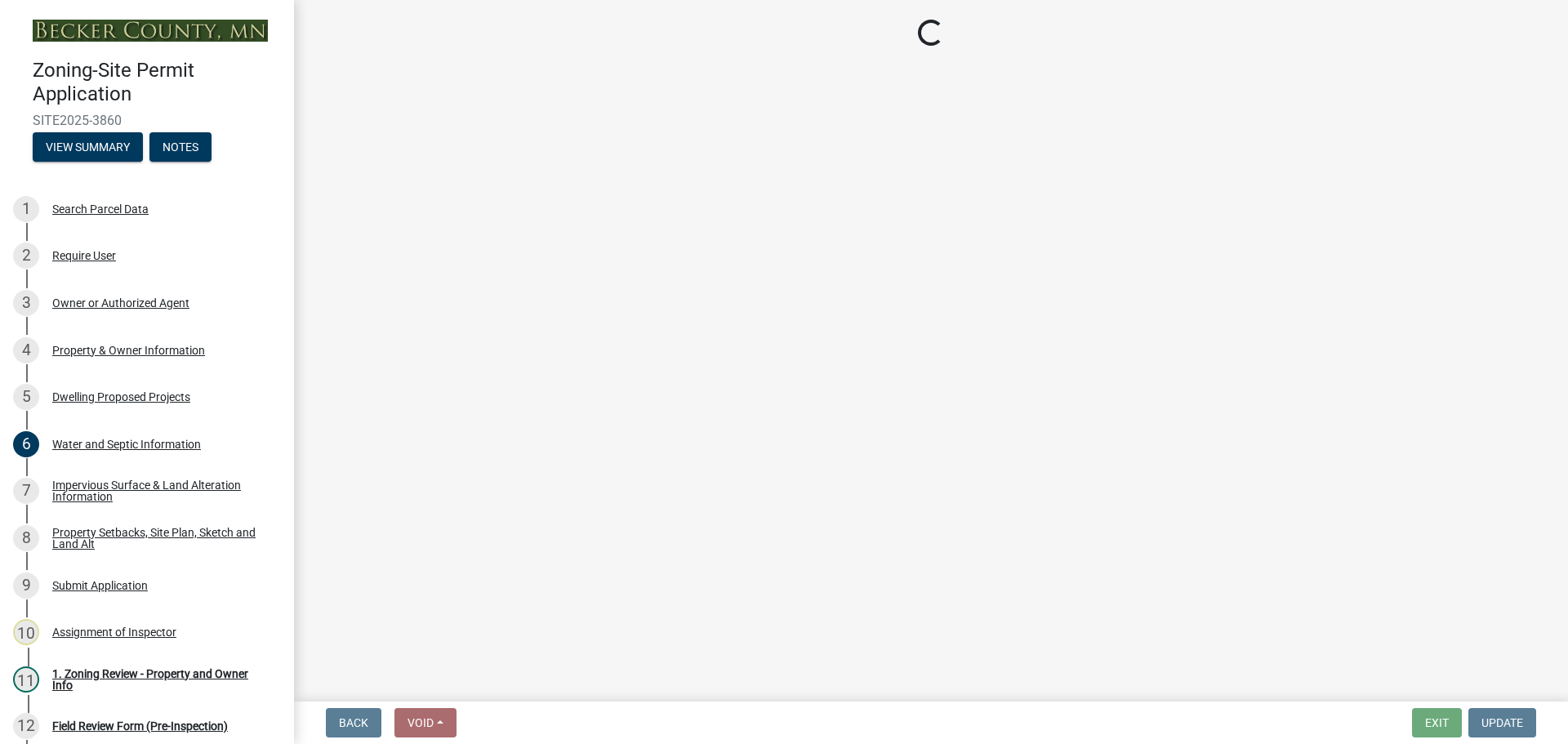
select select "f1d8ab9f-3049-45ab-b225-68f6b4f5b1c8"
select select "618e099e-dad1-49b1-93ea-c38b52b98b82"
select select "ec305202-ae01-487b-b5e4-3a5aacc1e384"
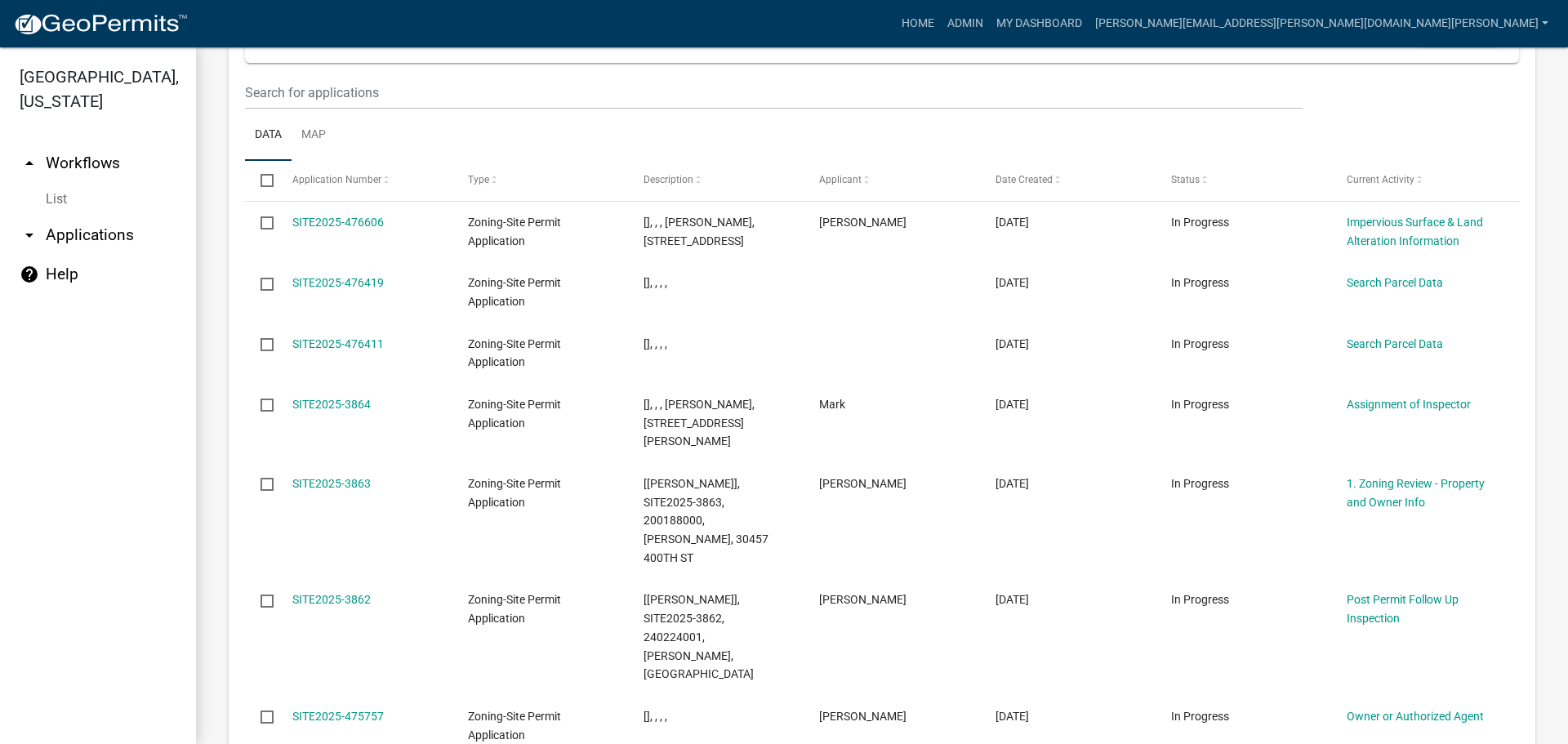
scroll to position [1927, 0]
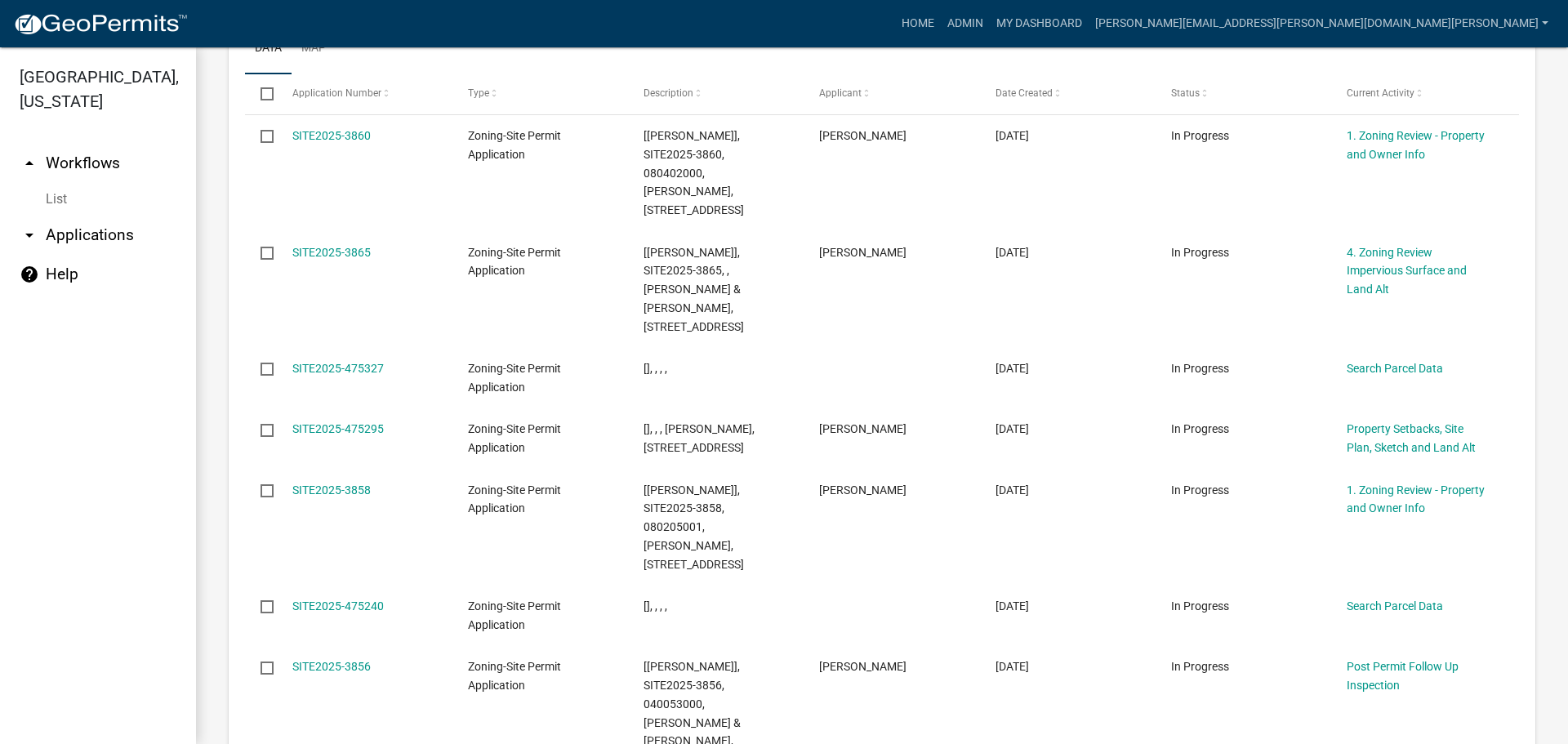
scroll to position [2076, 0]
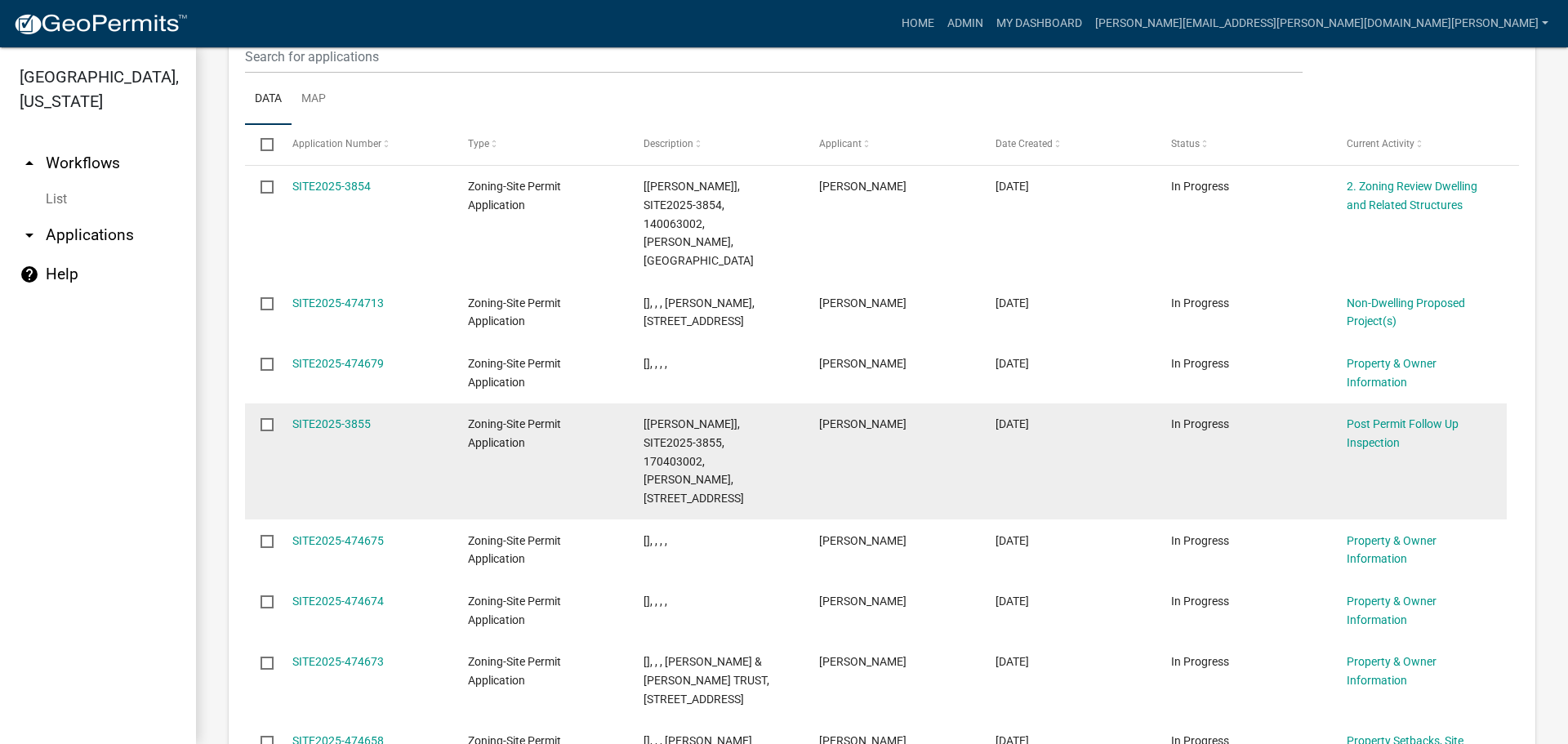
scroll to position [2021, 0]
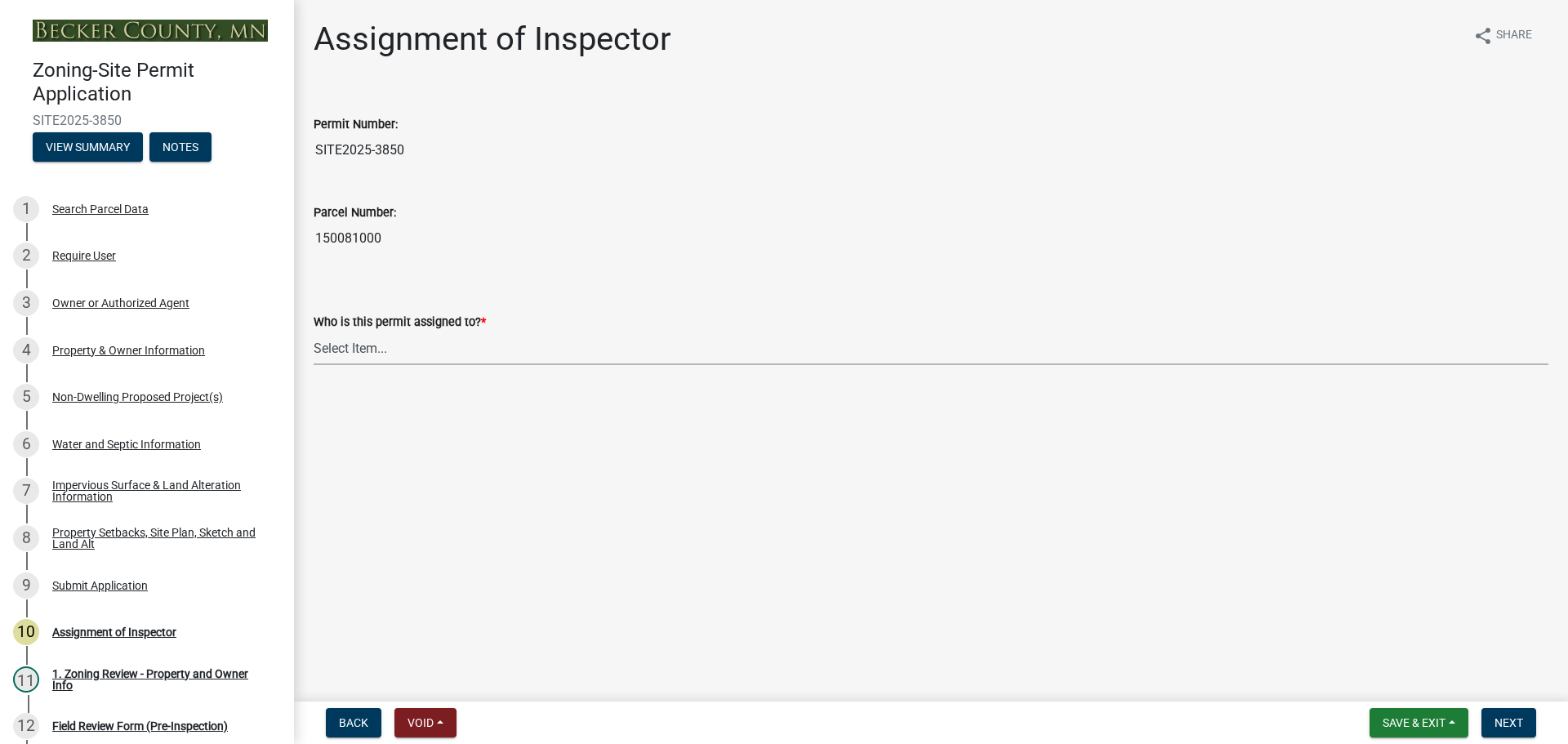
click at [361, 347] on select "Select Item... Jeff Rusness Kyle Vareberg Nicole Bradbury Susan Rockwell Tyler …" at bounding box center [931, 348] width 1235 height 34
click at [314, 332] on select "Select Item... Jeff Rusness Kyle Vareberg Nicole Bradbury Susan Rockwell Tyler …" at bounding box center [931, 348] width 1235 height 34
select select "c0b6e50c-983d-48c1-a910-e8bd43c13b77"
click at [1515, 716] on span "Next" at bounding box center [1508, 723] width 29 height 13
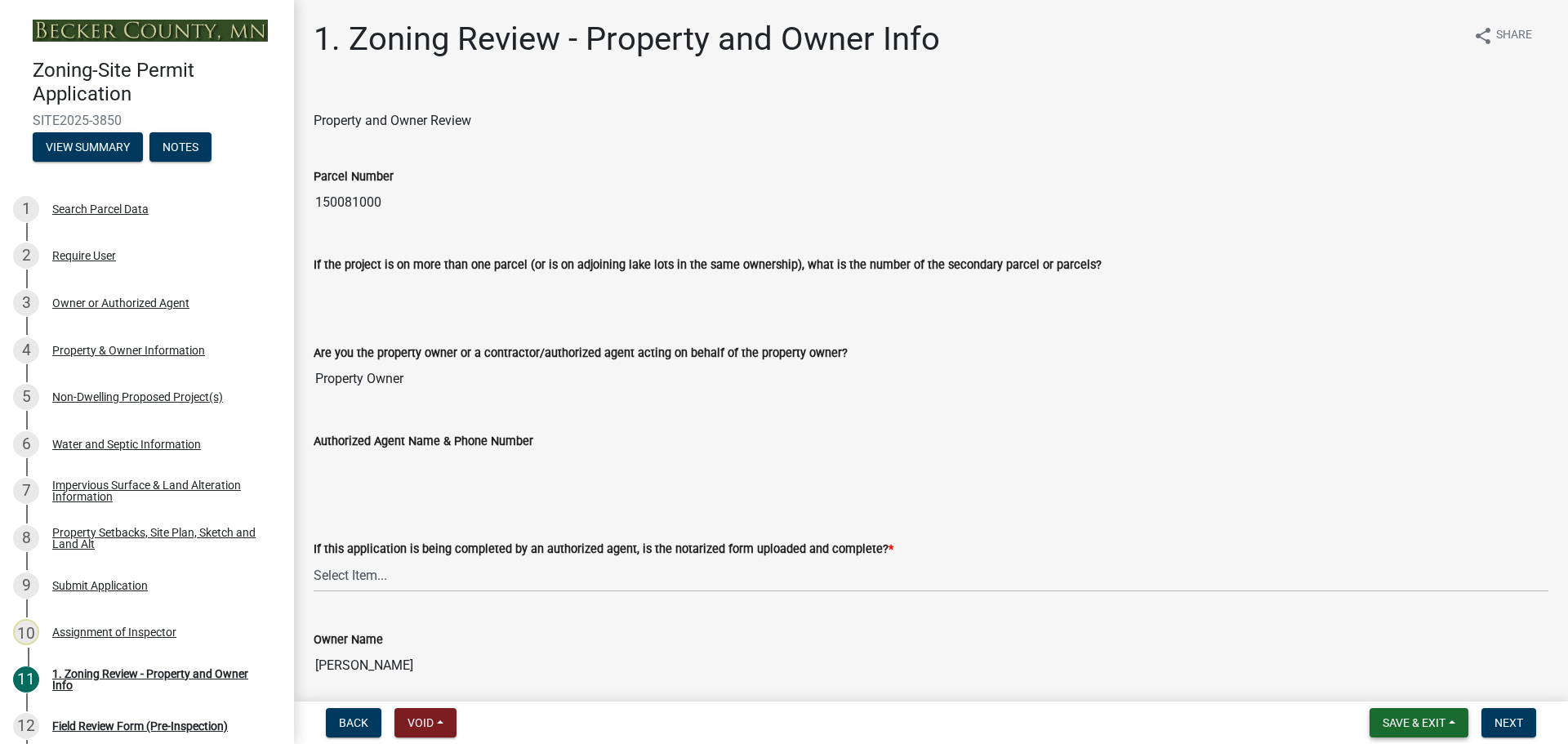
click at [1423, 719] on span "Save & Exit" at bounding box center [1414, 723] width 63 height 13
click at [1386, 677] on button "Save & Exit" at bounding box center [1402, 680] width 131 height 39
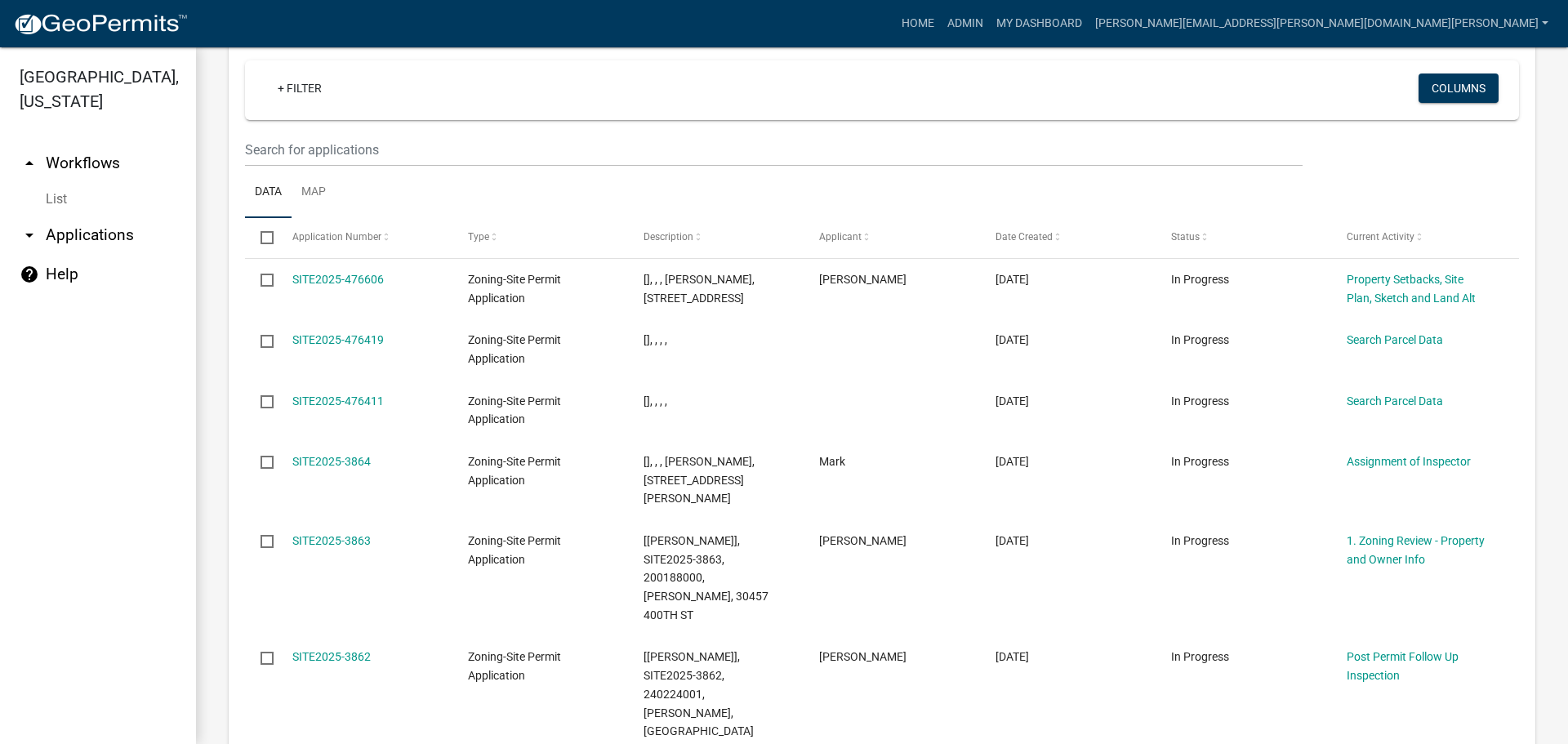
scroll to position [1927, 0]
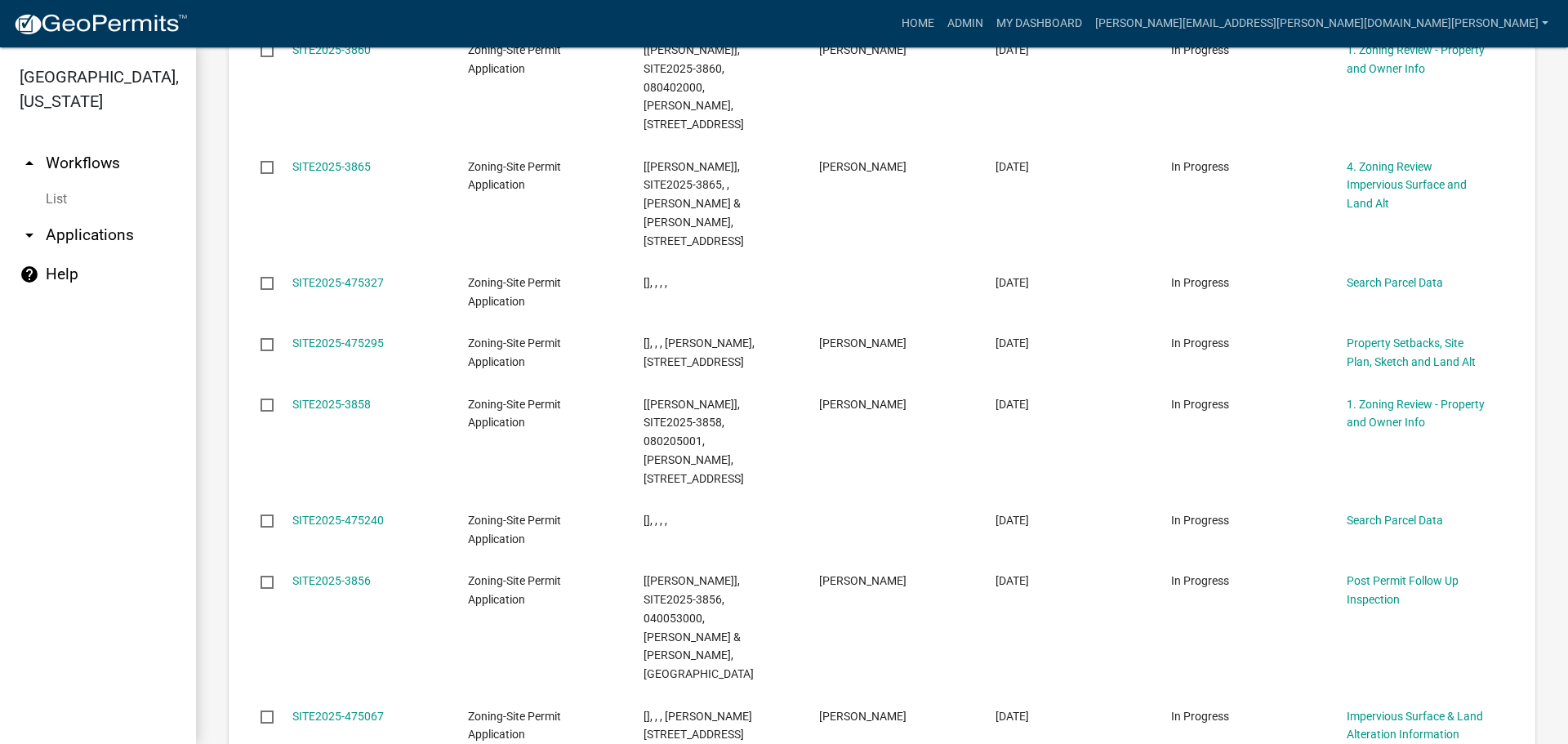
scroll to position [2076, 0]
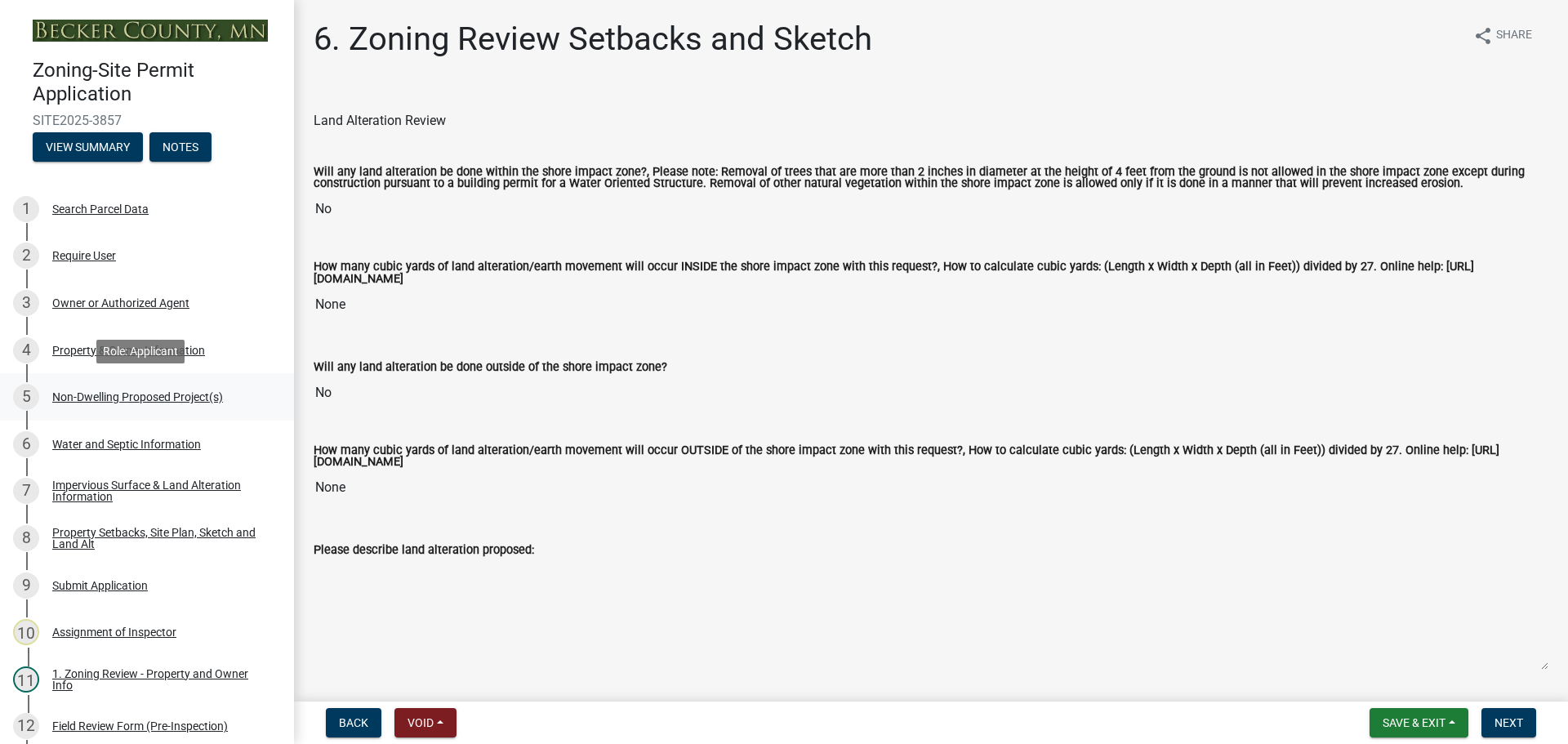
click at [117, 388] on div "5 Non-Dwelling Proposed Project(s)" at bounding box center [140, 397] width 255 height 26
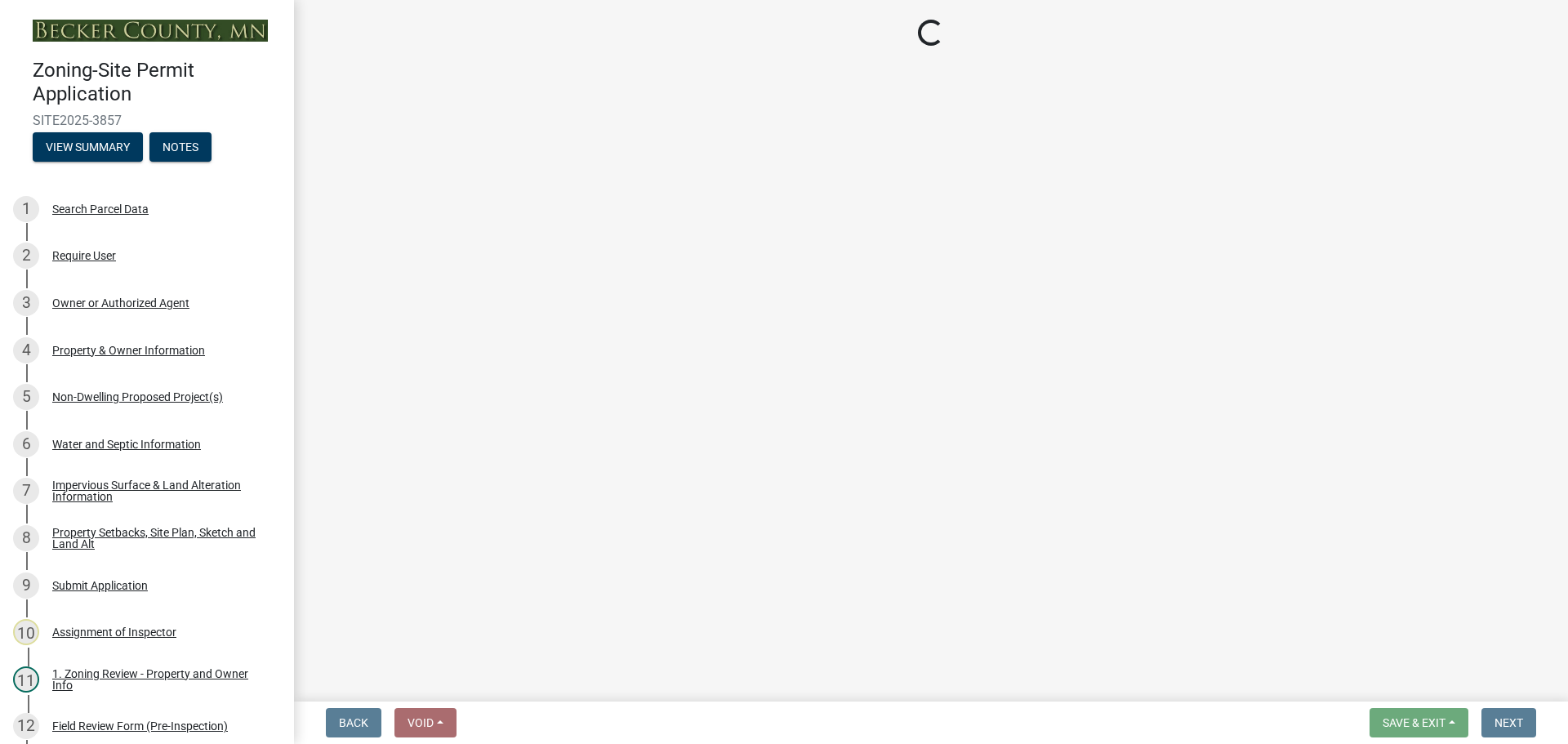
select select "97c48b8f-5b3b-4eb5-baa1-64080d5416e1"
select select "3a2d96d3-fd69-4ed9-bae4-7a5aa03a7e58"
select select "cf118f3b-6469-426f-b247-8aeebfb0198d"
select select "d5258256-81e9-4688-bc84-b01445ee29b6"
select select "258cbdbc-8629-455d-9fed-6a57bf82144e"
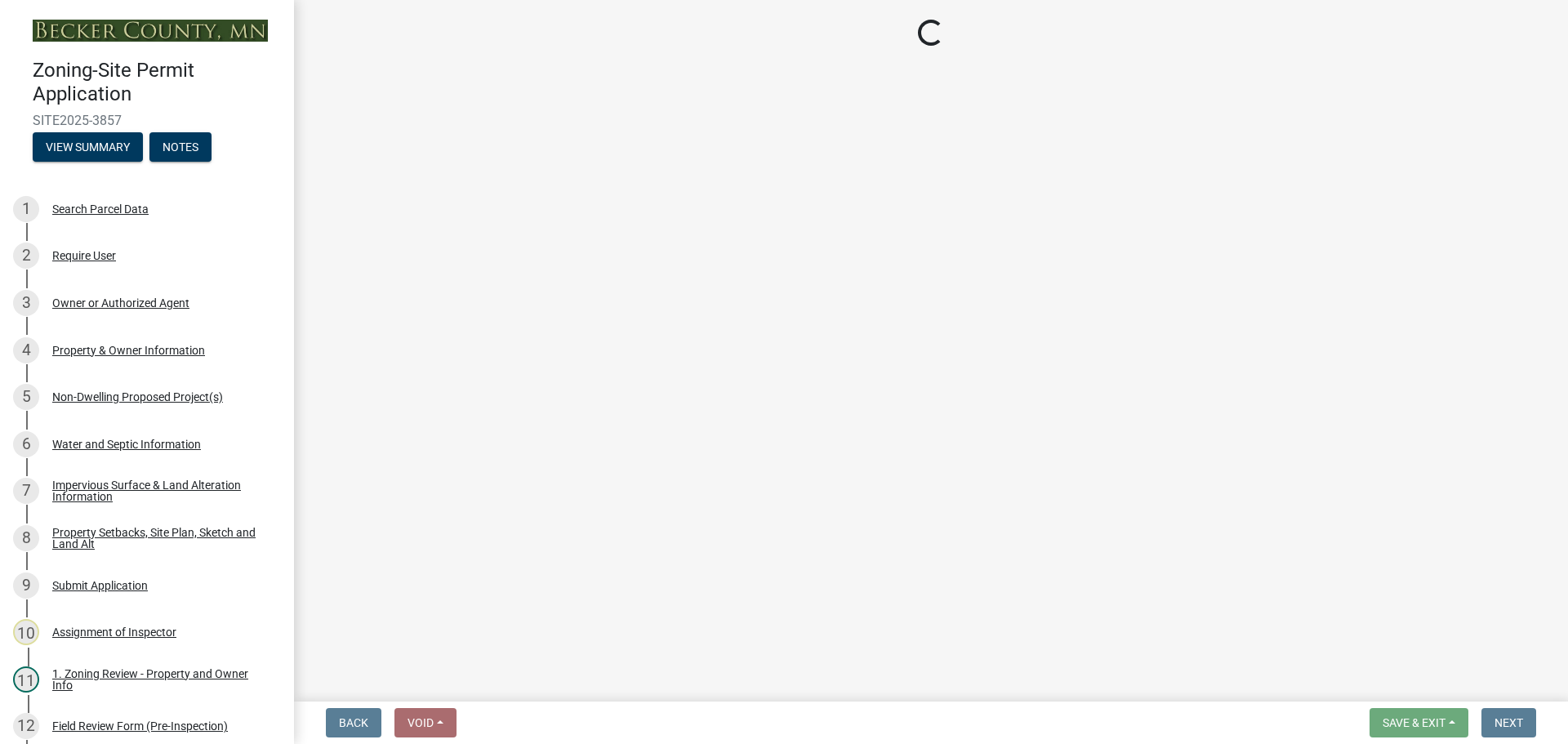
select select "a9a8393f-3c28-47b8-b6d9-84c94641c3fc"
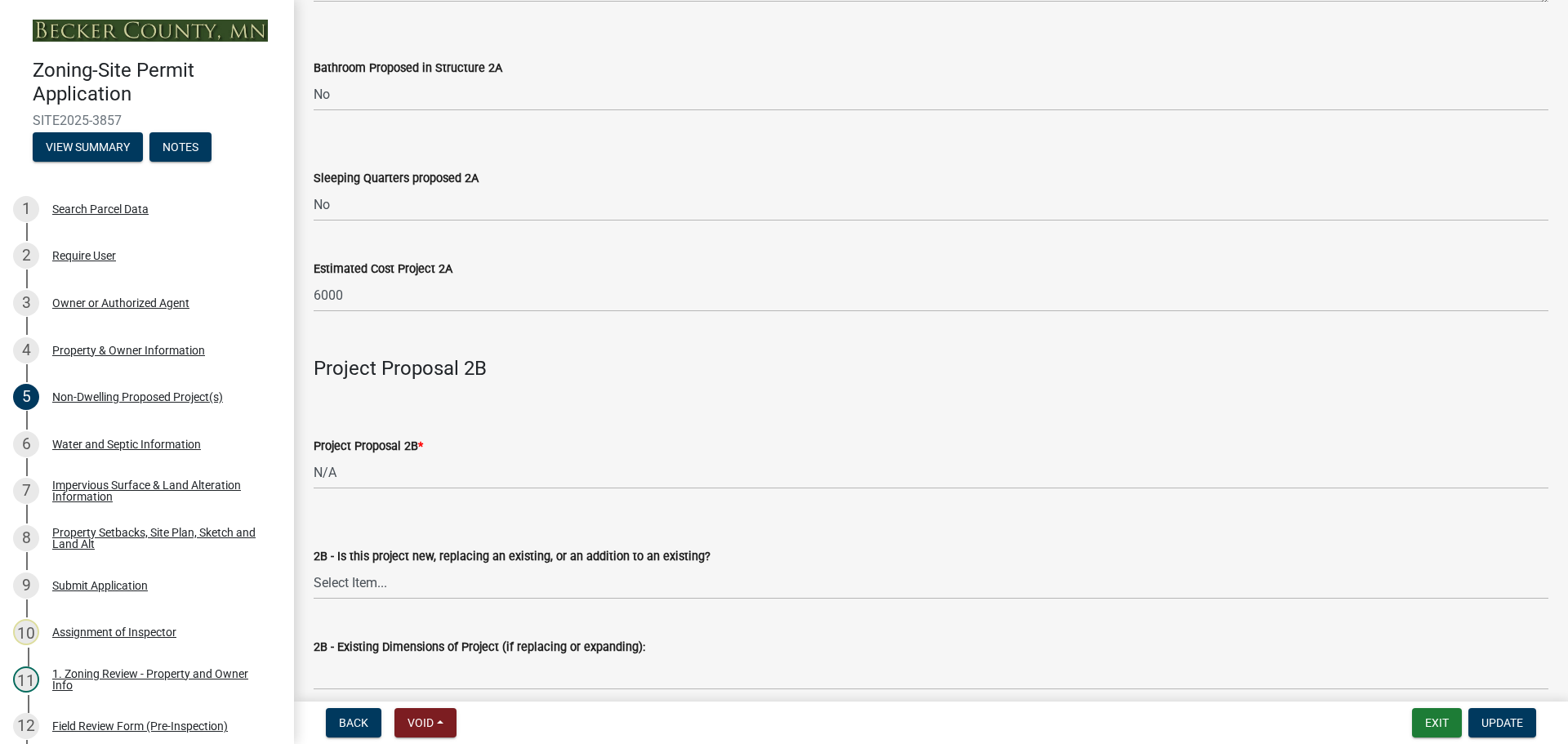
scroll to position [993, 0]
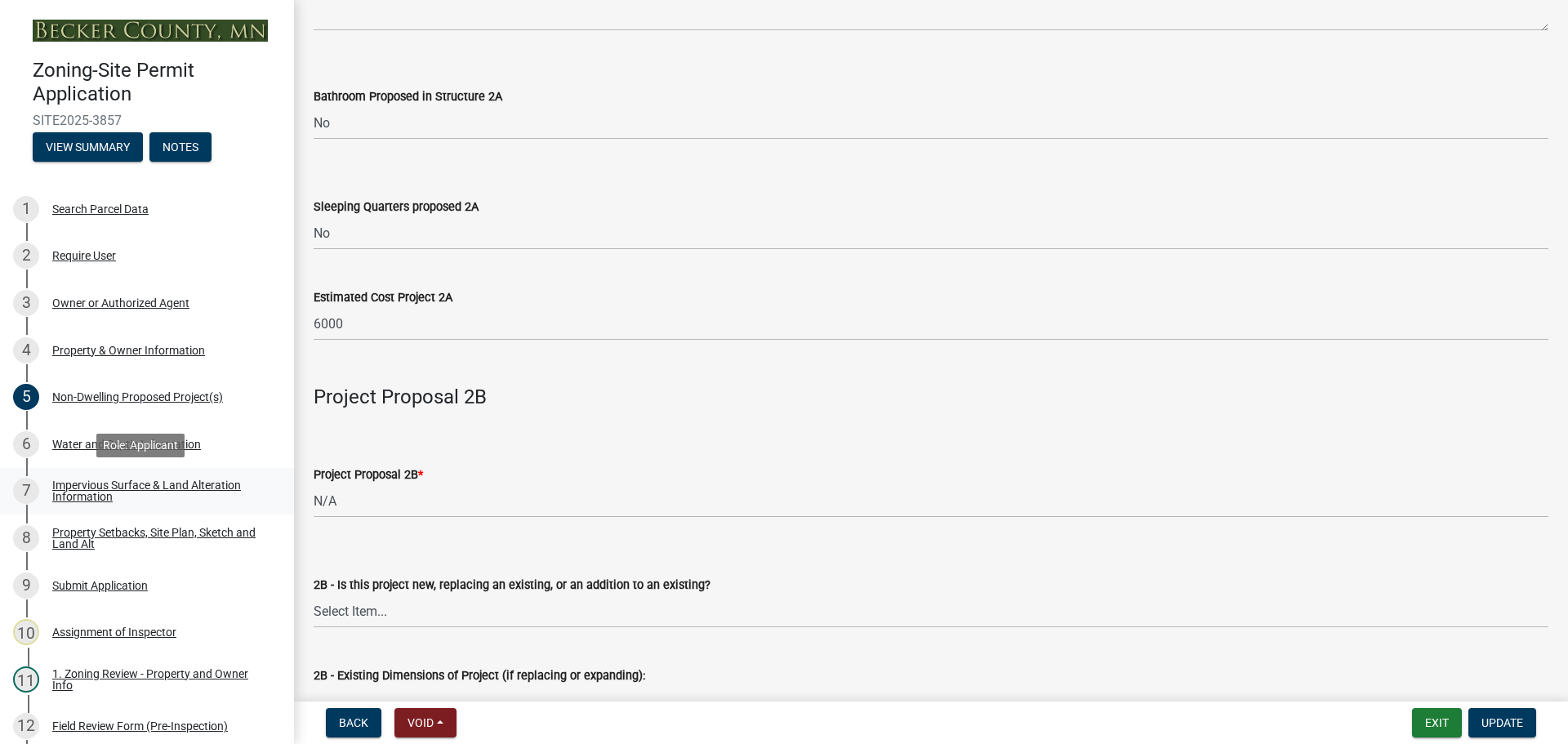
click at [94, 480] on div "Impervious Surface & Land Alteration Information" at bounding box center [160, 491] width 215 height 23
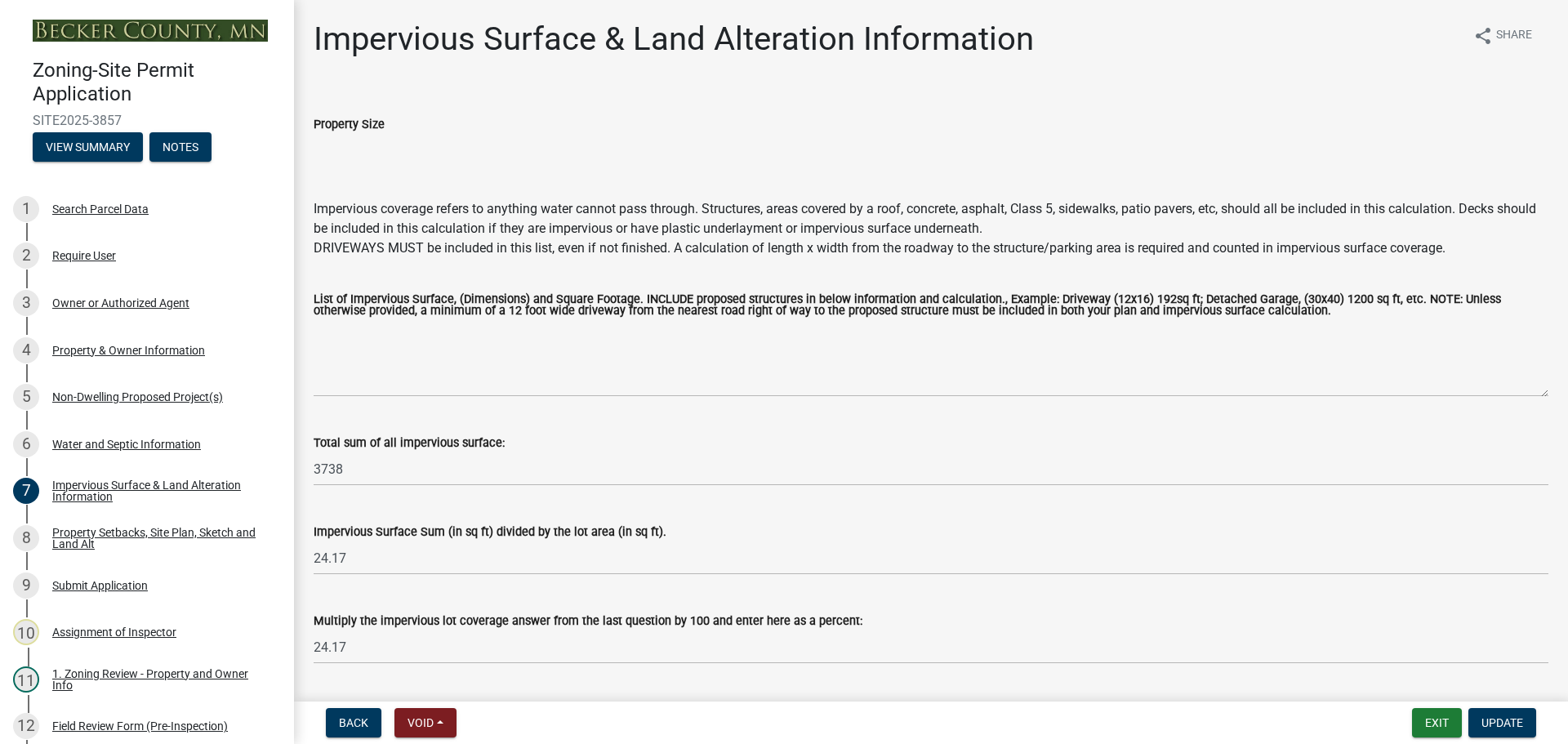
scroll to position [47, 0]
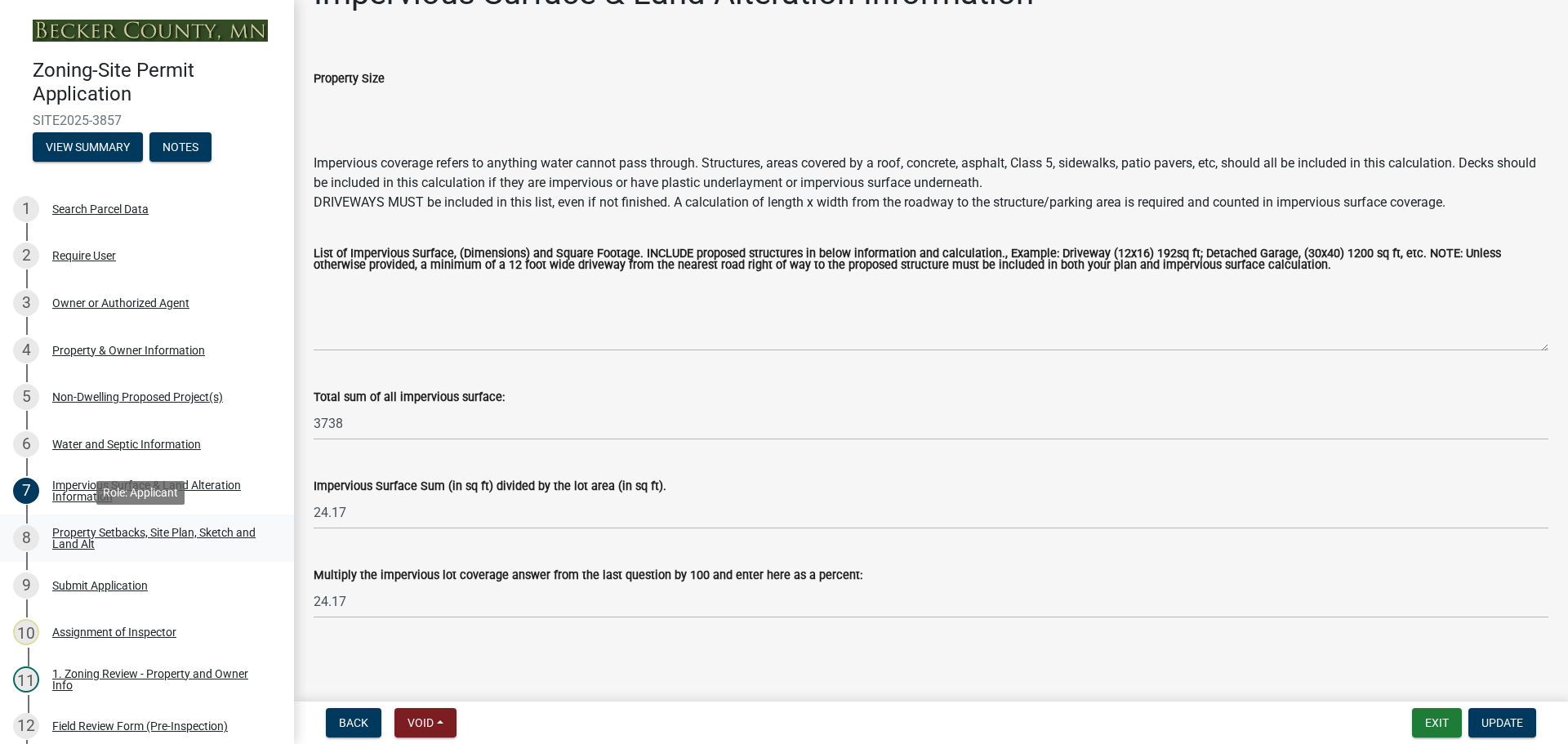
click at [66, 531] on div "Property Setbacks, Site Plan, Sketch and Land Alt" at bounding box center [160, 538] width 215 height 23
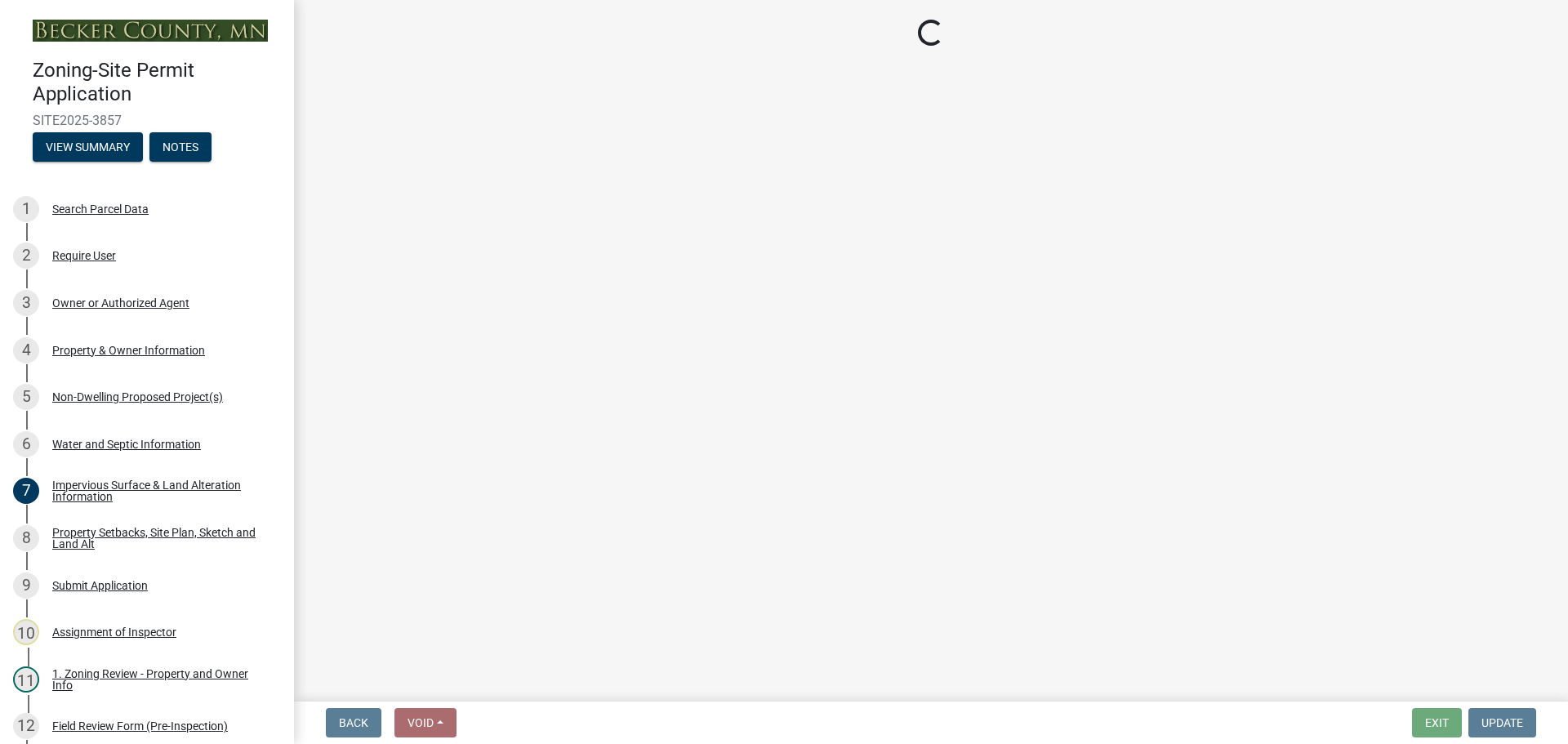
select select "7b13c63f-e699-4112-b373-98fbd28ec536"
select select "75d729af-245c-453b-a9cc-c41847c3eef2"
select select "b56a4575-9846-47cf-8067-c59a4853da22"
select select "e8ab2dc3-aa3f-46f3-9b4a-37eb25ad84af"
select select "27b2a8b4-abf6-463e-8c0c-7c5d2b4fe26f"
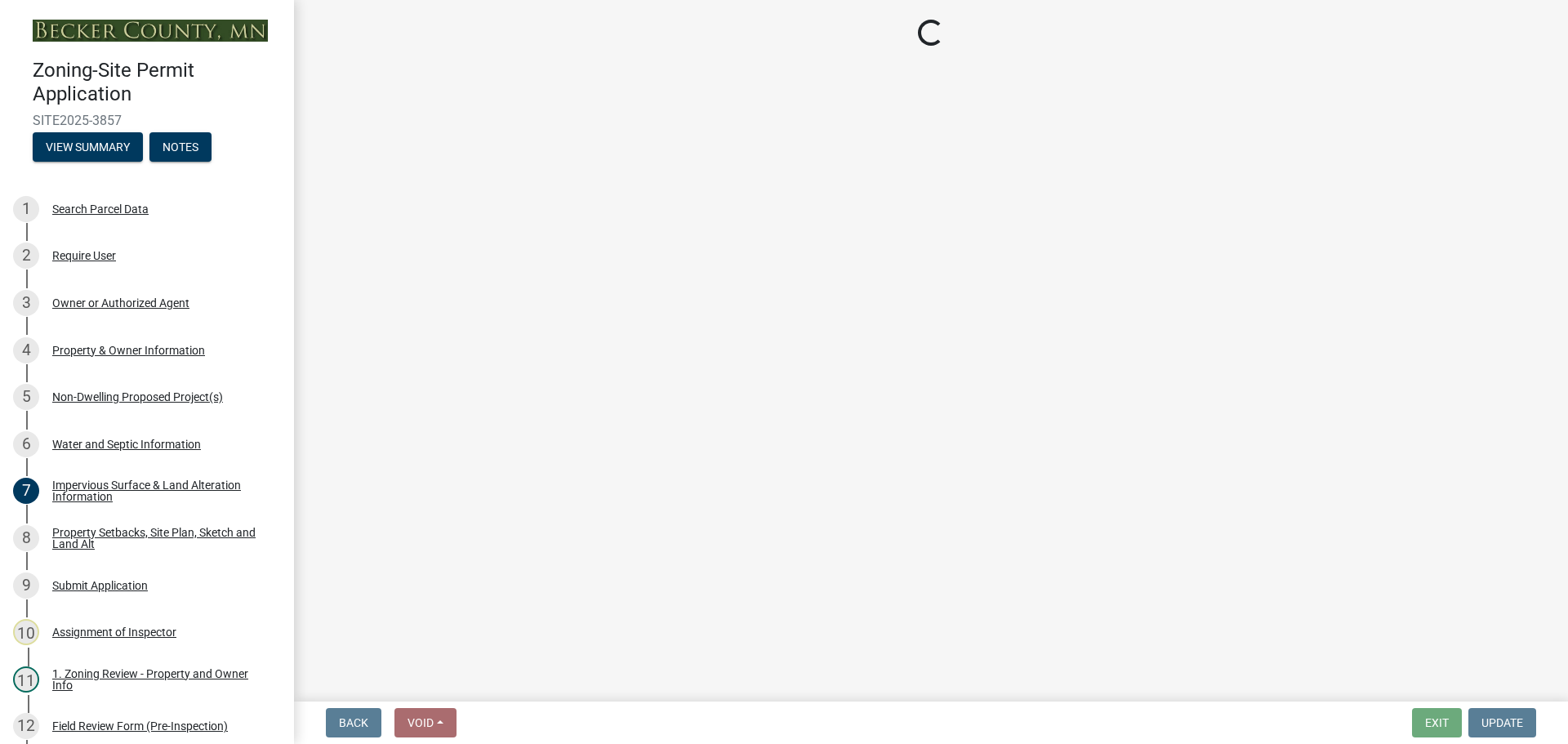
select select "b98836ba-4715-455d-97ab-be9a9df498a8"
select select "d61e3758-d187-40af-a435-5e09c3f3d509"
select select "c8b8ea71-7088-4e87-a493-7bc88cc2835b"
select select "ff457040-d2bf-49fa-a716-aef4a9c76f60"
select select "19d13e65-c93d-443e-910a-7a17299544cc"
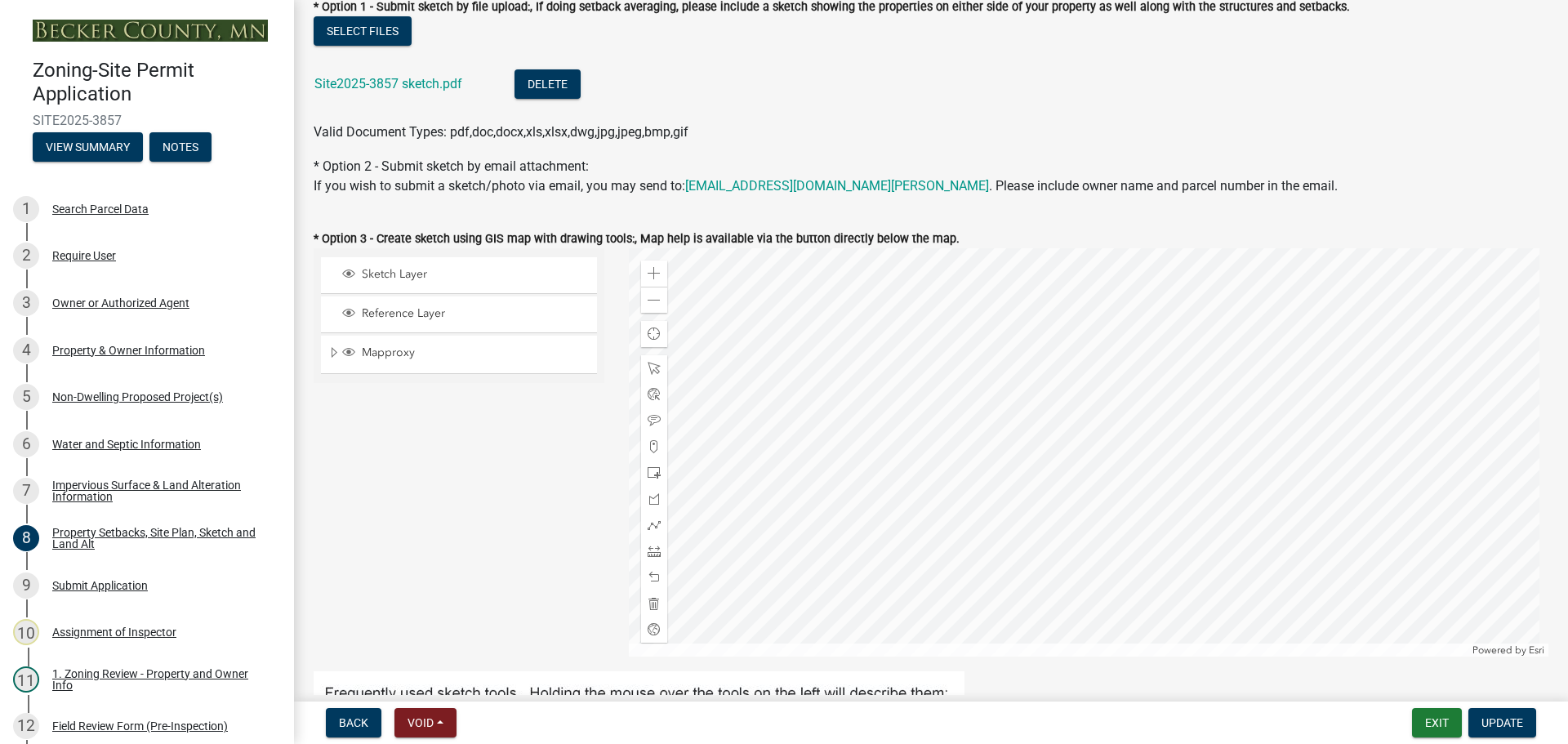
scroll to position [408, 0]
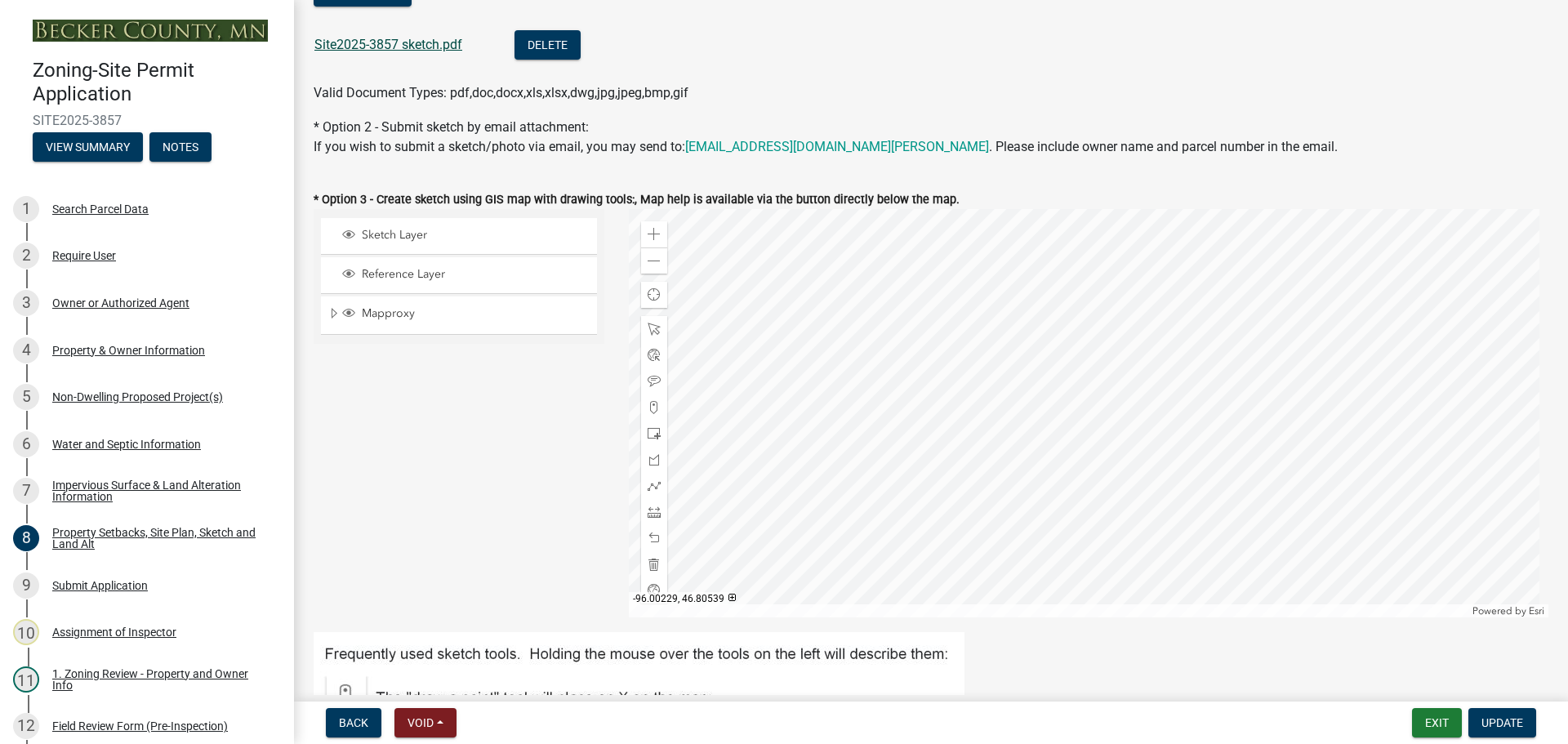
click at [397, 40] on link "Site2025-3857 sketch.pdf" at bounding box center [389, 44] width 148 height 16
click at [122, 204] on div "Search Parcel Data" at bounding box center [100, 209] width 96 height 11
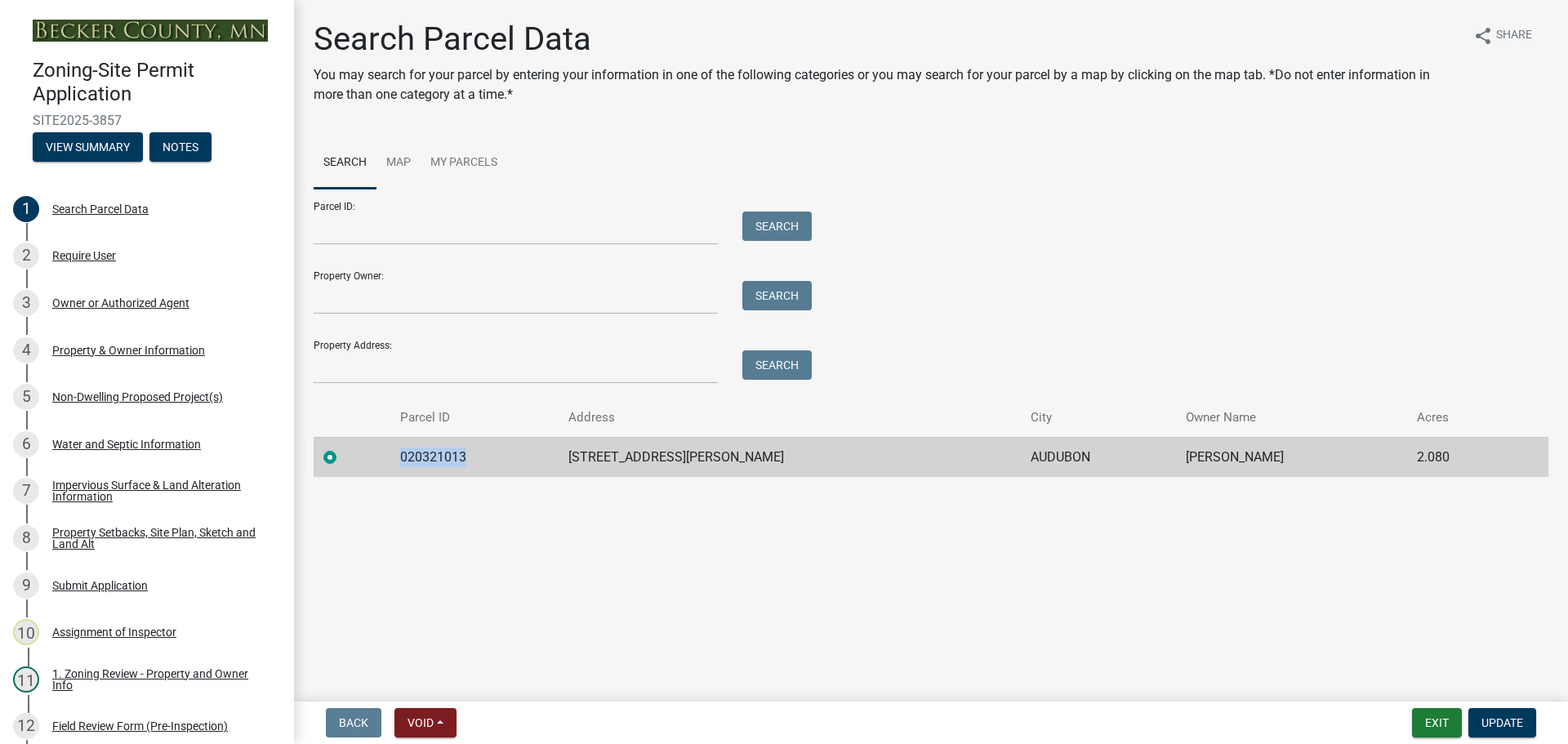
drag, startPoint x: 476, startPoint y: 457, endPoint x: 399, endPoint y: 450, distance: 77.3
click at [399, 450] on td "020321013" at bounding box center [474, 457] width 168 height 40
copy td "020321013"
click at [122, 530] on div "Property Setbacks, Site Plan, Sketch and Land Alt" at bounding box center [160, 538] width 215 height 23
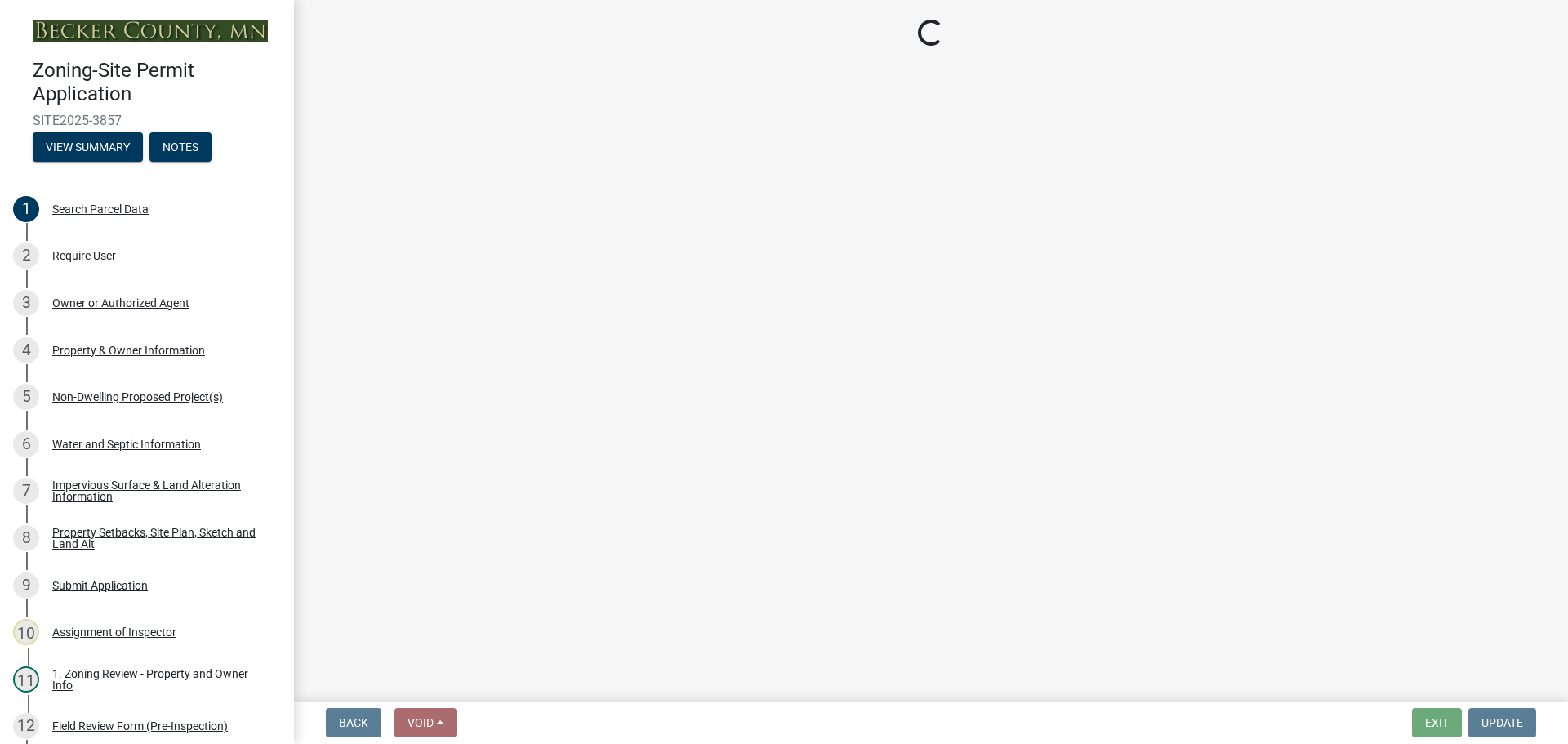
select select "7b13c63f-e699-4112-b373-98fbd28ec536"
select select "75d729af-245c-453b-a9cc-c41847c3eef2"
select select "b56a4575-9846-47cf-8067-c59a4853da22"
select select "e8ab2dc3-aa3f-46f3-9b4a-37eb25ad84af"
select select "27b2a8b4-abf6-463e-8c0c-7c5d2b4fe26f"
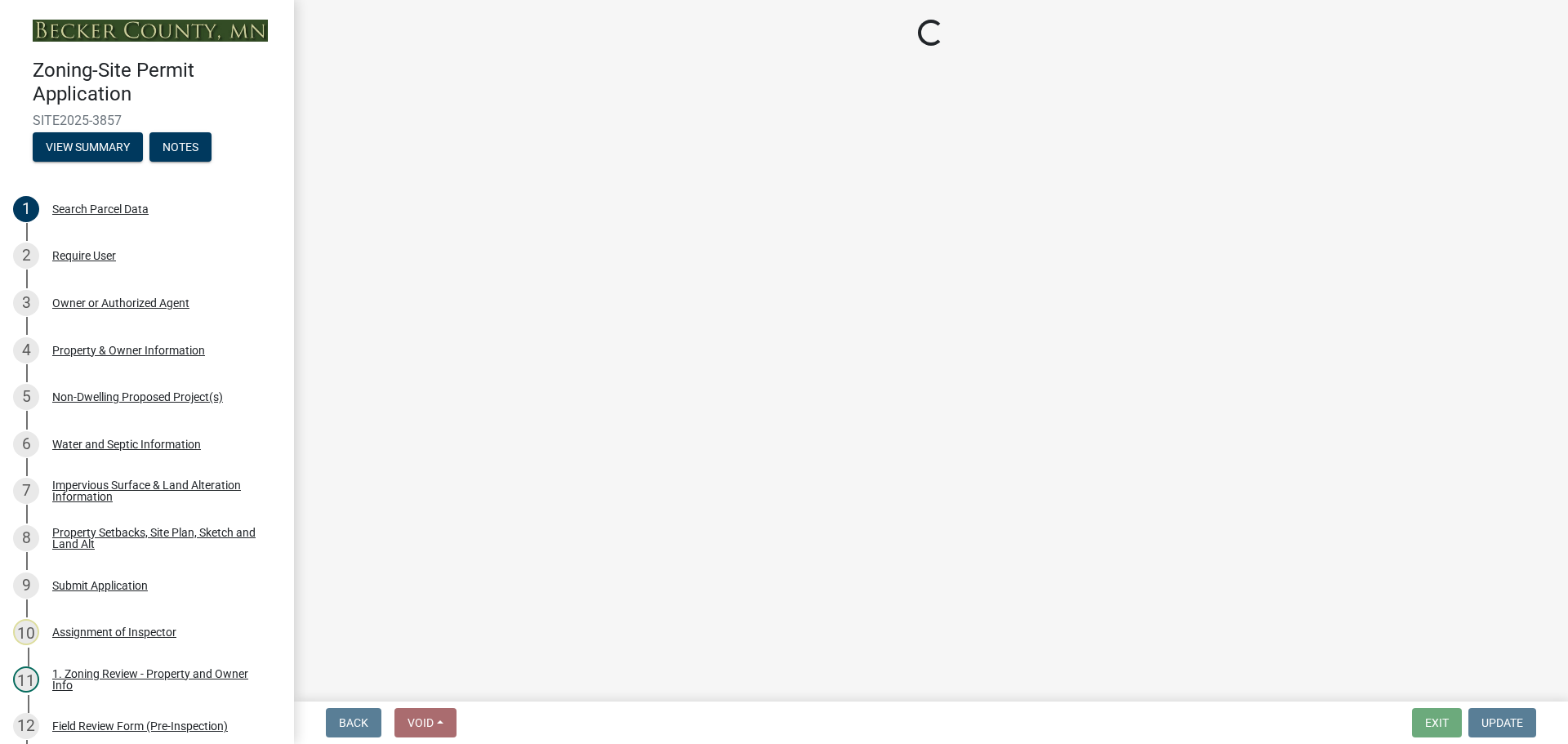
select select "b98836ba-4715-455d-97ab-be9a9df498a8"
select select "d61e3758-d187-40af-a435-5e09c3f3d509"
select select "c8b8ea71-7088-4e87-a493-7bc88cc2835b"
select select "ff457040-d2bf-49fa-a716-aef4a9c76f60"
select select "19d13e65-c93d-443e-910a-7a17299544cc"
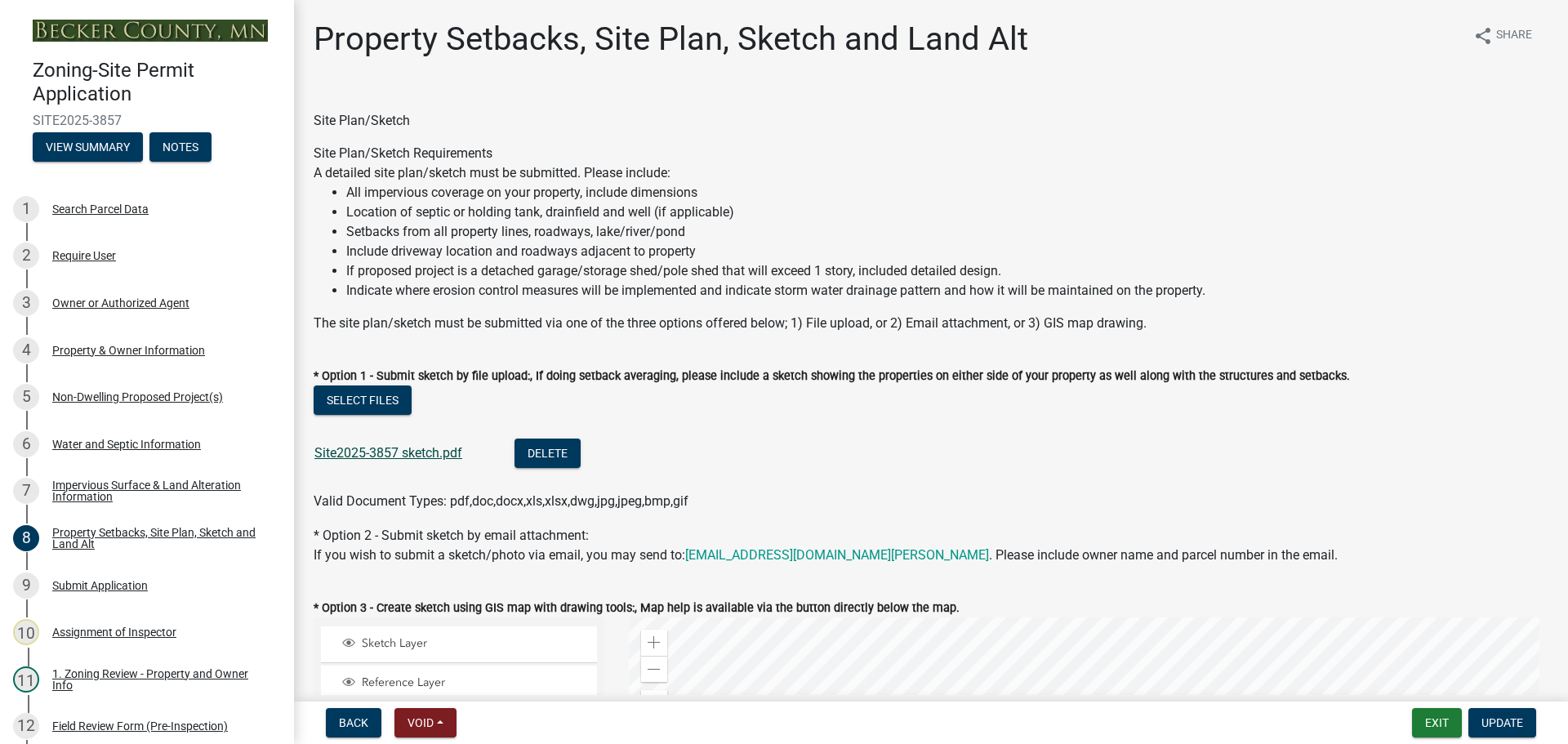
click at [426, 454] on link "Site2025-3857 sketch.pdf" at bounding box center [389, 452] width 148 height 16
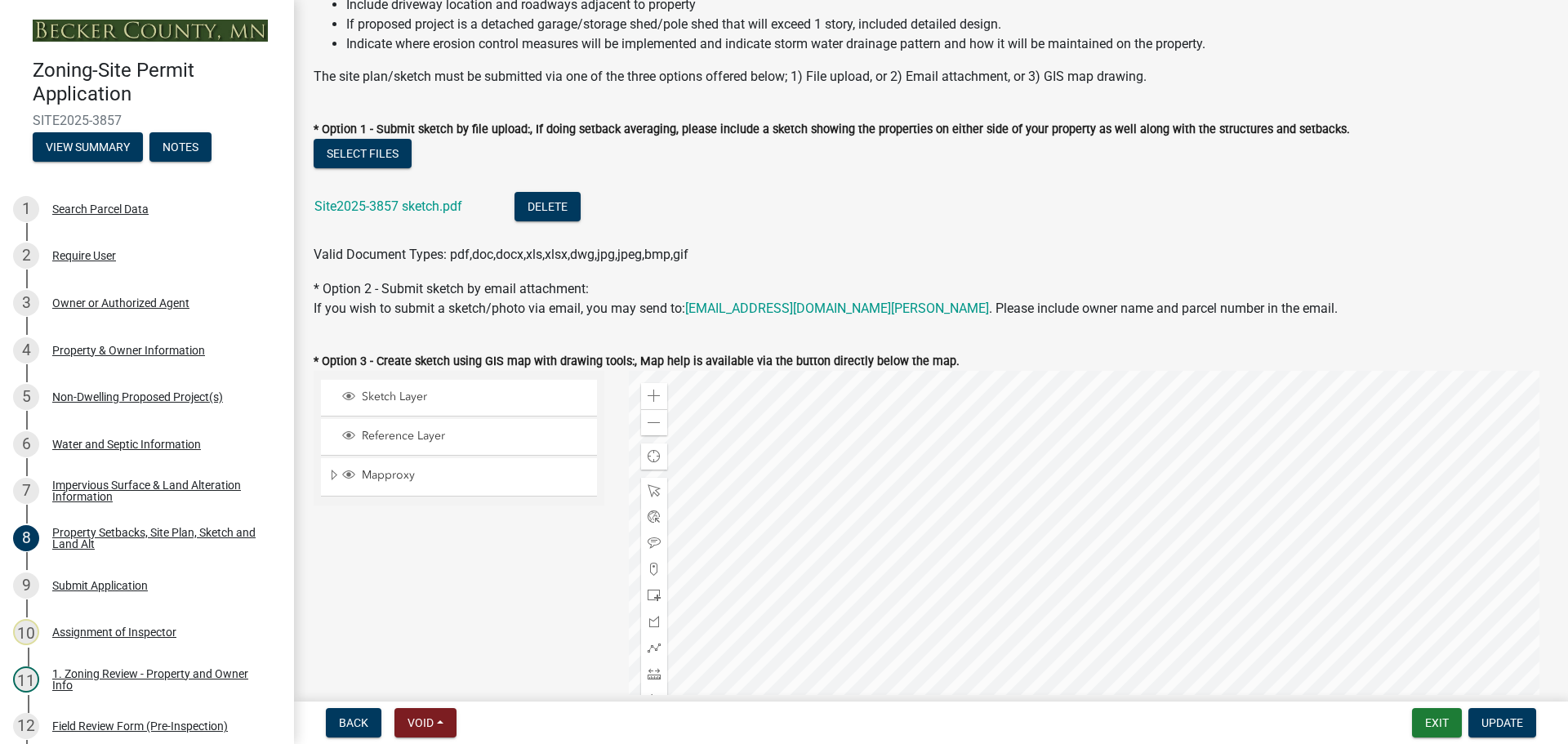
scroll to position [408, 0]
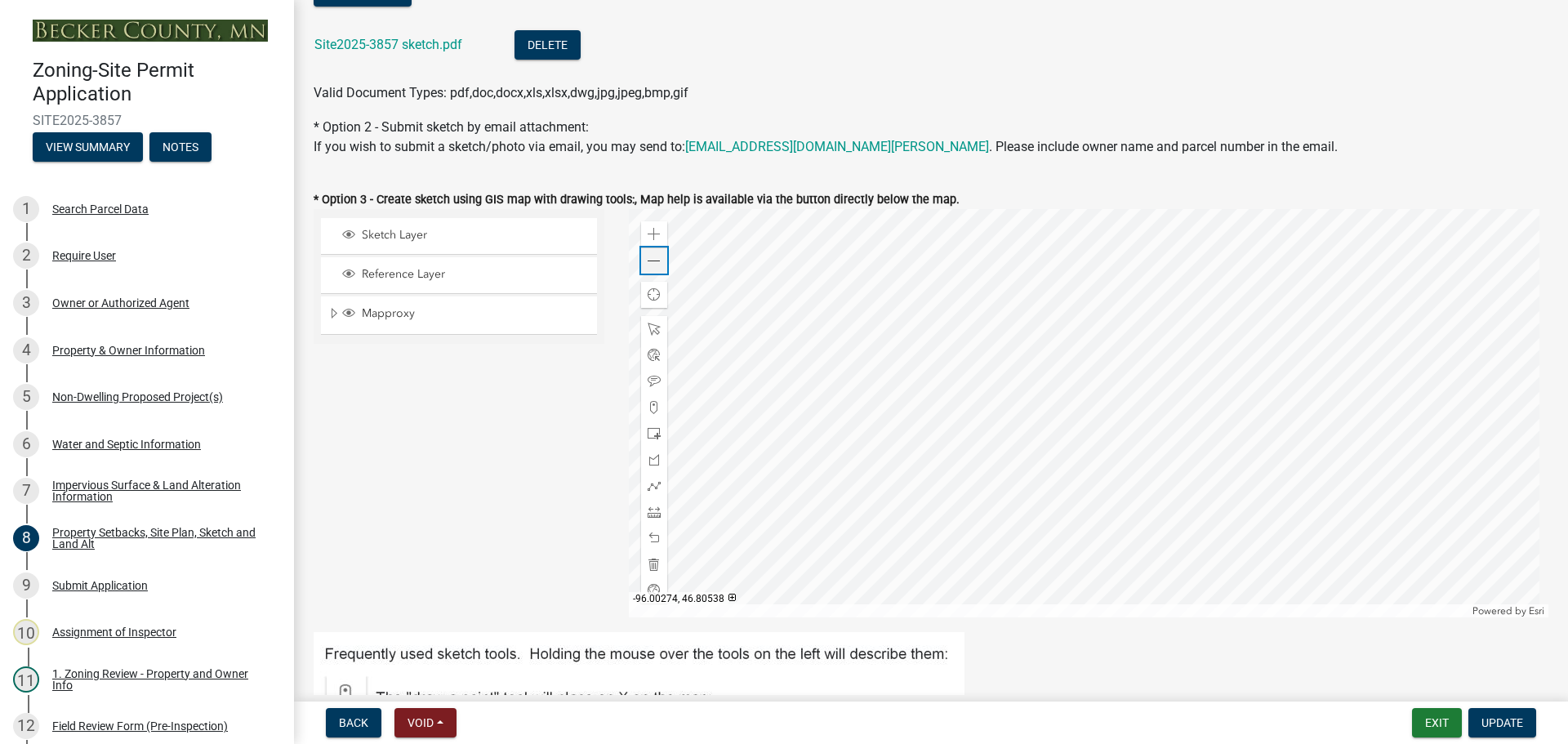
click at [647, 258] on span at bounding box center [654, 261] width 13 height 13
click at [160, 627] on div "Assignment of Inspector" at bounding box center [114, 632] width 124 height 11
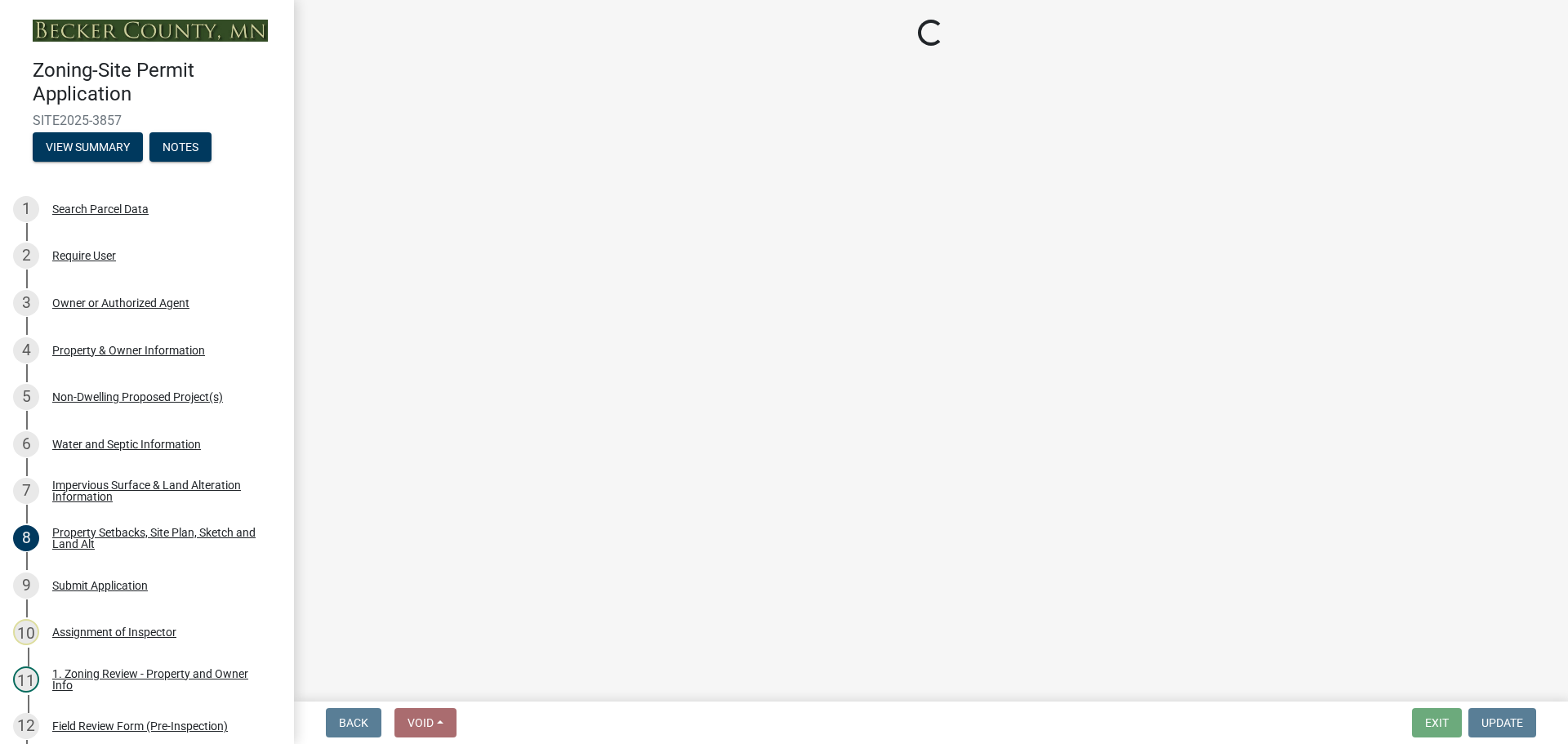
select select "c0b6e50c-983d-48c1-a910-e8bd43c13b77"
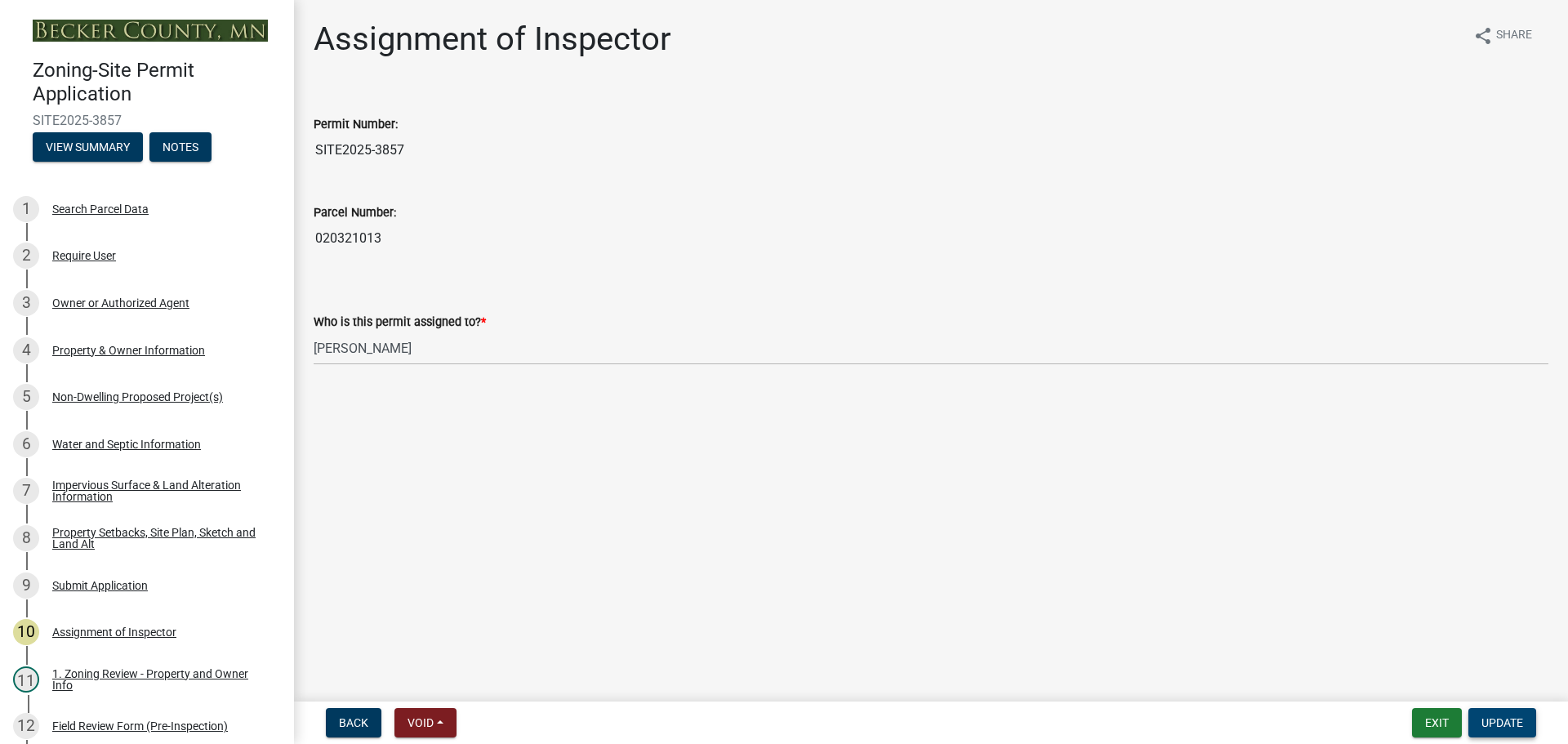
click at [1508, 710] on button "Update" at bounding box center [1501, 723] width 68 height 30
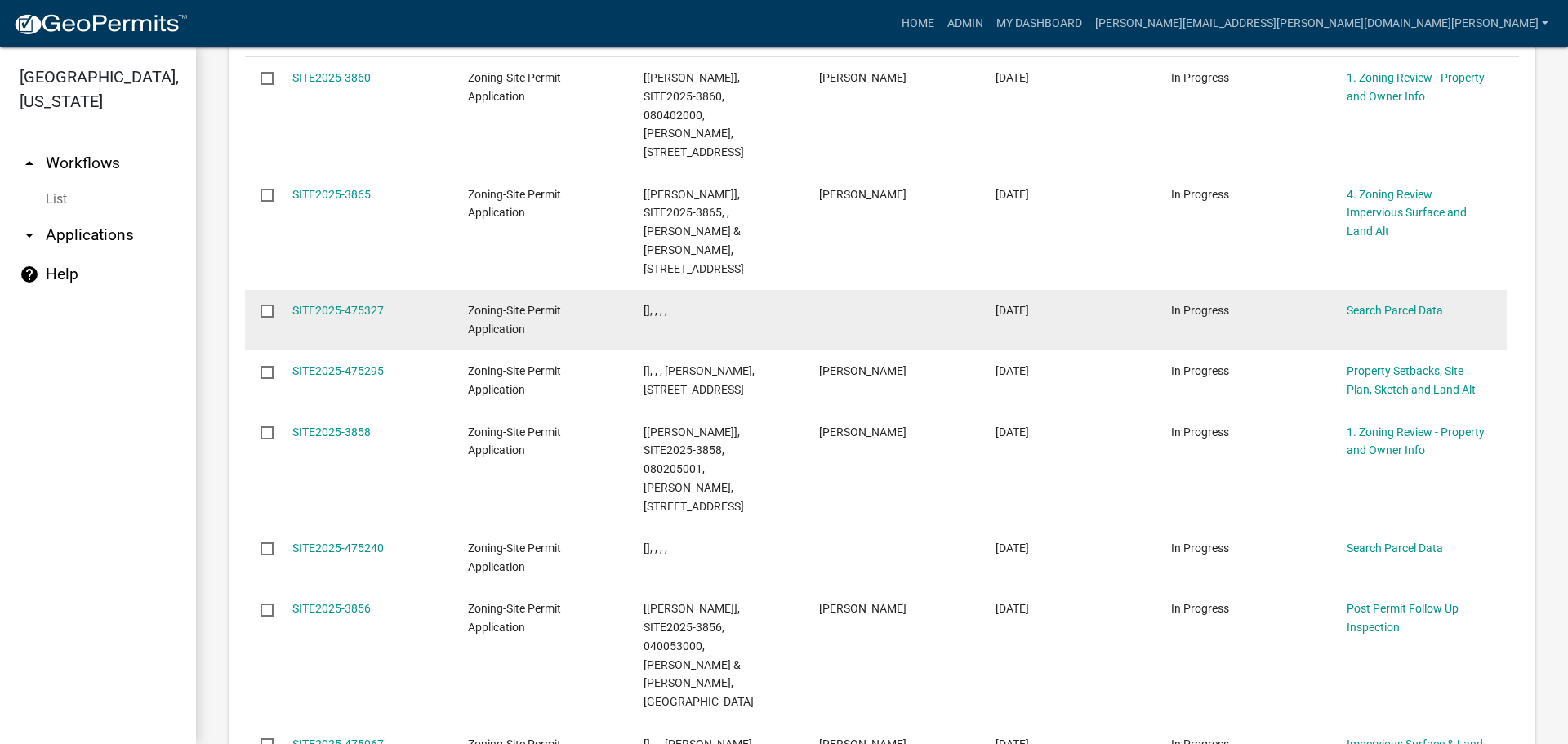
scroll to position [2057, 0]
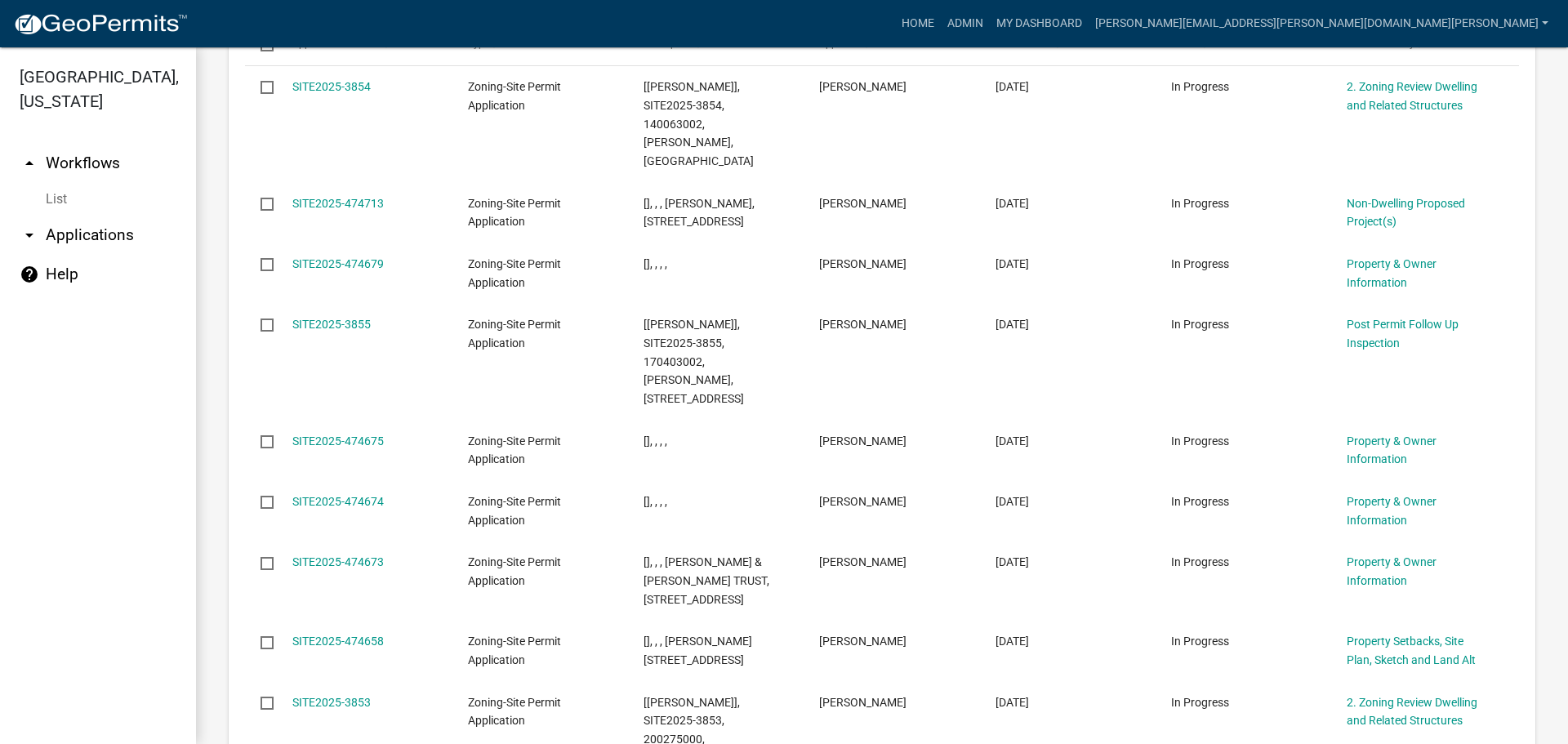
scroll to position [2002, 0]
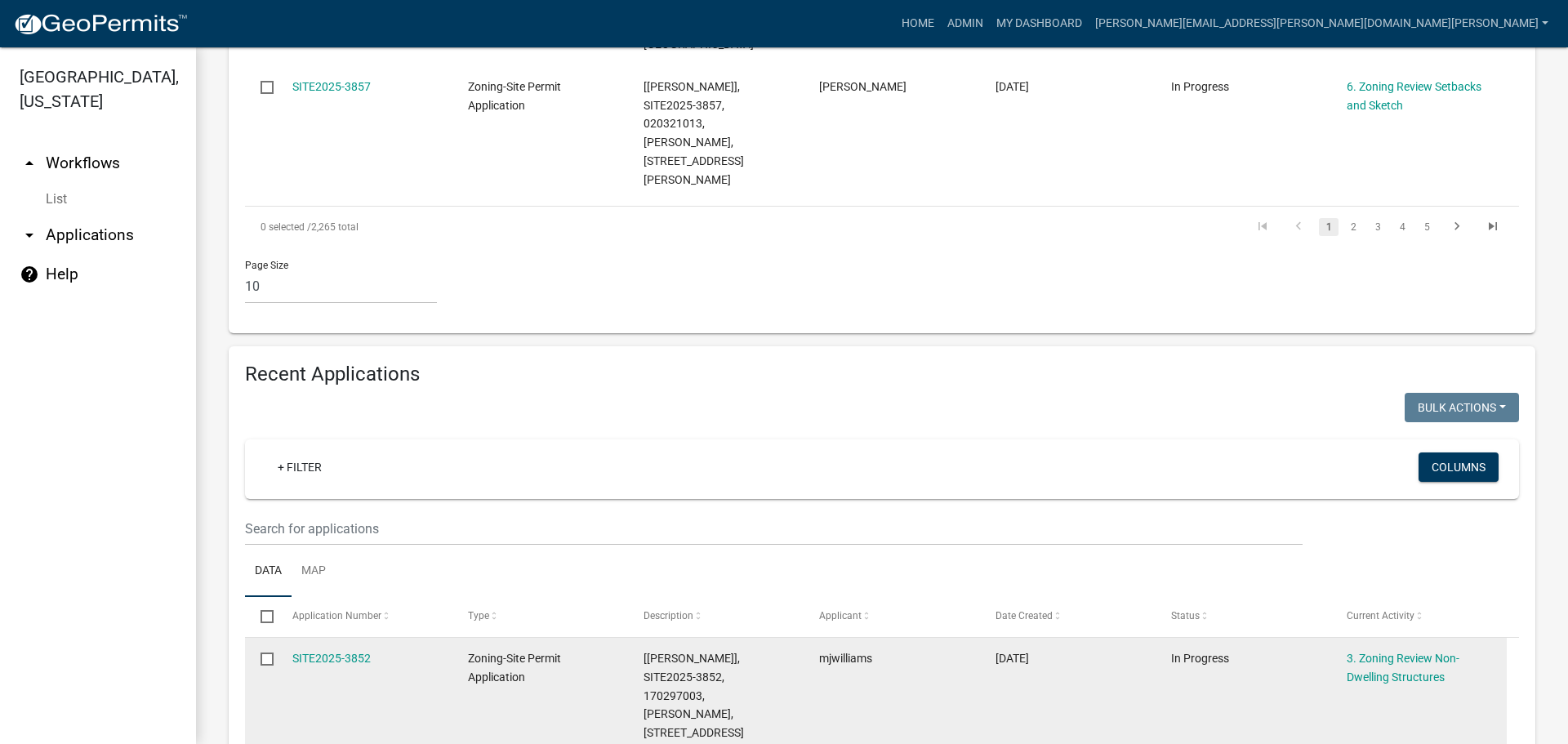
scroll to position [2038, 0]
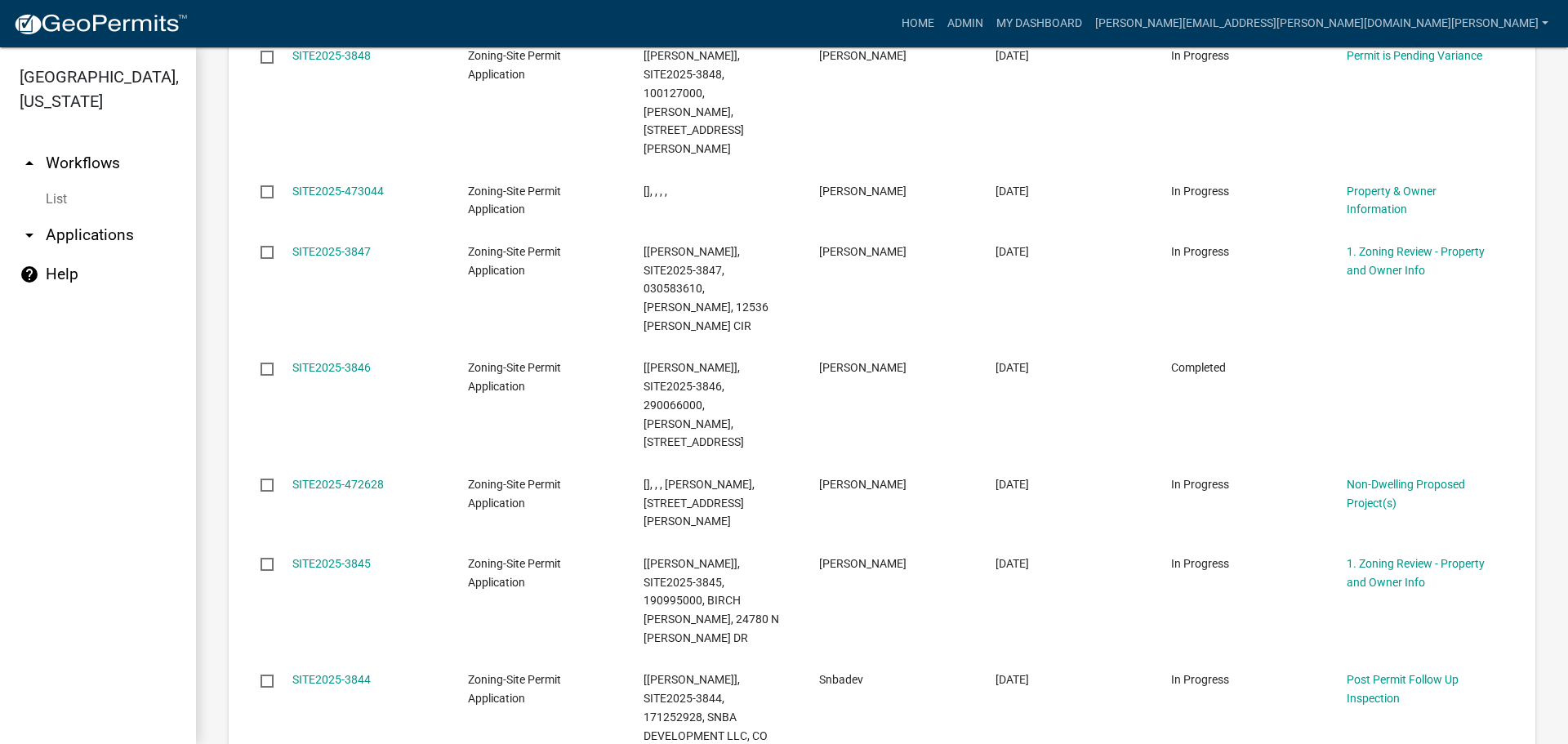
scroll to position [2132, 0]
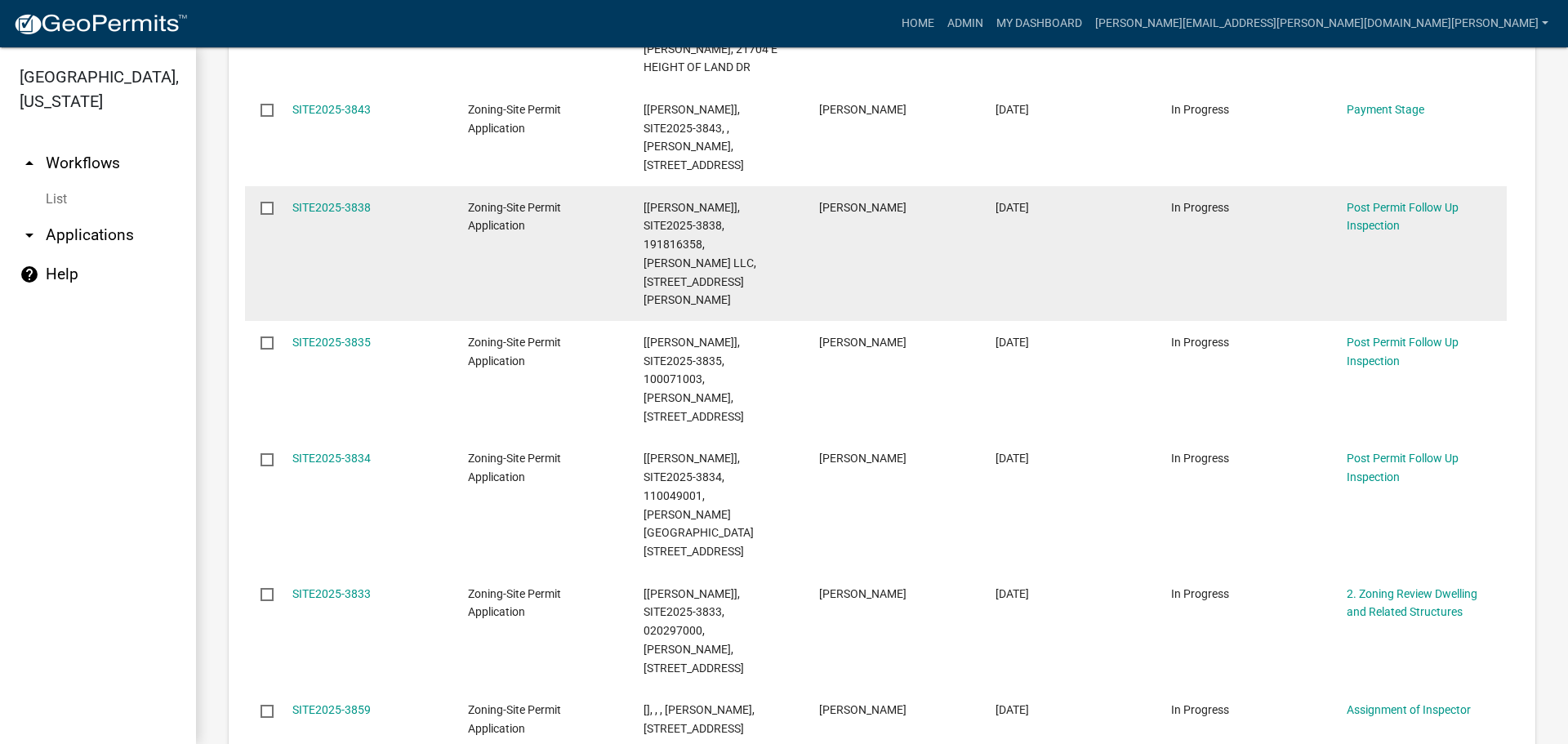
scroll to position [2151, 0]
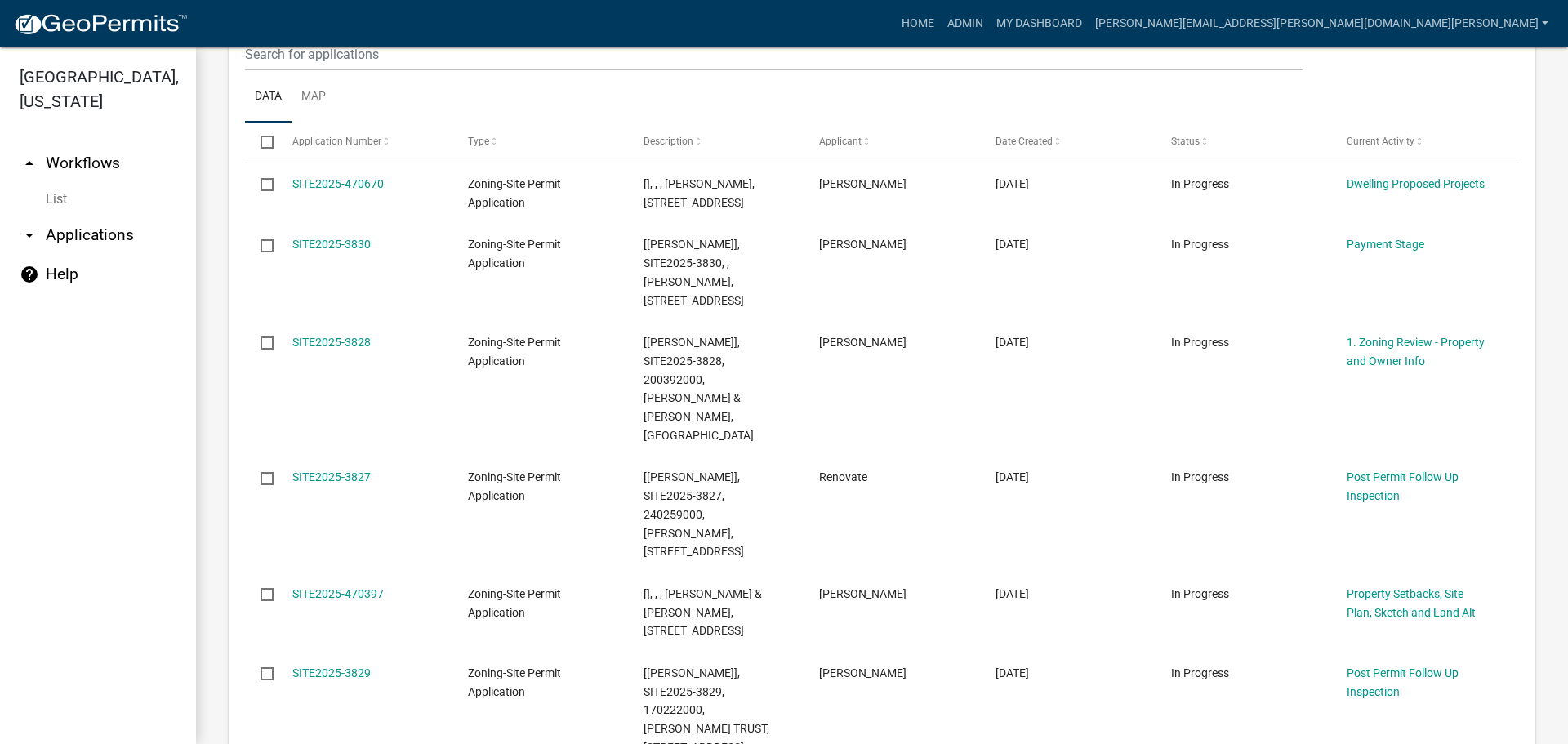
scroll to position [1931, 0]
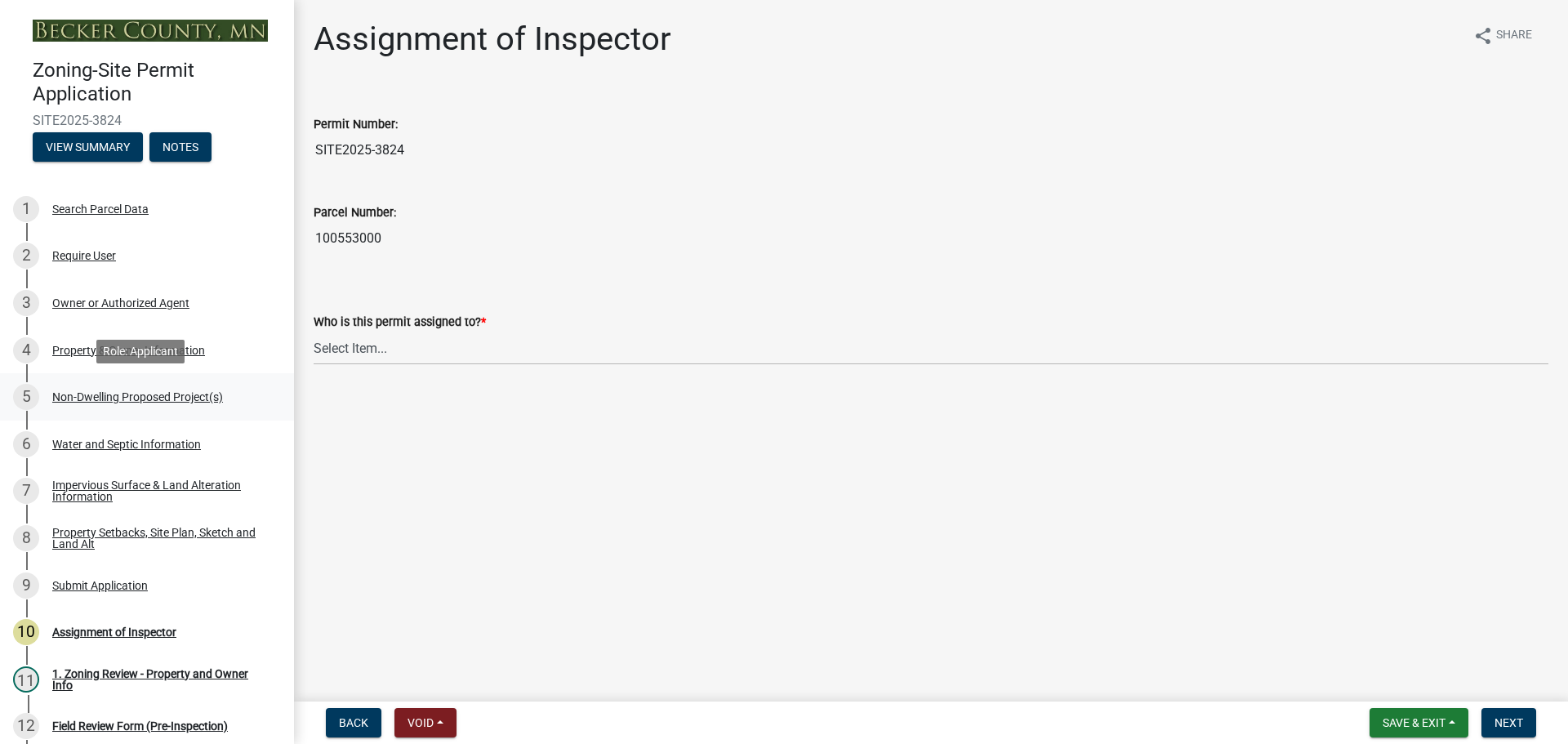
click at [141, 393] on div "Non-Dwelling Proposed Project(s)" at bounding box center [138, 397] width 171 height 11
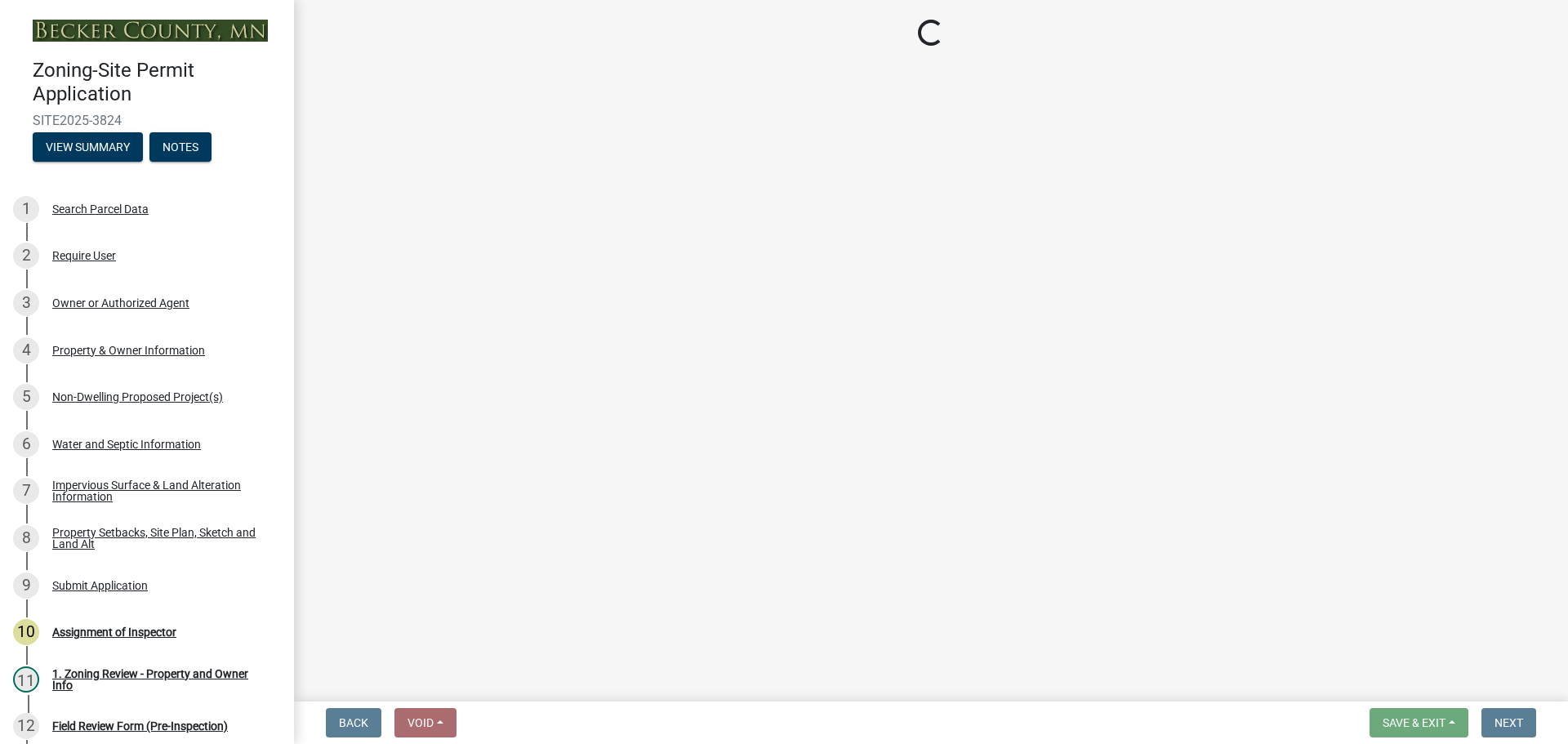
select select "97c48b8f-5b3b-4eb5-baa1-64080d5416e1"
select select "3a2d96d3-fd69-4ed9-bae4-7a5aa03a7e58"
select select "258cbdbc-8629-455d-9fed-6a57bf82144e"
select select "a9a8393f-3c28-47b8-b6d9-84c94641c3fc"
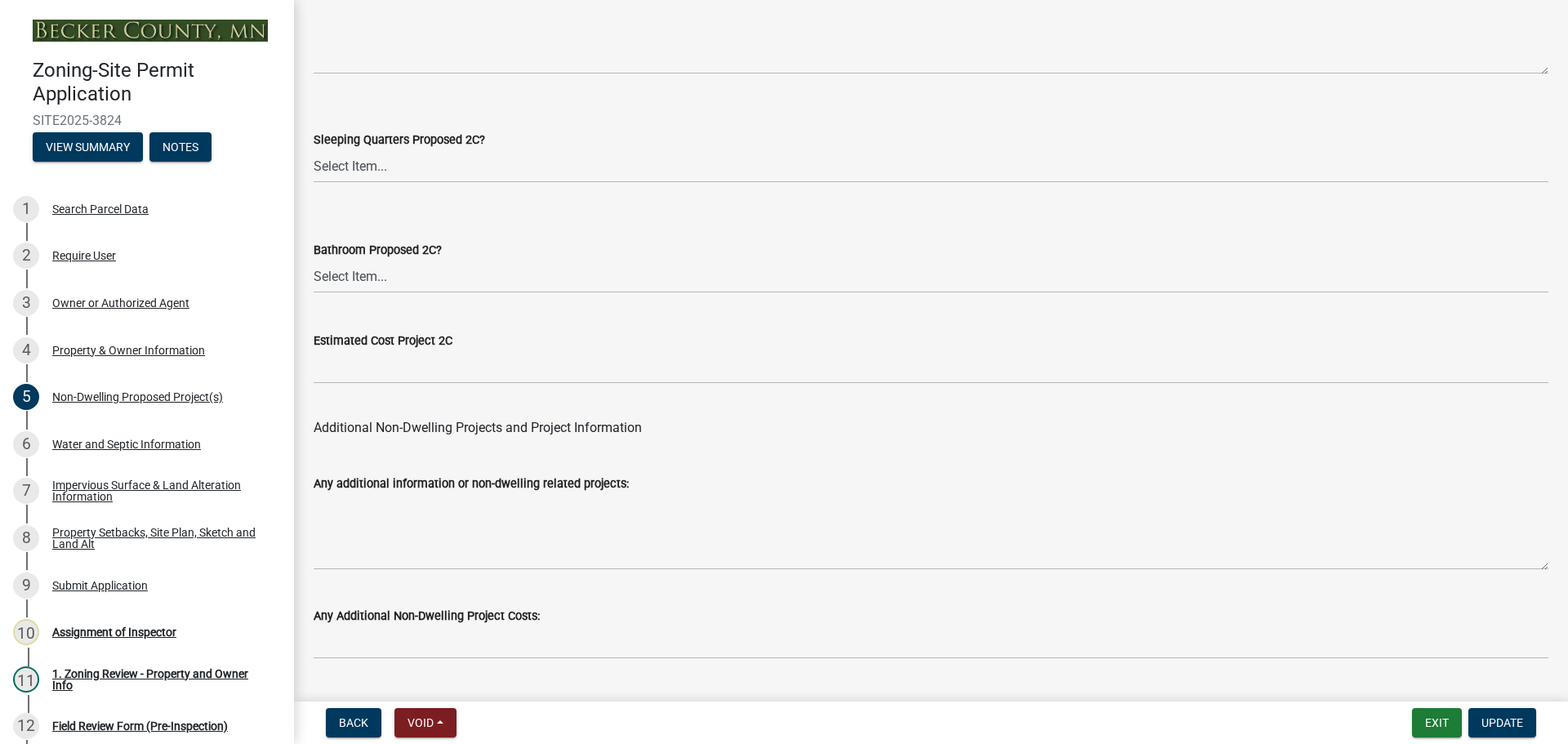
scroll to position [3197, 0]
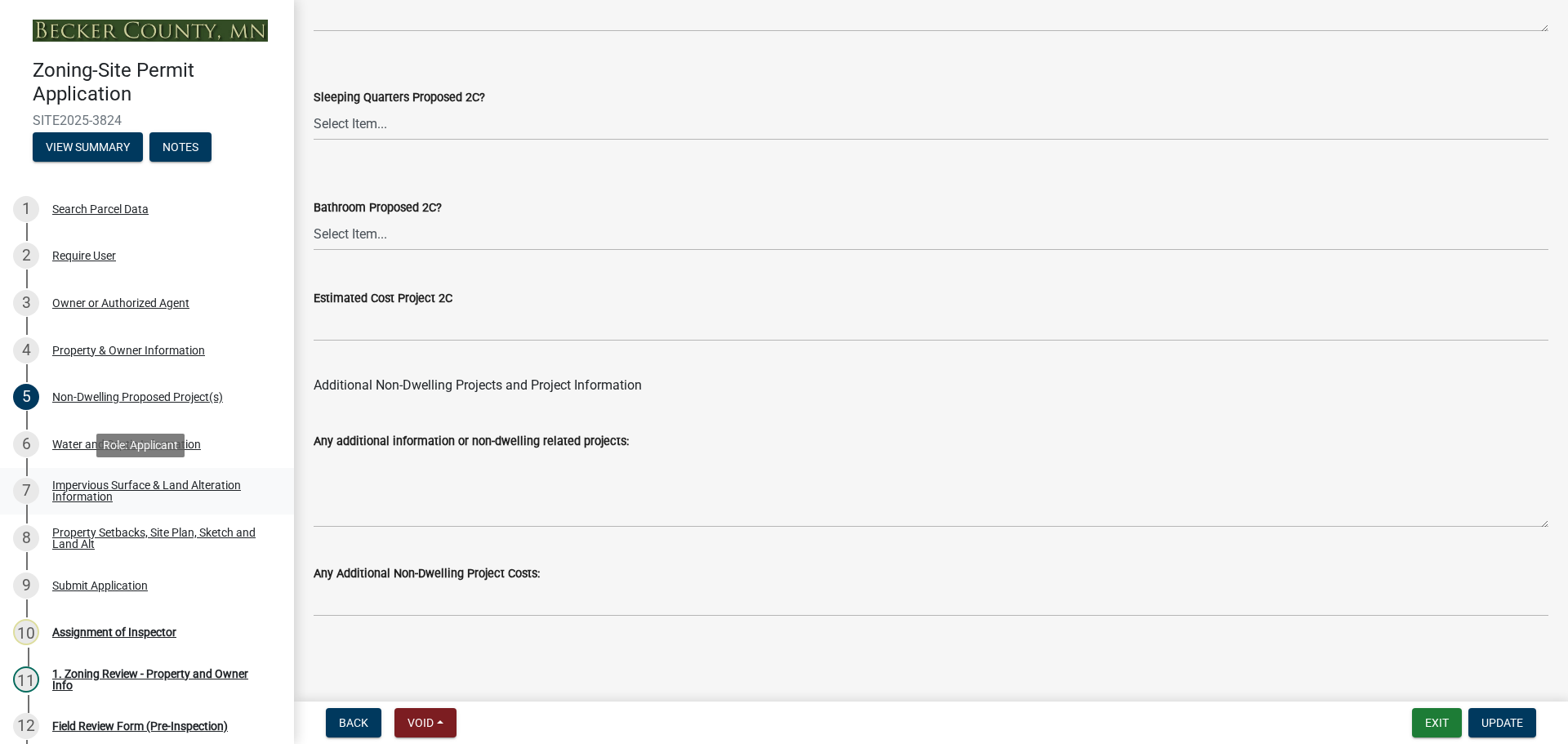
click at [125, 487] on div "Impervious Surface & Land Alteration Information" at bounding box center [160, 491] width 215 height 23
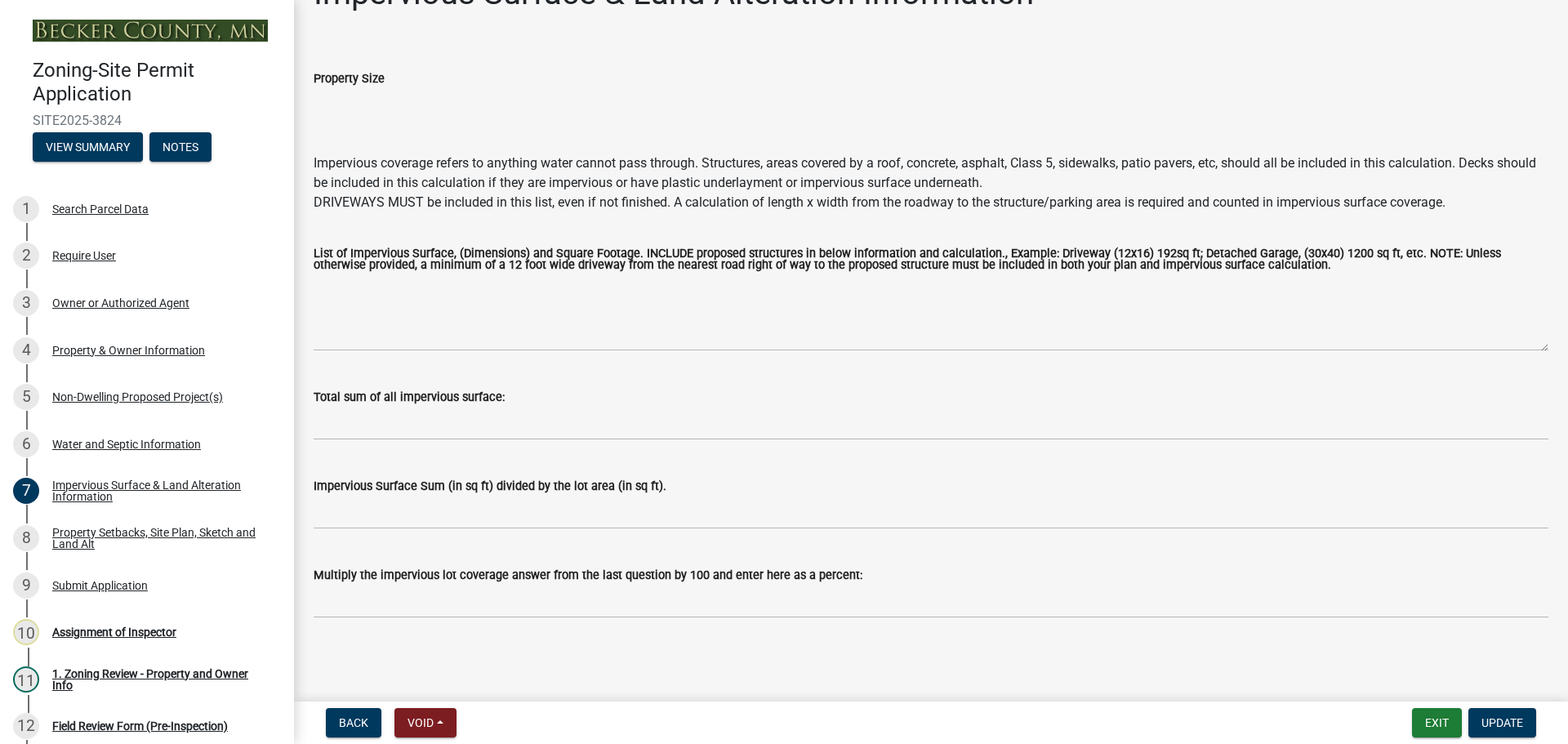
scroll to position [47, 0]
click at [107, 530] on div "Property Setbacks, Site Plan, Sketch and Land Alt" at bounding box center [160, 538] width 215 height 23
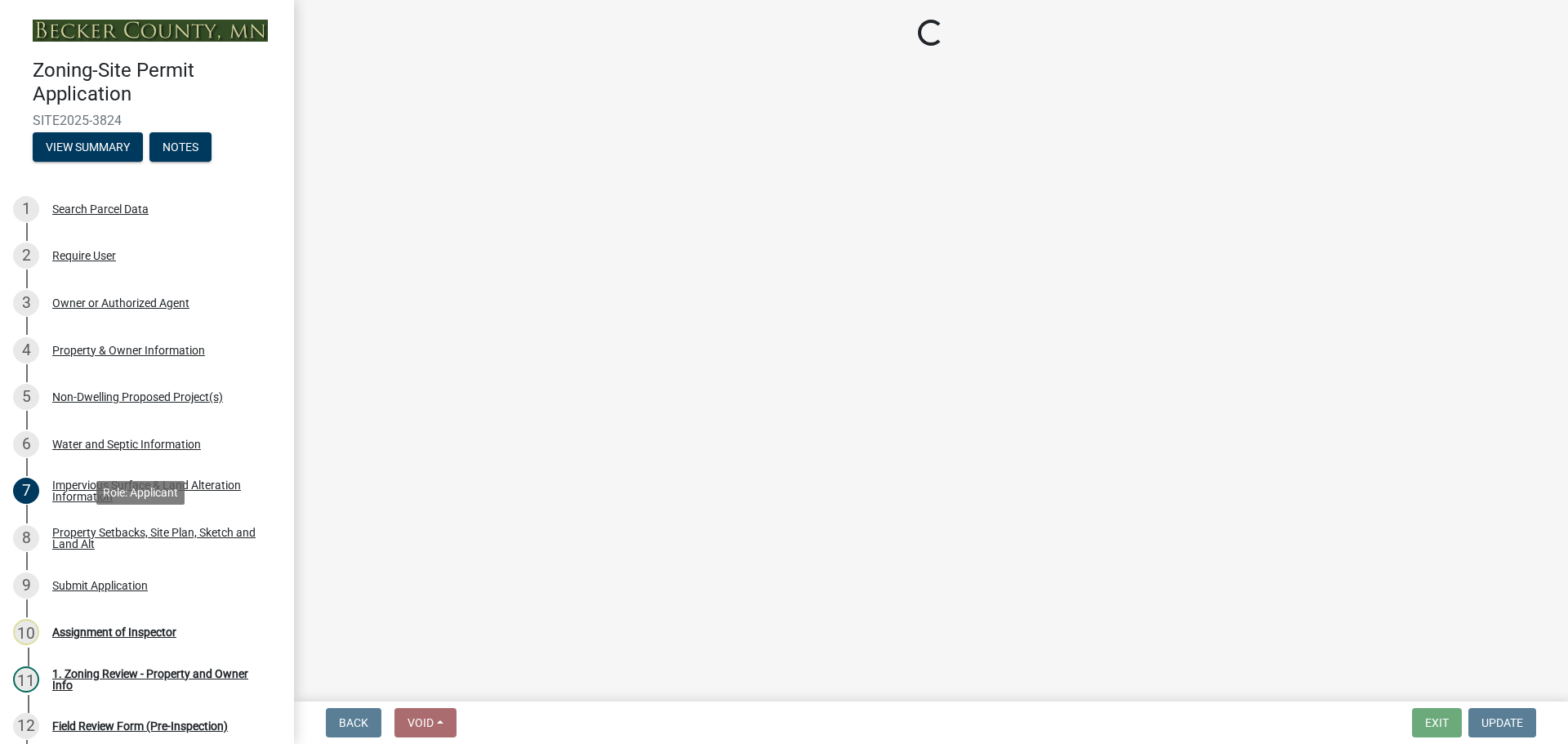
scroll to position [0, 0]
select select "d89fbfa0-1150-4954-b91c-9d482c9530a3"
select select "b56a4575-9846-47cf-8067-c59a4853da22"
select select "e8ab2dc3-aa3f-46f3-9b4a-37eb25ad84af"
select select "b98836ba-4715-455d-97ab-be9a9df498a8"
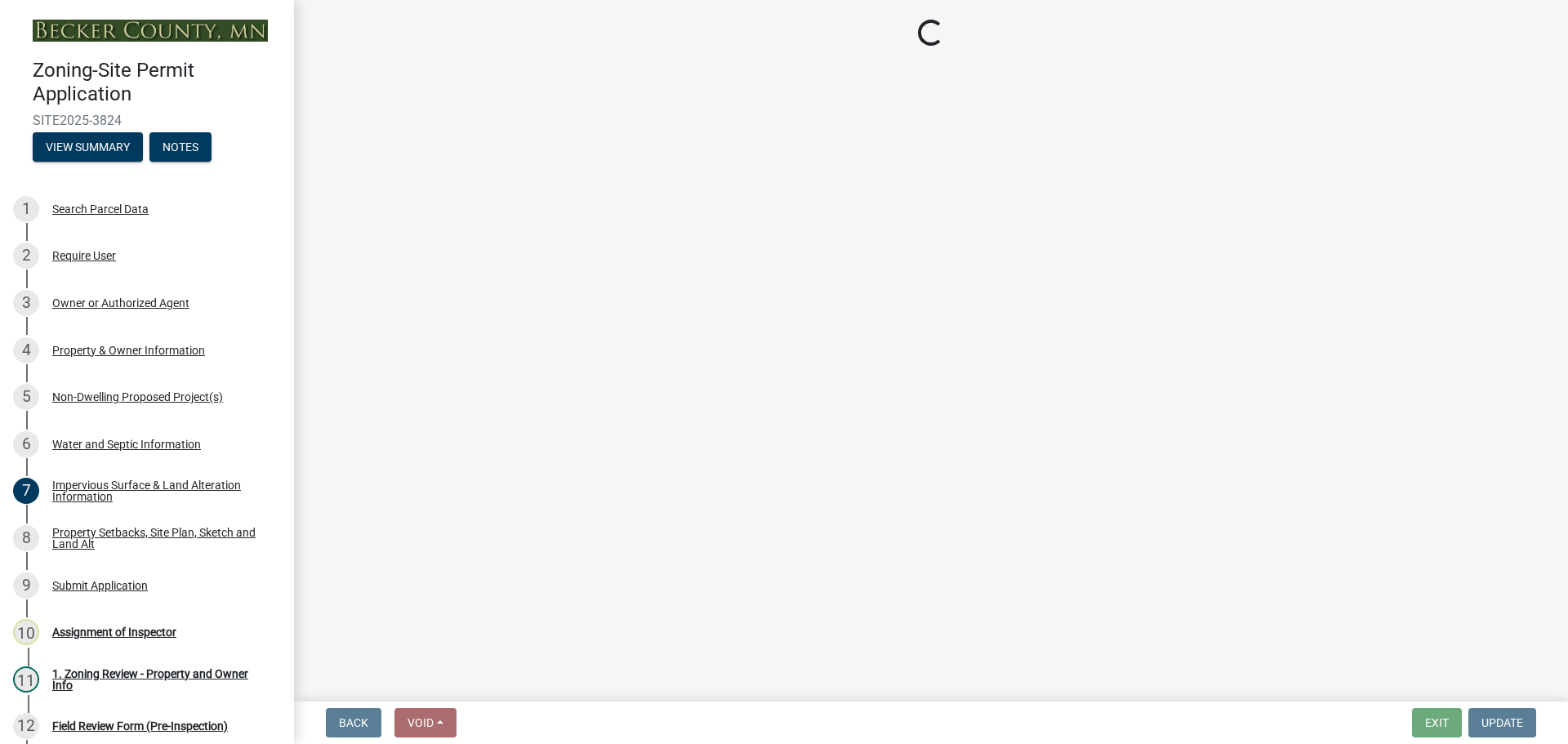
select select "c8b8ea71-7088-4e87-a493-7bc88cc2835b"
select select "d6c1d38b-8561-4345-845e-72dfbb0578a1"
select select "4421853d-5e11-4b64-95ec-6c47066881cc"
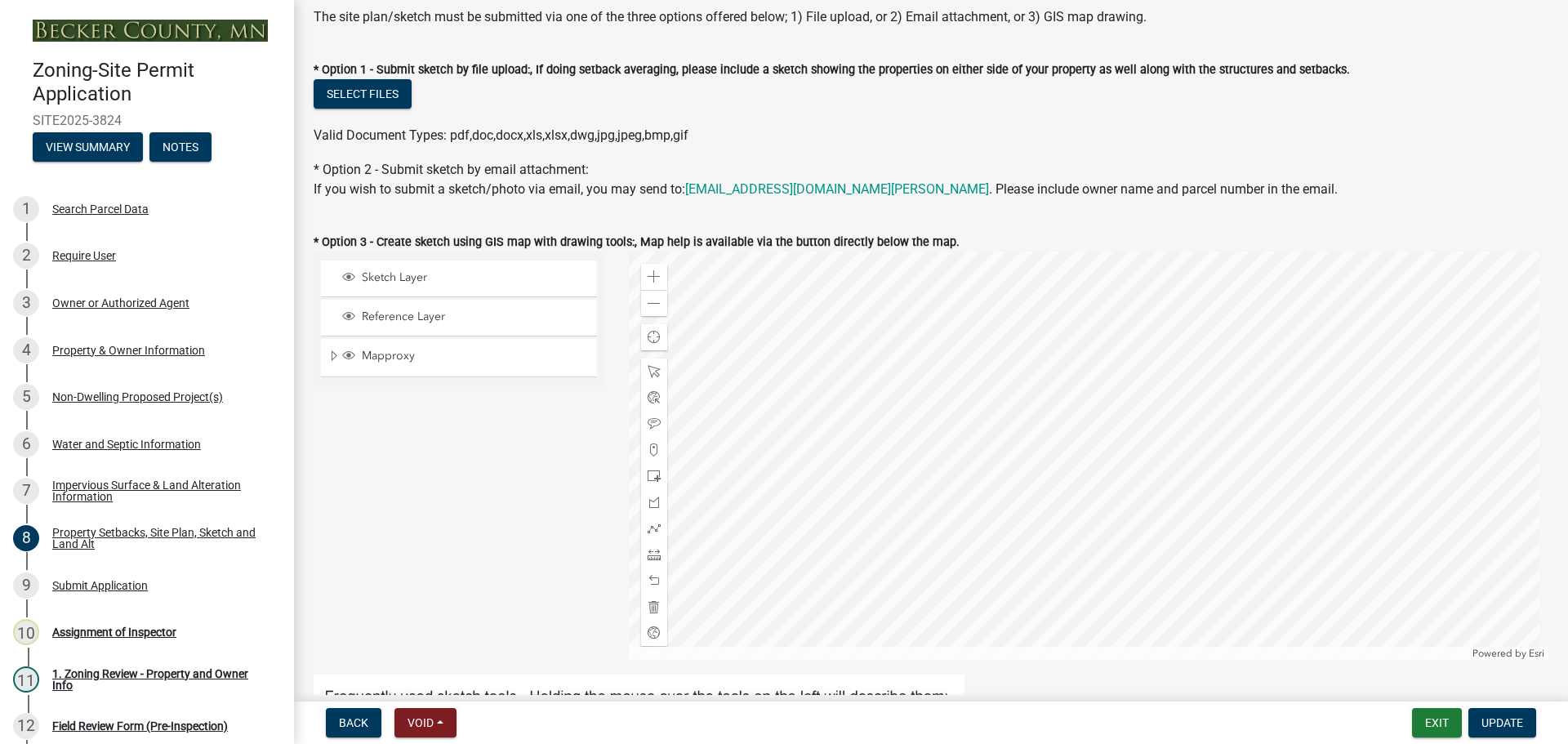
scroll to position [245, 0]
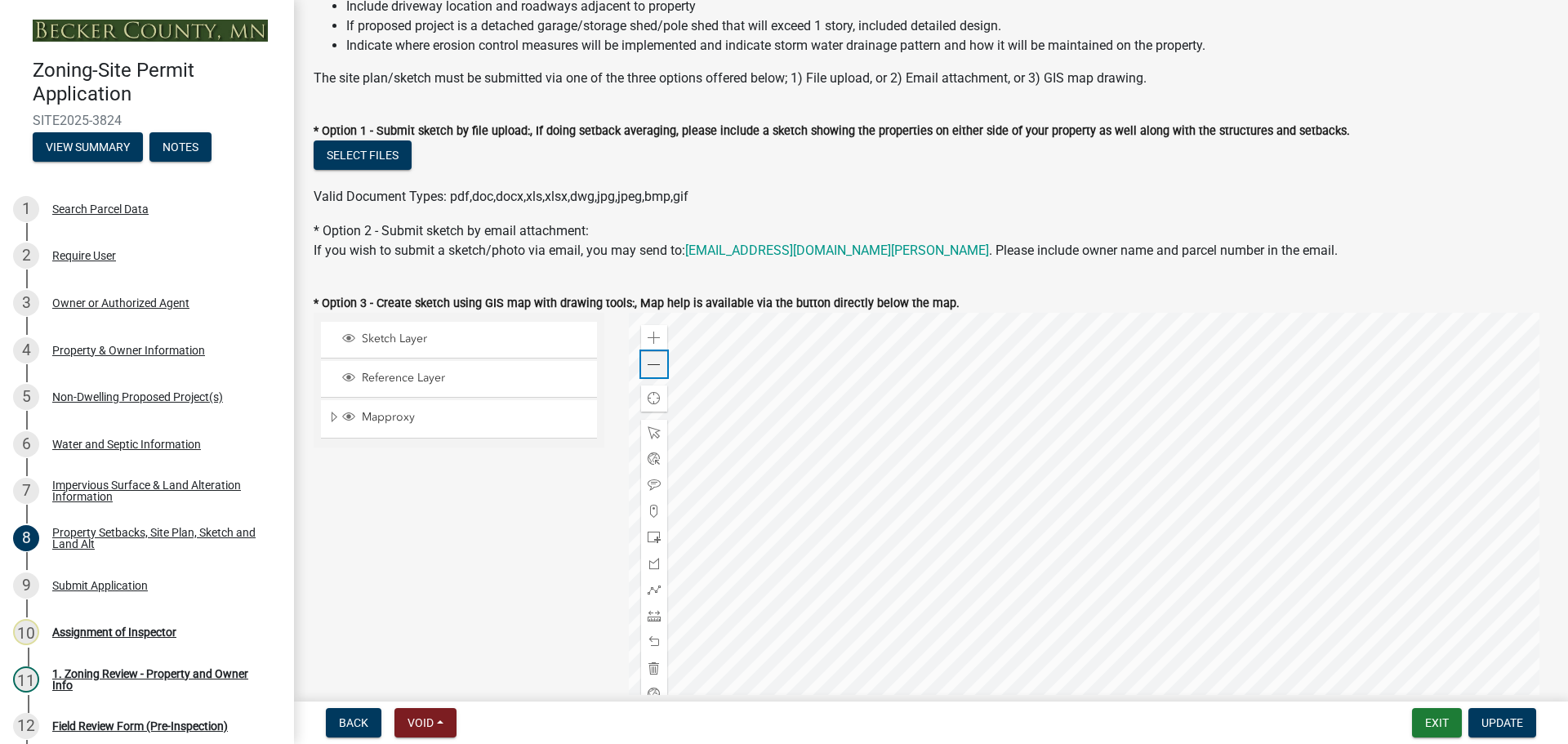
click at [658, 366] on div "Zoom out" at bounding box center [654, 364] width 26 height 26
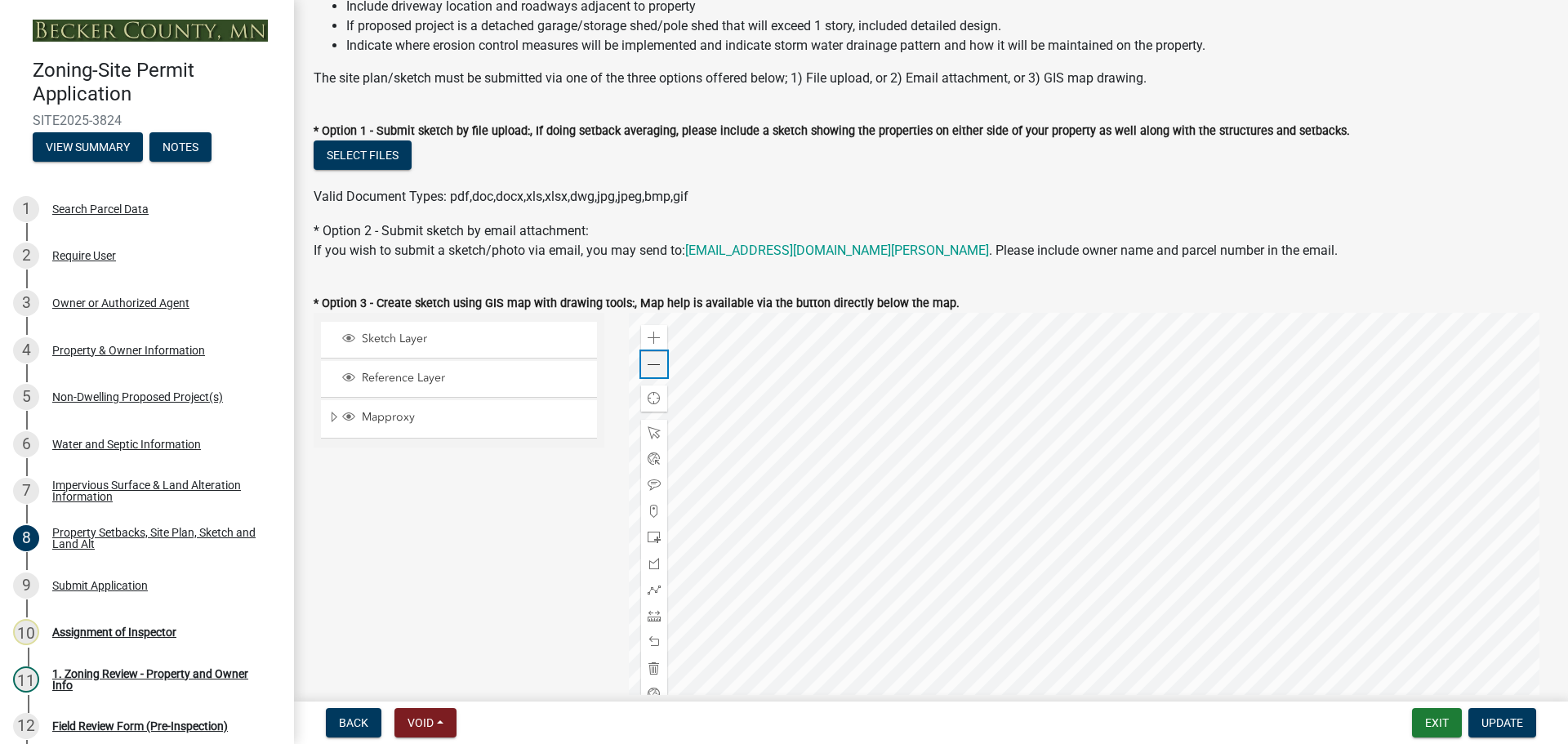
click at [658, 366] on div "Zoom out" at bounding box center [654, 364] width 26 height 26
click at [150, 627] on div "Assignment of Inspector" at bounding box center [114, 632] width 124 height 11
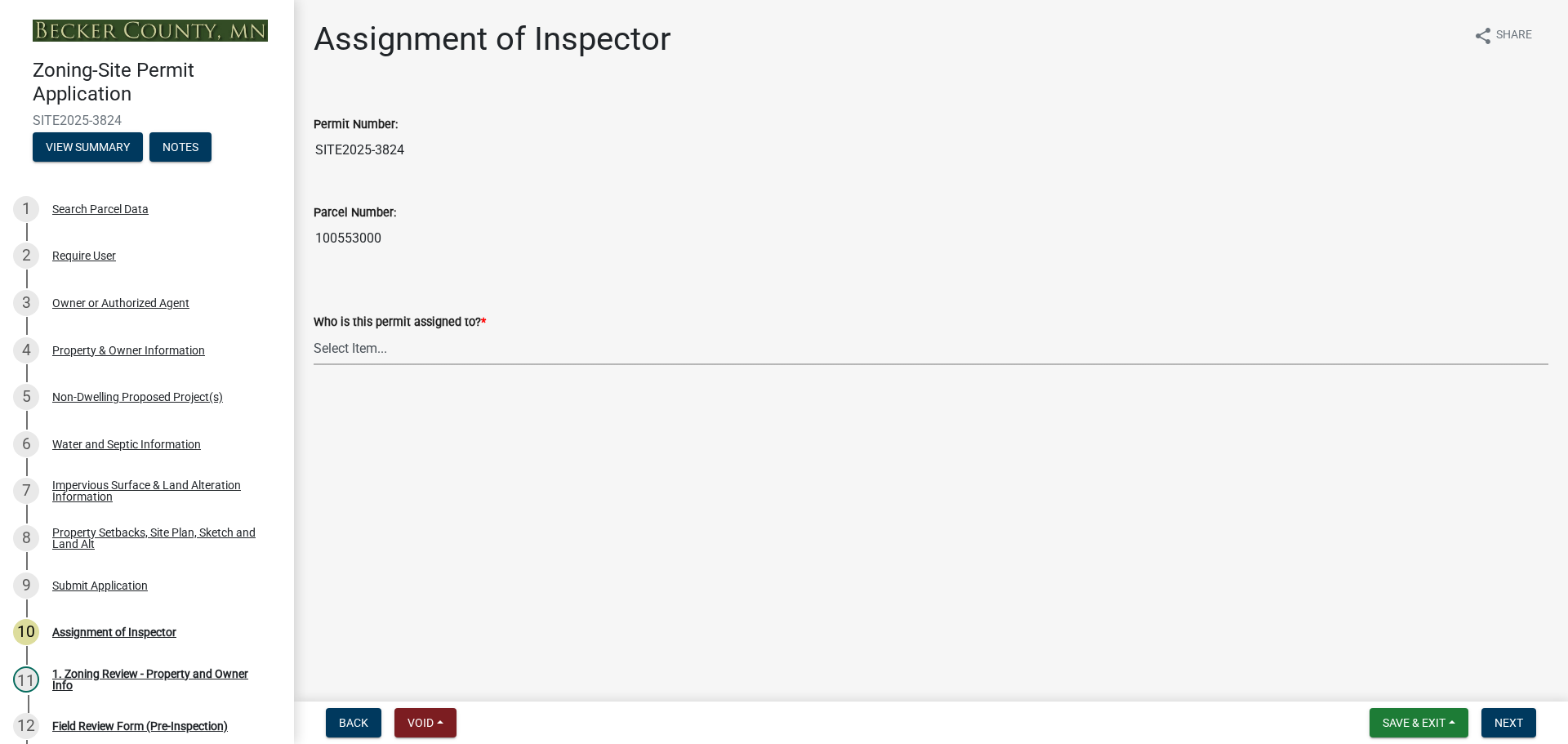
click at [349, 347] on select "Select Item... Jeff Rusness Kyle Vareberg Nicole Bradbury Susan Rockwell Tyler …" at bounding box center [931, 348] width 1235 height 34
click at [314, 332] on select "Select Item... Jeff Rusness Kyle Vareberg Nicole Bradbury Susan Rockwell Tyler …" at bounding box center [931, 348] width 1235 height 34
select select "ebd8400e-d8d5-49f8-911f-e671eb76408a"
click at [1497, 722] on span "Next" at bounding box center [1508, 723] width 29 height 13
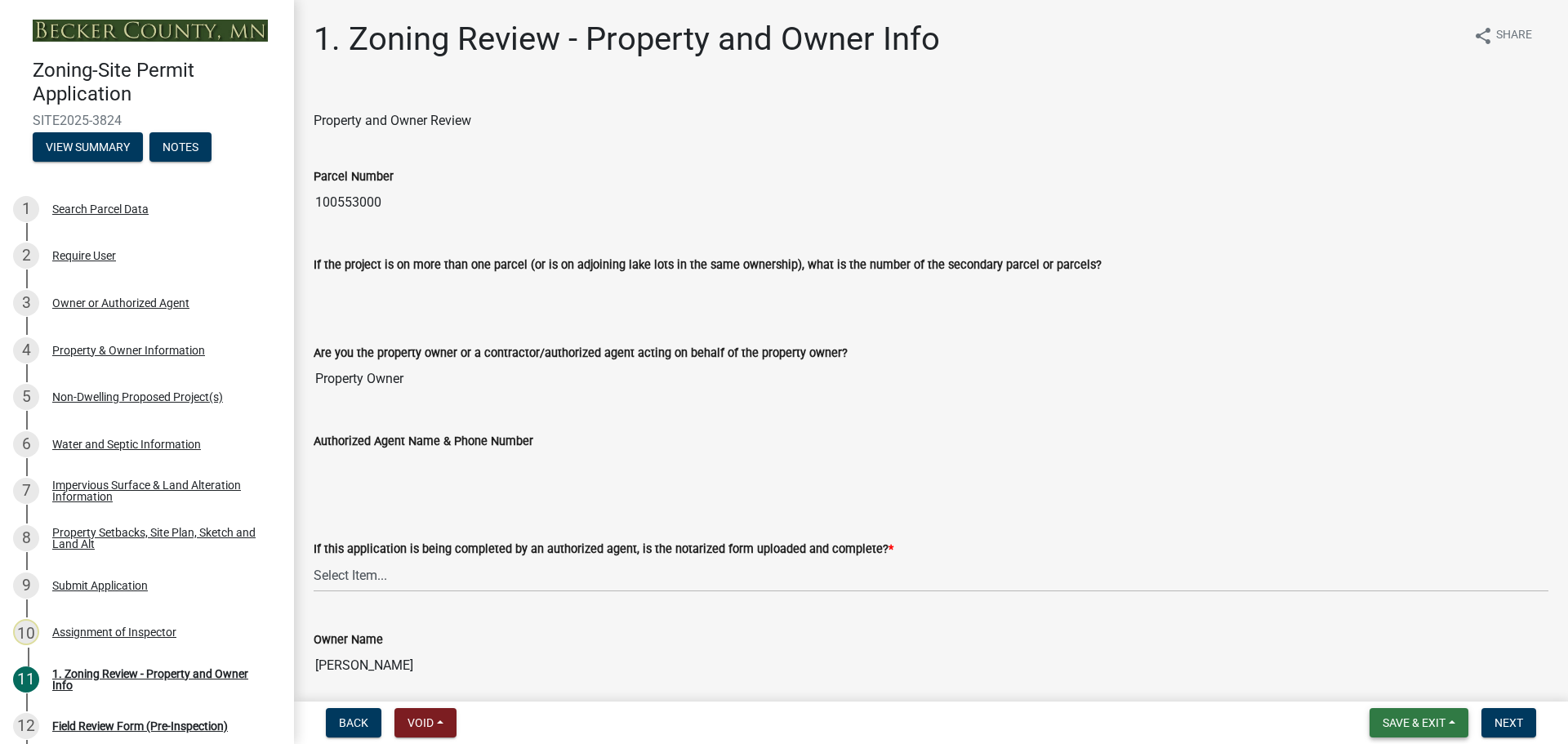
click at [1426, 719] on span "Save & Exit" at bounding box center [1414, 723] width 63 height 13
click at [1391, 682] on button "Save & Exit" at bounding box center [1402, 680] width 131 height 39
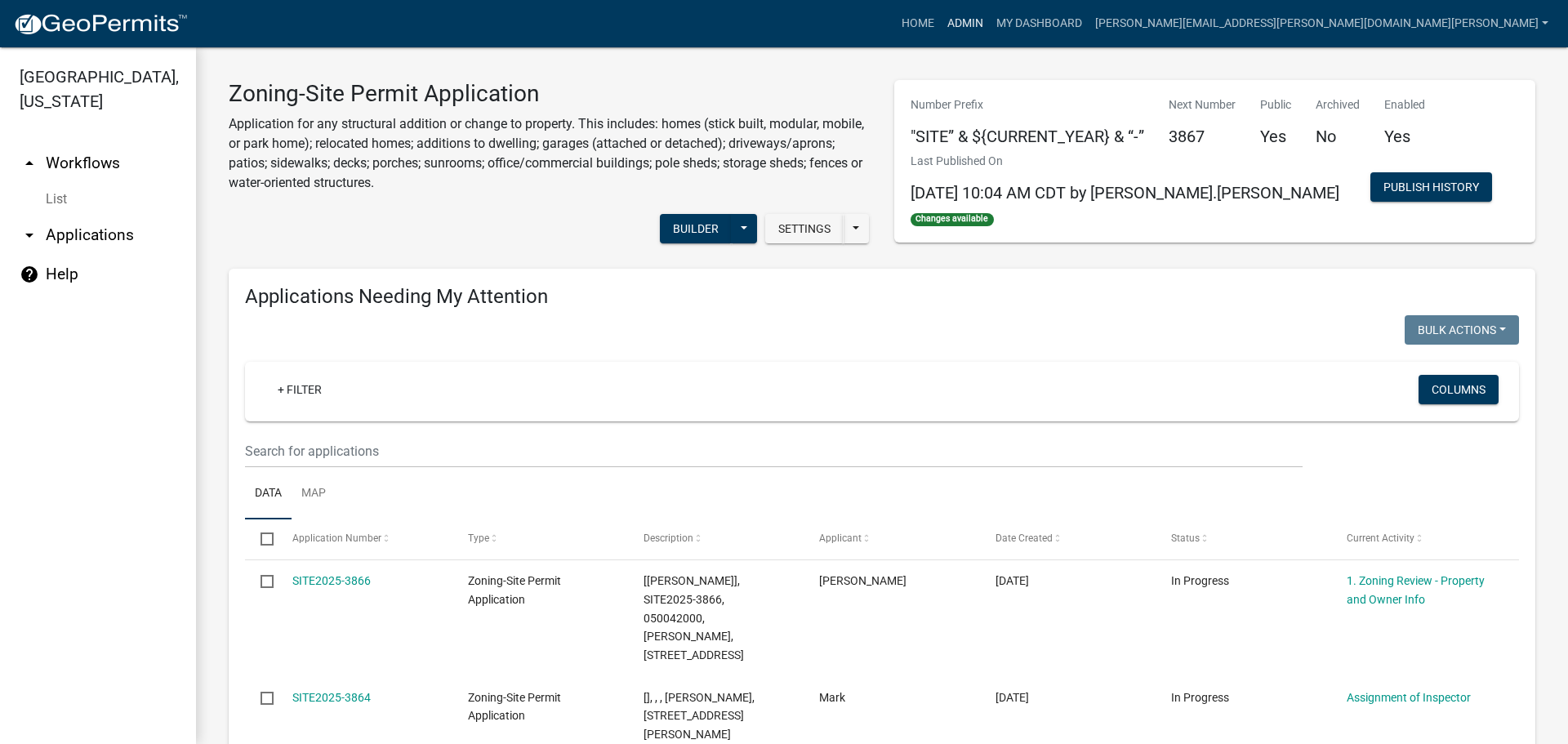
click at [990, 13] on link "Admin" at bounding box center [965, 24] width 49 height 31
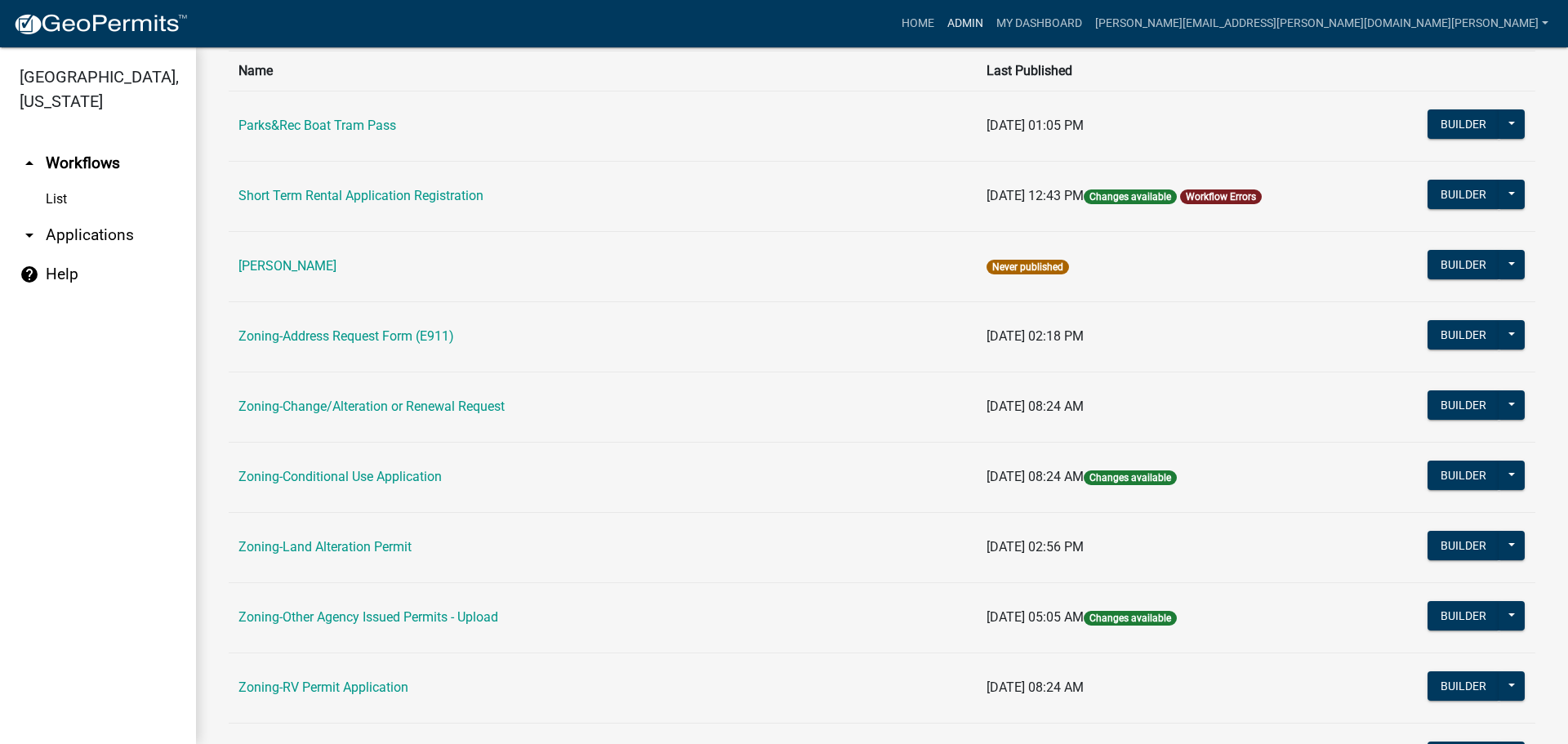
scroll to position [327, 0]
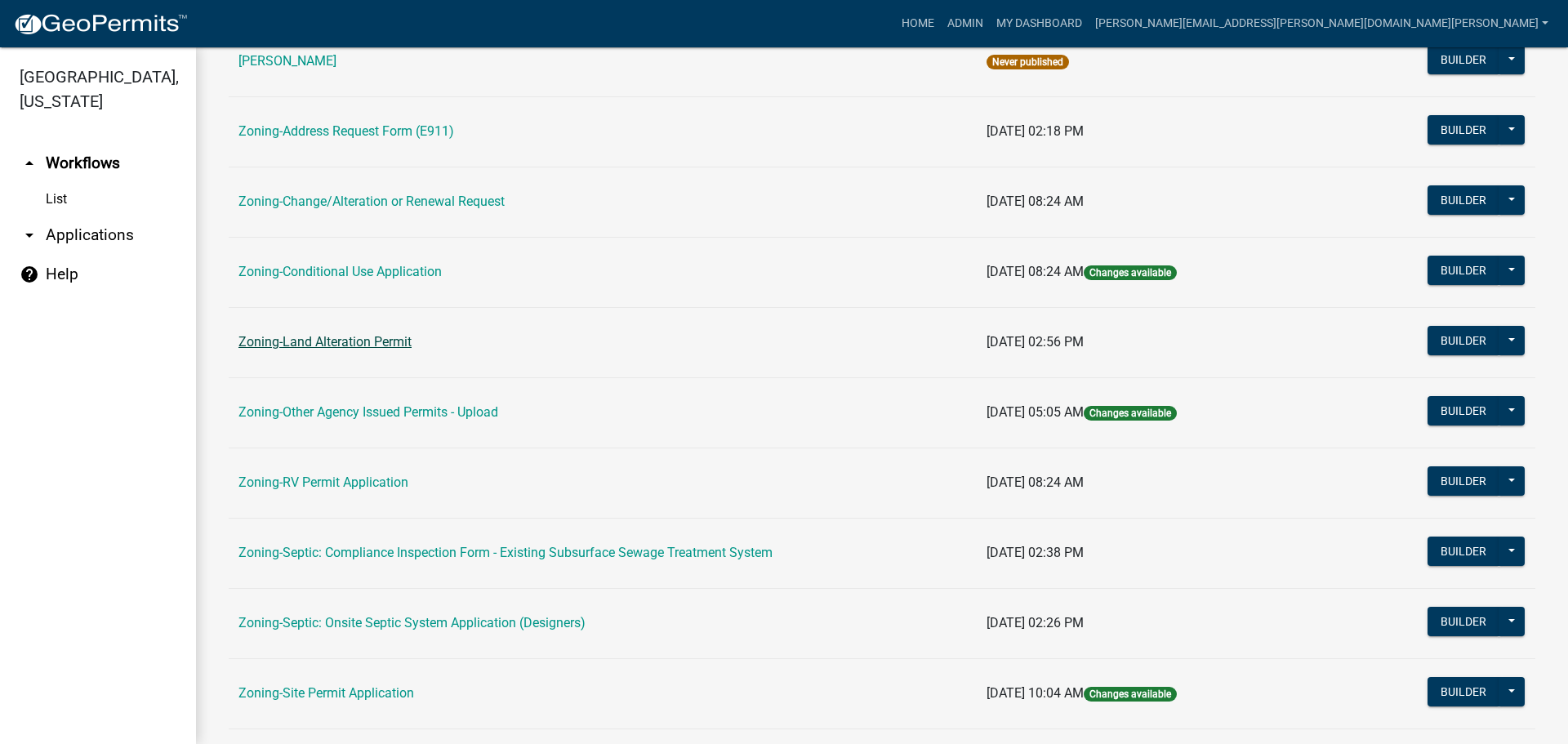
click at [374, 339] on link "Zoning-Land Alteration Permit" at bounding box center [324, 342] width 173 height 16
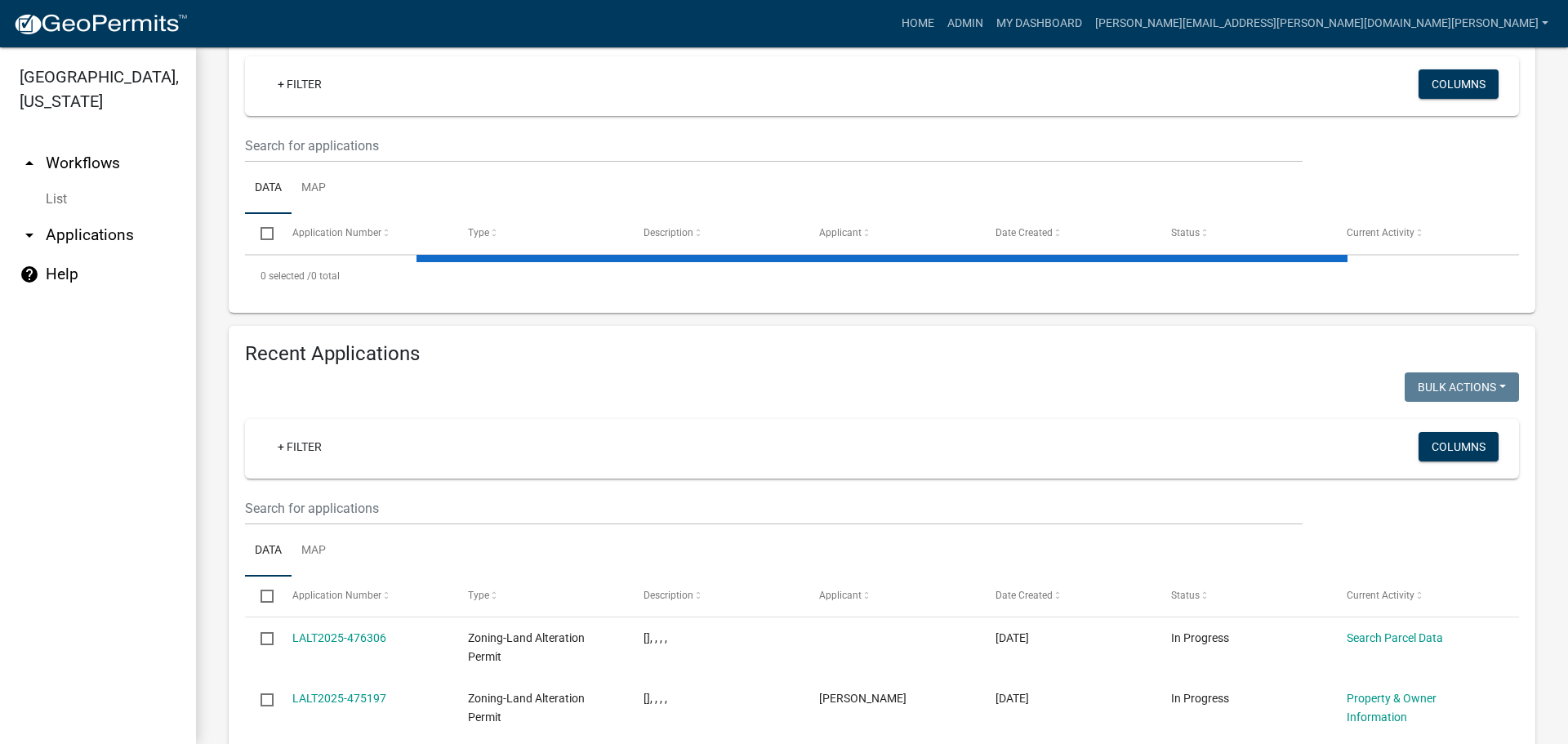
scroll to position [327, 0]
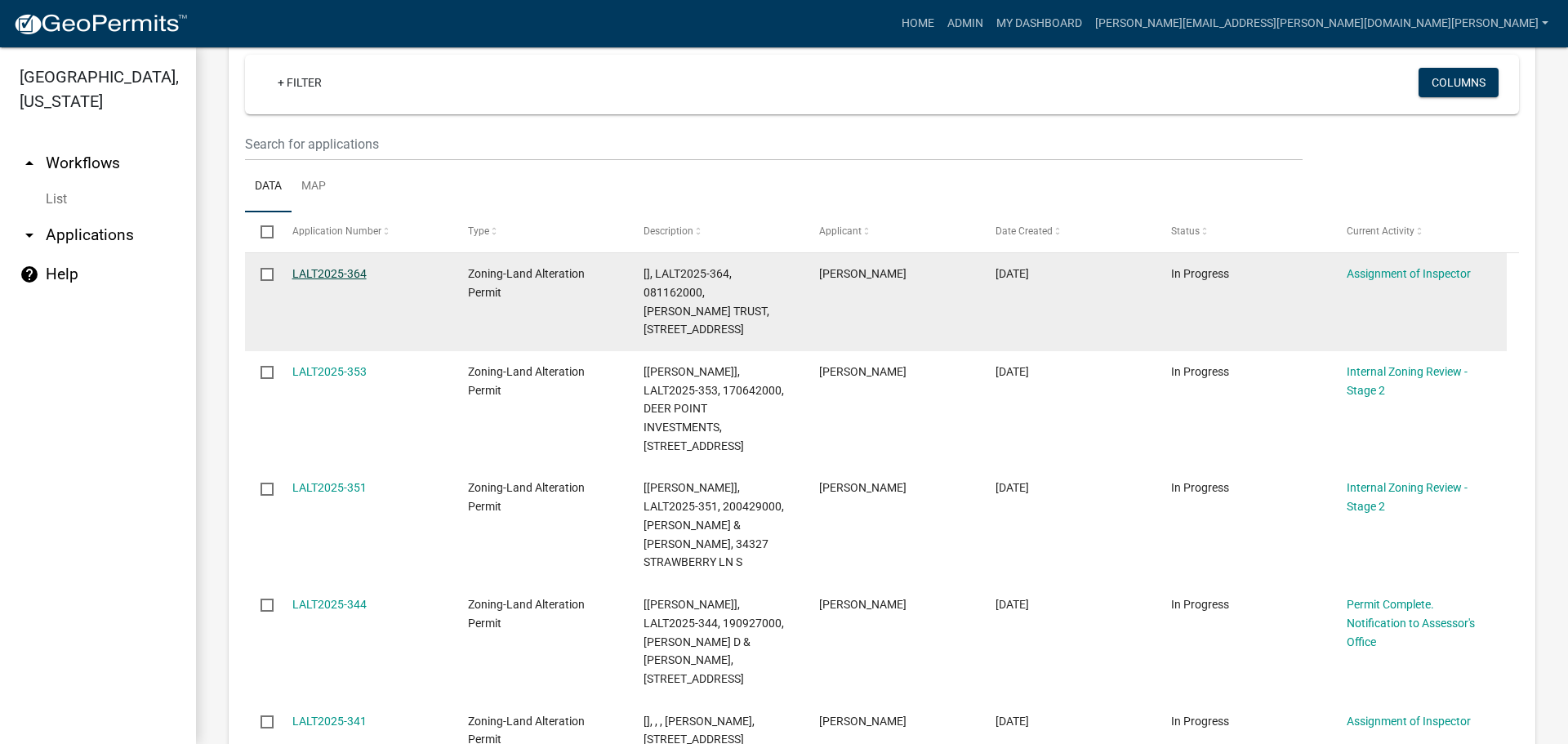
click at [344, 272] on link "LALT2025-364" at bounding box center [329, 273] width 74 height 13
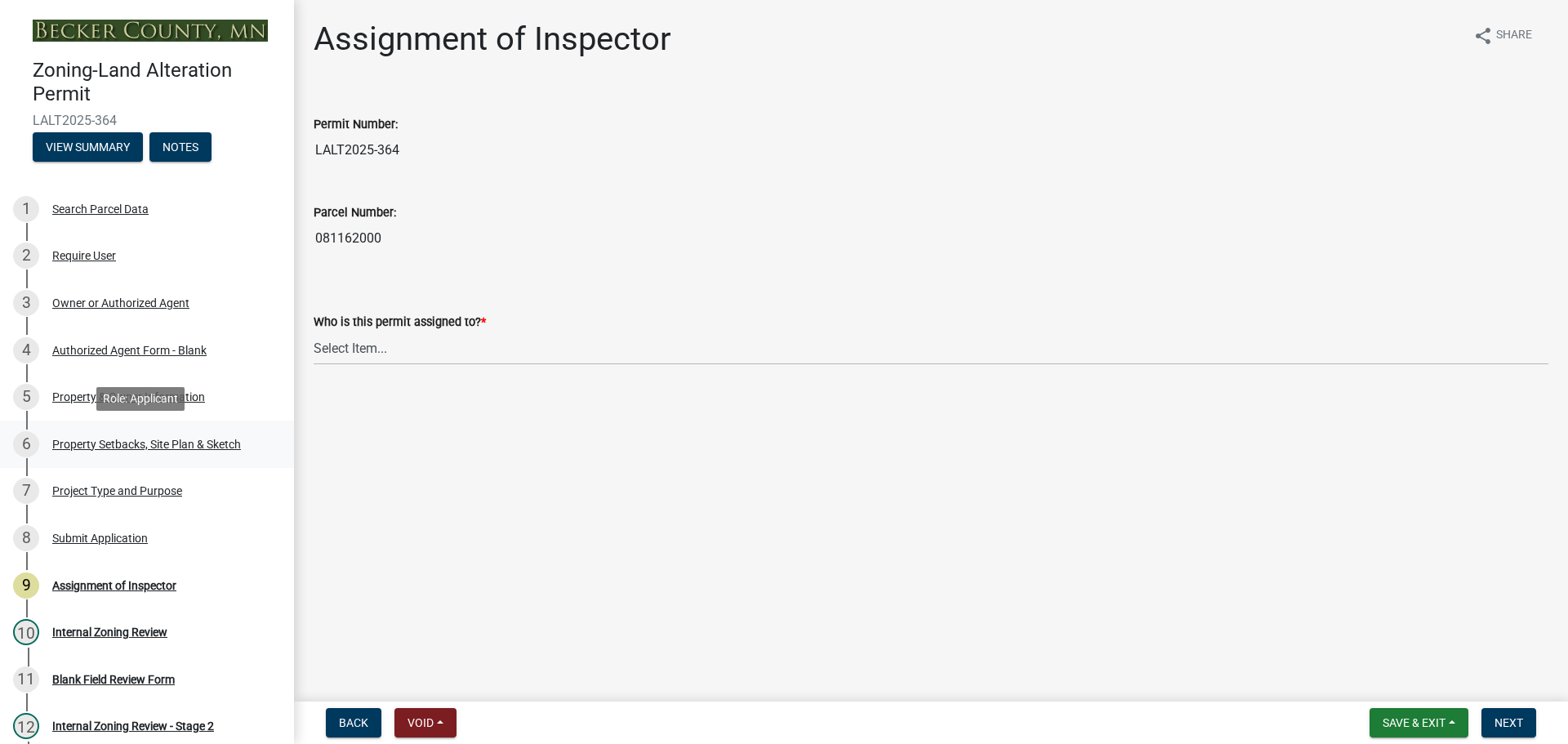
click at [108, 439] on div "Property Setbacks, Site Plan & Sketch" at bounding box center [147, 444] width 189 height 11
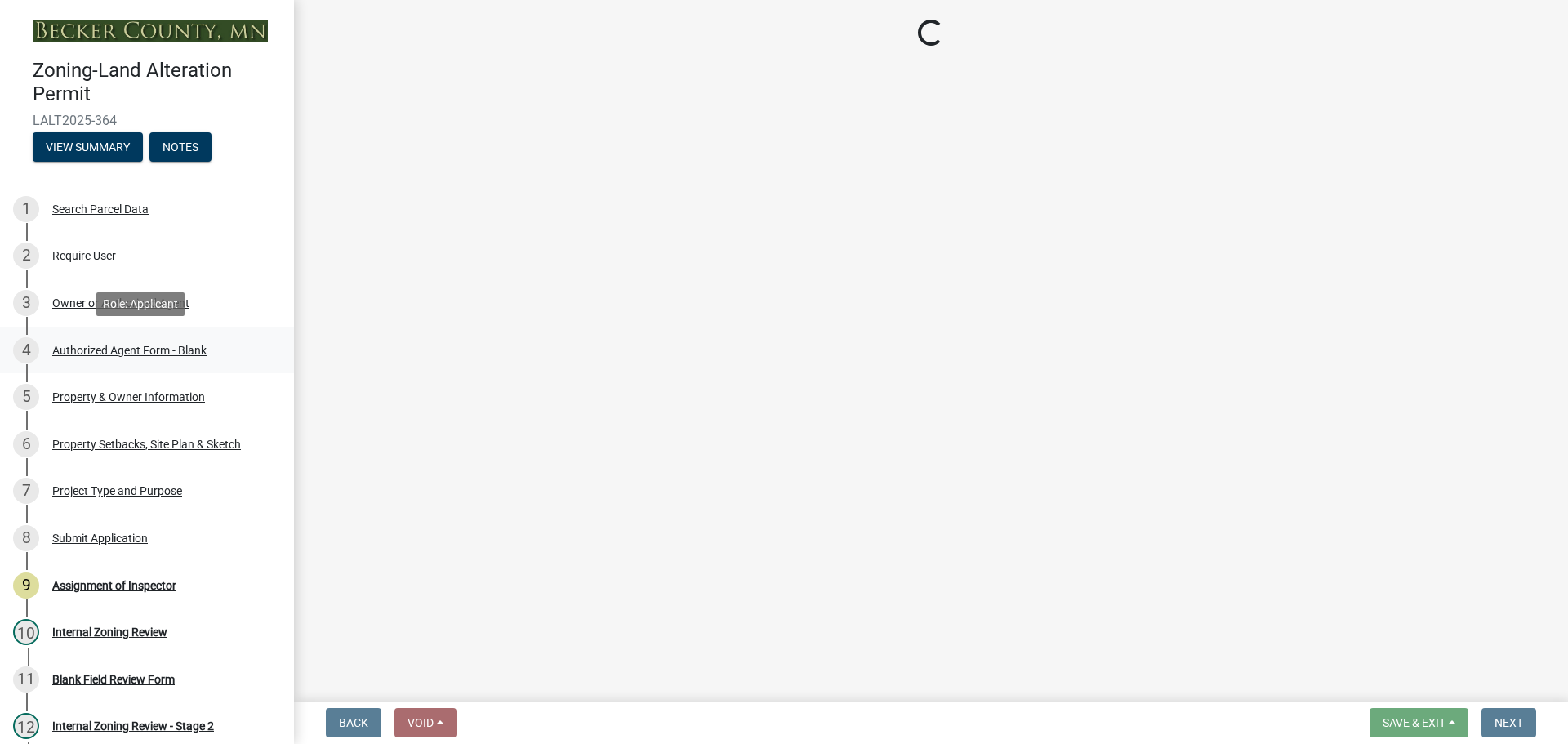
select select "023fca83-4df2-42b9-94ed-3498437255e1"
select select "84ece663-5328-4739-b2f5-2b1393f0600c"
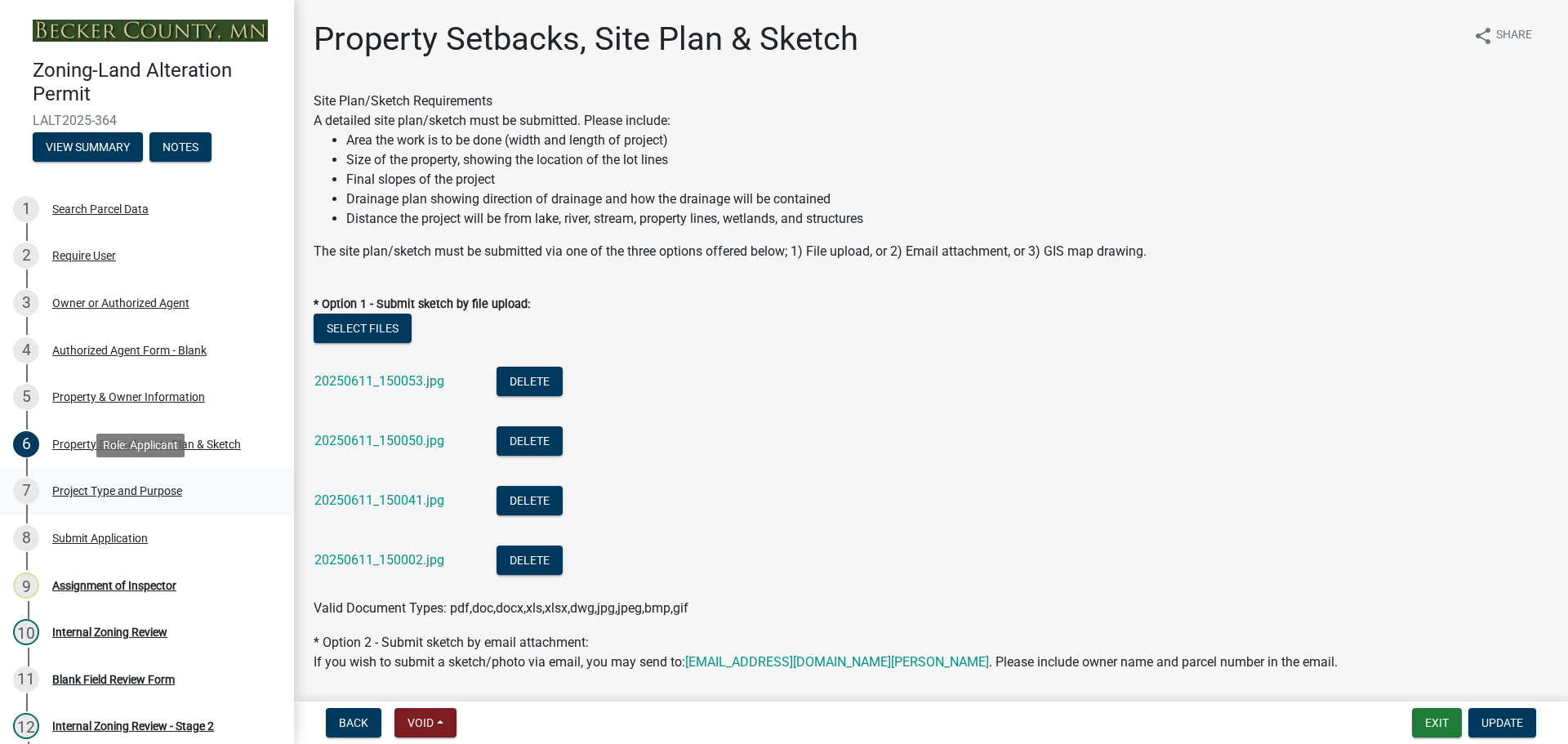
click at [126, 482] on div "7 Project Type and Purpose" at bounding box center [140, 491] width 255 height 26
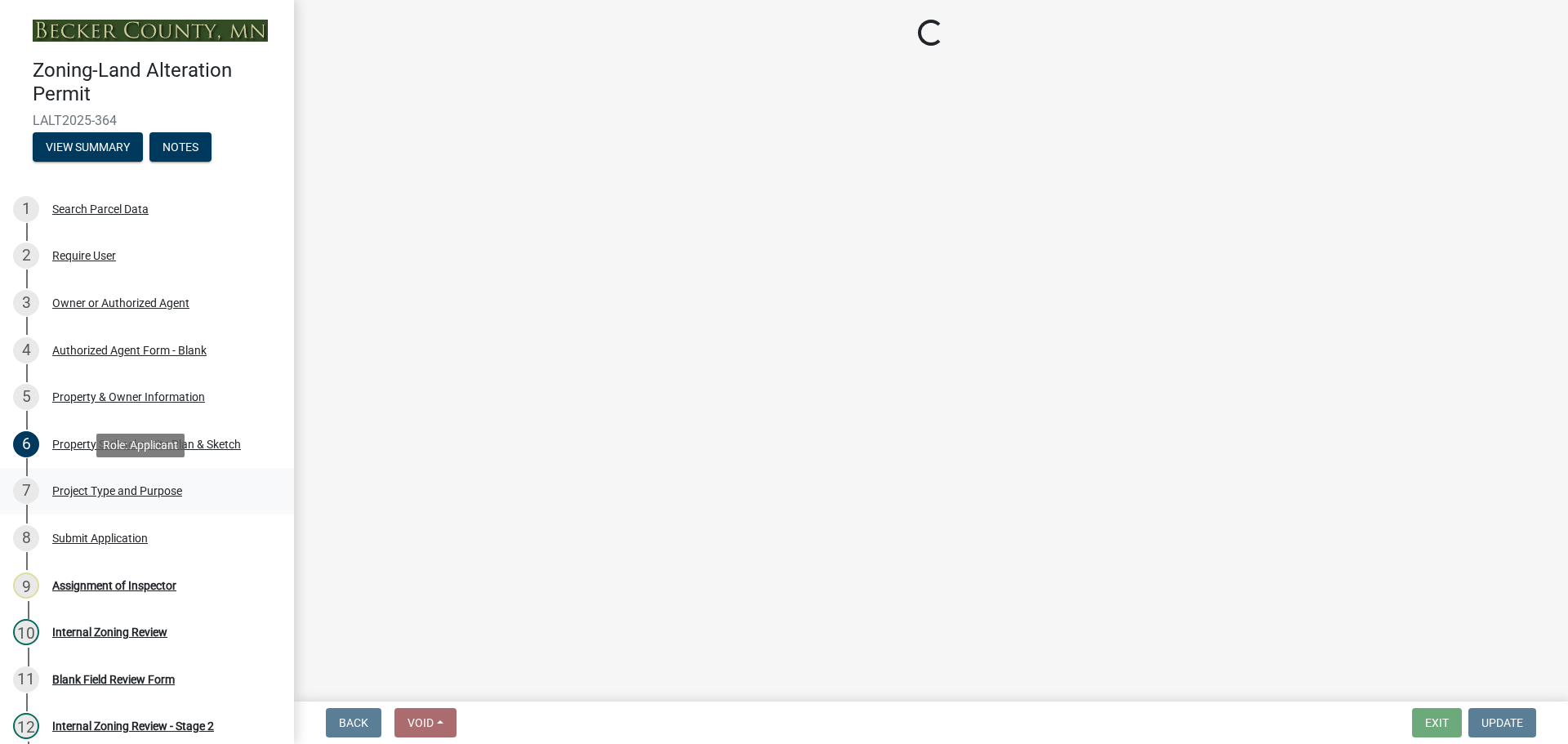
select select "b4264a6f-2953-43c7-8ea4-b1fbf8df3fde"
select select "01399c93-f3af-4409-b115-658e1b2bda8f"
select select "c4ff50e9-d941-459d-94c8-de1c9029ab7f"
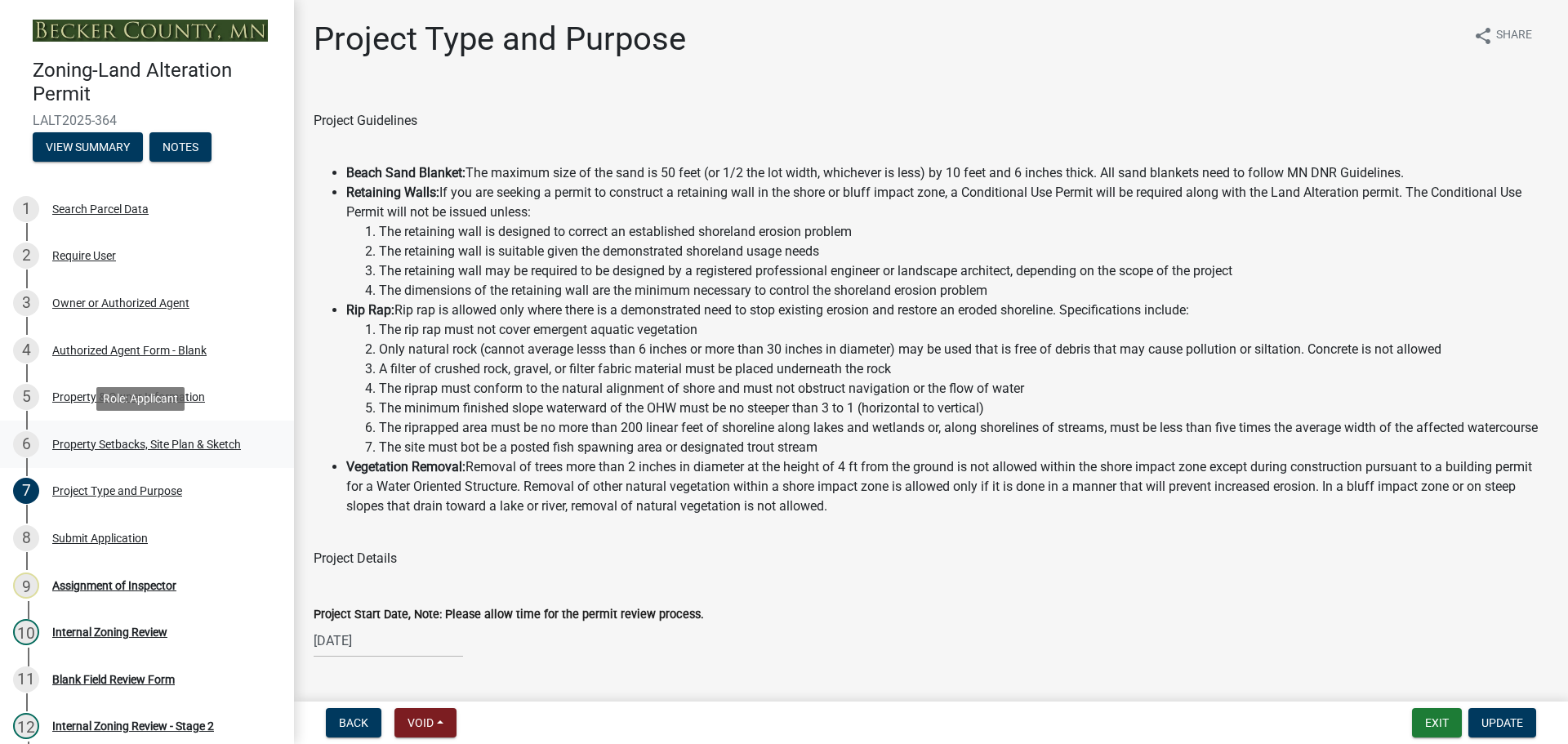
click at [200, 439] on div "Property Setbacks, Site Plan & Sketch" at bounding box center [147, 444] width 189 height 11
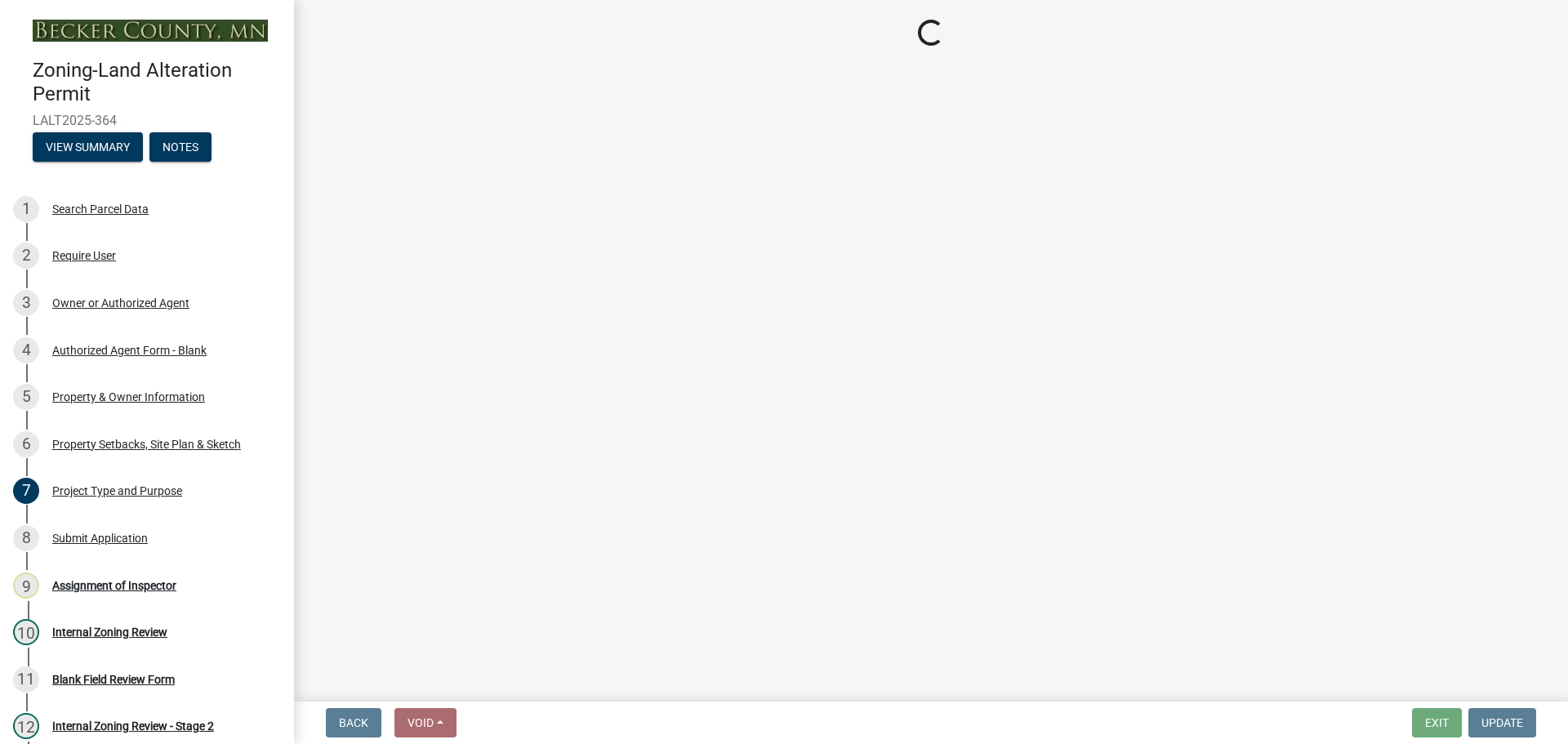
select select "023fca83-4df2-42b9-94ed-3498437255e1"
select select "84ece663-5328-4739-b2f5-2b1393f0600c"
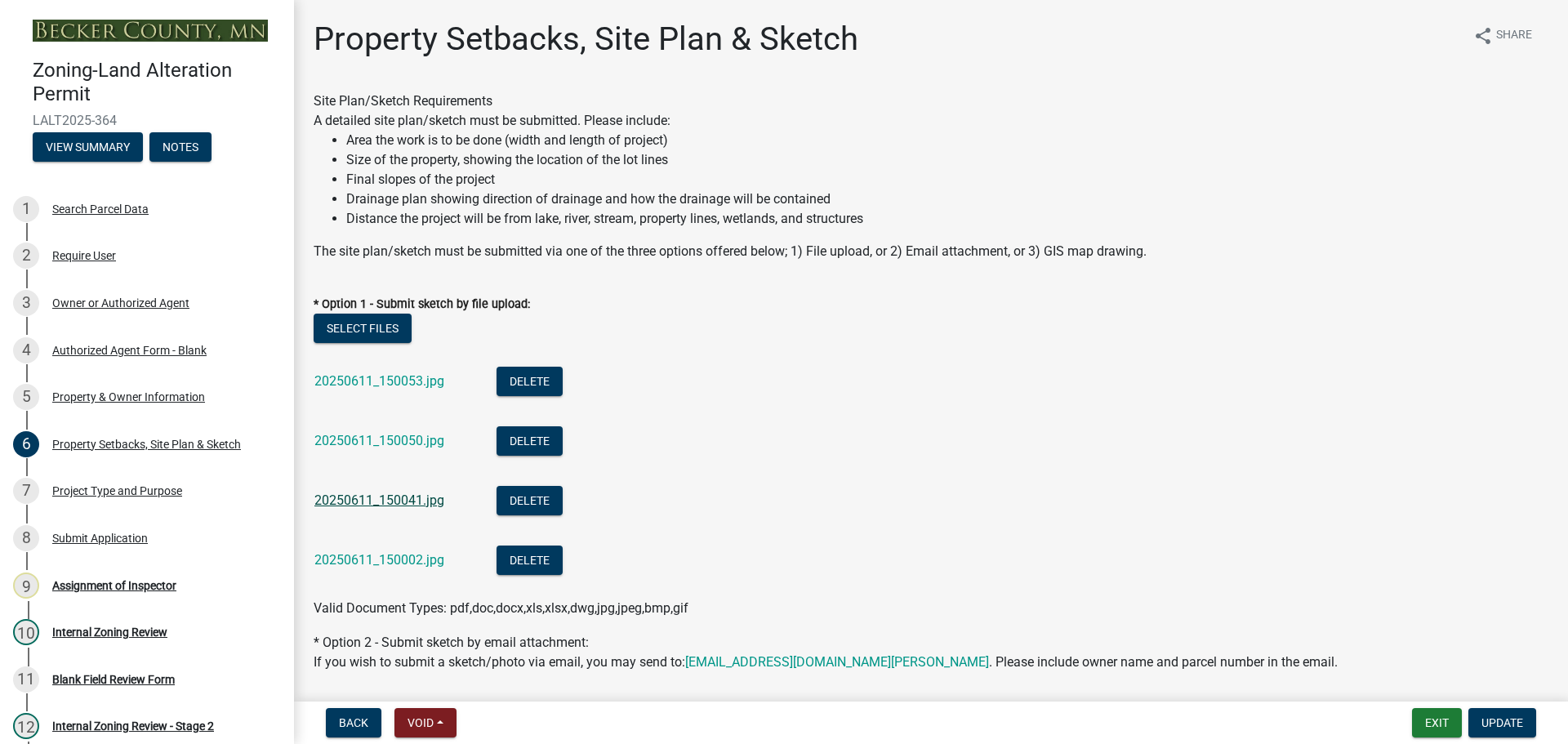
click at [398, 502] on link "20250611_150041.jpg" at bounding box center [379, 499] width 130 height 16
click at [389, 379] on link "20250611_150053.jpg" at bounding box center [379, 380] width 130 height 16
click at [407, 436] on link "20250611_150050.jpg" at bounding box center [379, 440] width 130 height 16
click at [385, 496] on link "20250611_150041.jpg" at bounding box center [379, 499] width 130 height 16
click at [407, 560] on link "20250611_150002.jpg" at bounding box center [379, 559] width 130 height 16
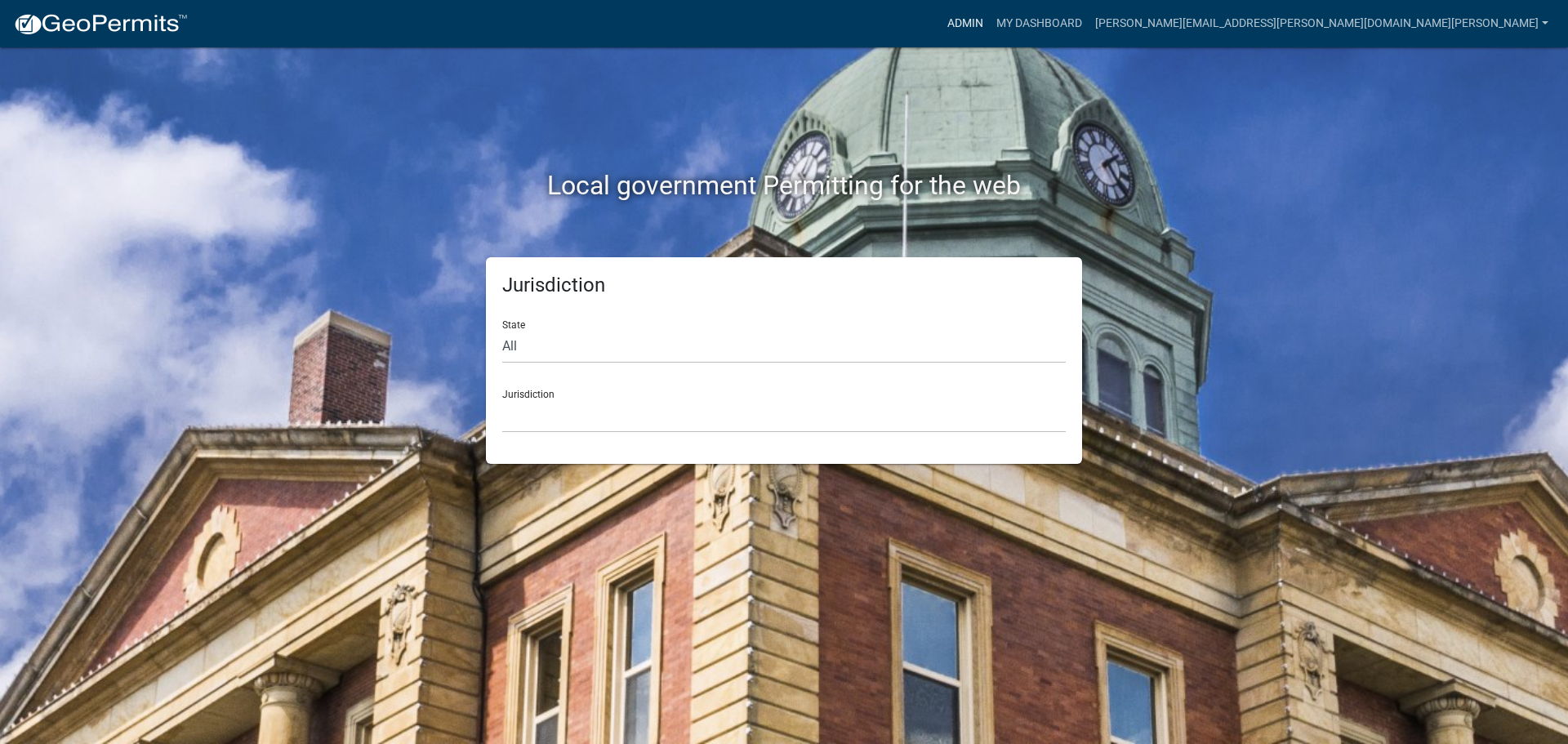
click at [990, 18] on link "Admin" at bounding box center [965, 24] width 49 height 31
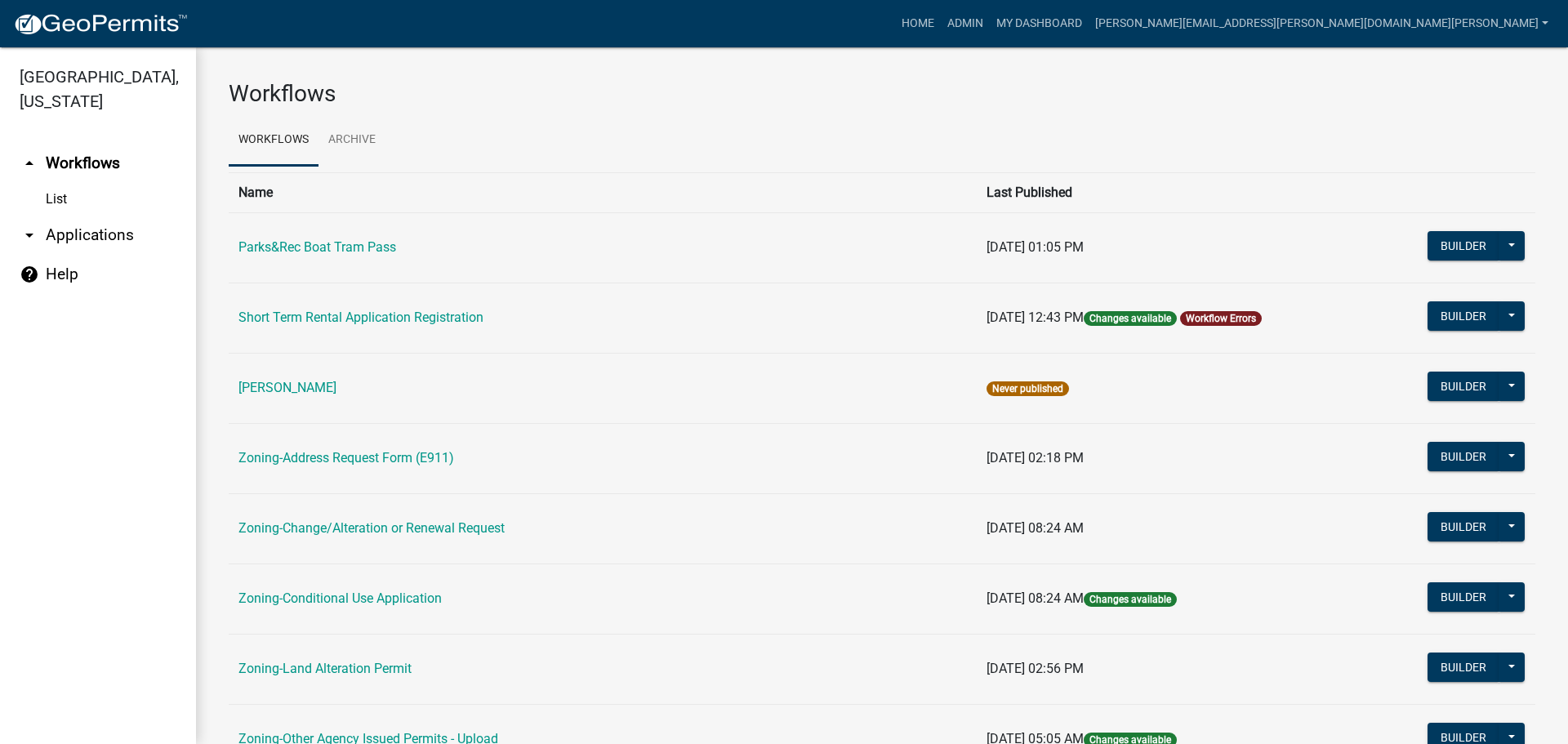
scroll to position [408, 0]
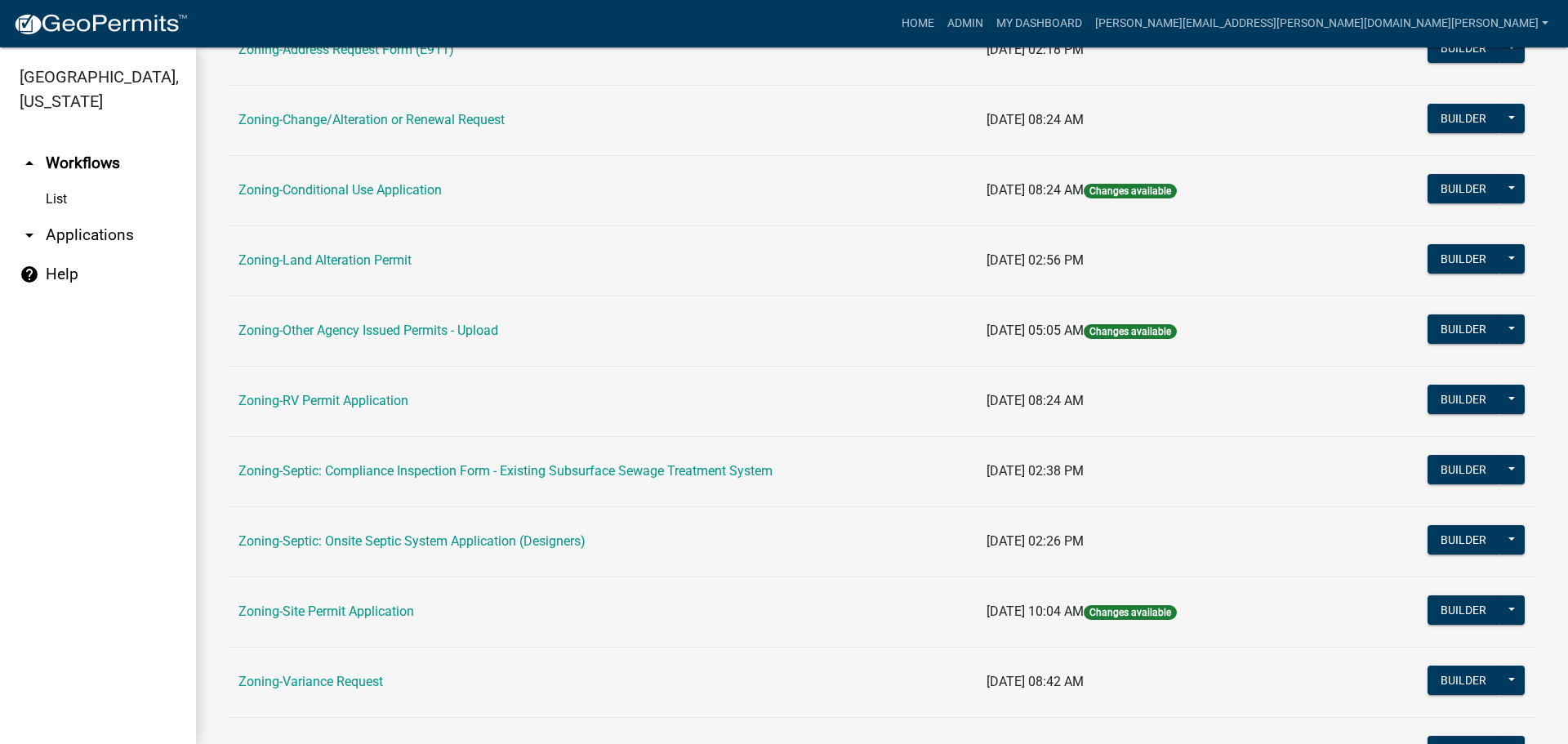
click at [347, 614] on link "Zoning-Site Permit Application" at bounding box center [326, 611] width 176 height 16
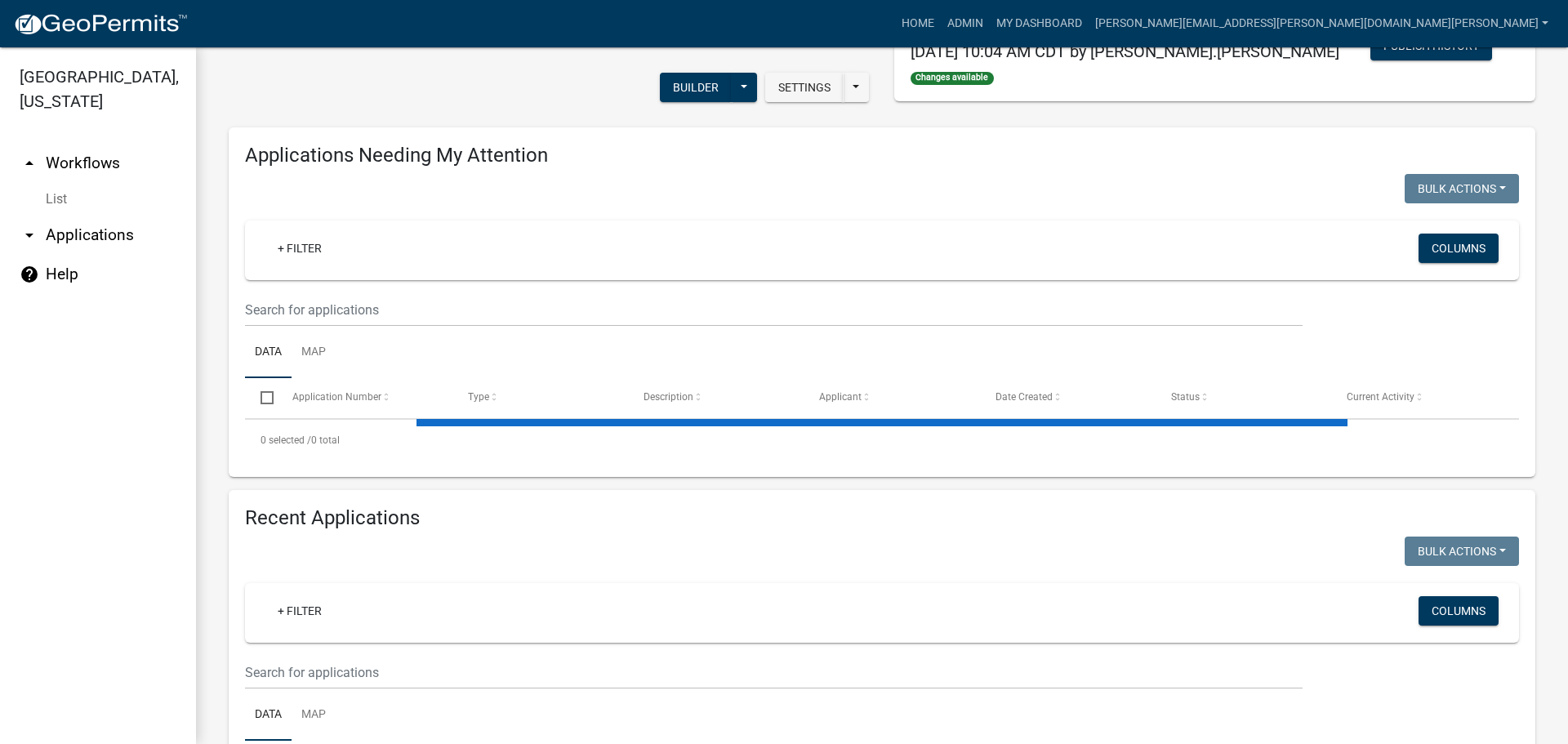
scroll to position [408, 0]
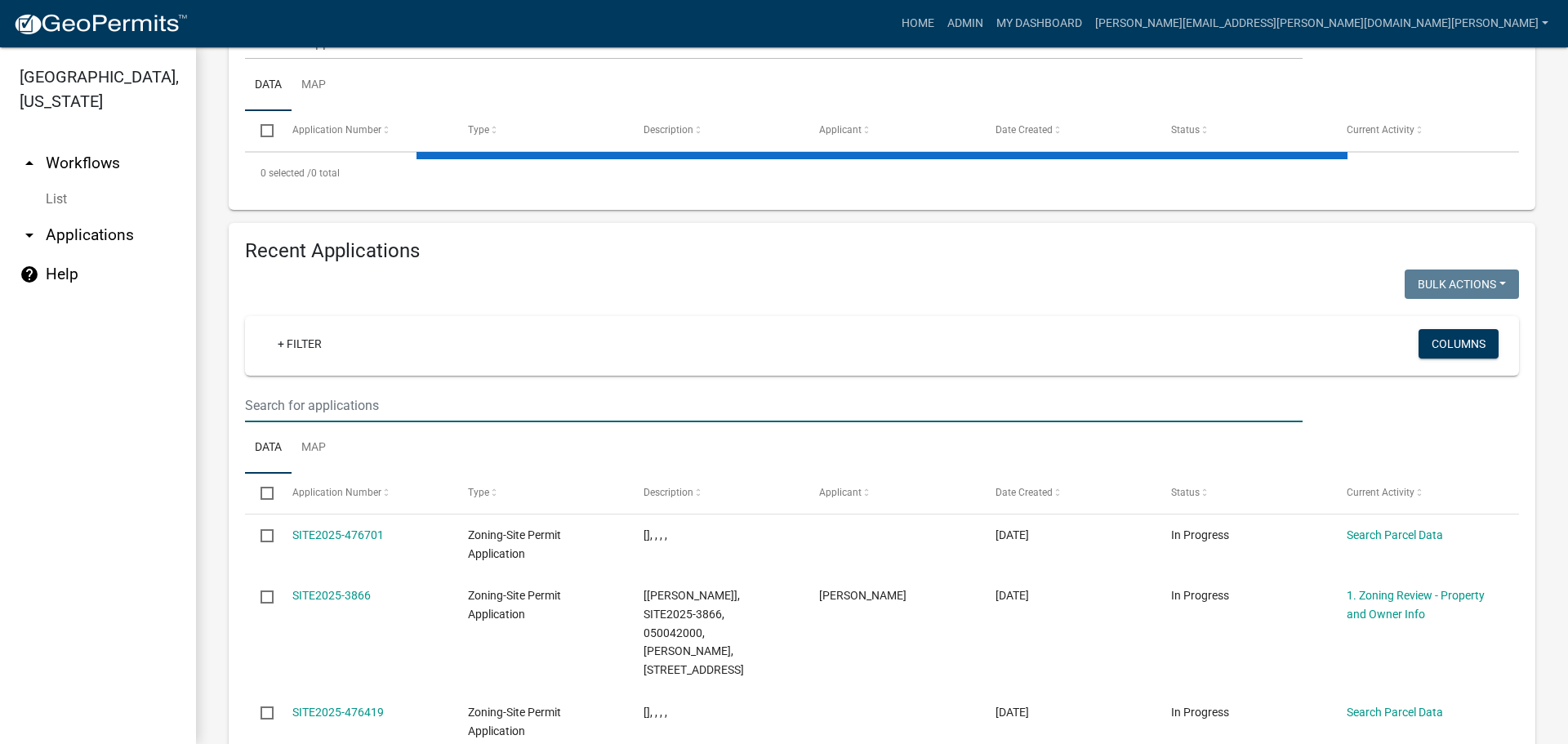
click at [369, 405] on input "text" at bounding box center [773, 405] width 1057 height 34
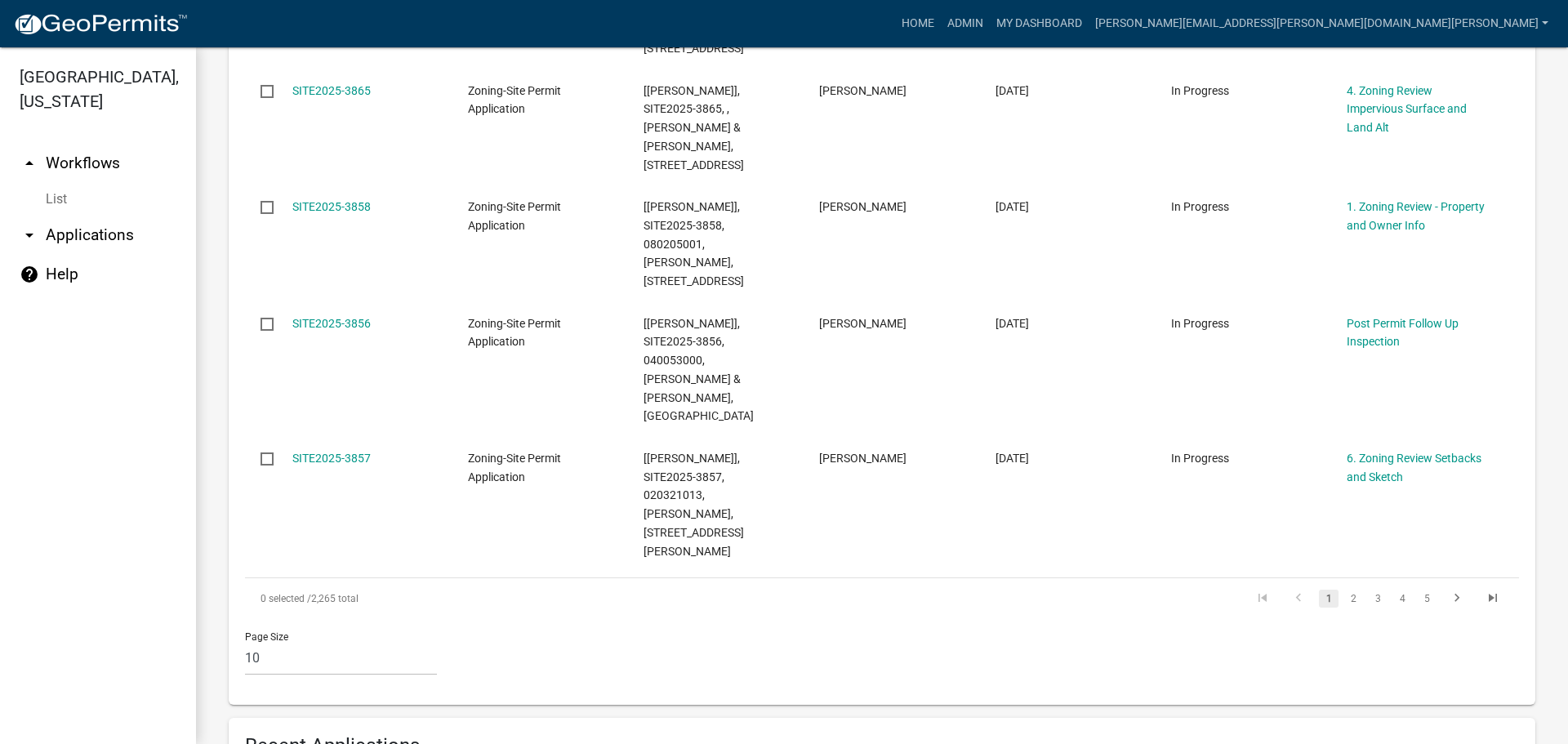
scroll to position [1232, 0]
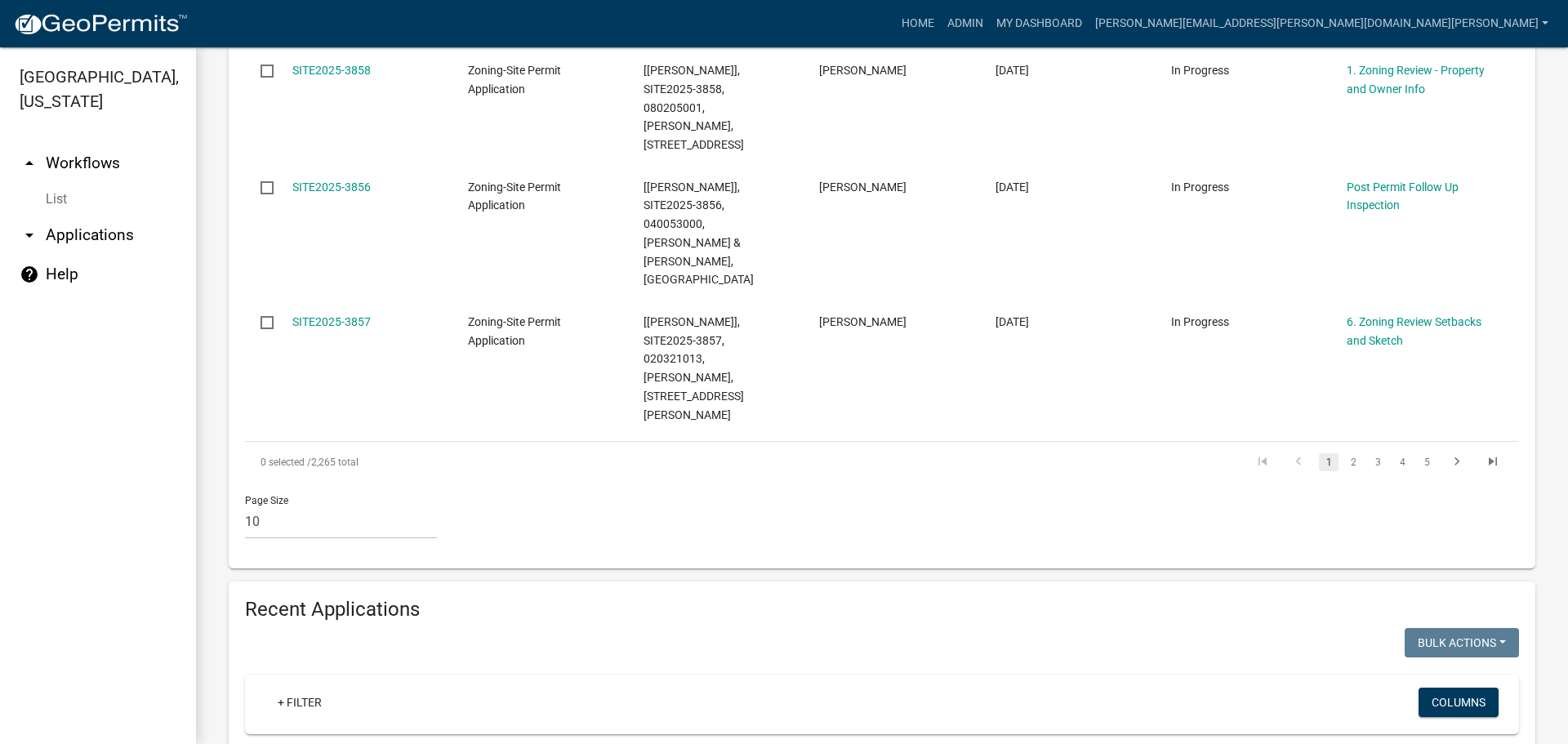
type input "fraizer"
drag, startPoint x: 315, startPoint y: 503, endPoint x: 202, endPoint y: 498, distance: 113.1
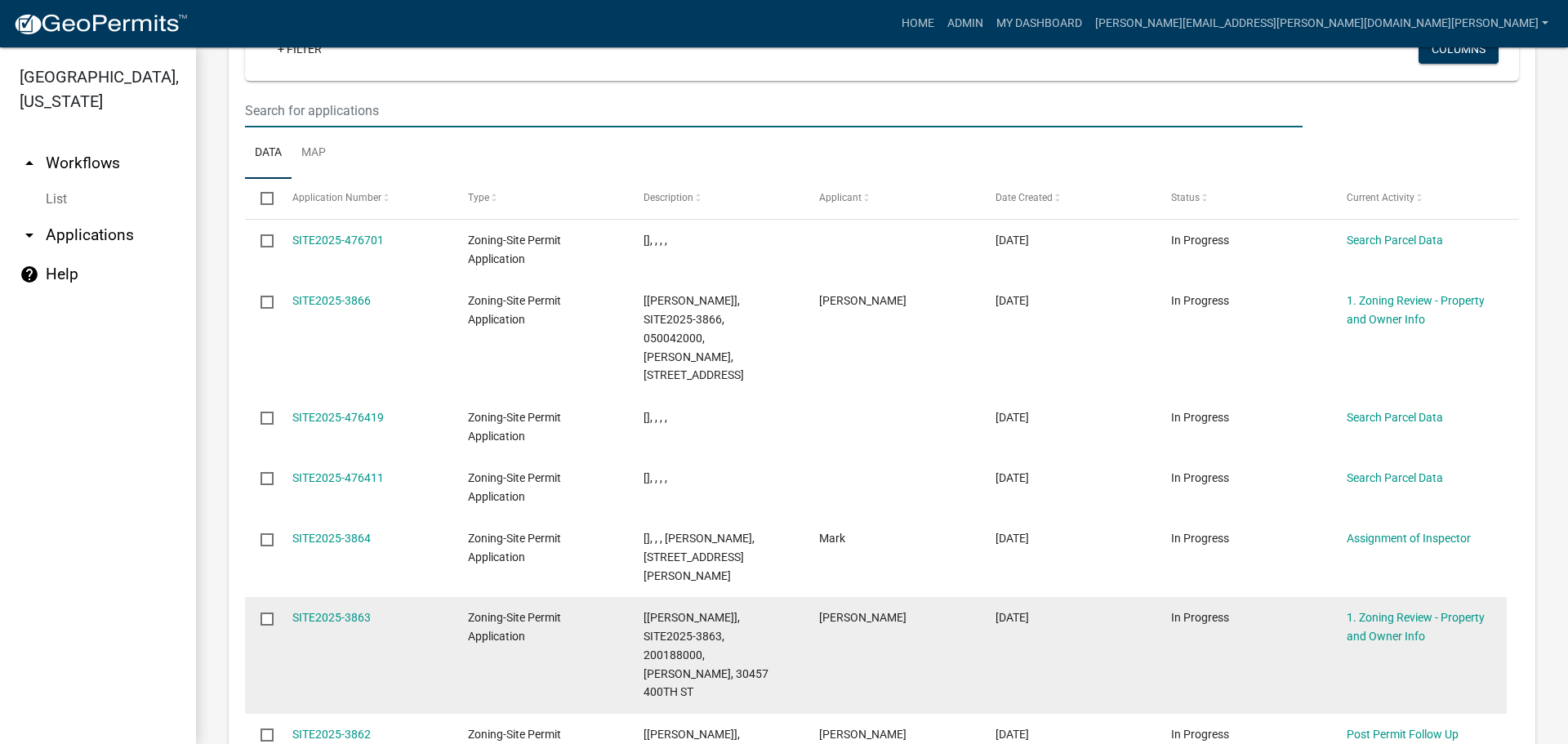
scroll to position [1927, 0]
